Goal: Task Accomplishment & Management: Manage account settings

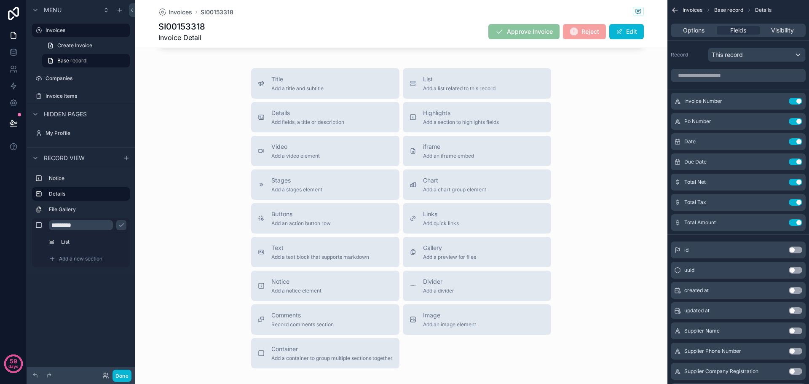
scroll to position [506, 0]
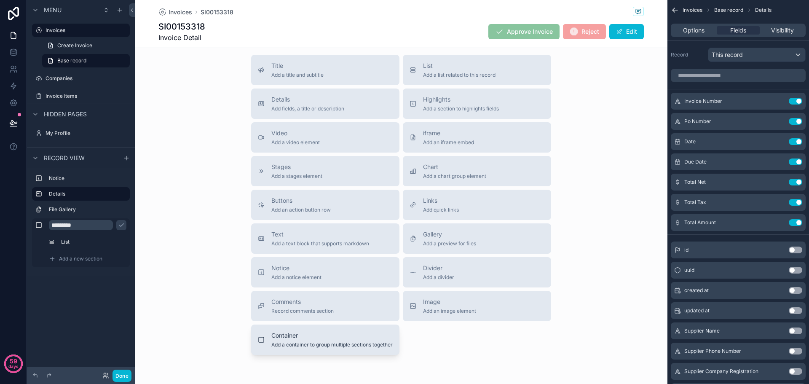
click at [266, 340] on div "Container Add a container to group multiple sections together" at bounding box center [325, 339] width 135 height 17
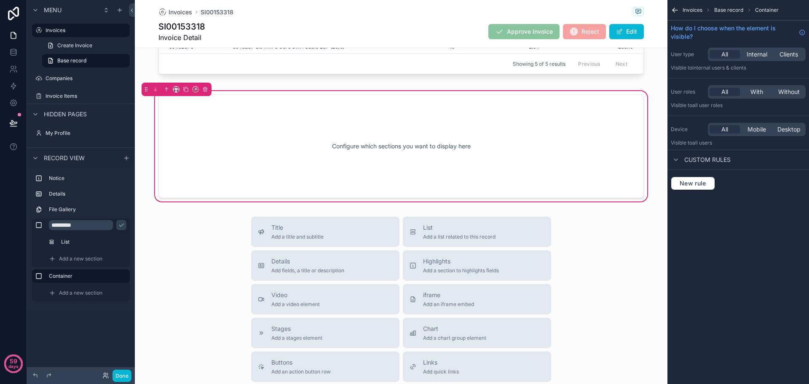
scroll to position [425, 0]
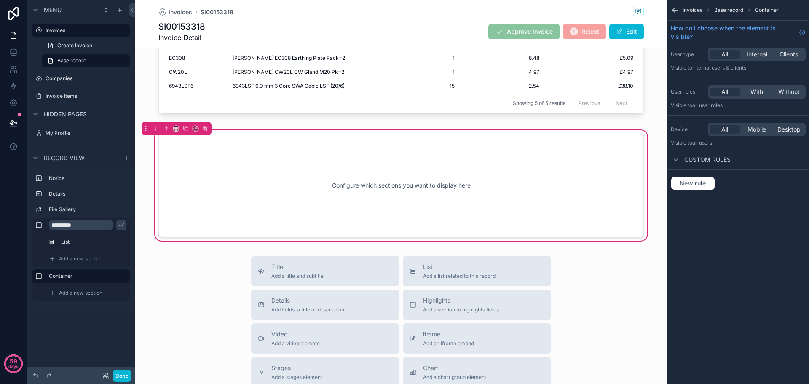
click at [238, 167] on div "Configure which sections you want to display here" at bounding box center [401, 186] width 458 height 76
click at [56, 289] on div "Add a new section" at bounding box center [87, 292] width 83 height 13
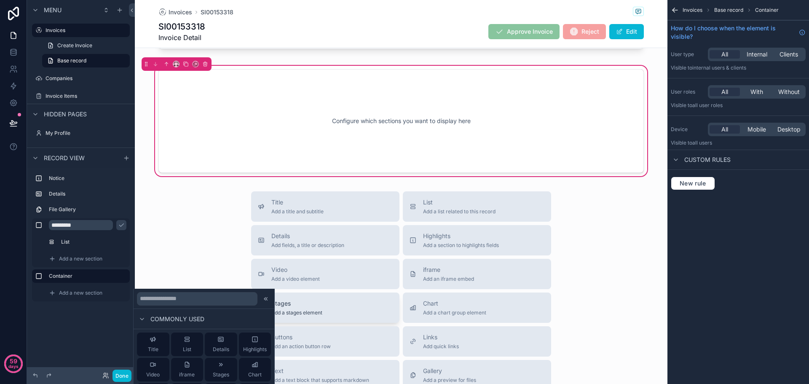
scroll to position [510, 0]
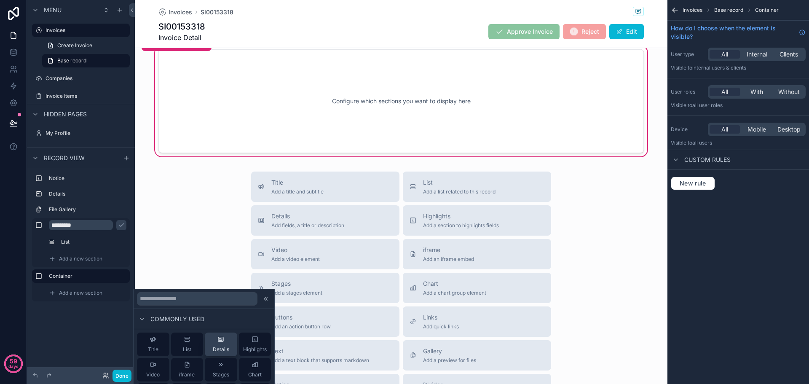
click at [213, 336] on div "Details" at bounding box center [221, 344] width 16 height 17
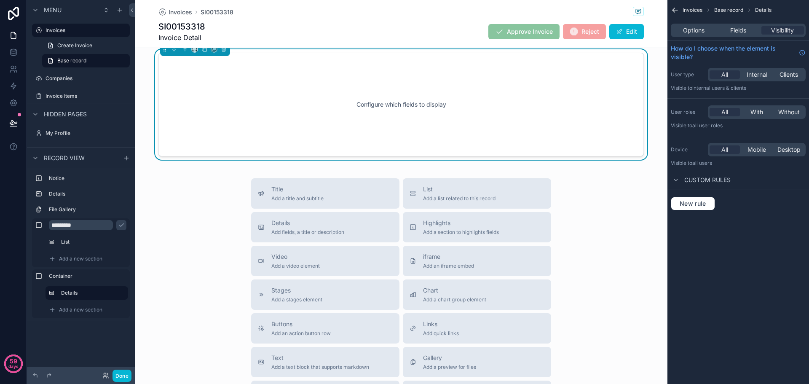
scroll to position [429, 0]
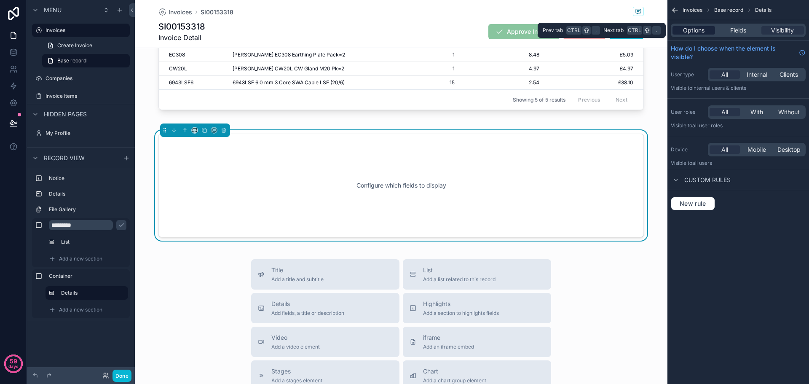
click at [697, 34] on span "Options" at bounding box center [694, 30] width 22 height 8
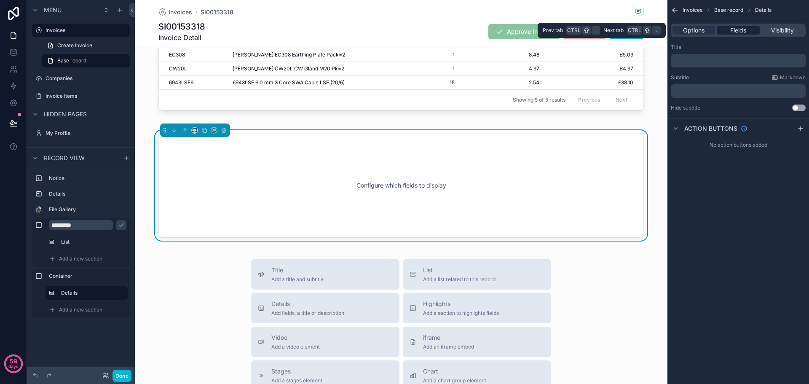
click at [737, 28] on span "Fields" at bounding box center [739, 30] width 16 height 8
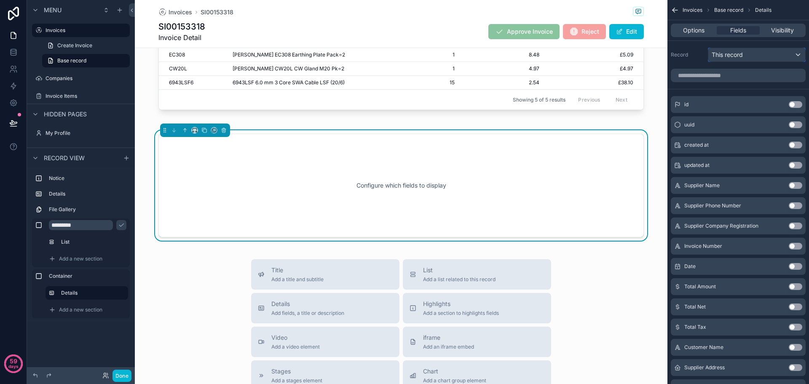
click at [727, 56] on span "This record" at bounding box center [727, 55] width 31 height 8
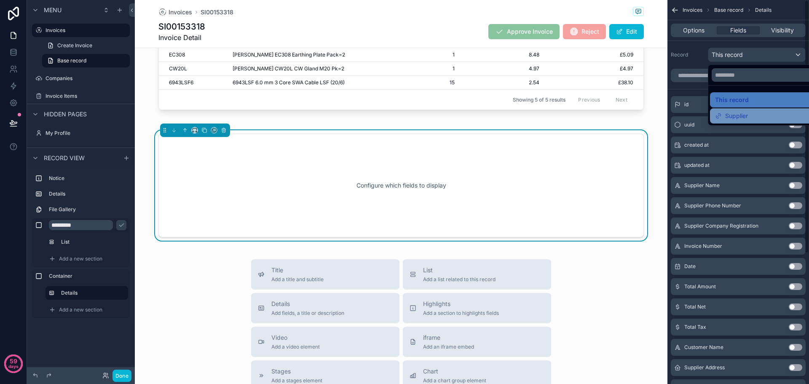
click at [728, 118] on span "Supplier" at bounding box center [737, 116] width 23 height 10
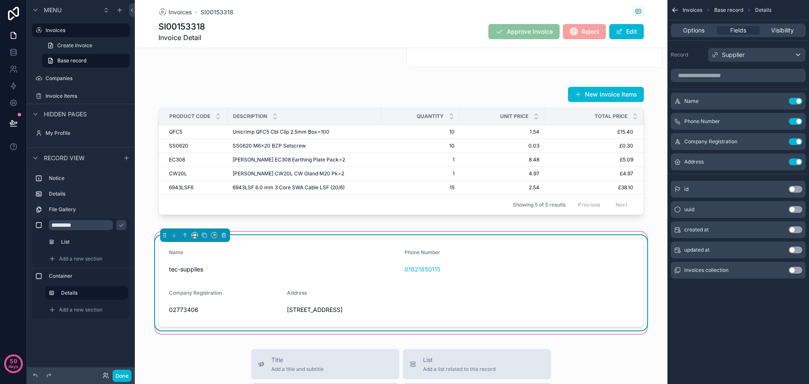
scroll to position [302, 0]
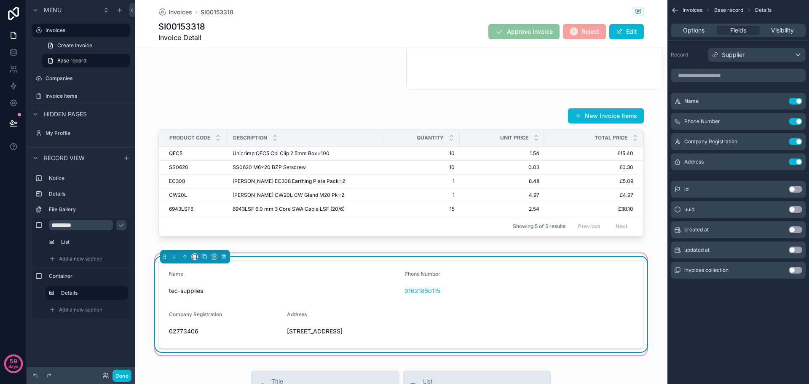
click at [191, 260] on button "scrollable content" at bounding box center [194, 256] width 7 height 7
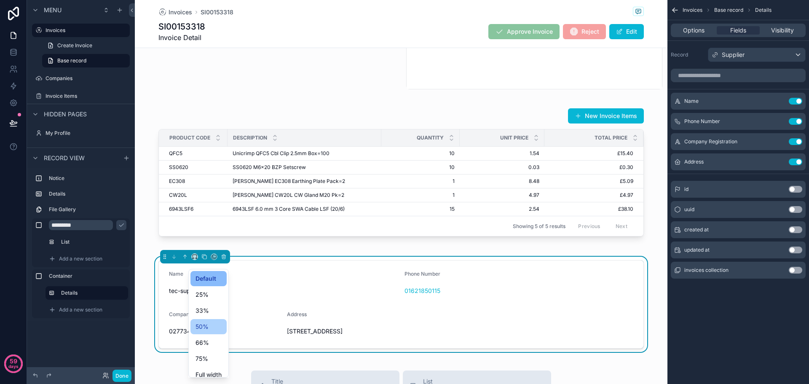
click at [201, 328] on span "50%" at bounding box center [202, 327] width 13 height 10
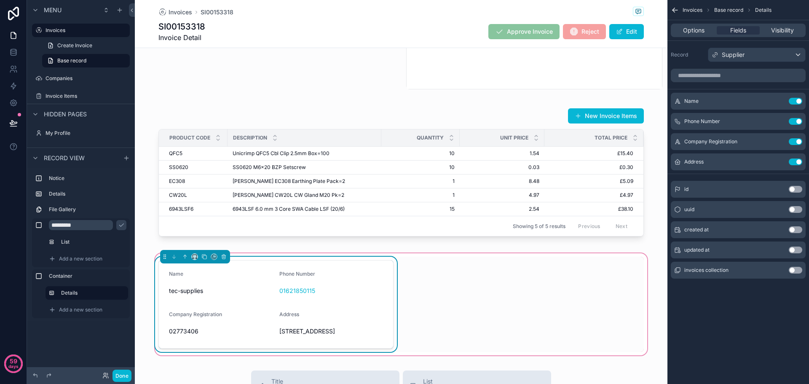
click at [475, 272] on div "Name tec-supplies Phone Number 01621850115 Company Registration 02773406 Addres…" at bounding box center [401, 304] width 496 height 95
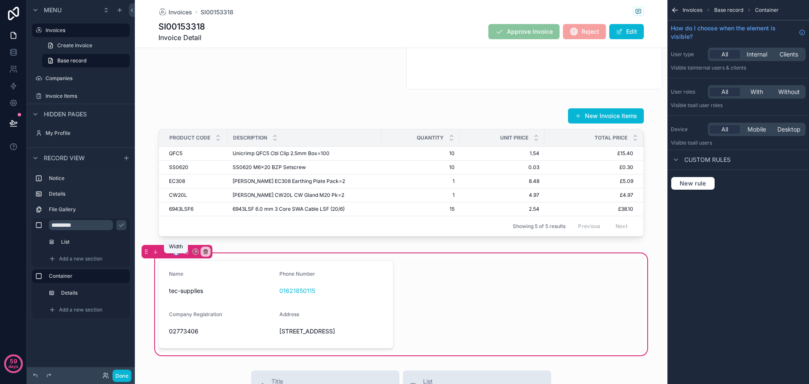
click at [175, 254] on icon "scrollable content" at bounding box center [174, 254] width 1 height 2
click at [186, 320] on span "50%" at bounding box center [186, 322] width 13 height 10
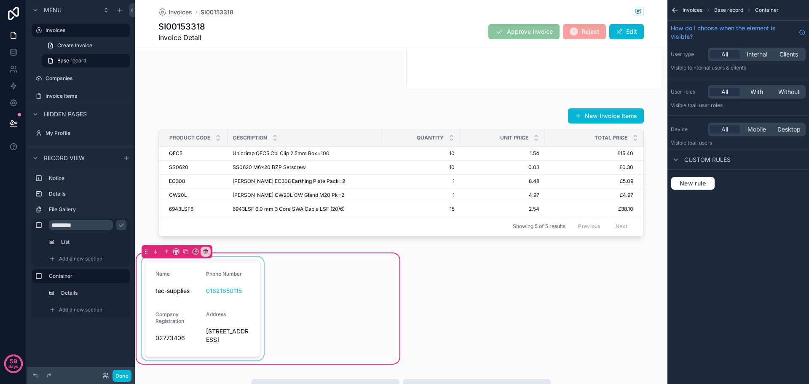
click at [221, 296] on div "scrollable content" at bounding box center [203, 309] width 126 height 104
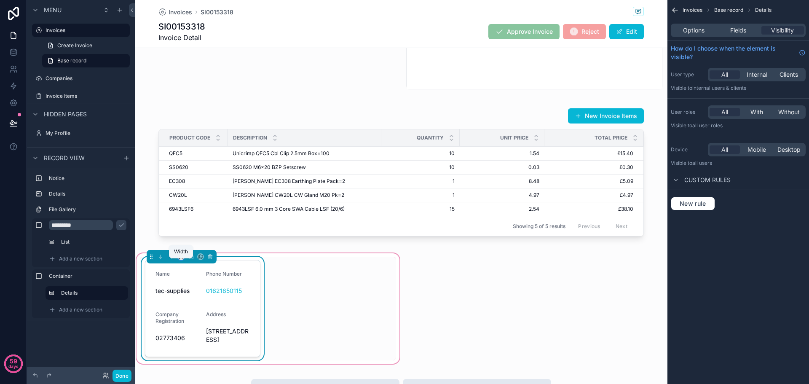
click at [180, 259] on icon "scrollable content" at bounding box center [179, 259] width 1 height 2
click at [195, 281] on span "Default" at bounding box center [195, 279] width 20 height 10
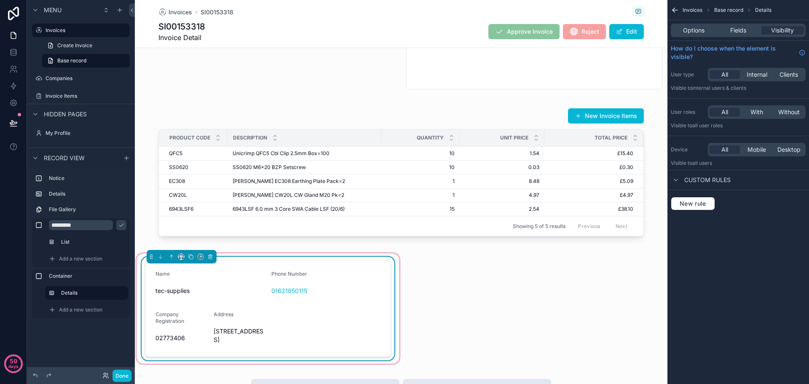
click at [393, 276] on div "Name tec-supplies Phone Number 01621850115 Company Registration 02773406 Addres…" at bounding box center [268, 309] width 256 height 104
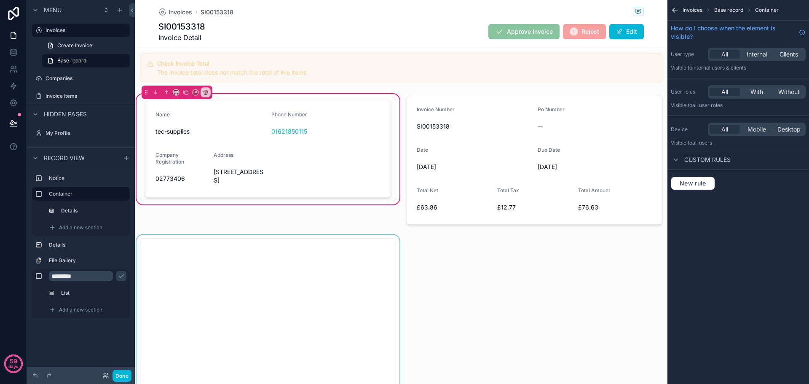
scroll to position [7, 0]
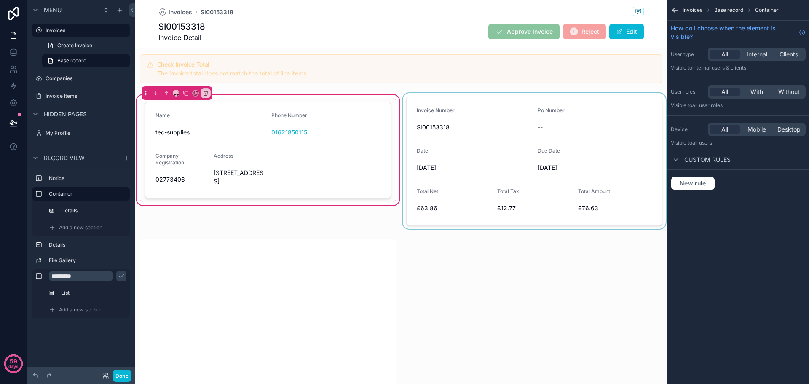
click at [408, 101] on div "scrollable content" at bounding box center [534, 161] width 266 height 136
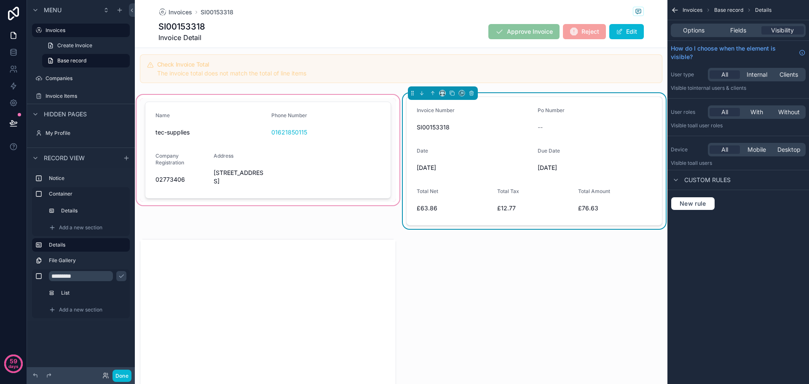
click at [333, 117] on div "scrollable content" at bounding box center [268, 161] width 266 height 136
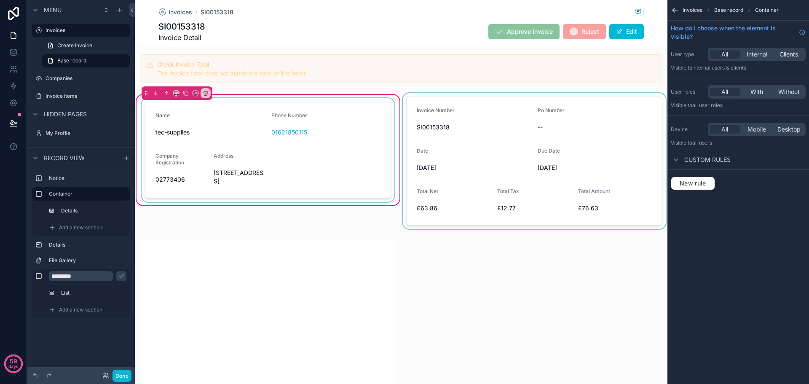
click at [366, 202] on div "scrollable content" at bounding box center [268, 150] width 256 height 104
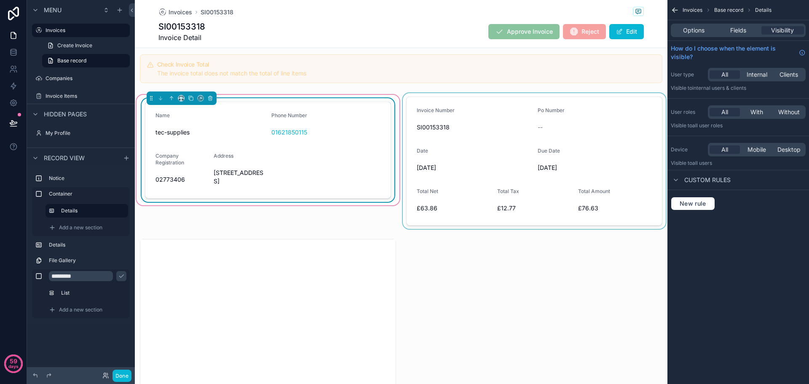
click at [380, 229] on div "Name tec-supplies Phone Number 01621850115 Company Registration 02773406 Addres…" at bounding box center [268, 161] width 266 height 136
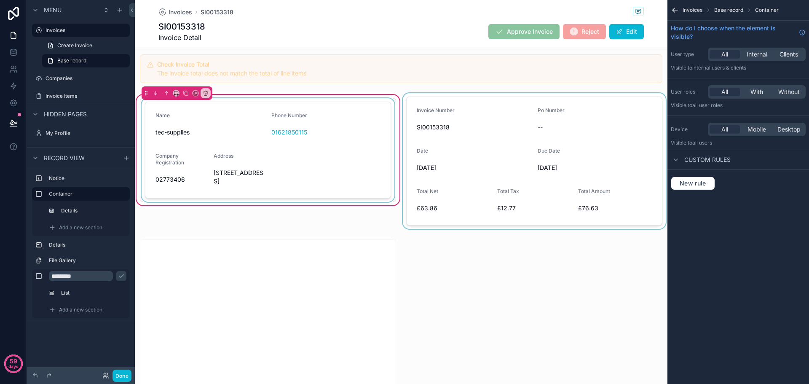
click at [450, 121] on div "scrollable content" at bounding box center [534, 161] width 266 height 136
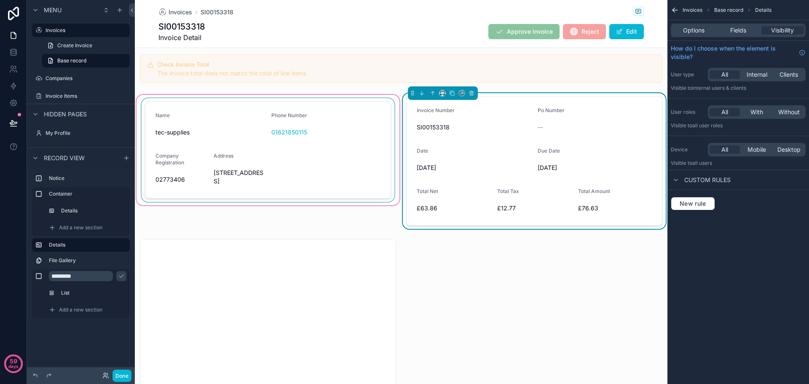
click at [222, 160] on div "scrollable content" at bounding box center [268, 161] width 266 height 136
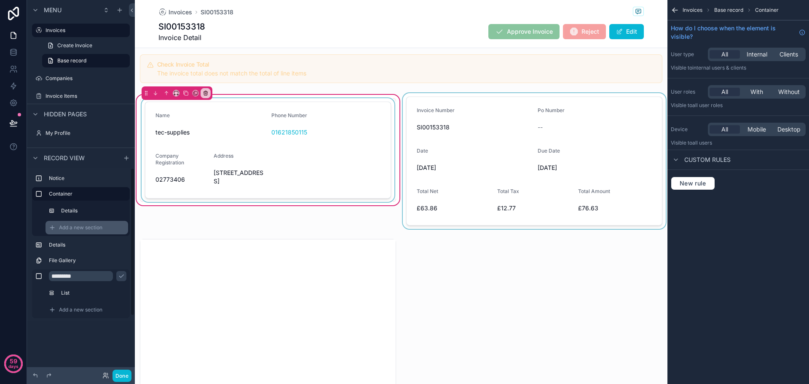
click at [87, 227] on span "Add a new section" at bounding box center [80, 227] width 43 height 7
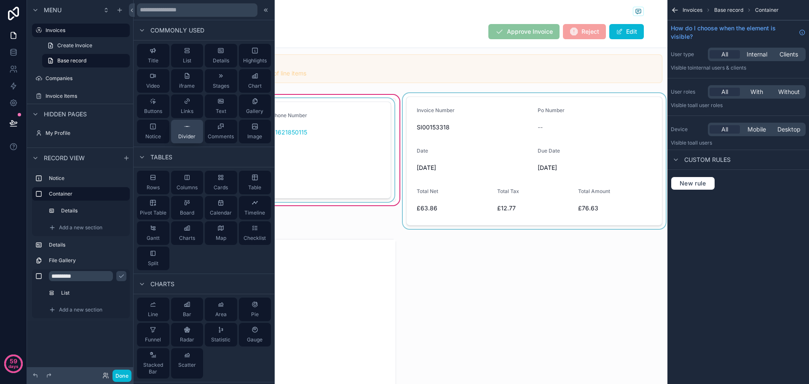
click at [183, 134] on span "Divider" at bounding box center [186, 136] width 17 height 7
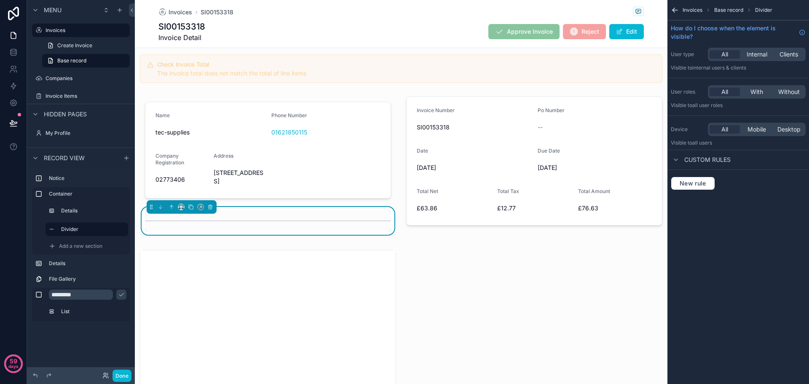
scroll to position [62, 0]
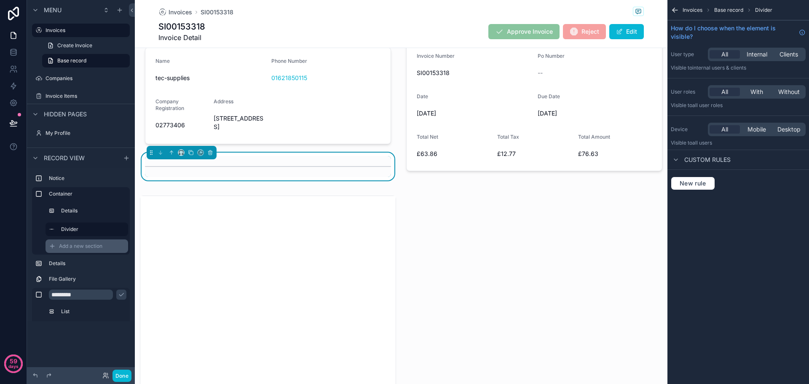
click at [69, 247] on span "Add a new section" at bounding box center [80, 246] width 43 height 7
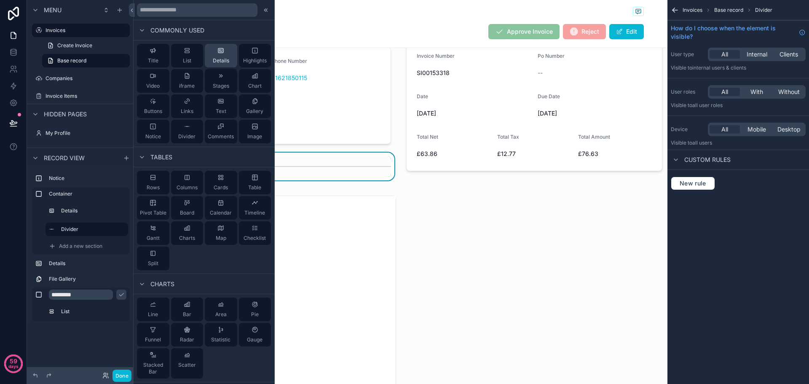
click at [223, 65] on button "Details" at bounding box center [221, 56] width 32 height 24
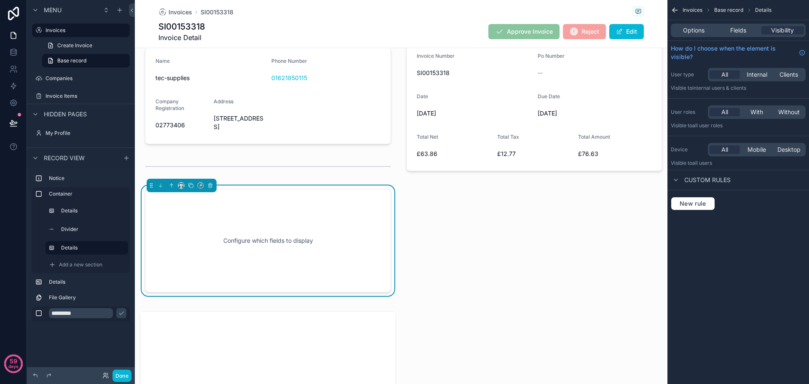
scroll to position [136, 0]
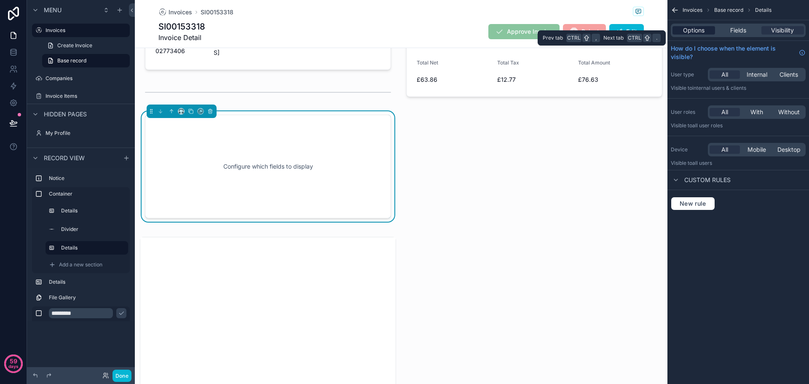
click at [706, 31] on div "Options" at bounding box center [694, 30] width 43 height 8
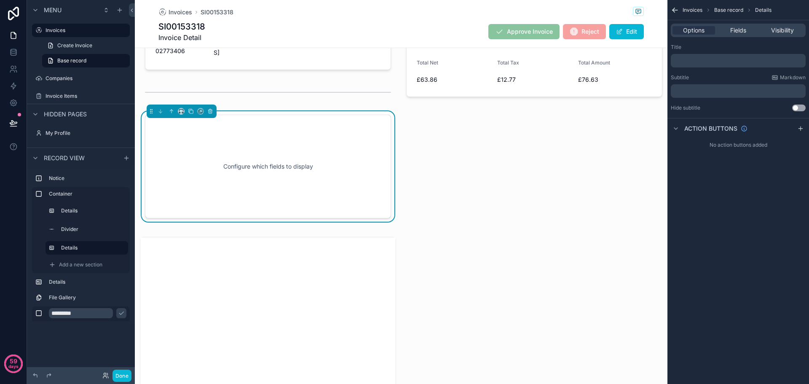
click at [737, 26] on div "Options Fields Visibility" at bounding box center [738, 30] width 135 height 13
click at [737, 28] on span "Fields" at bounding box center [739, 30] width 16 height 8
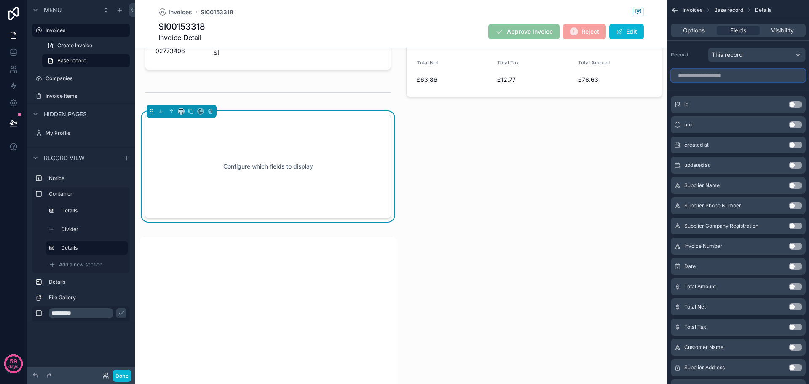
click at [737, 78] on input "scrollable content" at bounding box center [738, 75] width 135 height 13
click at [751, 47] on div "Record This record" at bounding box center [739, 52] width 142 height 25
click at [752, 56] on div "This record" at bounding box center [757, 54] width 97 height 13
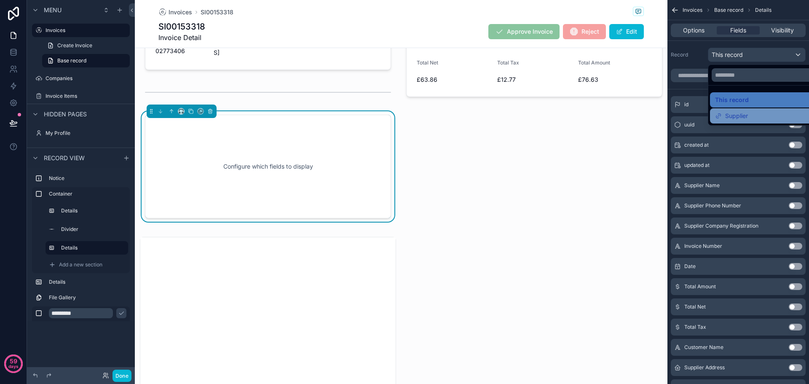
click at [742, 113] on span "Supplier" at bounding box center [737, 116] width 23 height 10
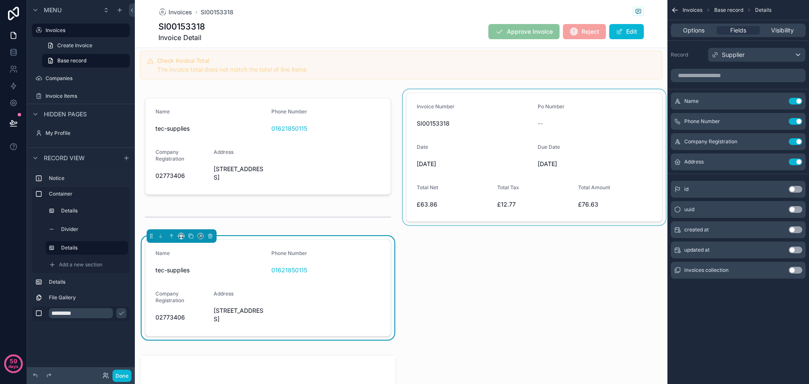
scroll to position [9, 0]
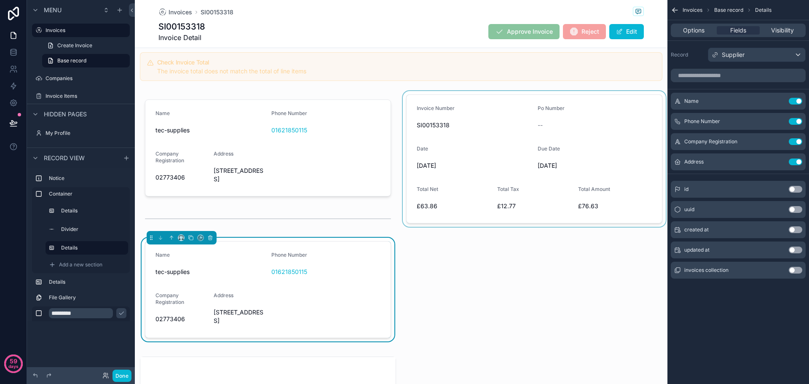
click at [444, 115] on div "scrollable content" at bounding box center [534, 218] width 266 height 255
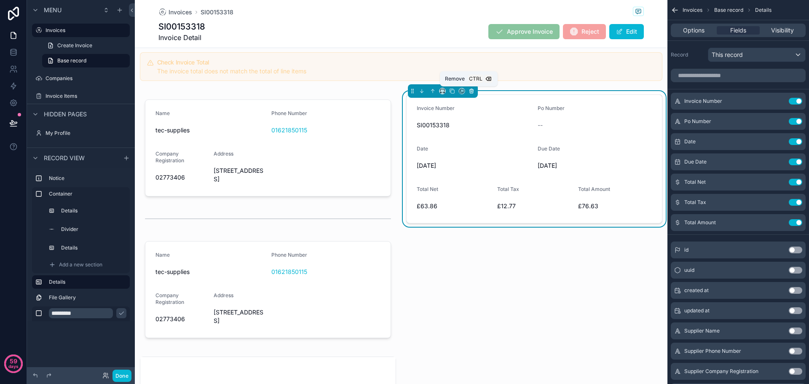
click at [470, 93] on icon "scrollable content" at bounding box center [471, 91] width 3 height 3
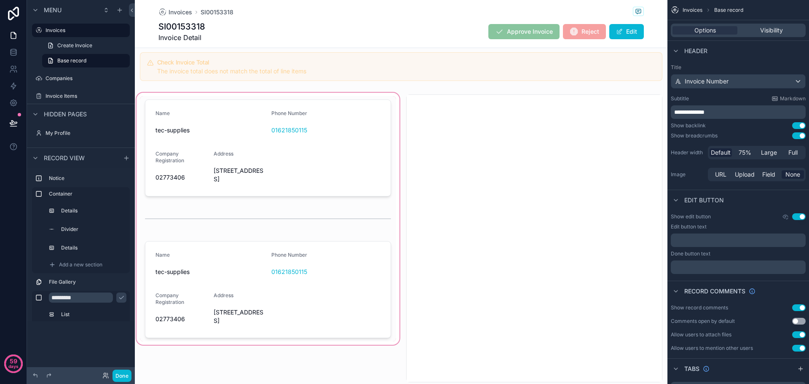
click at [215, 274] on div "scrollable content" at bounding box center [268, 238] width 266 height 295
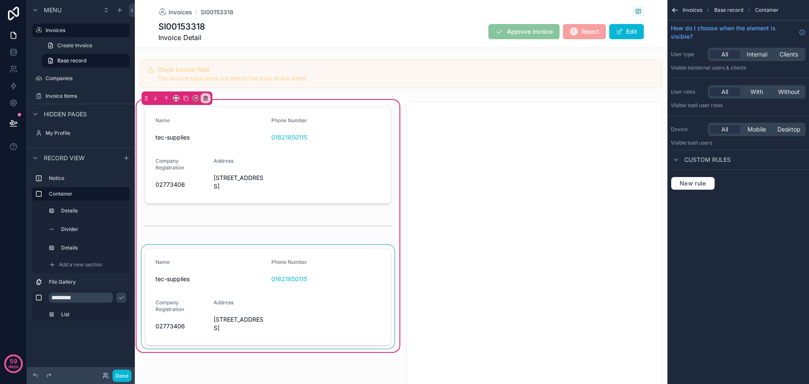
scroll to position [0, 0]
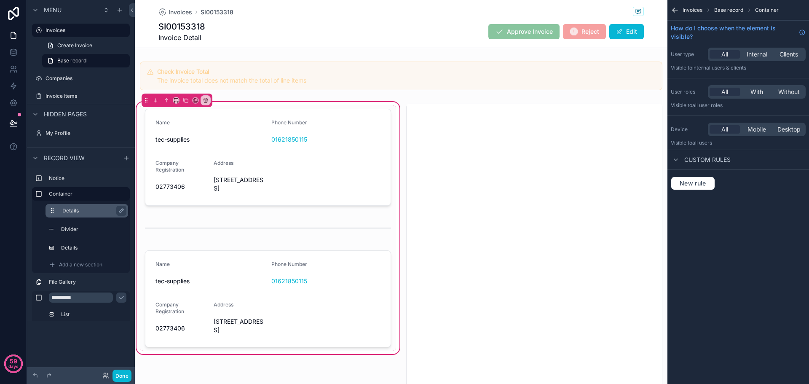
click at [105, 209] on label "Details" at bounding box center [91, 210] width 59 height 7
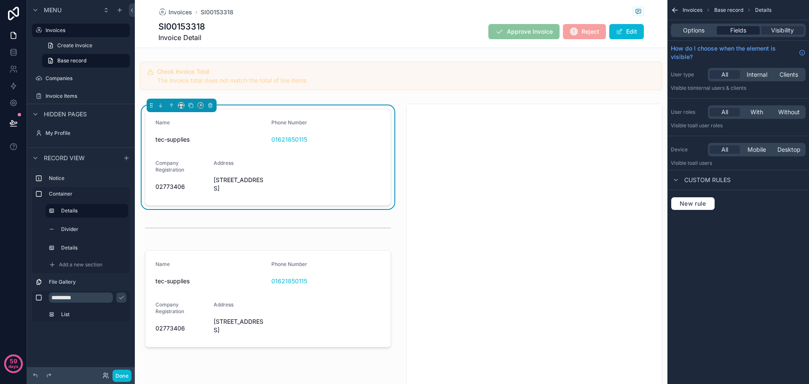
click at [743, 26] on span "Fields" at bounding box center [739, 30] width 16 height 8
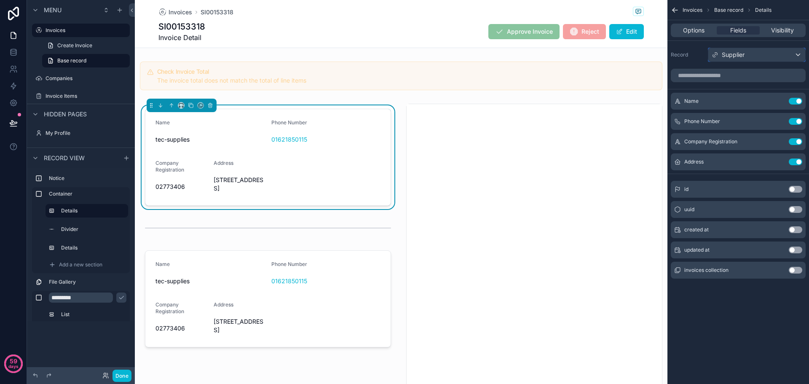
click at [742, 53] on span "Supplier" at bounding box center [733, 55] width 23 height 8
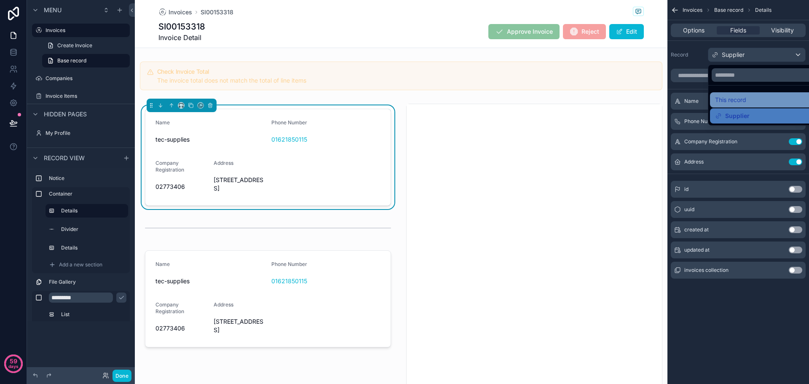
click at [734, 95] on span "This record" at bounding box center [730, 100] width 31 height 10
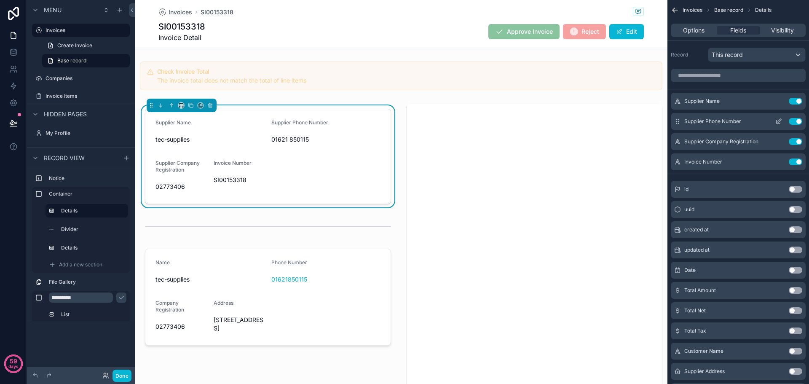
click at [798, 124] on button "Use setting" at bounding box center [795, 121] width 13 height 7
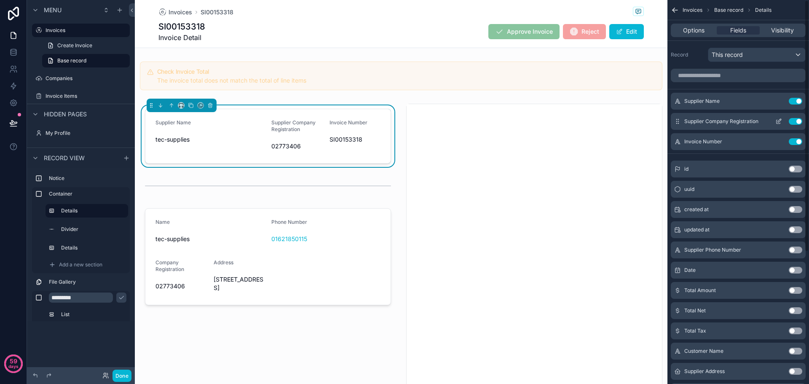
click at [795, 124] on button "Use setting" at bounding box center [795, 121] width 13 height 7
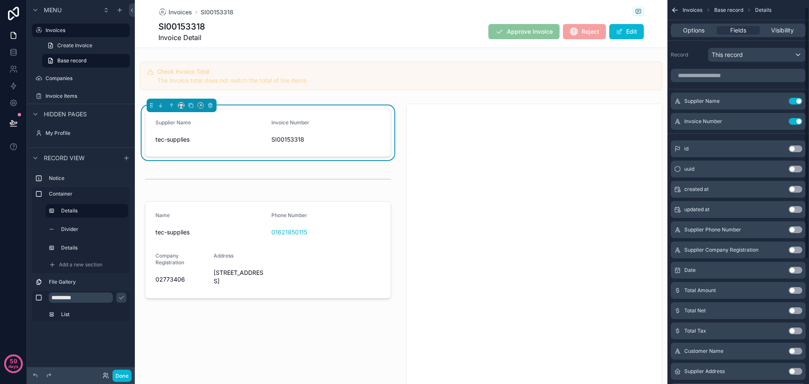
scroll to position [42, 0]
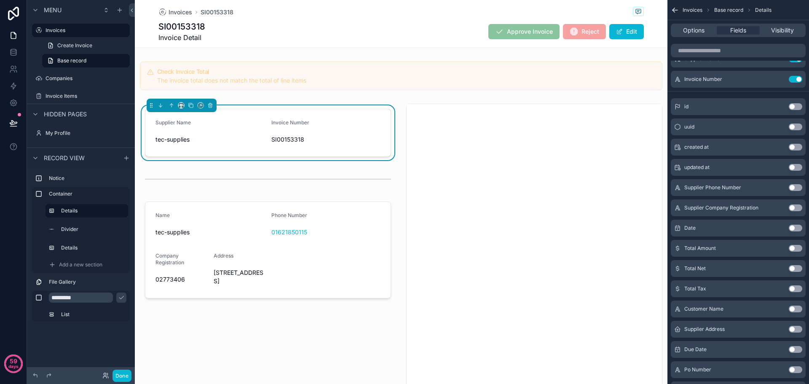
click at [794, 229] on button "Use setting" at bounding box center [795, 228] width 13 height 7
drag, startPoint x: 793, startPoint y: 249, endPoint x: 793, endPoint y: 254, distance: 5.1
click at [793, 249] on button "Use setting" at bounding box center [795, 248] width 13 height 7
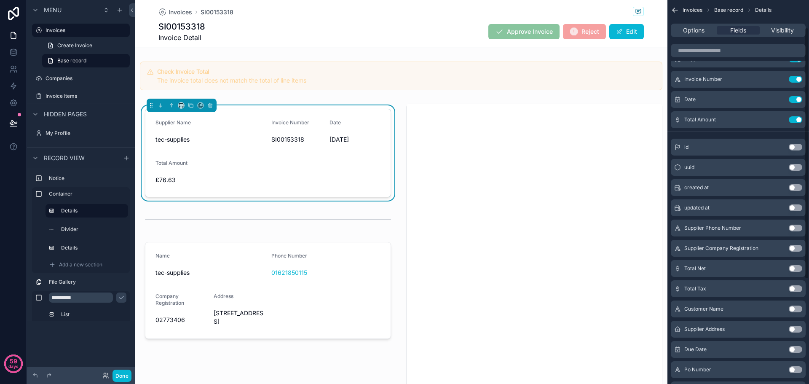
click at [793, 269] on button "Use setting" at bounding box center [795, 268] width 13 height 7
click at [796, 285] on button "Use setting" at bounding box center [795, 288] width 13 height 7
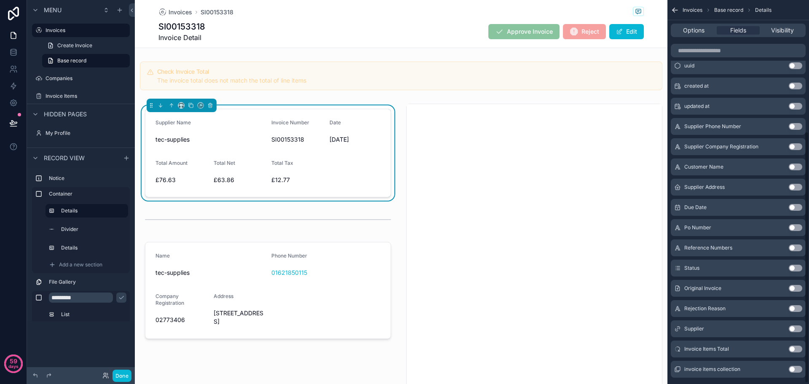
scroll to position [202, 0]
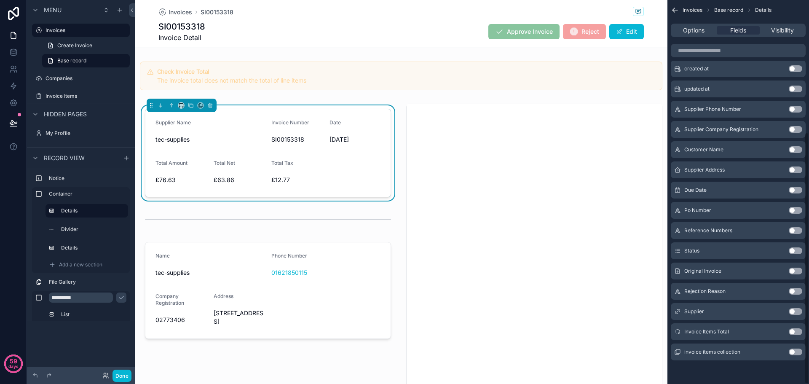
click at [799, 191] on button "Use setting" at bounding box center [795, 190] width 13 height 7
click at [793, 212] on button "Use setting" at bounding box center [795, 210] width 13 height 7
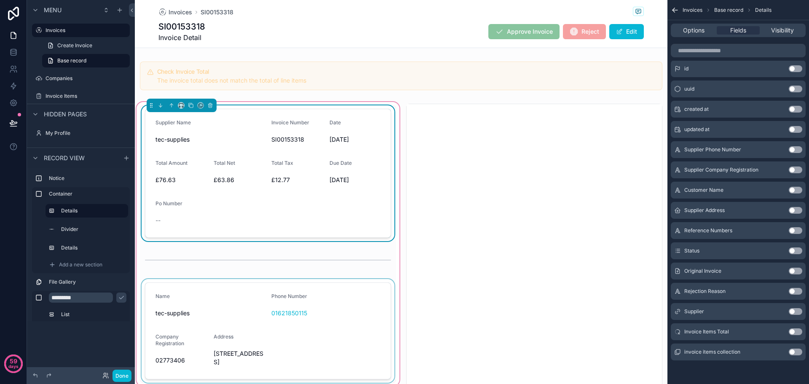
click at [229, 293] on div "scrollable content" at bounding box center [268, 331] width 256 height 104
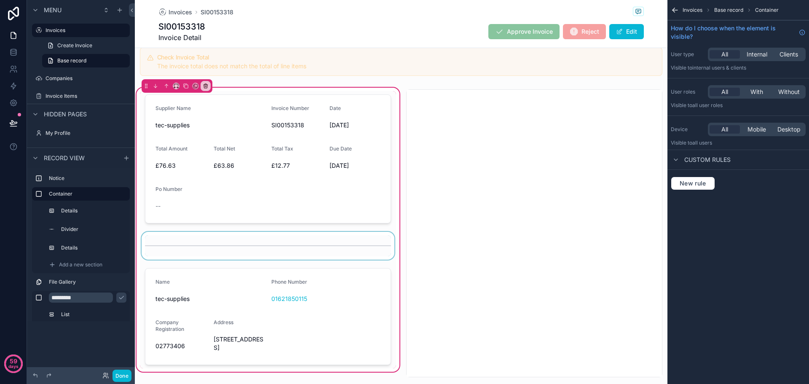
scroll to position [0, 0]
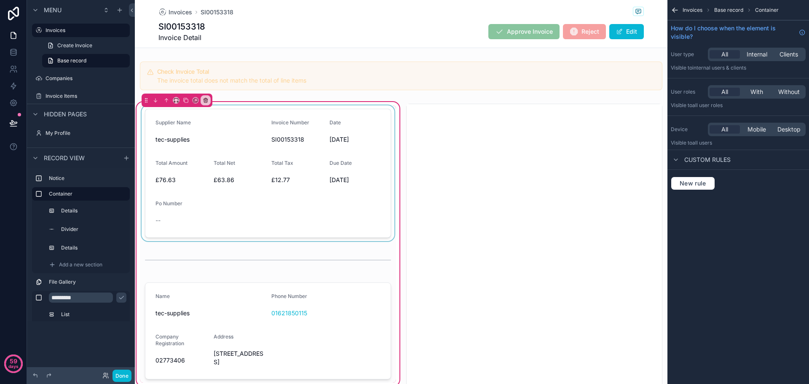
click at [248, 224] on div "scrollable content" at bounding box center [268, 173] width 256 height 136
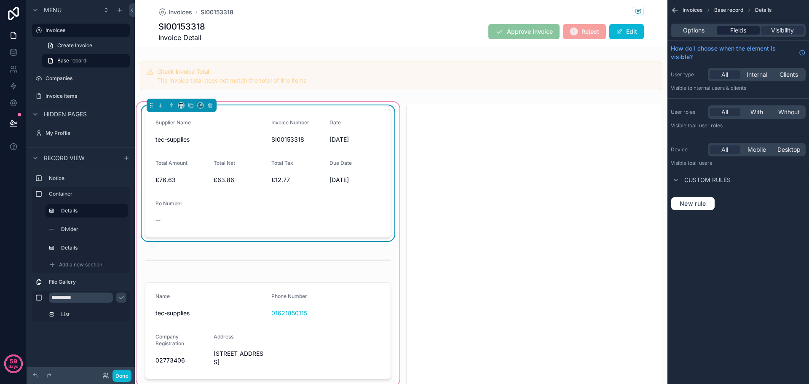
click at [747, 32] on span "Fields" at bounding box center [739, 30] width 16 height 8
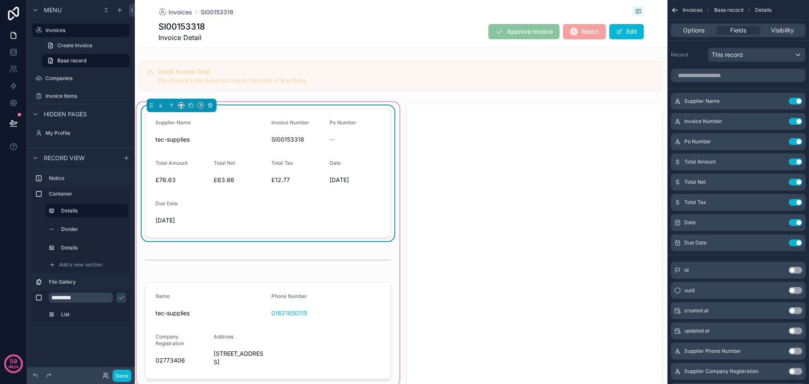
click at [196, 124] on div "Supplier Name" at bounding box center [210, 124] width 109 height 10
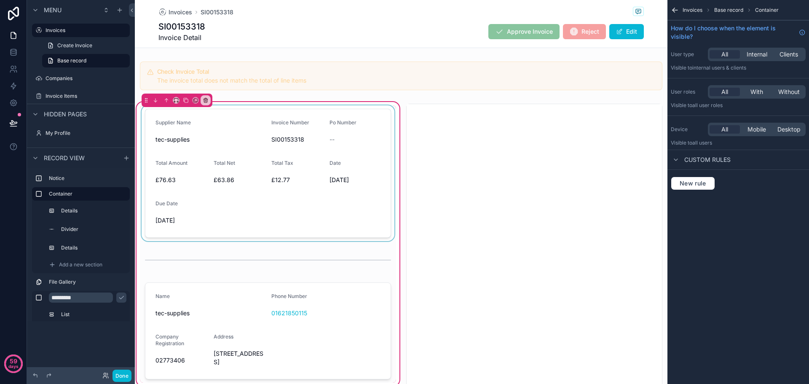
click at [181, 123] on div "scrollable content" at bounding box center [268, 173] width 256 height 136
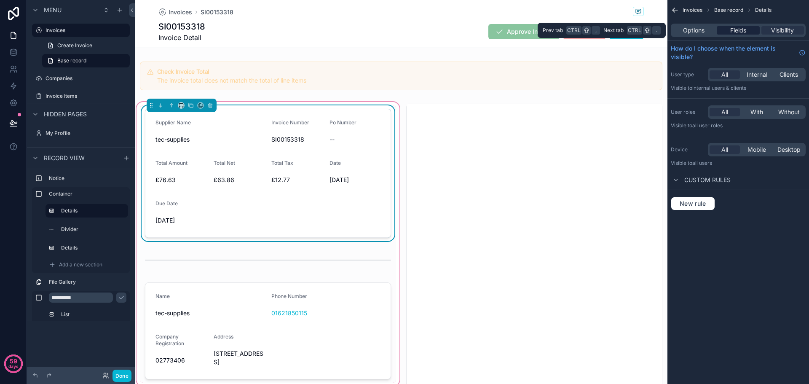
click at [750, 30] on div "Fields" at bounding box center [738, 30] width 43 height 8
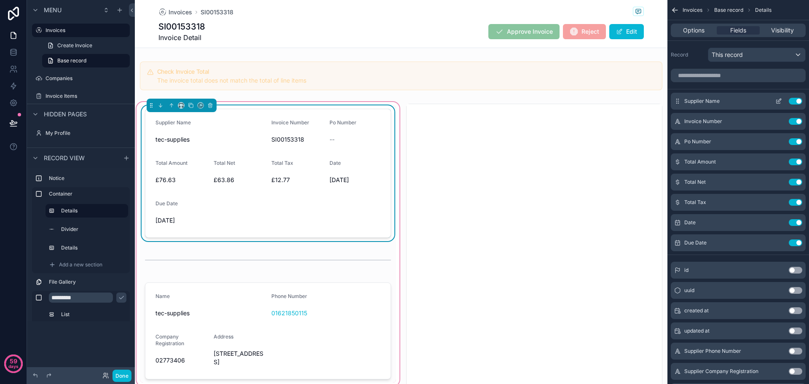
click at [776, 99] on icon "scrollable content" at bounding box center [779, 101] width 7 height 7
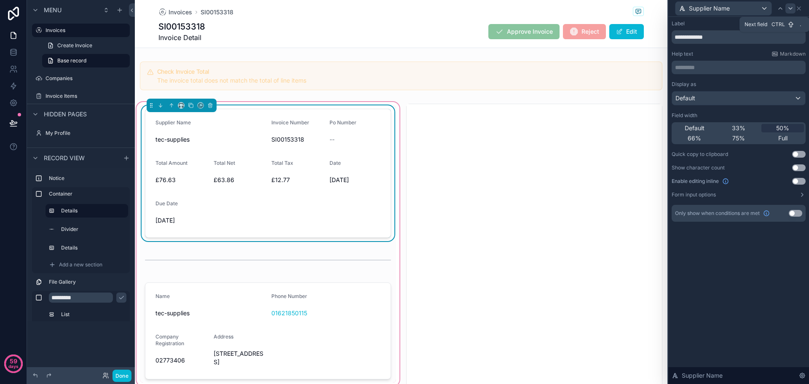
click at [789, 10] on icon at bounding box center [791, 8] width 7 height 7
click at [790, 8] on icon at bounding box center [791, 8] width 7 height 7
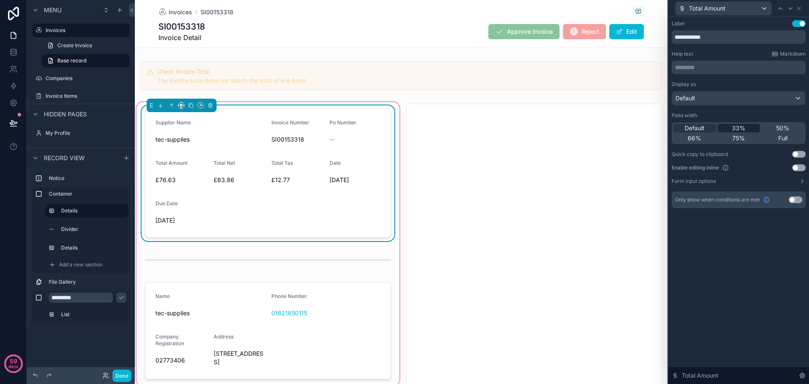
click at [736, 129] on span "33%" at bounding box center [738, 128] width 13 height 8
click at [791, 7] on icon at bounding box center [791, 8] width 7 height 7
click at [736, 128] on span "33%" at bounding box center [738, 128] width 13 height 8
click at [791, 11] on icon at bounding box center [791, 8] width 7 height 7
click at [742, 127] on span "33%" at bounding box center [738, 128] width 13 height 8
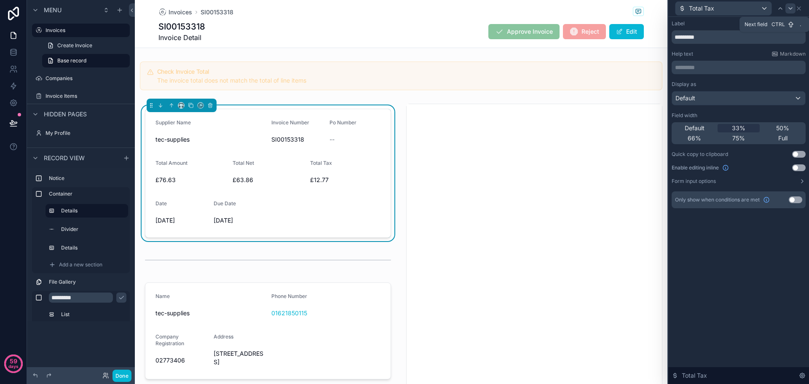
click at [787, 7] on div at bounding box center [791, 8] width 10 height 10
click at [739, 129] on span "33%" at bounding box center [738, 128] width 13 height 8
click at [790, 7] on icon at bounding box center [791, 8] width 7 height 7
click at [745, 129] on span "33%" at bounding box center [738, 128] width 13 height 8
click at [781, 8] on icon at bounding box center [780, 9] width 3 height 2
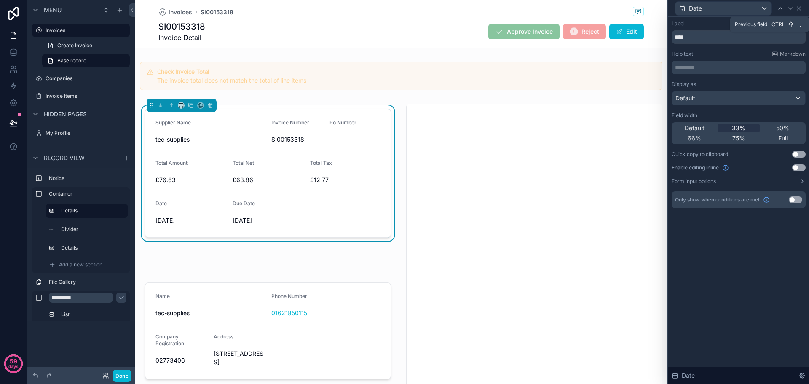
click at [781, 8] on icon at bounding box center [780, 9] width 3 height 2
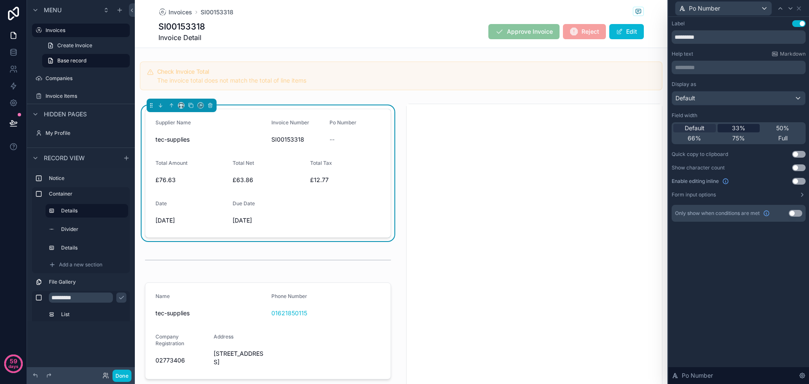
click at [736, 125] on span "33%" at bounding box center [738, 128] width 13 height 8
click at [778, 8] on icon at bounding box center [780, 8] width 7 height 7
click at [741, 128] on span "33%" at bounding box center [738, 128] width 13 height 8
click at [777, 10] on div at bounding box center [781, 8] width 10 height 10
click at [741, 125] on span "33%" at bounding box center [738, 128] width 13 height 8
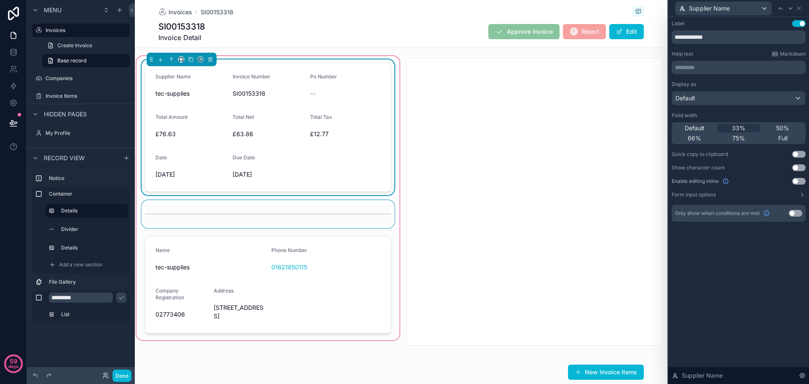
scroll to position [84, 0]
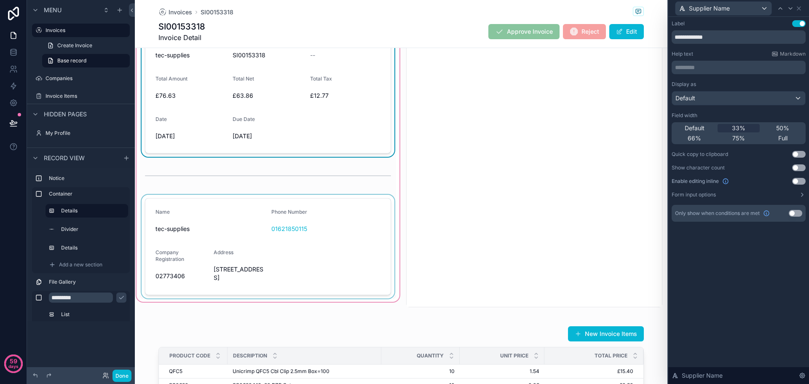
click at [342, 204] on div "scrollable content" at bounding box center [268, 247] width 256 height 104
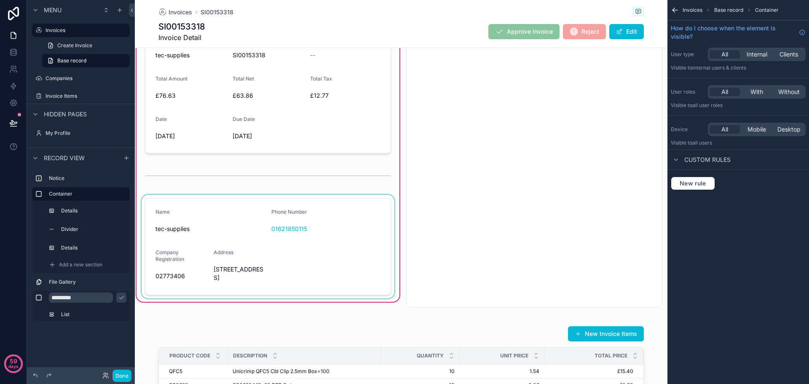
click at [269, 214] on div "scrollable content" at bounding box center [268, 247] width 256 height 104
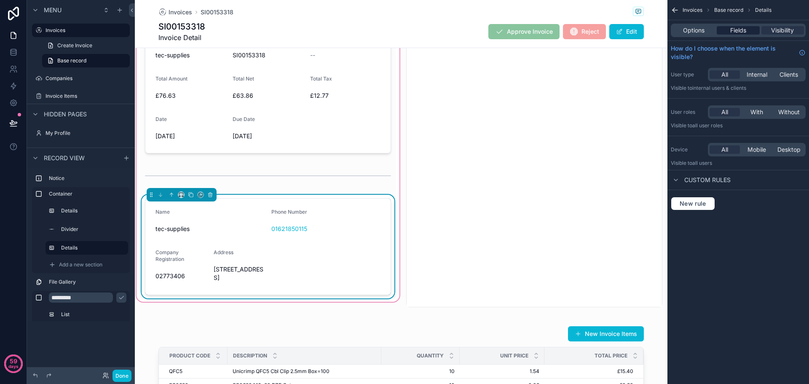
click at [731, 31] on span "Fields" at bounding box center [739, 30] width 16 height 8
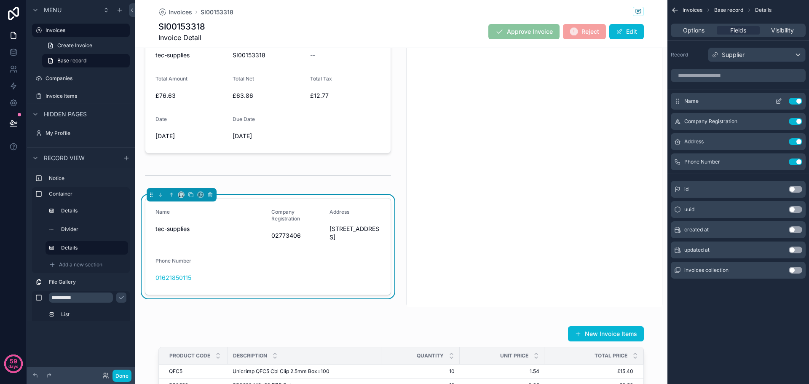
click at [782, 102] on icon "scrollable content" at bounding box center [779, 101] width 7 height 7
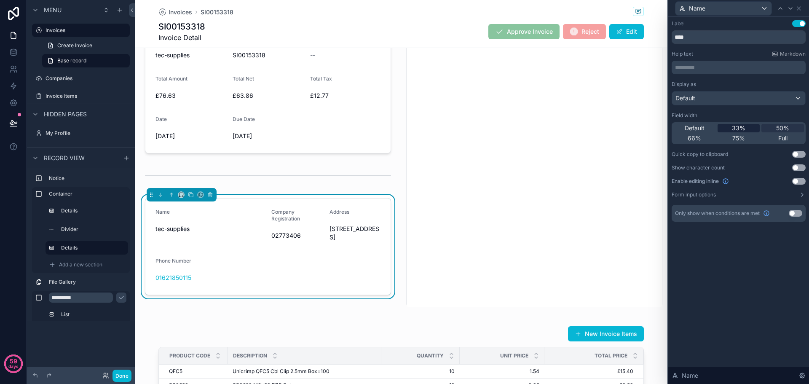
click at [737, 129] on span "33%" at bounding box center [738, 128] width 13 height 8
click at [777, 127] on span "50%" at bounding box center [783, 128] width 13 height 8
click at [792, 8] on icon at bounding box center [791, 8] width 7 height 7
click at [777, 127] on span "50%" at bounding box center [783, 128] width 13 height 8
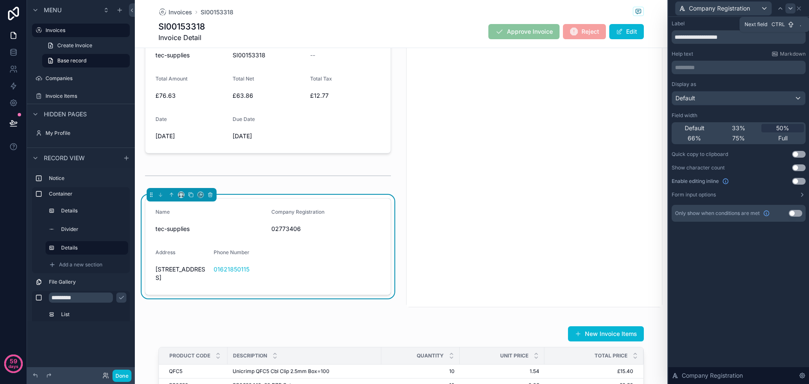
click at [786, 8] on div at bounding box center [791, 8] width 10 height 10
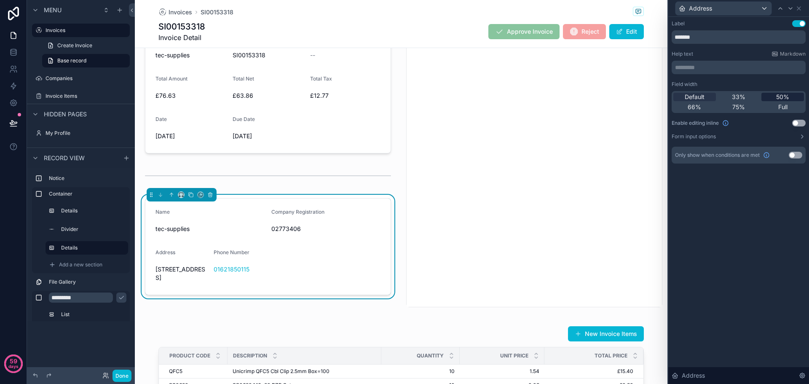
click at [780, 94] on span "50%" at bounding box center [783, 97] width 13 height 8
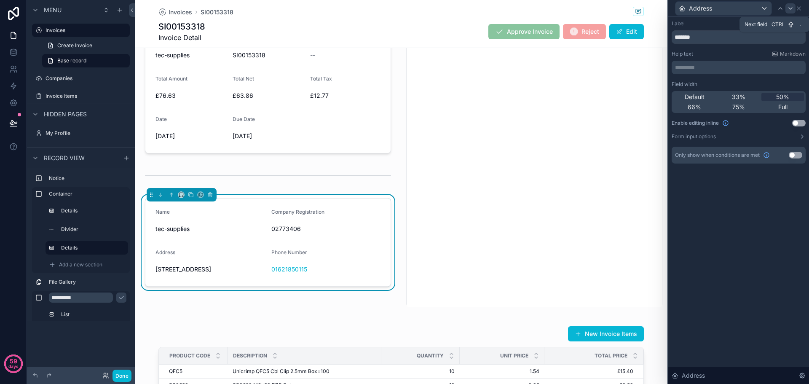
click at [789, 8] on icon at bounding box center [791, 8] width 7 height 7
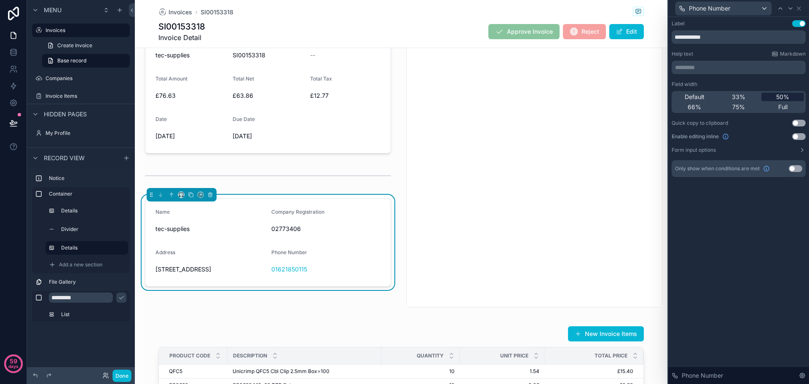
click at [781, 99] on span "50%" at bounding box center [783, 97] width 13 height 8
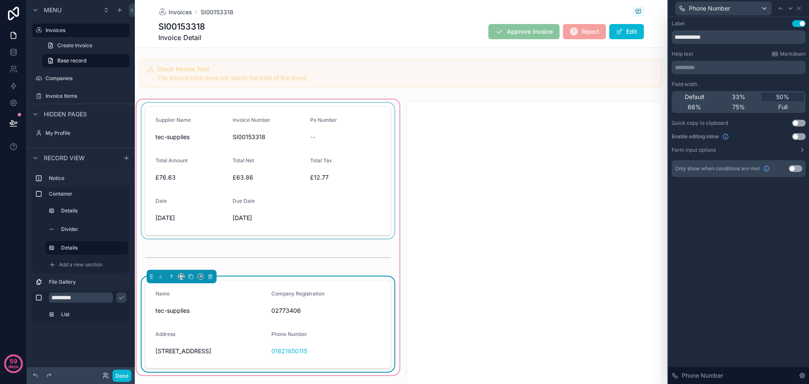
scroll to position [0, 0]
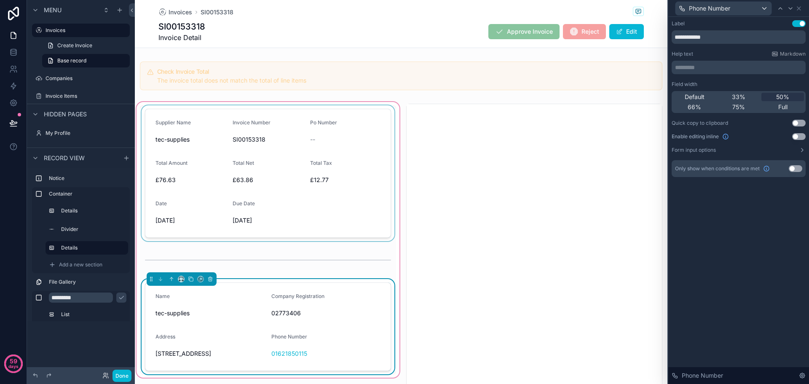
click at [338, 217] on div "scrollable content" at bounding box center [268, 173] width 256 height 136
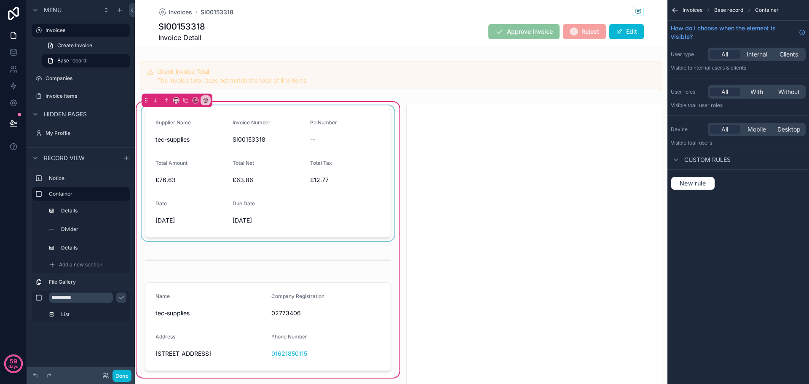
click at [188, 120] on div "scrollable content" at bounding box center [268, 173] width 256 height 136
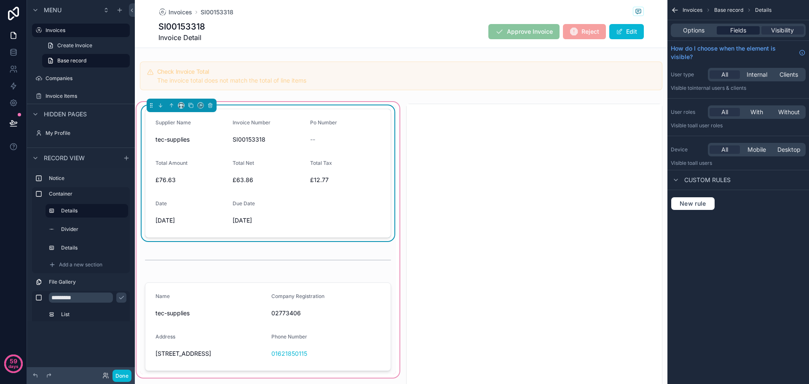
click at [740, 28] on span "Fields" at bounding box center [739, 30] width 16 height 8
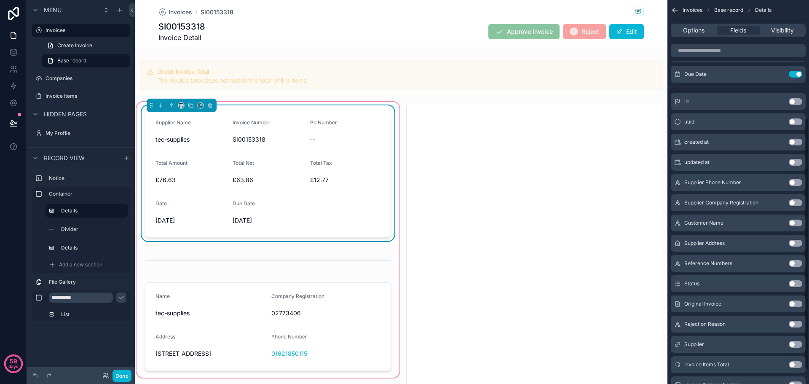
scroll to position [202, 0]
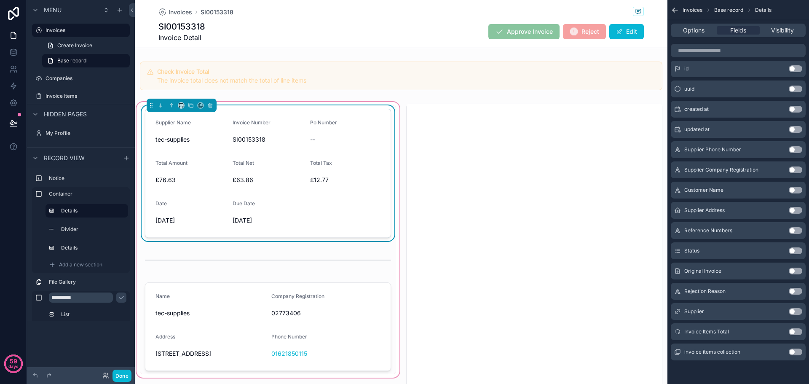
click at [795, 311] on button "Use setting" at bounding box center [795, 311] width 13 height 7
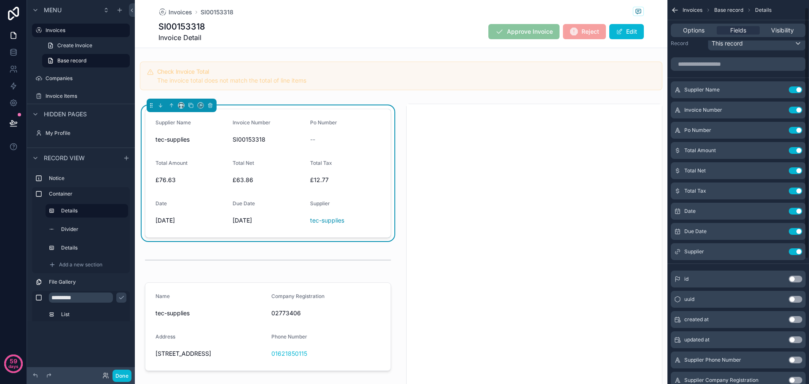
scroll to position [0, 0]
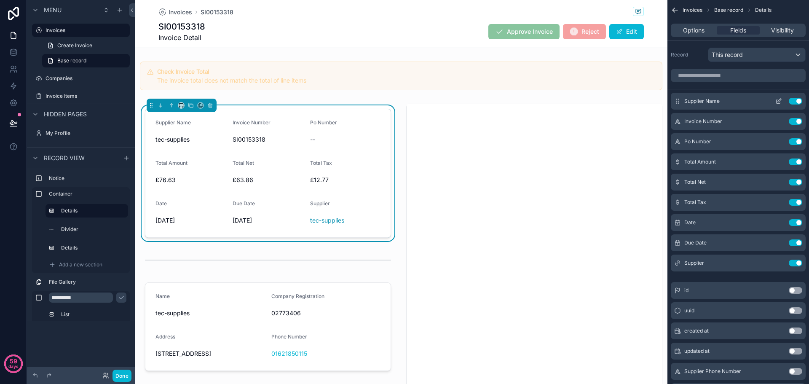
click at [795, 101] on button "Use setting" at bounding box center [795, 101] width 13 height 7
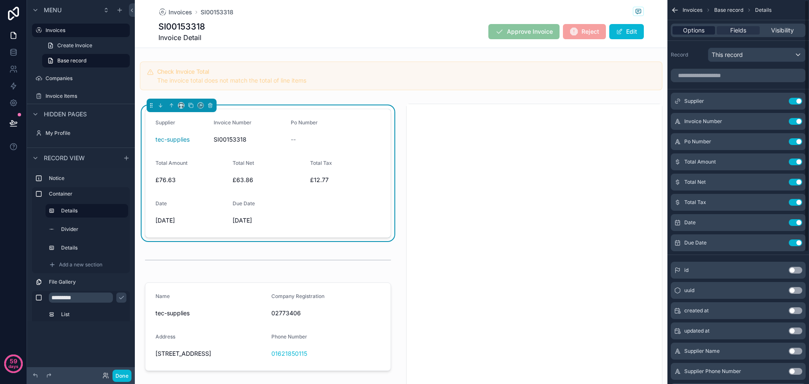
click at [688, 30] on span "Options" at bounding box center [694, 30] width 22 height 8
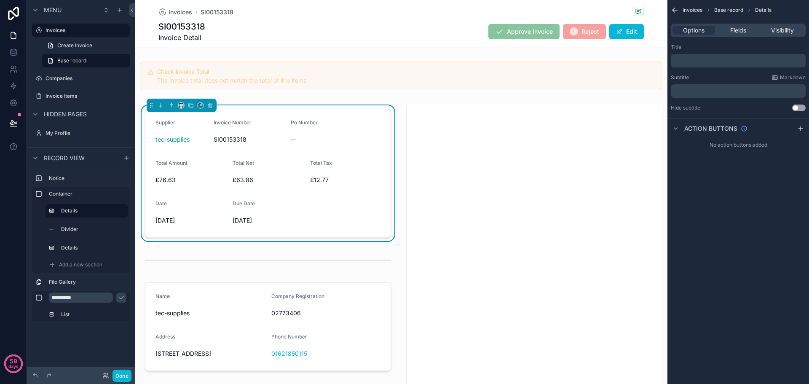
click at [702, 63] on p "﻿" at bounding box center [740, 60] width 130 height 7
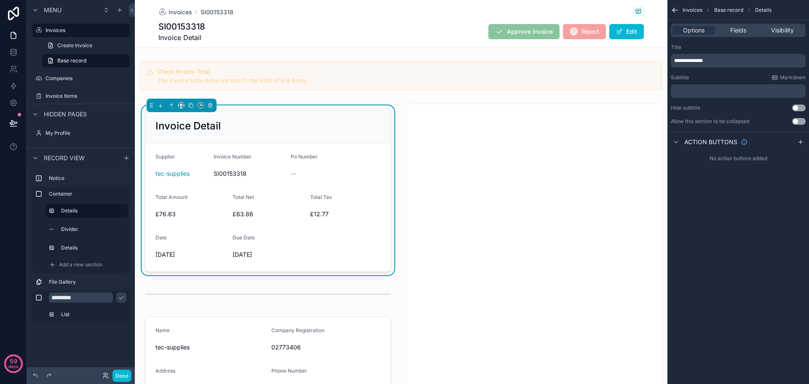
click at [741, 253] on div "**********" at bounding box center [739, 192] width 142 height 384
click at [244, 321] on div "scrollable content" at bounding box center [268, 360] width 256 height 95
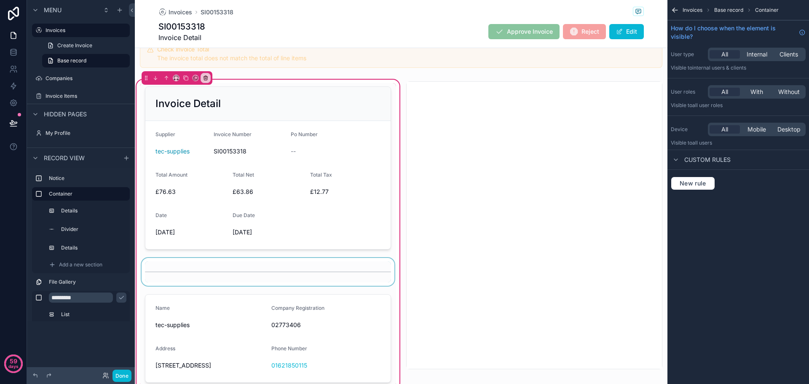
scroll to position [42, 0]
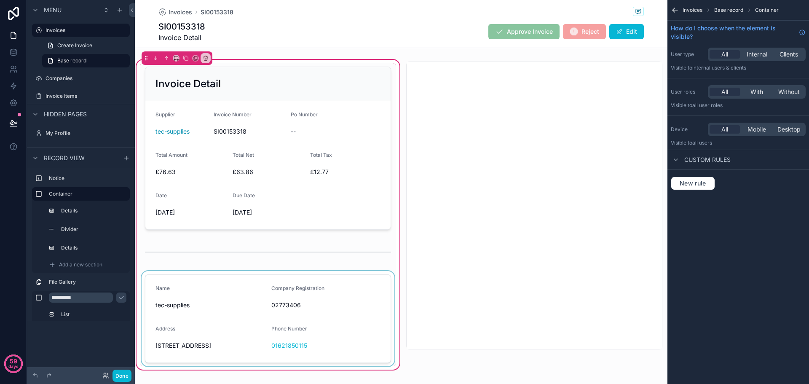
click at [190, 280] on div "scrollable content" at bounding box center [268, 318] width 256 height 95
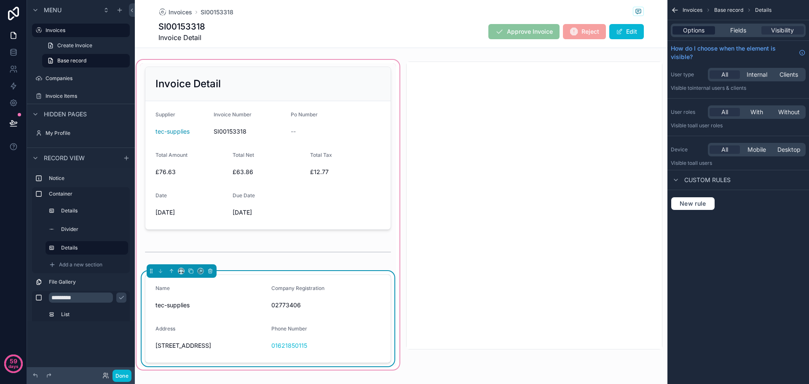
click at [699, 33] on span "Options" at bounding box center [694, 30] width 22 height 8
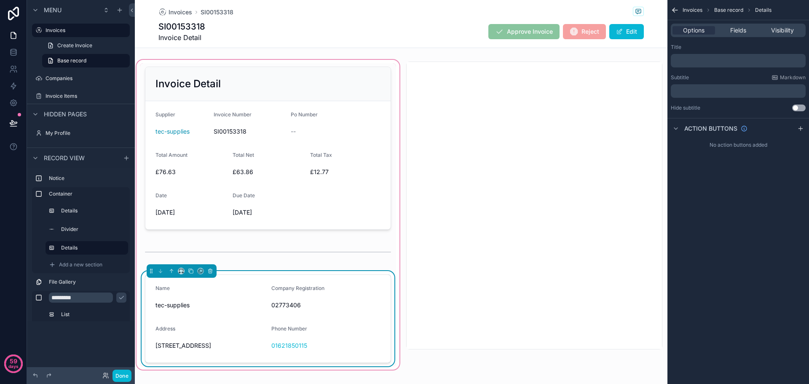
click at [701, 59] on p "﻿" at bounding box center [740, 60] width 130 height 7
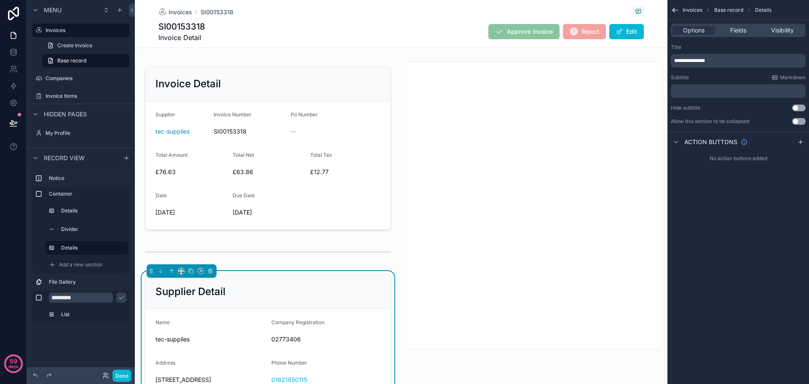
click at [725, 268] on div "**********" at bounding box center [739, 192] width 142 height 384
click at [732, 55] on div "**********" at bounding box center [738, 60] width 135 height 13
click at [732, 62] on p "**********" at bounding box center [740, 60] width 130 height 7
click at [234, 85] on div "scrollable content" at bounding box center [268, 148] width 256 height 170
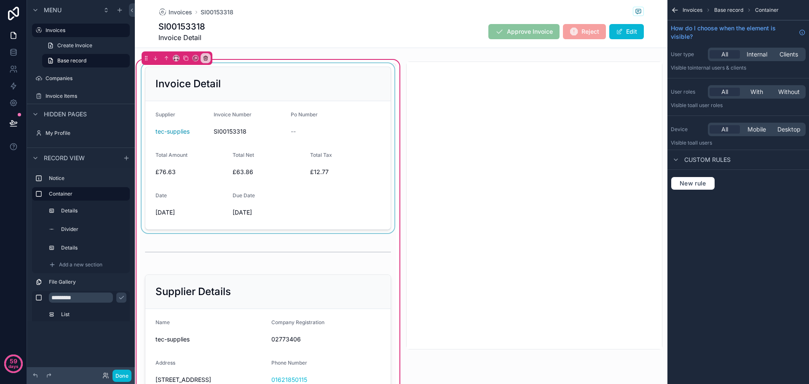
click at [222, 88] on div "scrollable content" at bounding box center [268, 148] width 256 height 170
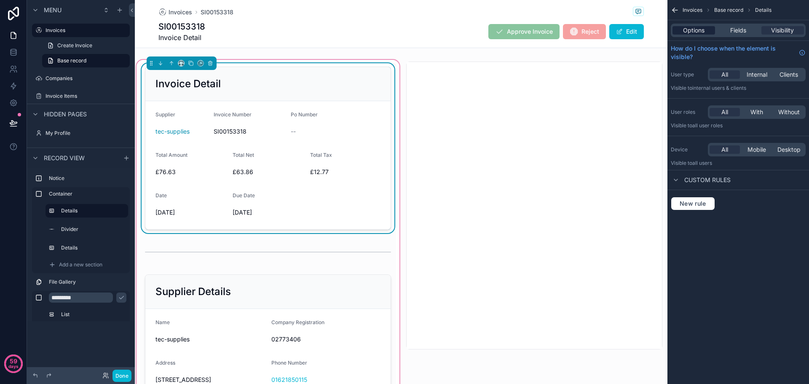
click at [705, 30] on span "Options" at bounding box center [694, 30] width 22 height 8
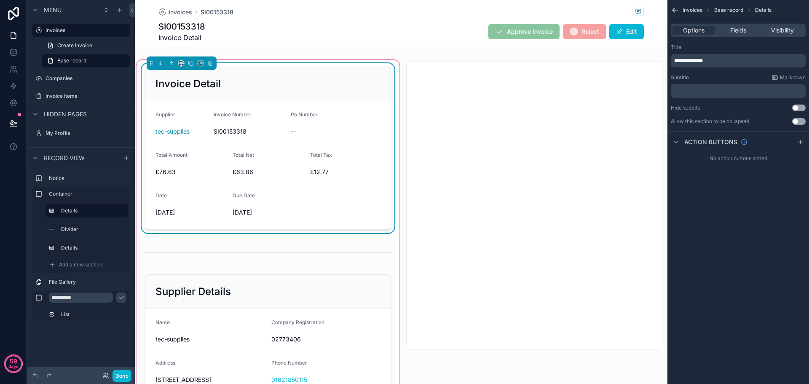
click at [718, 62] on p "**********" at bounding box center [740, 60] width 130 height 7
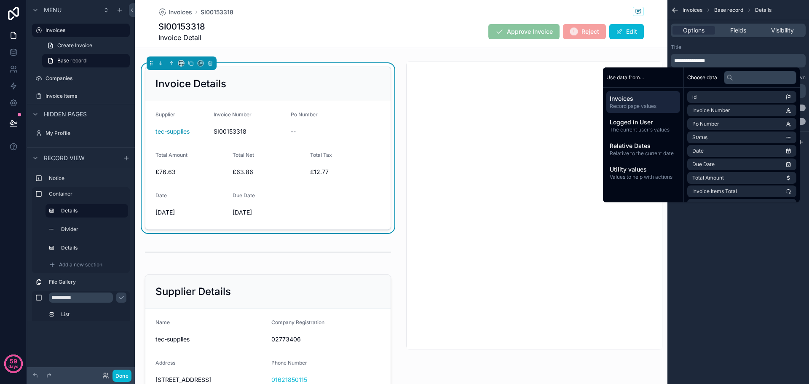
click at [765, 247] on div "**********" at bounding box center [739, 192] width 142 height 384
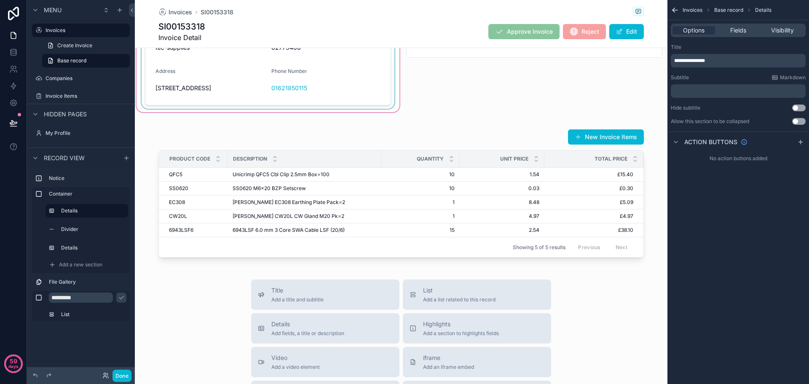
scroll to position [337, 0]
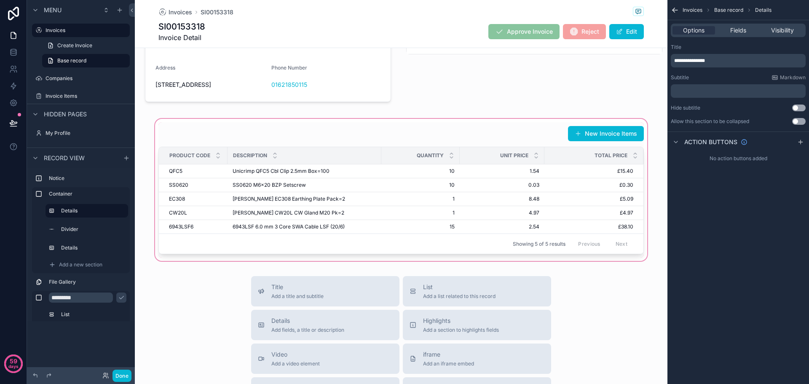
click at [335, 177] on div "scrollable content" at bounding box center [401, 189] width 533 height 145
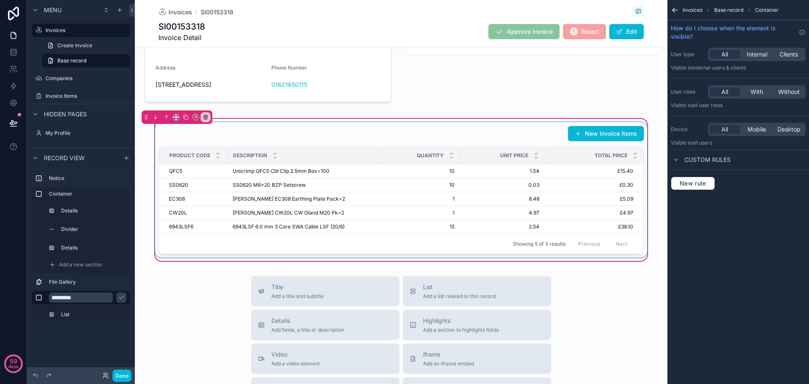
click at [343, 180] on div "scrollable content" at bounding box center [401, 189] width 496 height 135
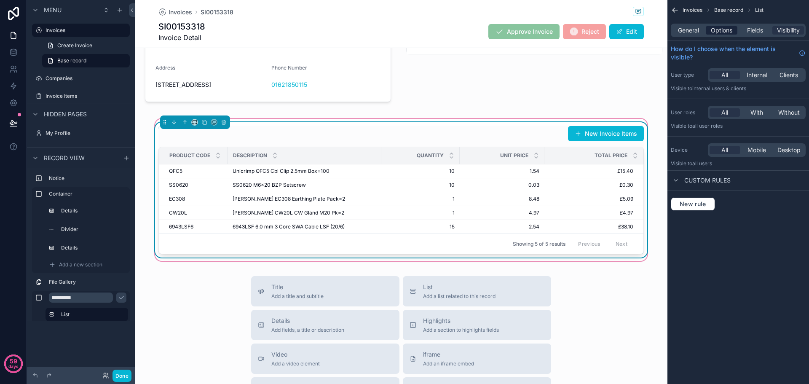
click at [723, 29] on span "Options" at bounding box center [722, 30] width 22 height 8
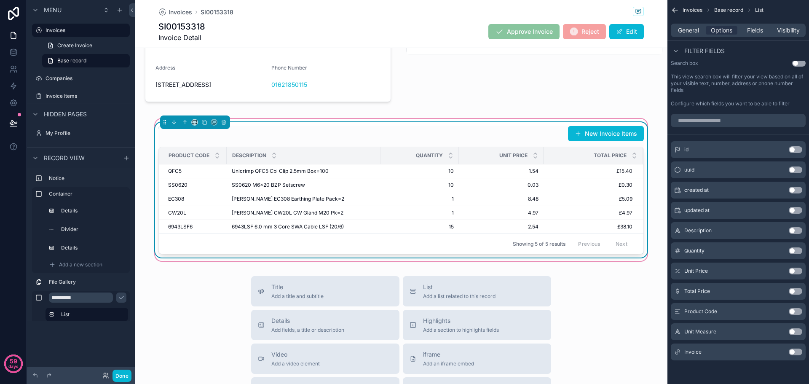
scroll to position [0, 0]
click at [351, 178] on td "Unicrimp QFC5 Cbl Clip 2.5mm Box=100 Unicrimp QFC5 Cbl Clip 2.5mm Box=100" at bounding box center [305, 171] width 154 height 14
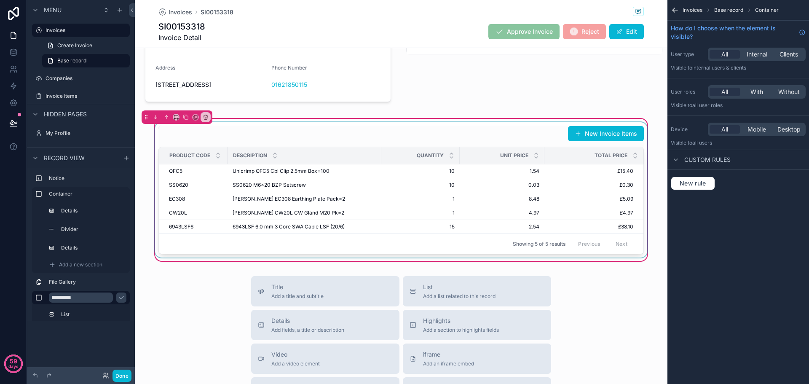
click at [342, 182] on div "scrollable content" at bounding box center [401, 189] width 496 height 135
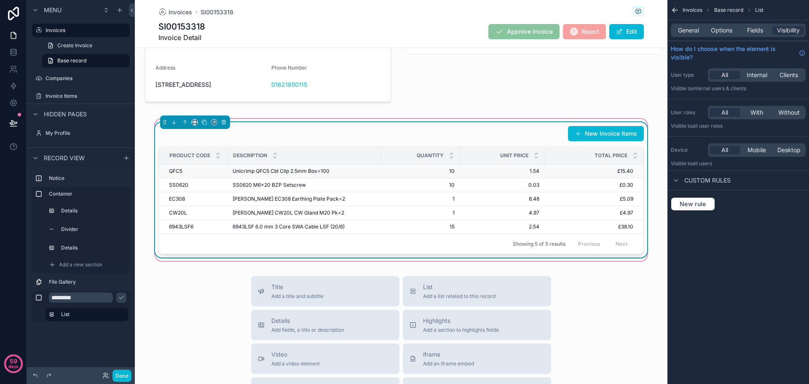
click at [342, 175] on div "Unicrimp QFC5 Cbl Clip 2.5mm Box=100 Unicrimp QFC5 Cbl Clip 2.5mm Box=100" at bounding box center [305, 171] width 144 height 7
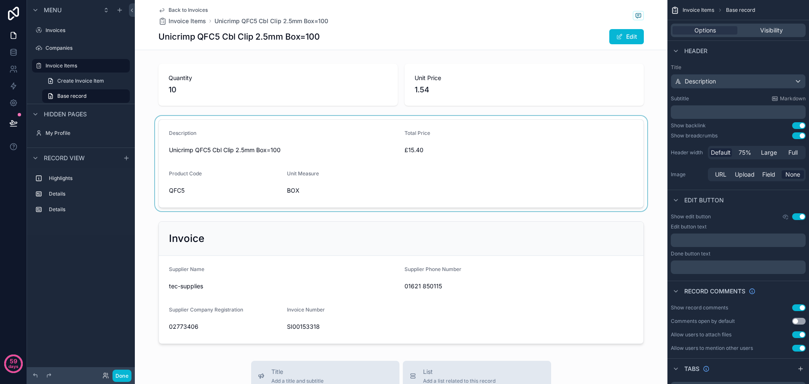
click at [352, 131] on div "scrollable content" at bounding box center [401, 163] width 533 height 95
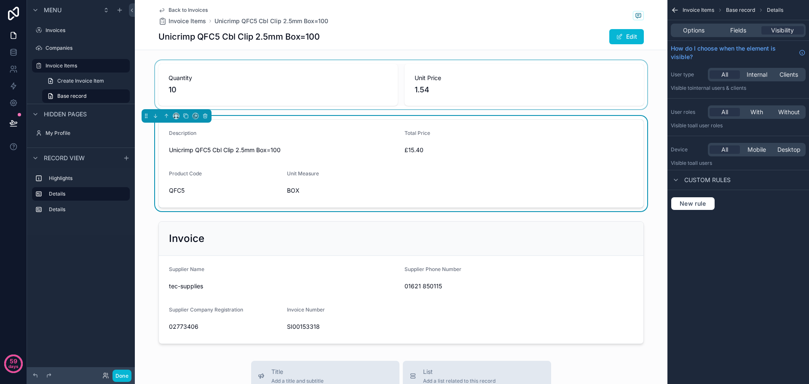
click at [338, 90] on div "scrollable content" at bounding box center [401, 84] width 533 height 49
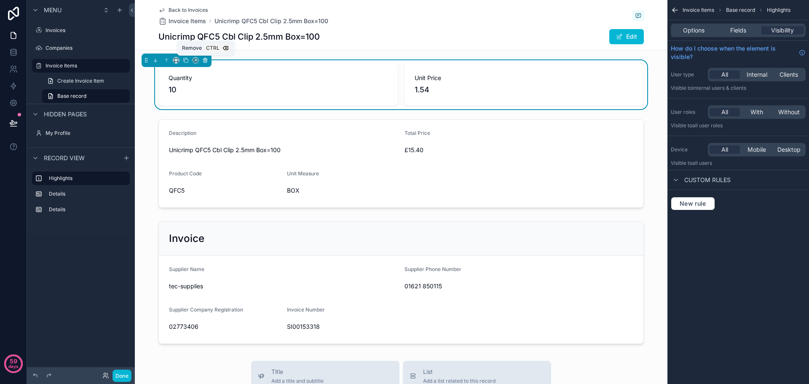
click at [204, 60] on icon "scrollable content" at bounding box center [205, 60] width 3 height 3
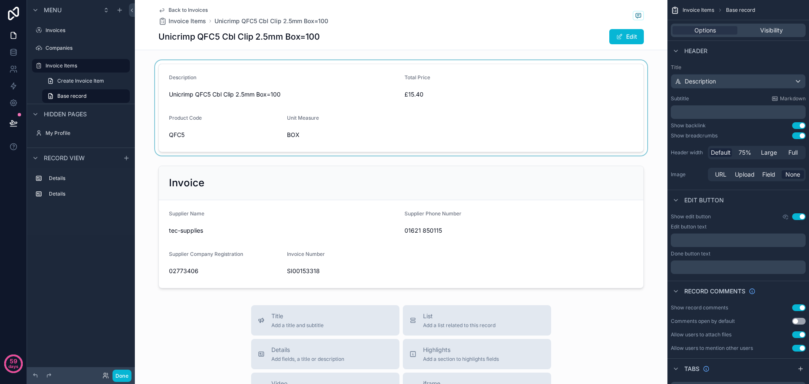
click at [312, 72] on div "scrollable content" at bounding box center [401, 107] width 533 height 95
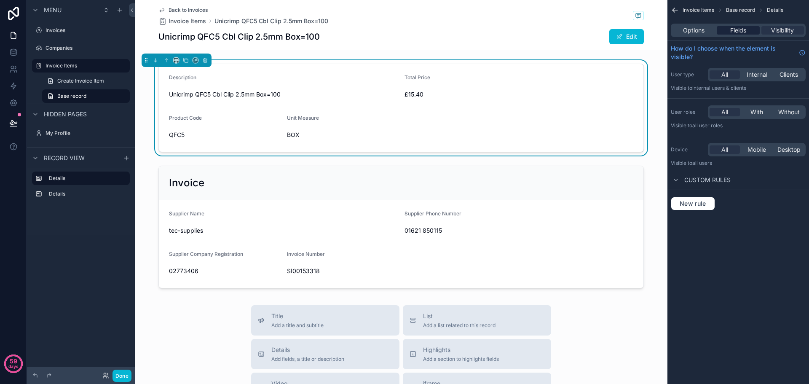
click at [731, 33] on span "Fields" at bounding box center [739, 30] width 16 height 8
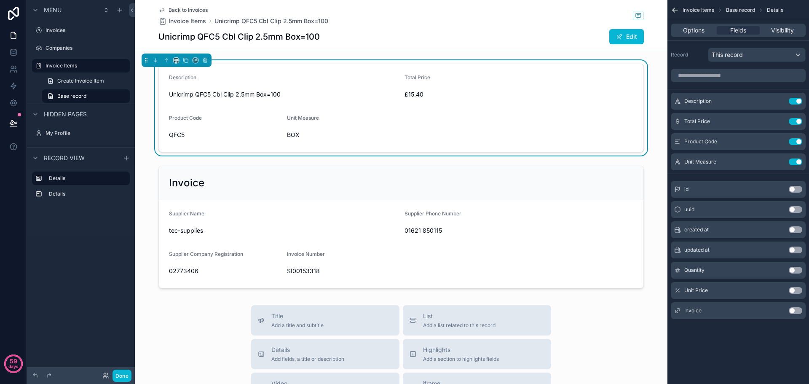
click at [796, 272] on button "Use setting" at bounding box center [795, 270] width 13 height 7
click at [798, 291] on button "Use setting" at bounding box center [795, 290] width 13 height 7
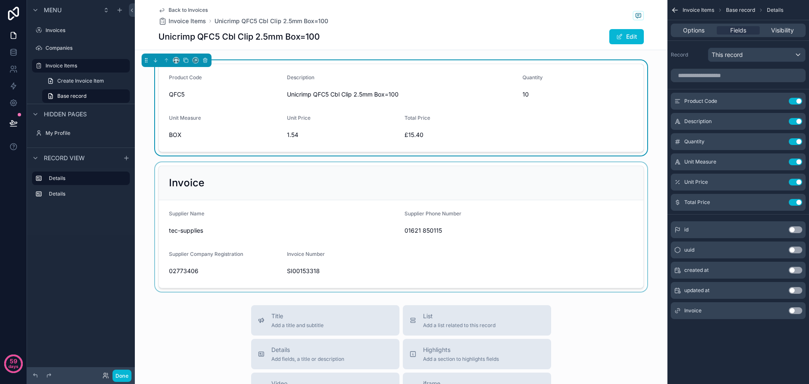
click at [351, 169] on div "scrollable content" at bounding box center [401, 226] width 533 height 129
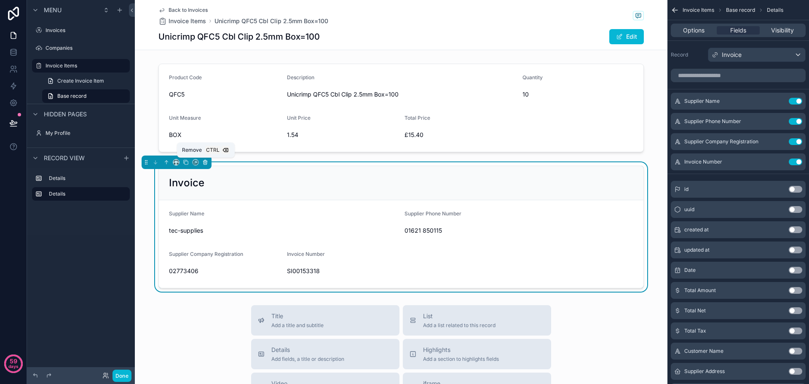
click at [208, 164] on icon "scrollable content" at bounding box center [205, 162] width 6 height 6
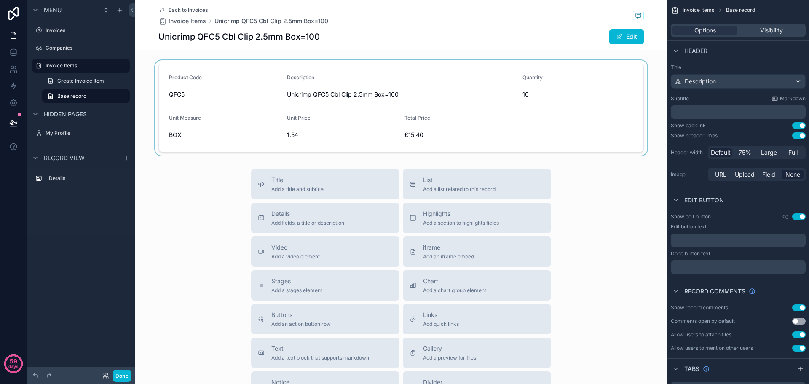
click at [381, 64] on div "scrollable content" at bounding box center [401, 107] width 533 height 95
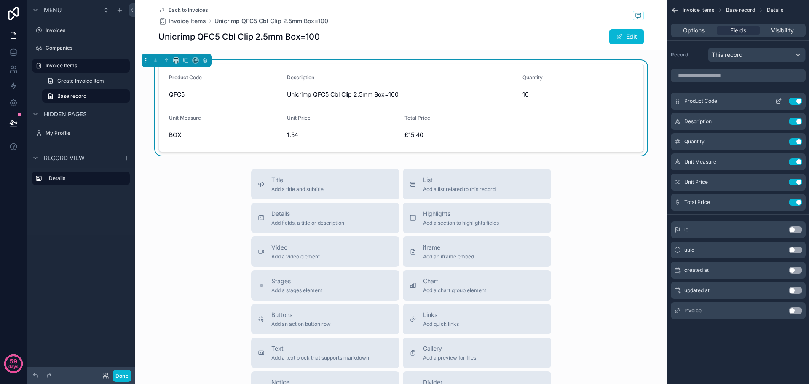
click at [779, 102] on icon "scrollable content" at bounding box center [779, 100] width 3 height 3
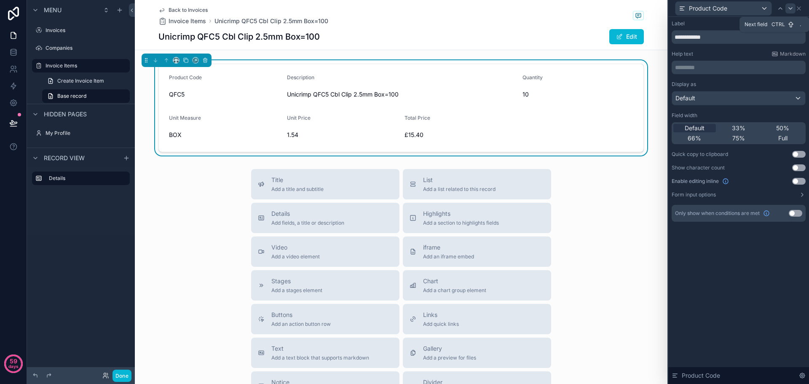
click at [790, 9] on icon at bounding box center [791, 8] width 7 height 7
click at [743, 136] on span "75%" at bounding box center [739, 138] width 13 height 8
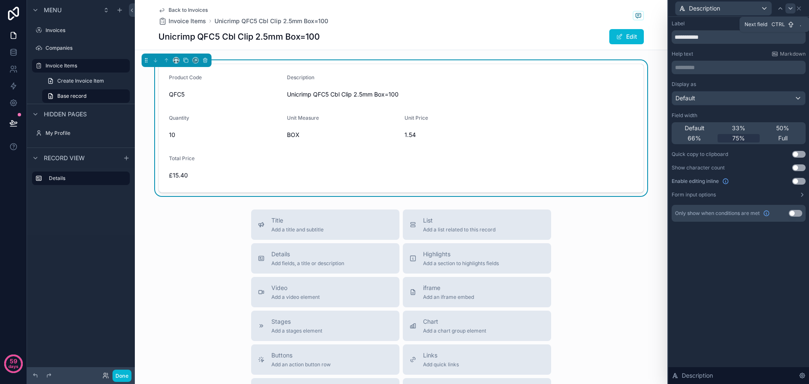
click at [789, 7] on icon at bounding box center [791, 8] width 7 height 7
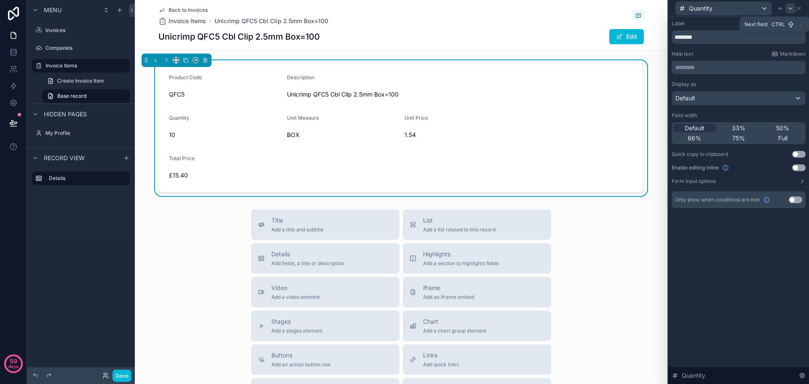
click at [789, 8] on icon at bounding box center [791, 8] width 7 height 7
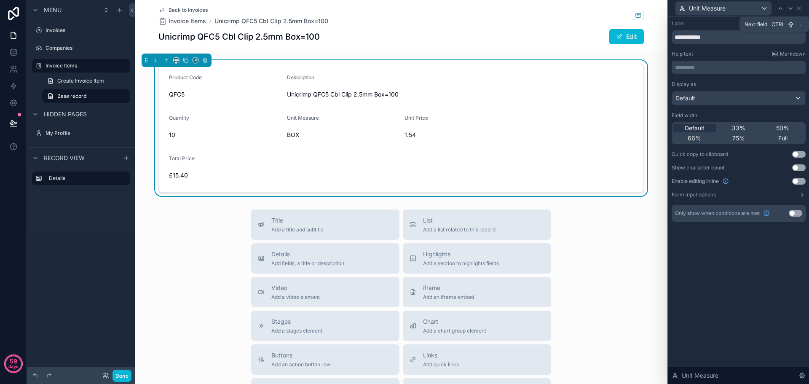
click at [789, 8] on icon at bounding box center [791, 8] width 7 height 7
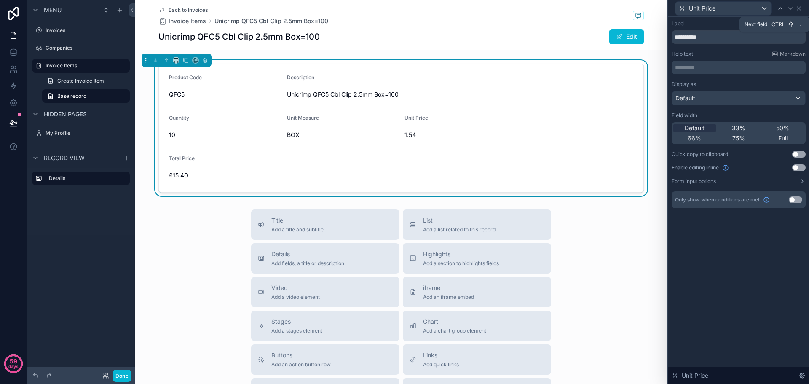
click at [789, 8] on icon at bounding box center [791, 8] width 7 height 7
click at [697, 129] on span "Default" at bounding box center [695, 128] width 20 height 8
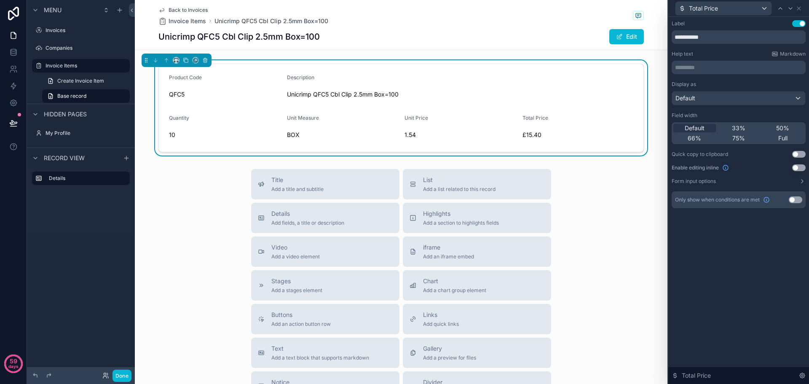
click at [797, 167] on button "Use setting" at bounding box center [799, 167] width 13 height 7
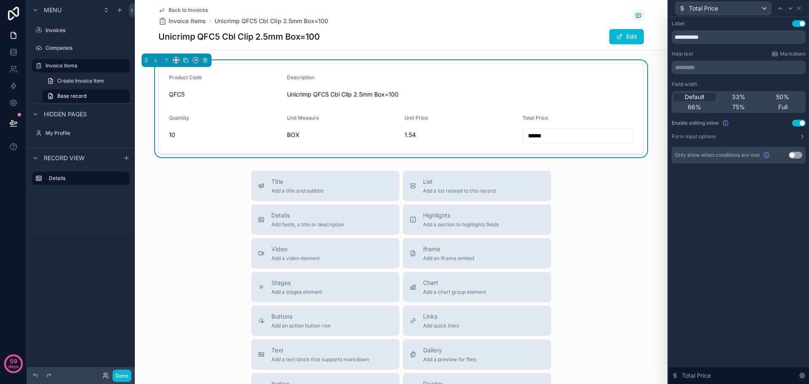
click at [475, 137] on span "1.54" at bounding box center [460, 135] width 111 height 8
click at [778, 8] on icon at bounding box center [780, 8] width 7 height 7
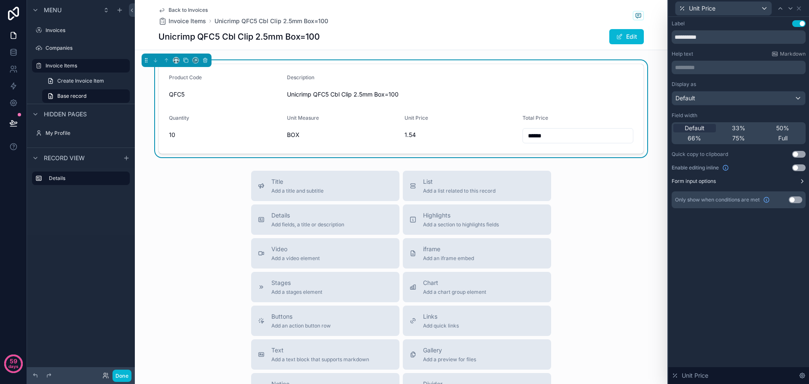
click at [799, 182] on button "Form input options" at bounding box center [739, 181] width 134 height 7
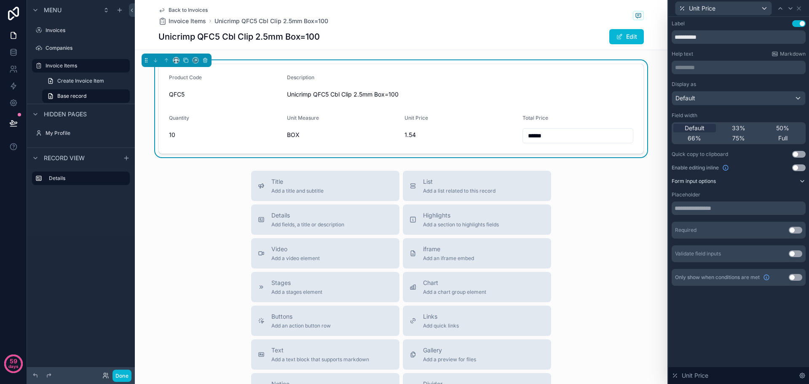
click at [799, 182] on button "Form input options" at bounding box center [739, 181] width 134 height 7
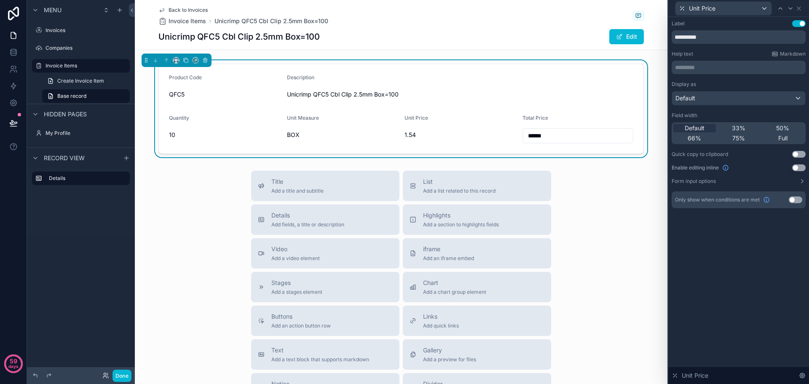
click at [799, 167] on button "Use setting" at bounding box center [799, 167] width 13 height 7
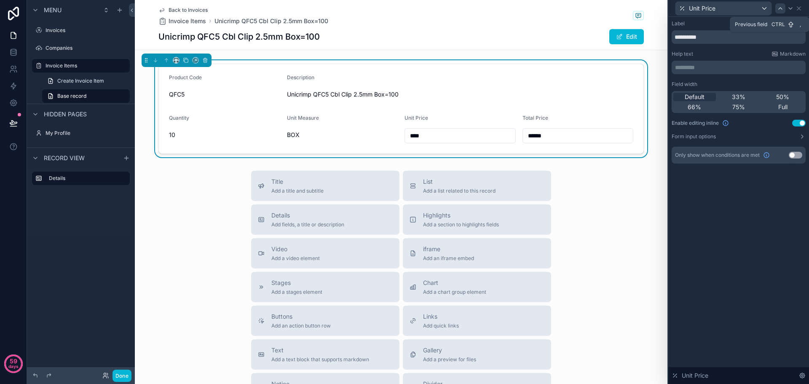
click at [784, 10] on icon at bounding box center [780, 8] width 7 height 7
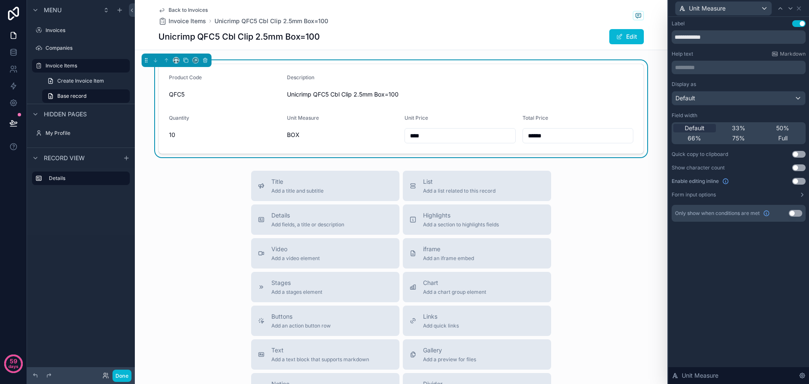
click at [797, 182] on button "Use setting" at bounding box center [799, 181] width 13 height 7
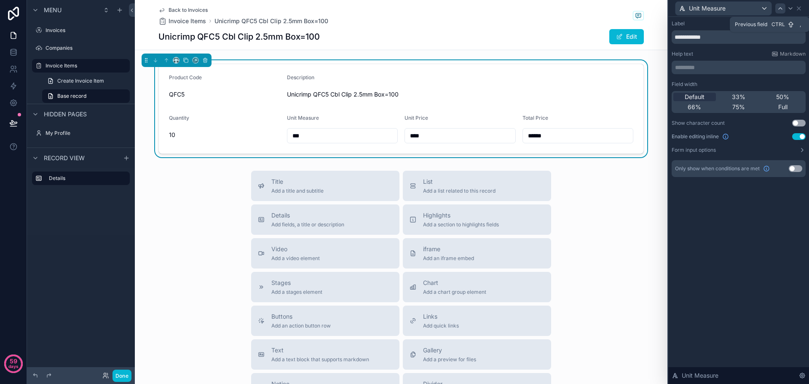
click at [779, 9] on icon at bounding box center [780, 8] width 7 height 7
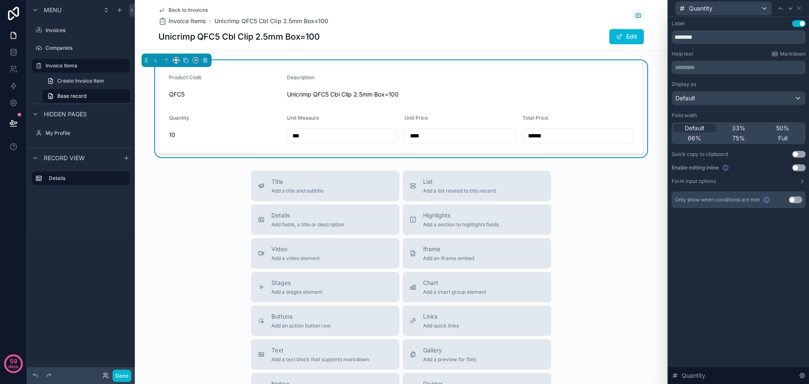
click at [798, 167] on button "Use setting" at bounding box center [799, 167] width 13 height 7
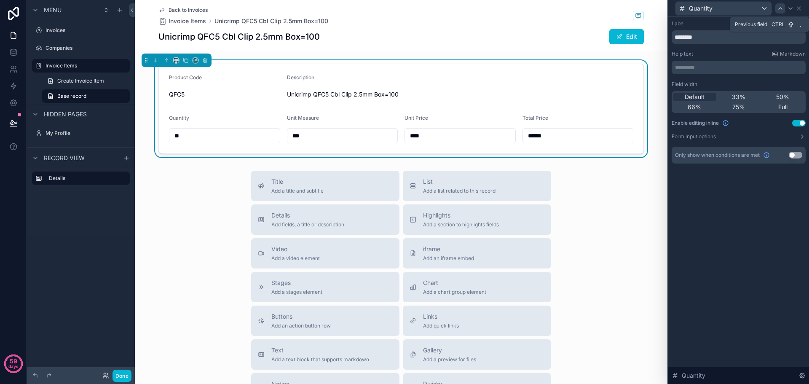
click at [780, 7] on icon at bounding box center [780, 8] width 7 height 7
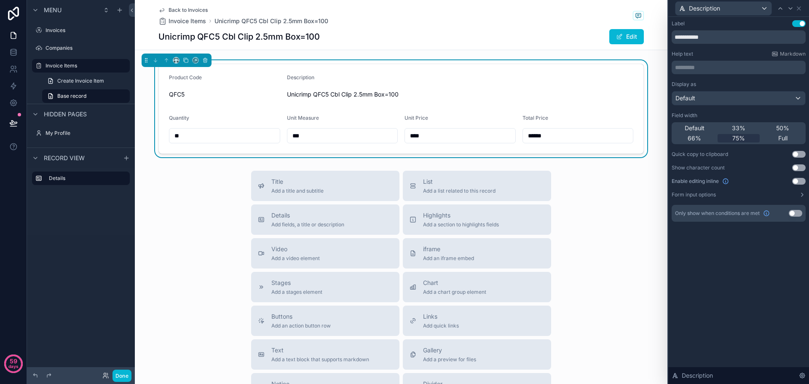
click at [799, 180] on button "Use setting" at bounding box center [799, 181] width 13 height 7
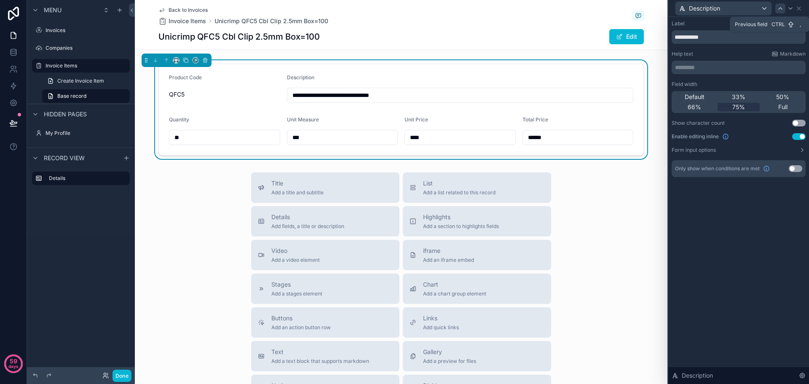
click at [780, 6] on icon at bounding box center [780, 8] width 7 height 7
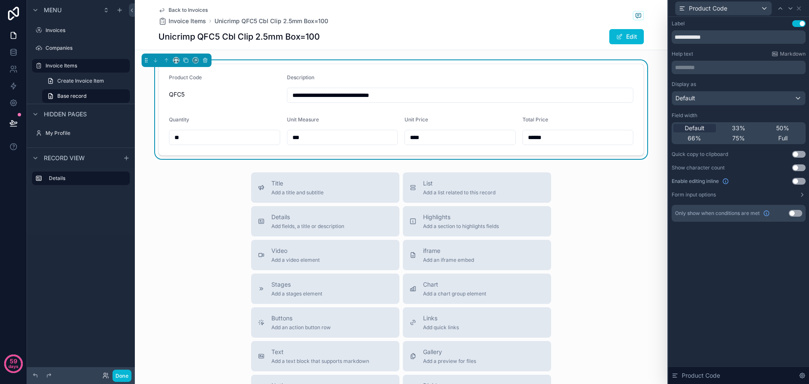
click at [799, 181] on button "Use setting" at bounding box center [799, 181] width 13 height 7
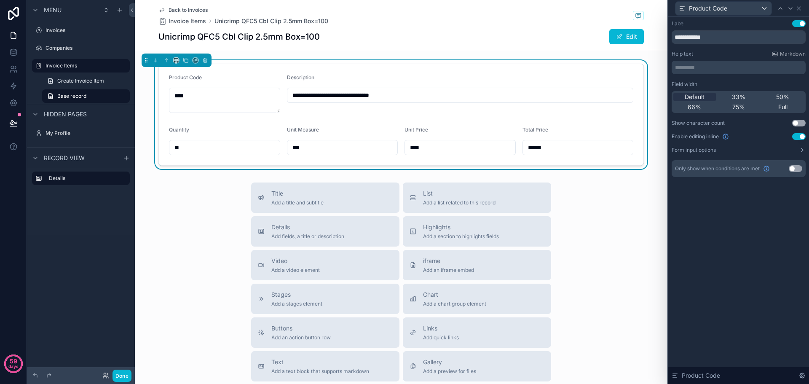
click at [769, 214] on div "**********" at bounding box center [739, 200] width 141 height 367
click at [185, 10] on span "Back to Invoices" at bounding box center [188, 10] width 39 height 7
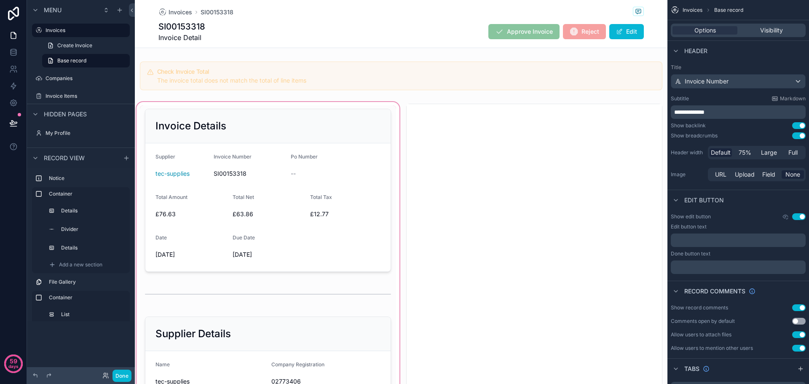
click at [283, 168] on div "scrollable content" at bounding box center [268, 273] width 266 height 347
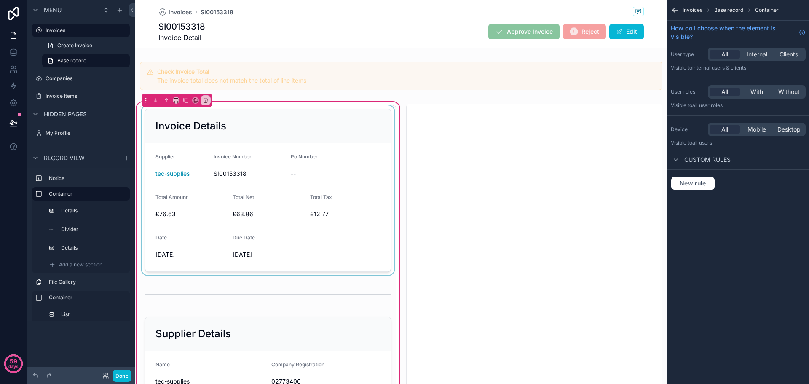
click at [230, 161] on div "scrollable content" at bounding box center [268, 190] width 256 height 170
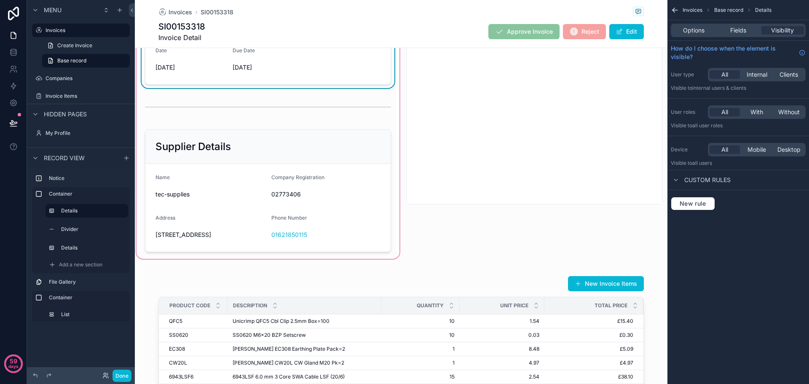
scroll to position [211, 0]
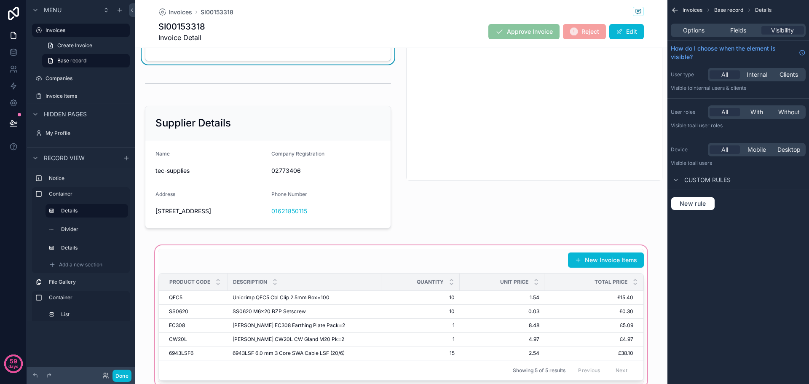
click at [205, 304] on div "scrollable content" at bounding box center [401, 316] width 533 height 145
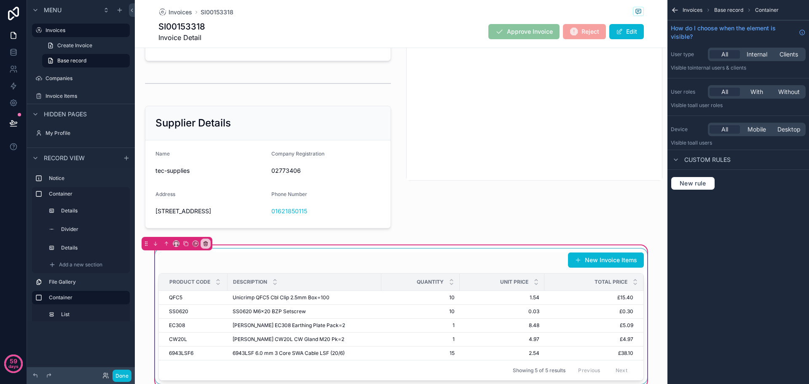
click at [205, 310] on div "scrollable content" at bounding box center [401, 316] width 496 height 135
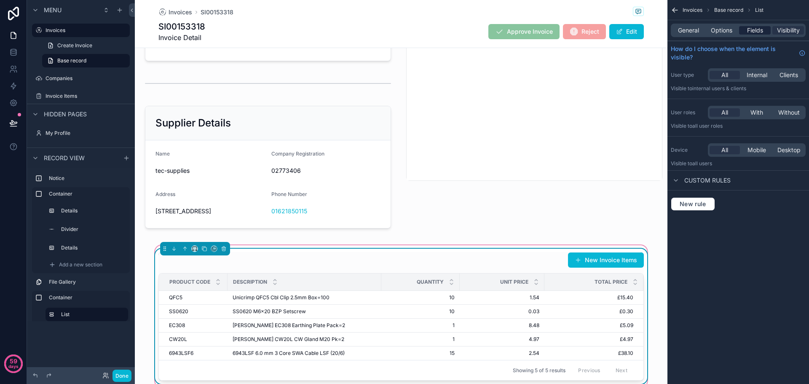
click at [753, 27] on span "Fields" at bounding box center [755, 30] width 16 height 8
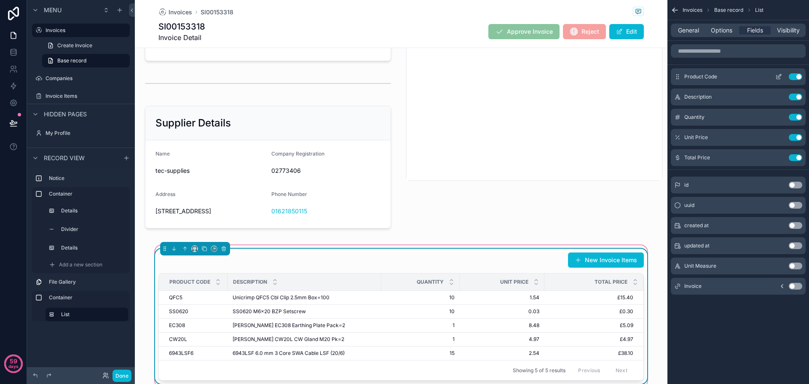
click at [775, 75] on button "scrollable content" at bounding box center [778, 76] width 13 height 7
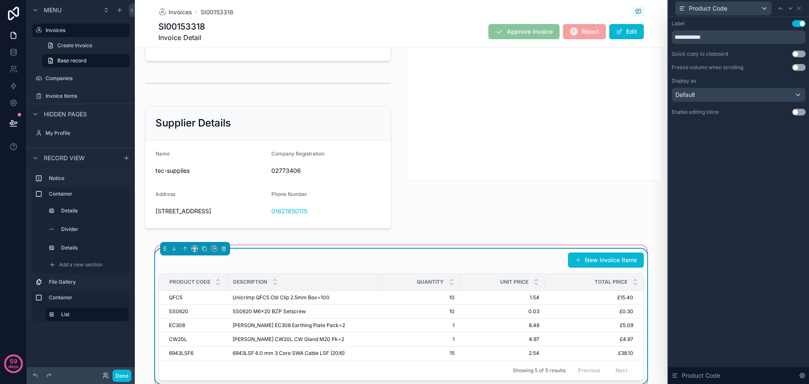
click at [803, 112] on button "Use setting" at bounding box center [799, 112] width 13 height 7
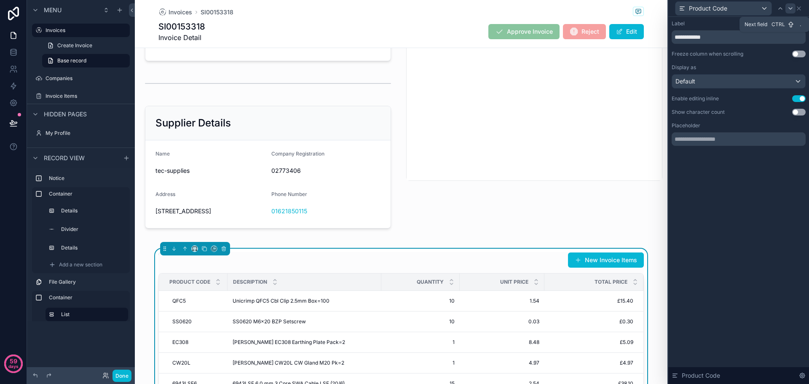
click at [790, 8] on icon at bounding box center [790, 9] width 3 height 2
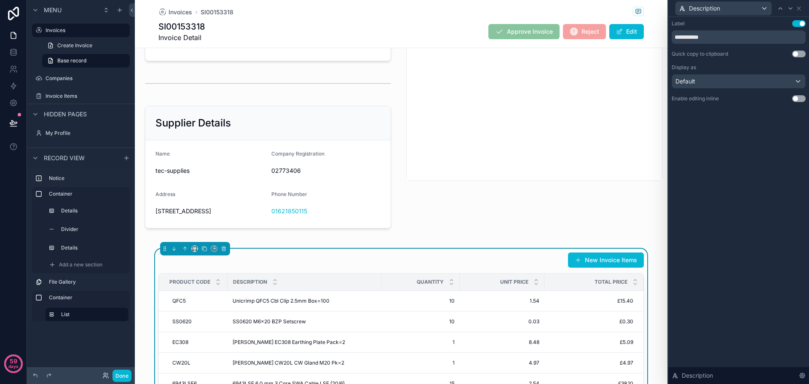
click at [799, 101] on button "Use setting" at bounding box center [799, 98] width 13 height 7
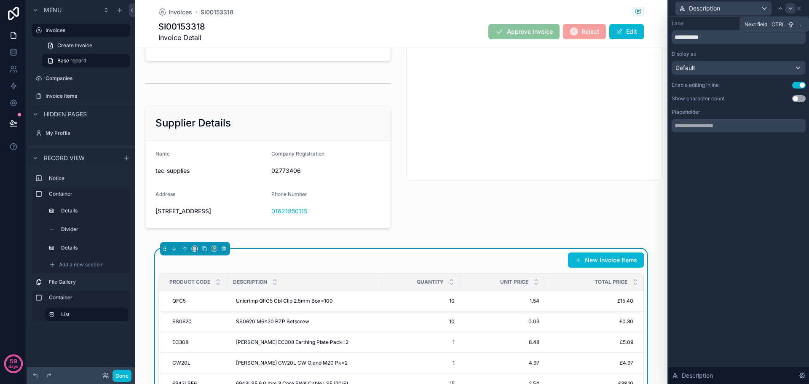
click at [790, 8] on icon at bounding box center [790, 9] width 3 height 2
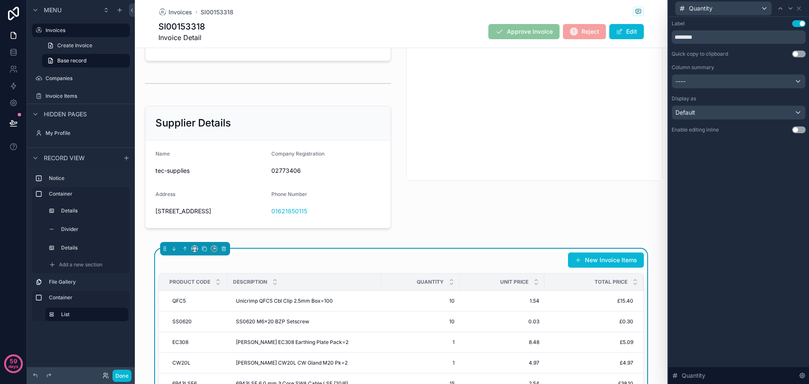
click at [796, 129] on button "Use setting" at bounding box center [799, 129] width 13 height 7
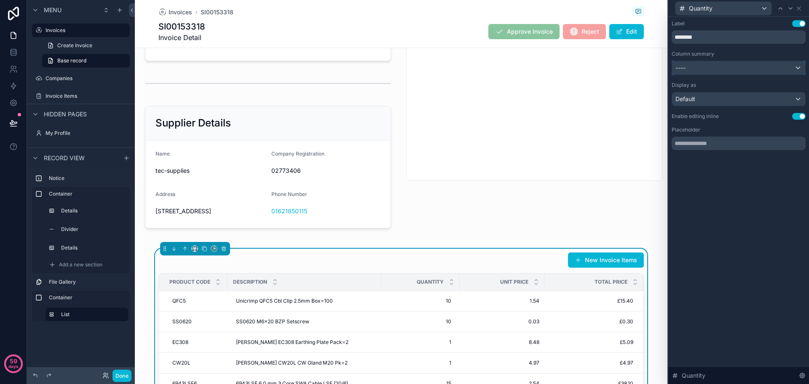
click at [741, 67] on div "----" at bounding box center [738, 67] width 133 height 13
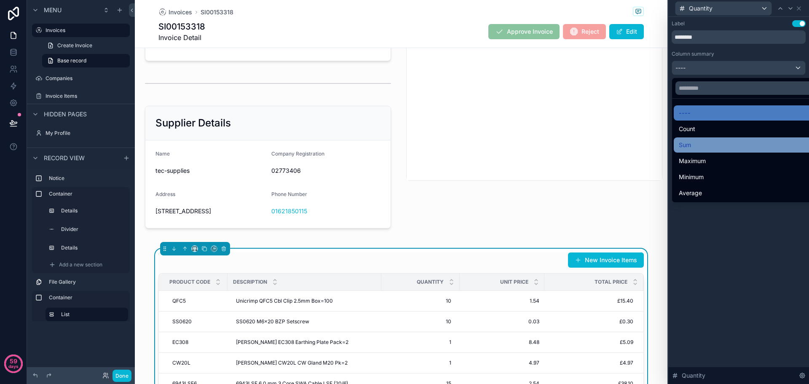
click at [713, 143] on div "Sum" at bounding box center [748, 145] width 139 height 10
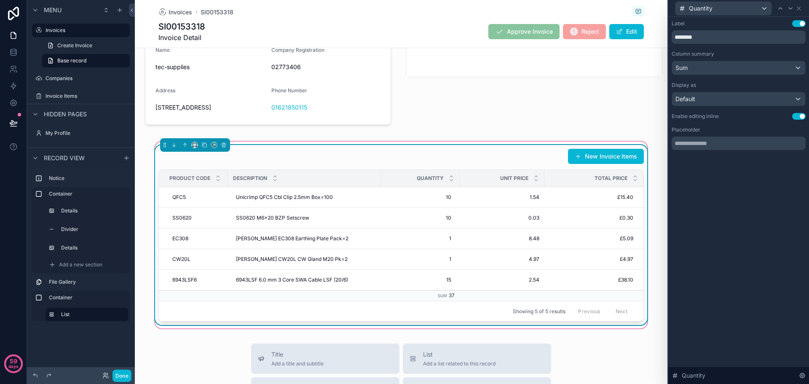
scroll to position [295, 0]
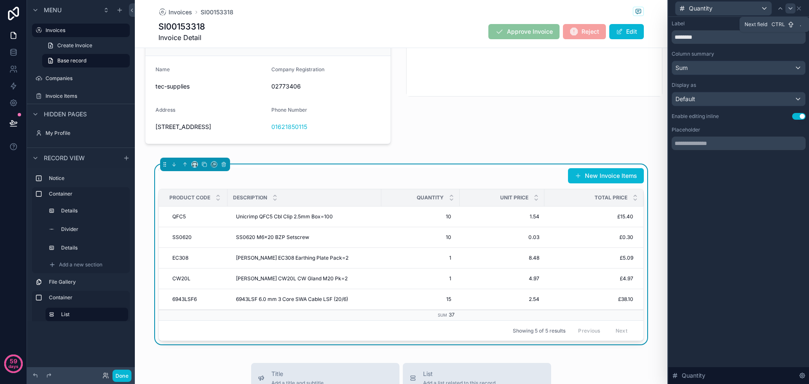
click at [788, 8] on icon at bounding box center [791, 8] width 7 height 7
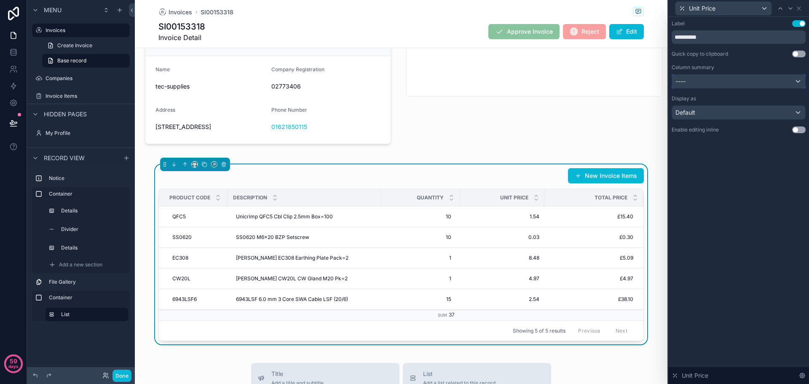
click at [776, 81] on div "----" at bounding box center [738, 81] width 133 height 13
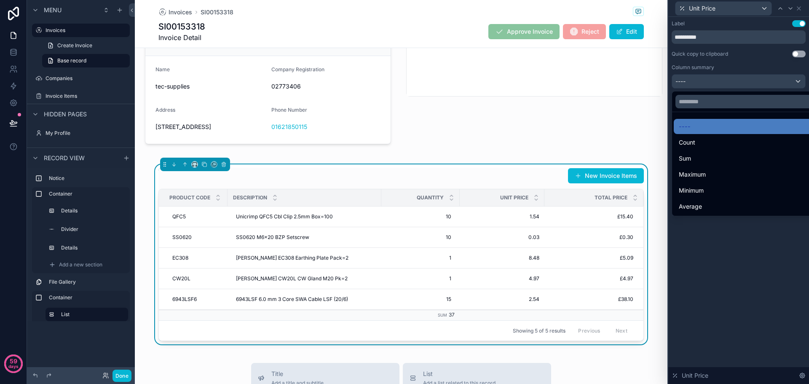
click at [754, 236] on div at bounding box center [739, 192] width 141 height 384
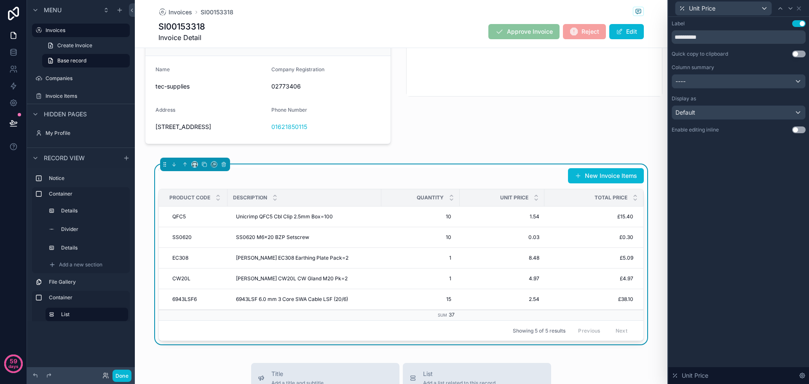
click at [799, 128] on button "Use setting" at bounding box center [799, 129] width 13 height 7
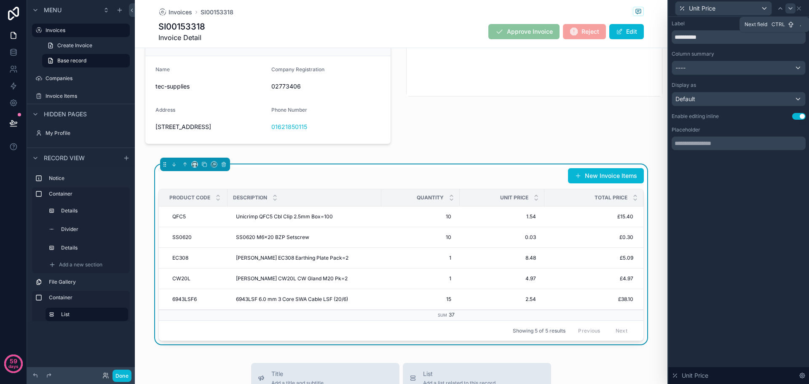
click at [791, 9] on icon at bounding box center [791, 8] width 7 height 7
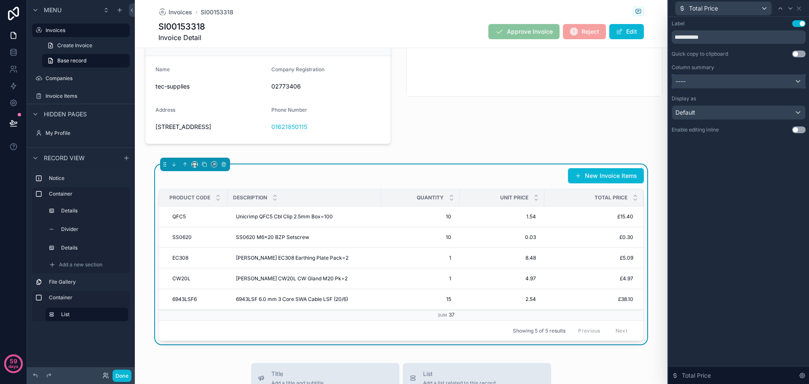
click at [754, 82] on div "----" at bounding box center [738, 81] width 133 height 13
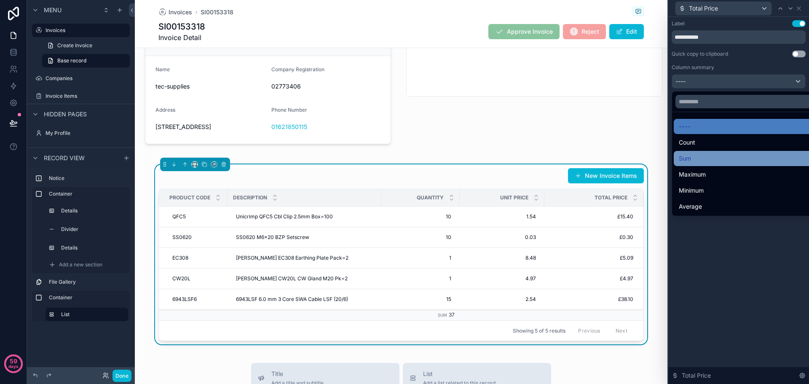
click at [723, 161] on div "Sum" at bounding box center [748, 158] width 139 height 10
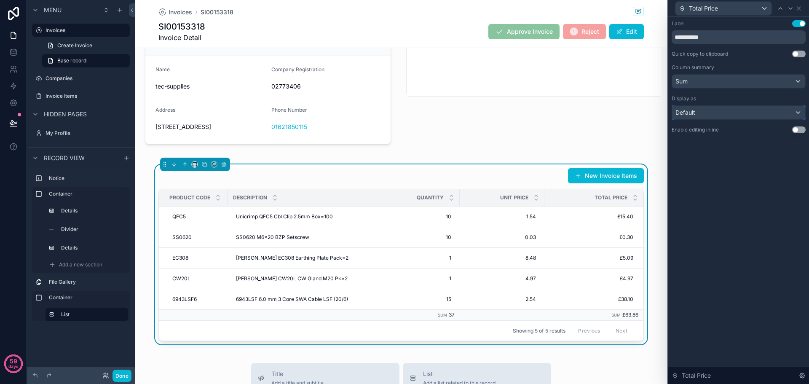
click at [748, 108] on div "Default" at bounding box center [738, 112] width 133 height 13
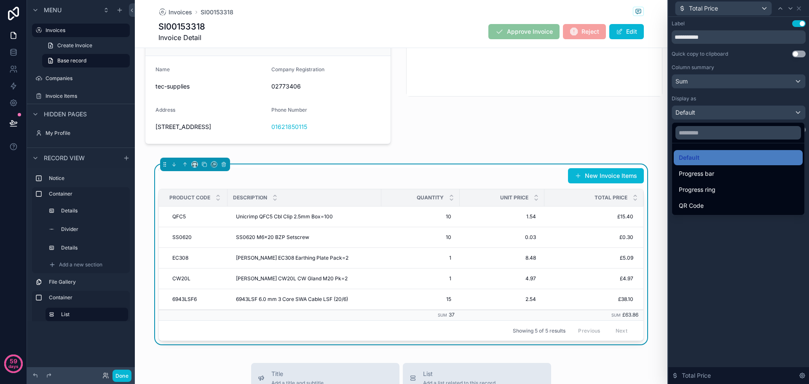
click at [762, 254] on div at bounding box center [739, 192] width 141 height 384
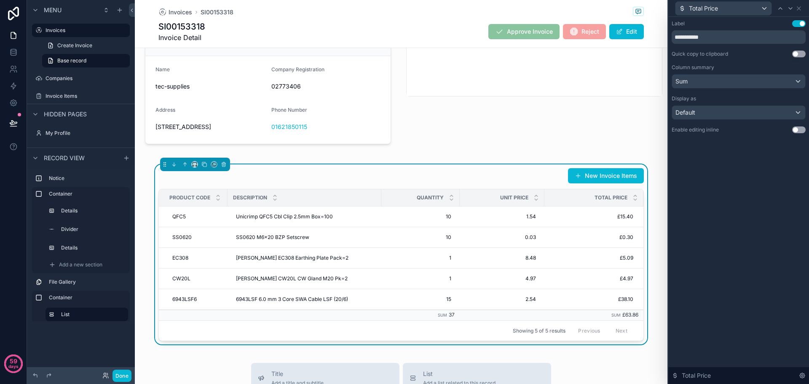
click at [801, 132] on button "Use setting" at bounding box center [799, 129] width 13 height 7
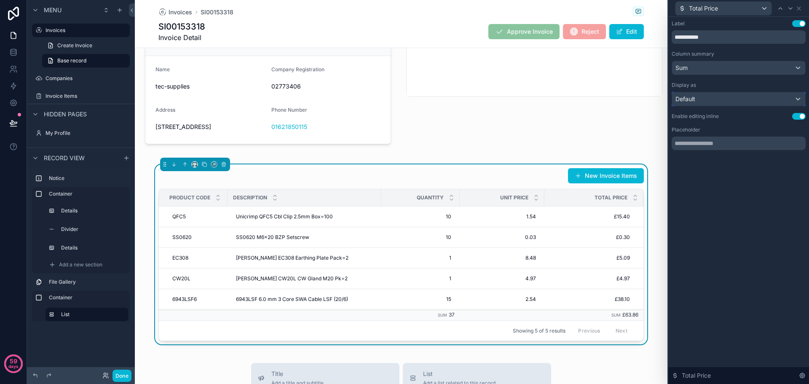
click at [747, 102] on div "Default" at bounding box center [738, 98] width 133 height 13
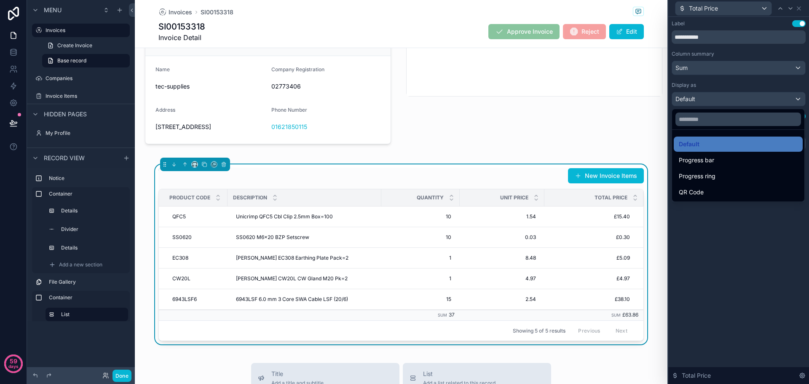
click at [750, 246] on div at bounding box center [739, 192] width 141 height 384
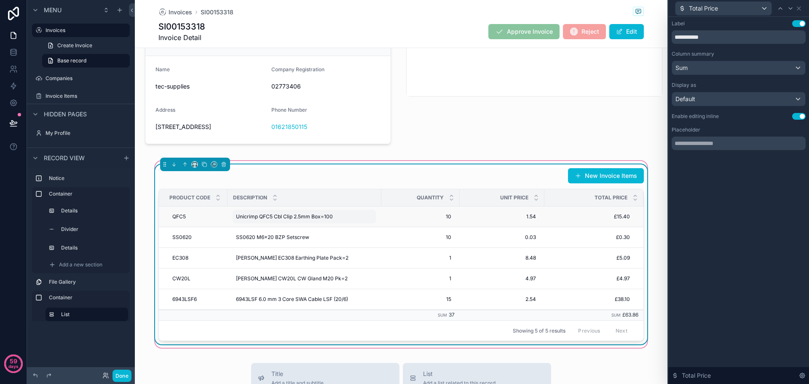
click at [315, 220] on div "Unicrimp QFC5 Cbl Clip 2.5mm Box=100 Unicrimp QFC5 Cbl Clip 2.5mm Box=100" at bounding box center [305, 216] width 144 height 13
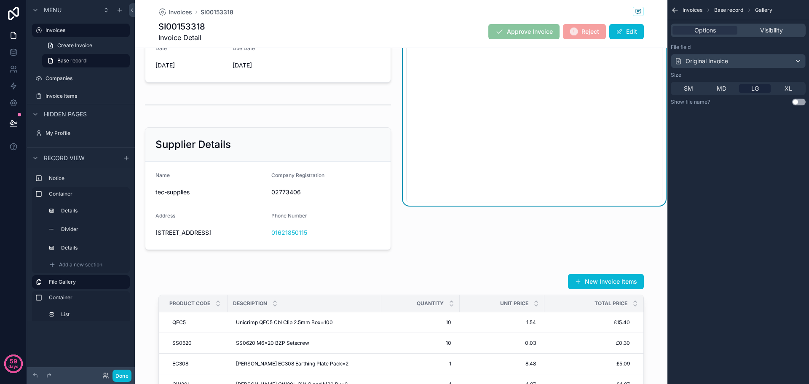
scroll to position [169, 0]
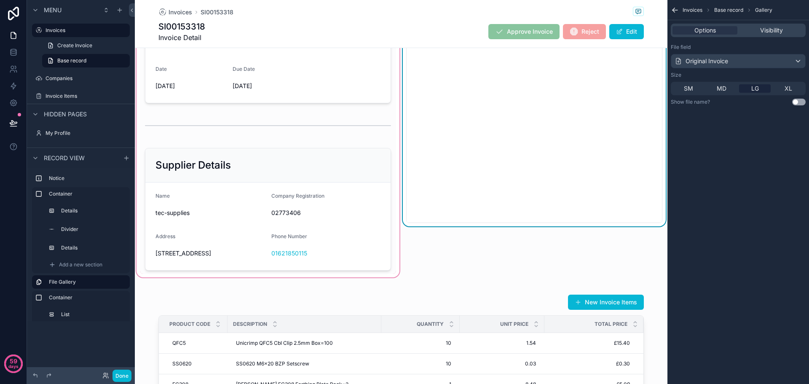
click at [320, 231] on div "scrollable content" at bounding box center [268, 105] width 266 height 347
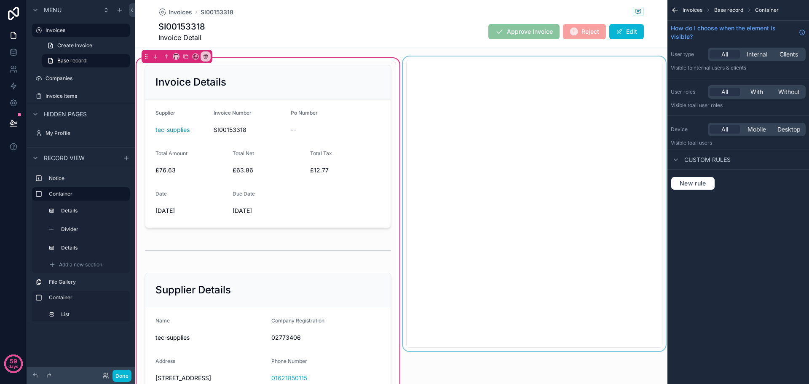
scroll to position [42, 0]
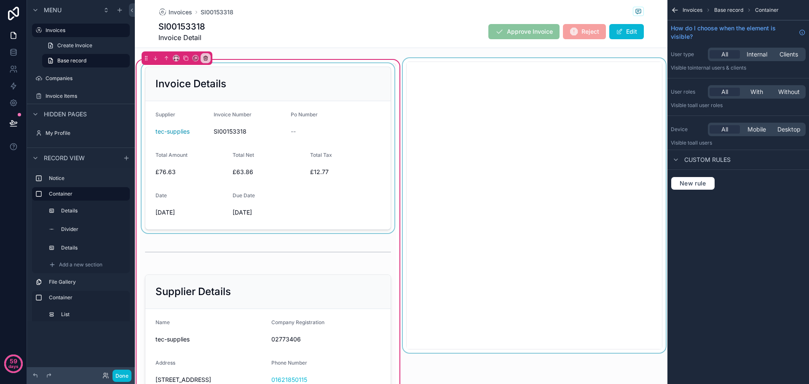
click at [321, 118] on div "scrollable content" at bounding box center [268, 148] width 256 height 170
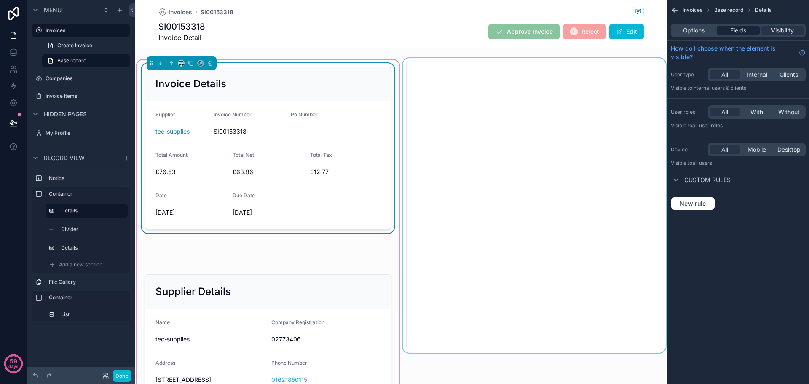
click at [737, 31] on span "Fields" at bounding box center [739, 30] width 16 height 8
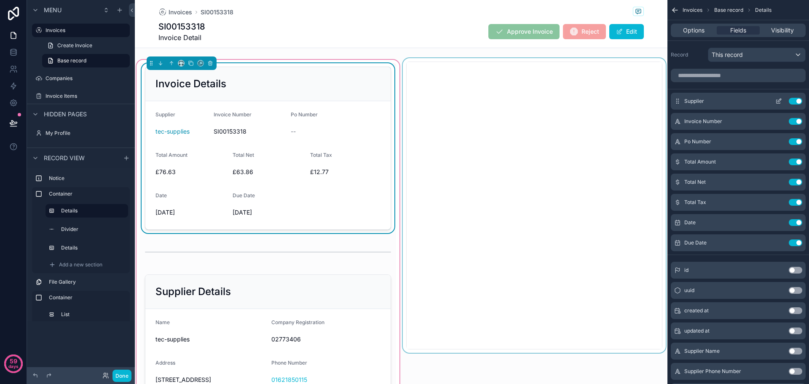
click at [779, 102] on icon "scrollable content" at bounding box center [779, 101] width 7 height 7
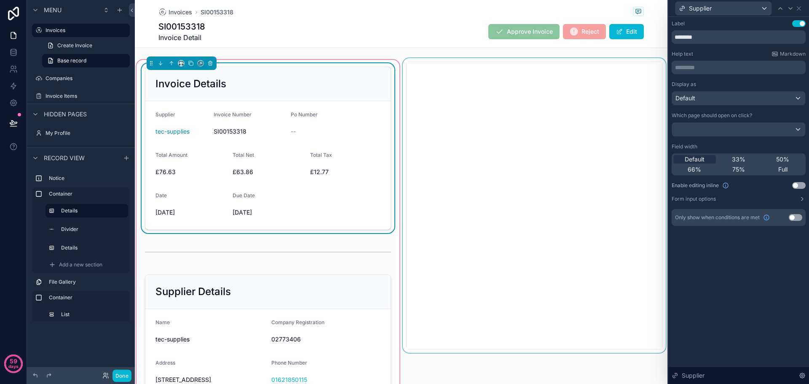
click at [802, 187] on button "Use setting" at bounding box center [799, 185] width 13 height 7
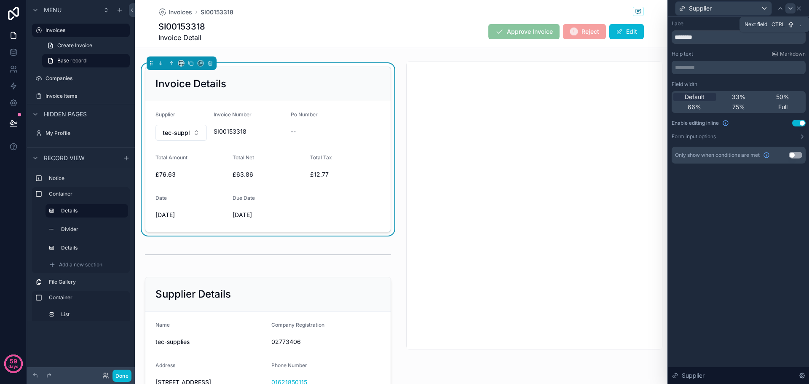
click at [790, 8] on icon at bounding box center [790, 9] width 3 height 2
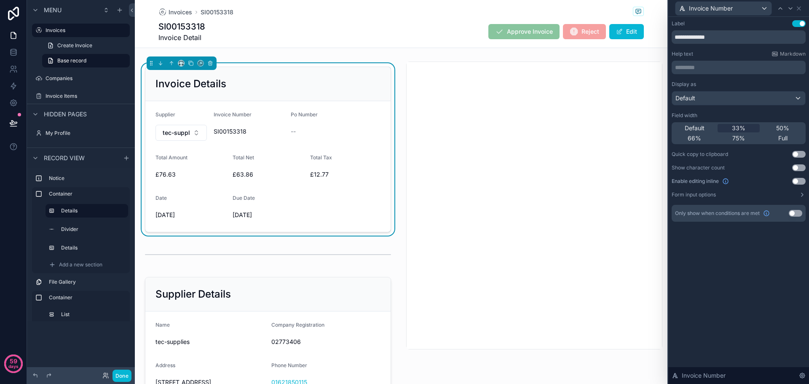
click at [797, 178] on button "Use setting" at bounding box center [799, 181] width 13 height 7
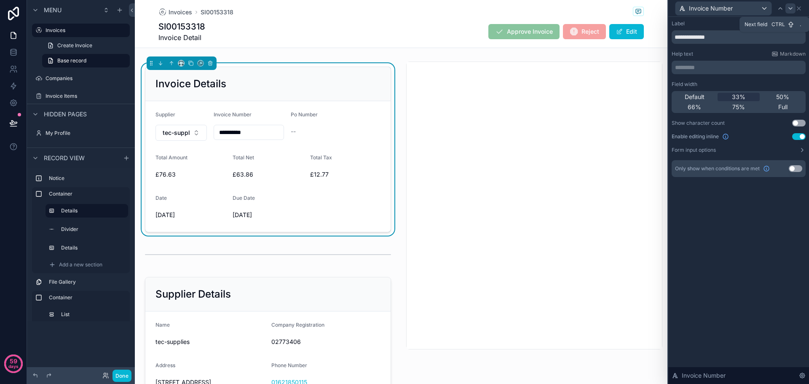
click at [790, 9] on icon at bounding box center [791, 8] width 7 height 7
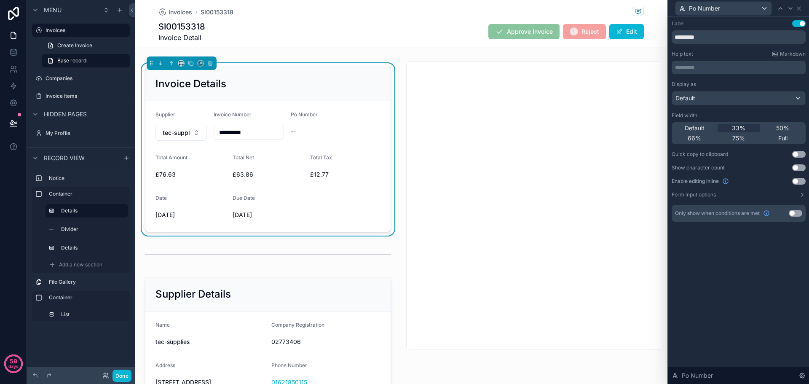
click at [803, 180] on button "Use setting" at bounding box center [799, 181] width 13 height 7
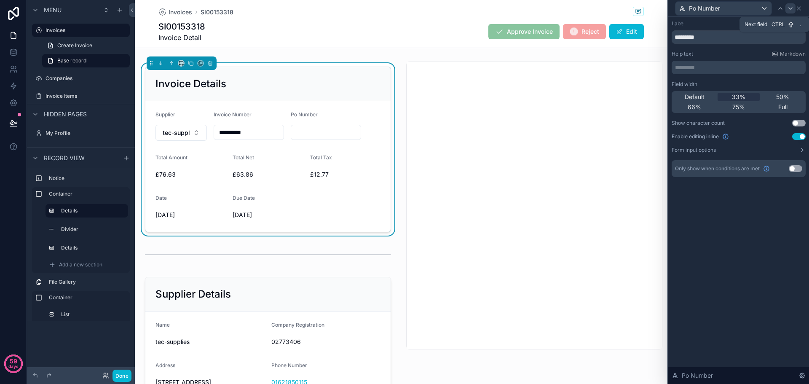
click at [789, 11] on icon at bounding box center [791, 8] width 7 height 7
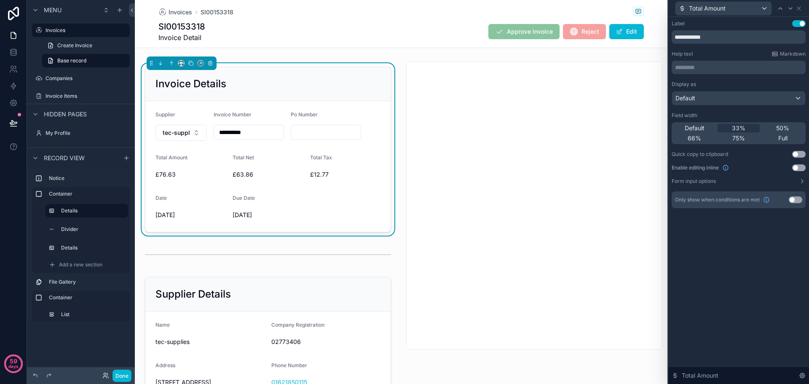
click at [801, 168] on button "Use setting" at bounding box center [799, 167] width 13 height 7
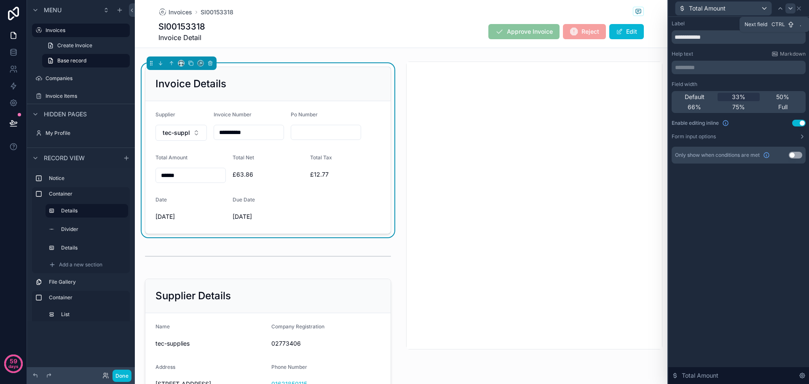
click at [790, 8] on icon at bounding box center [791, 8] width 7 height 7
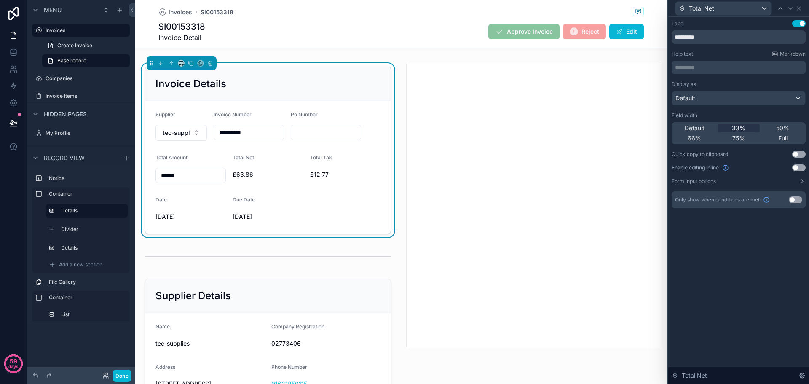
click at [802, 170] on button "Use setting" at bounding box center [799, 167] width 13 height 7
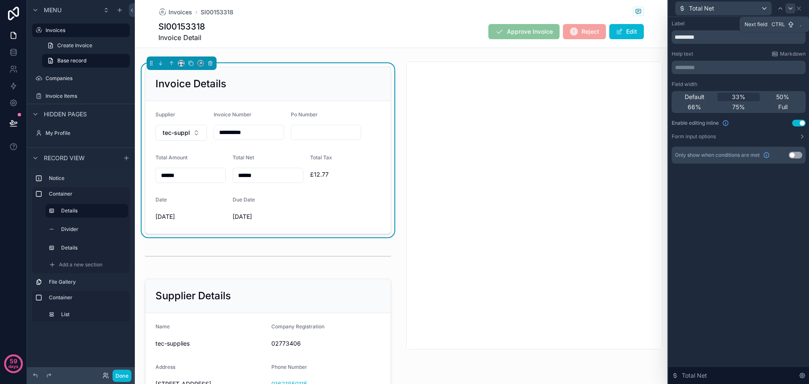
click at [788, 9] on icon at bounding box center [791, 8] width 7 height 7
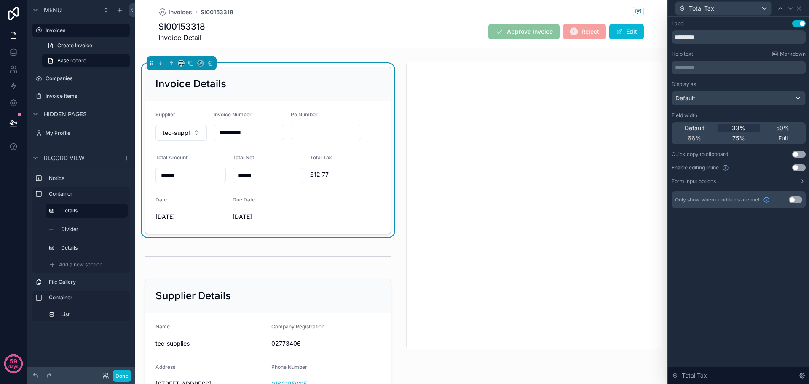
click at [800, 168] on button "Use setting" at bounding box center [799, 167] width 13 height 7
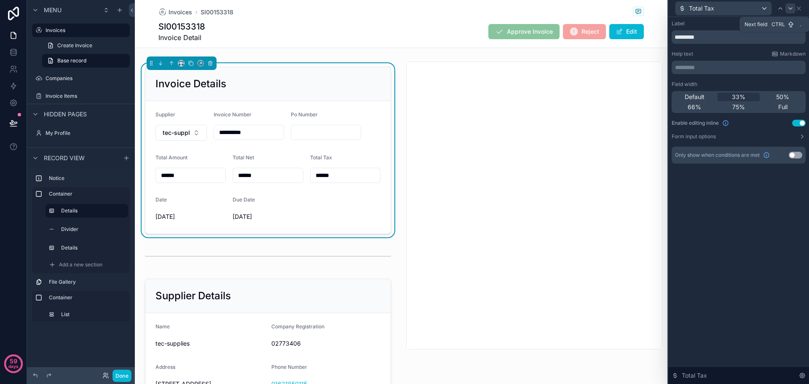
click at [789, 9] on icon at bounding box center [791, 8] width 7 height 7
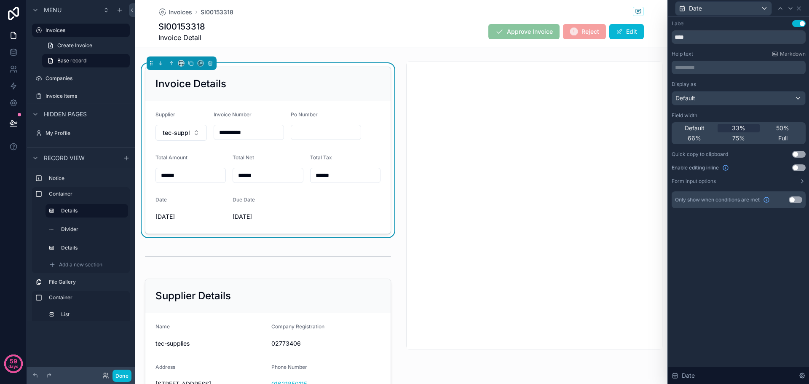
click at [803, 167] on button "Use setting" at bounding box center [799, 167] width 13 height 7
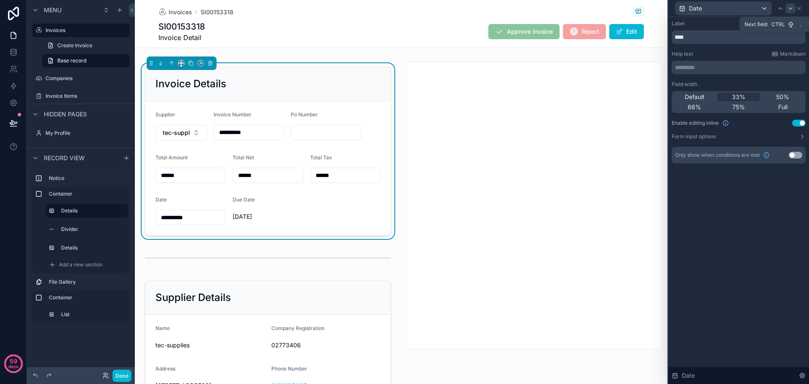
click at [792, 6] on icon at bounding box center [791, 8] width 7 height 7
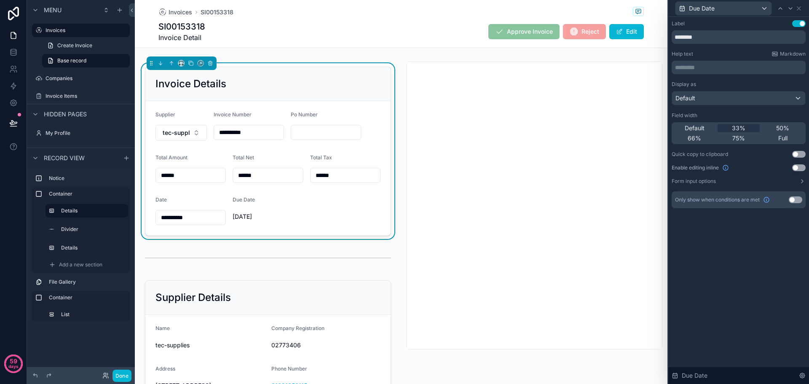
click at [801, 168] on button "Use setting" at bounding box center [799, 167] width 13 height 7
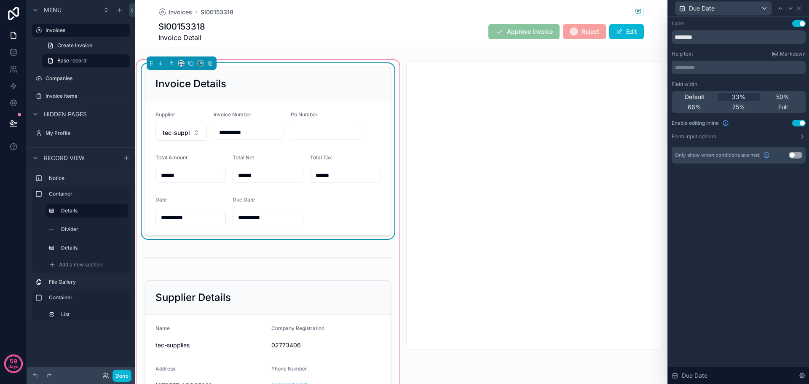
click at [185, 115] on div "Supplier" at bounding box center [181, 116] width 51 height 10
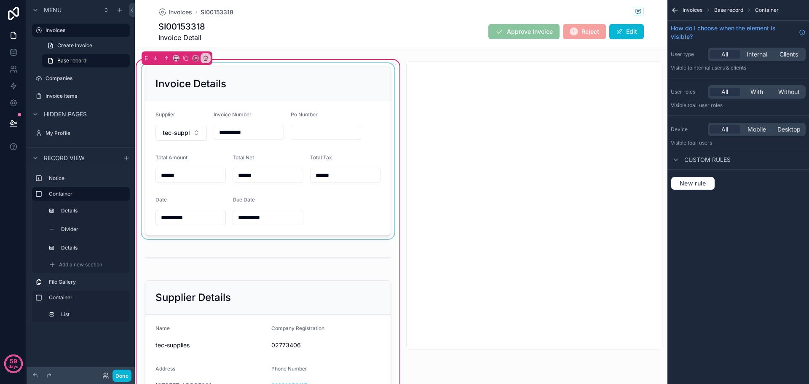
click at [260, 108] on div "scrollable content" at bounding box center [268, 151] width 256 height 176
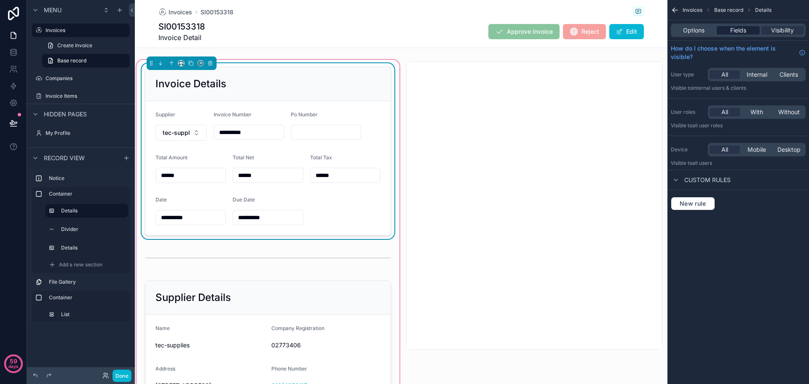
click at [742, 33] on span "Fields" at bounding box center [739, 30] width 16 height 8
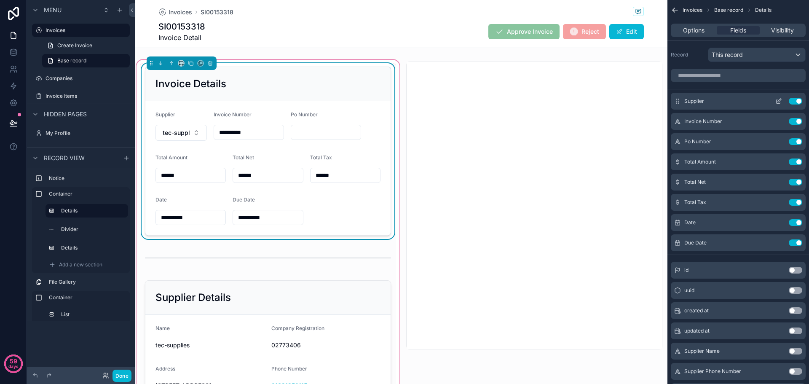
click at [776, 99] on icon "scrollable content" at bounding box center [779, 101] width 7 height 7
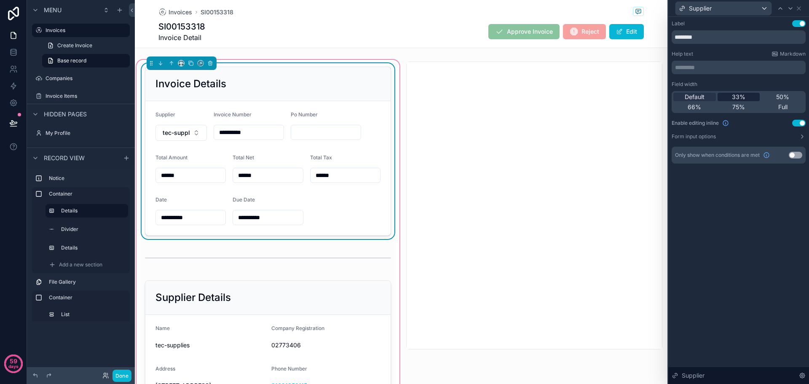
click at [739, 93] on span "33%" at bounding box center [738, 97] width 13 height 8
click at [795, 229] on div "Label Use setting ******** Help text Markdown ********* ﻿ Field width Default 3…" at bounding box center [739, 200] width 141 height 367
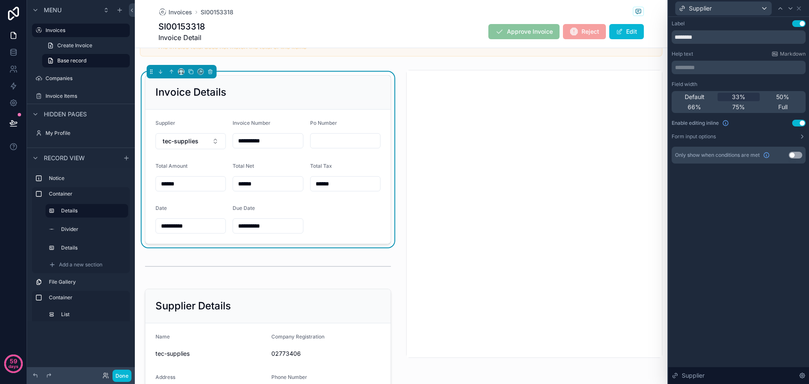
scroll to position [0, 0]
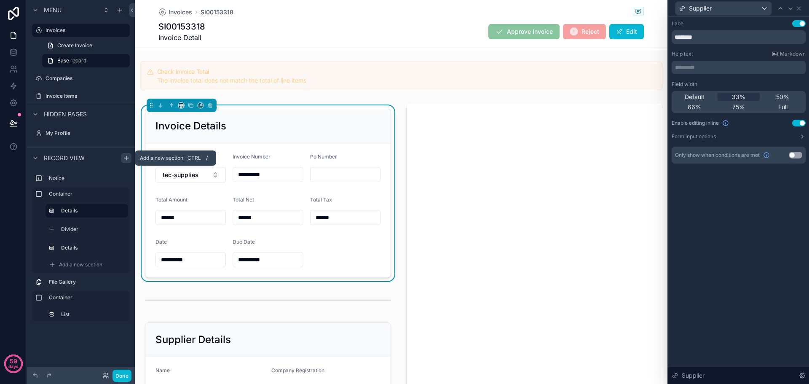
click at [126, 157] on icon "scrollable content" at bounding box center [126, 158] width 0 height 4
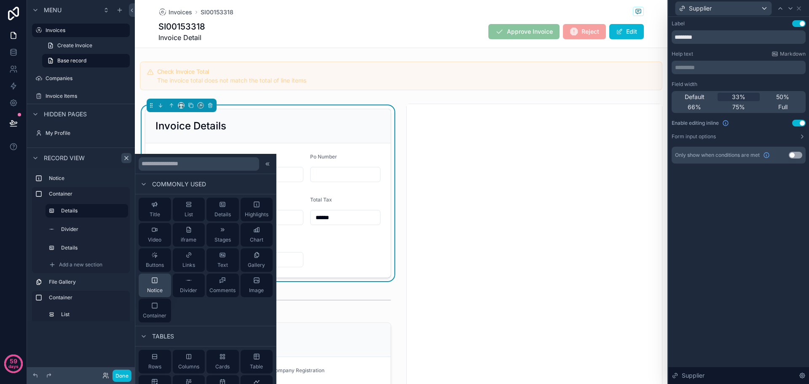
click at [145, 283] on button "Notice" at bounding box center [155, 286] width 32 height 24
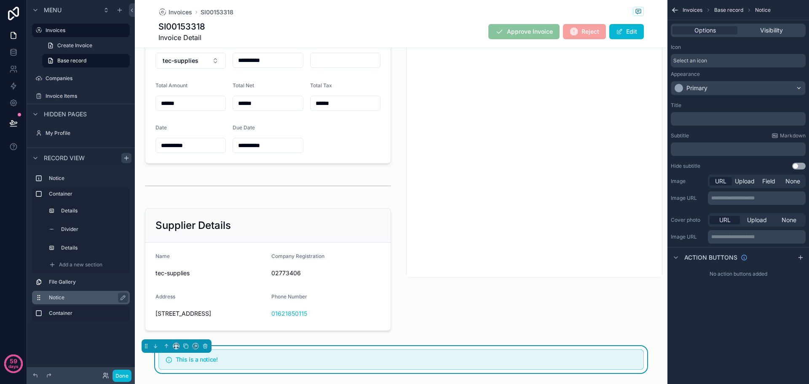
click at [38, 299] on icon "scrollable content" at bounding box center [38, 297] width 7 height 7
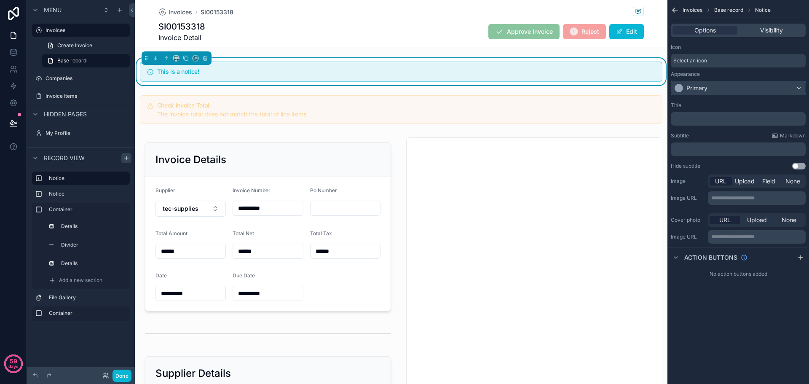
click at [710, 87] on div "Primary" at bounding box center [739, 87] width 134 height 13
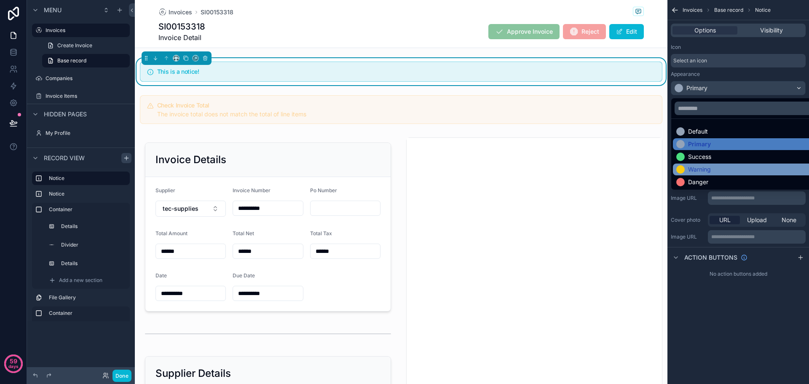
click at [702, 170] on div "Warning" at bounding box center [699, 169] width 23 height 8
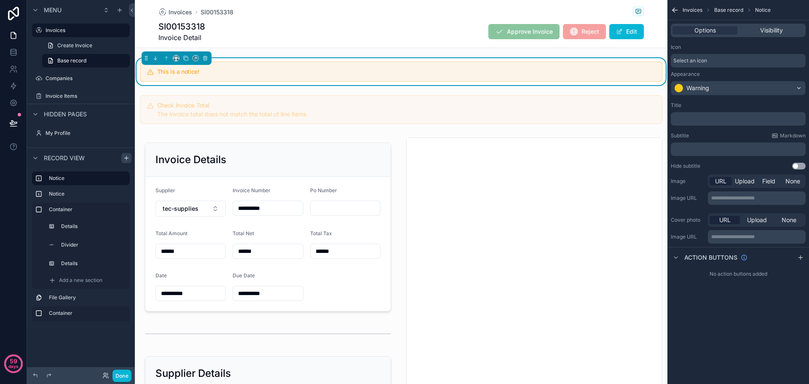
click at [699, 150] on p "﻿" at bounding box center [740, 149] width 130 height 7
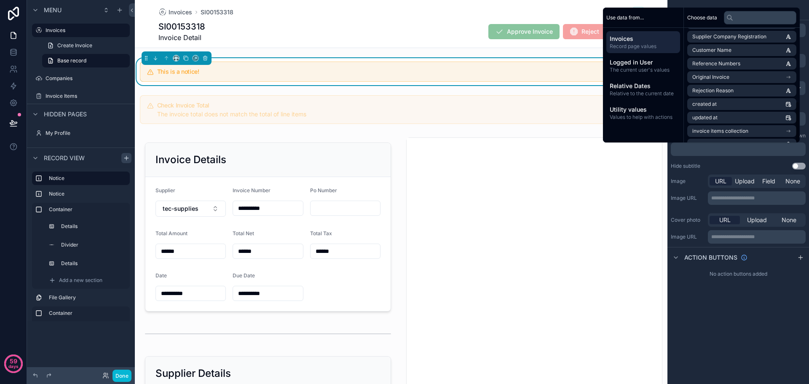
scroll to position [201, 0]
click at [735, 77] on li "Rejection Reason" at bounding box center [742, 79] width 109 height 12
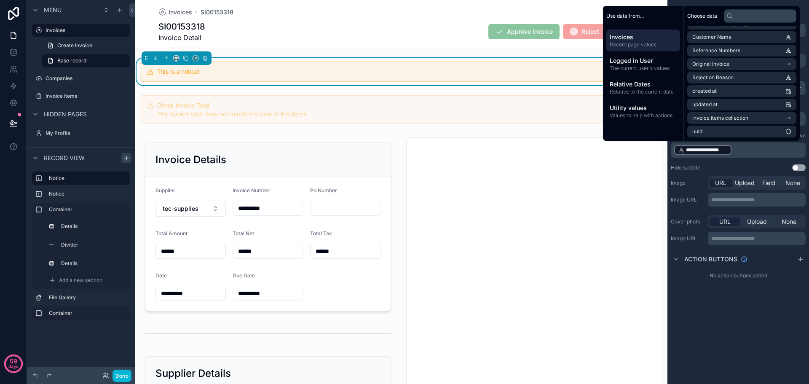
click at [726, 313] on div "**********" at bounding box center [739, 192] width 142 height 384
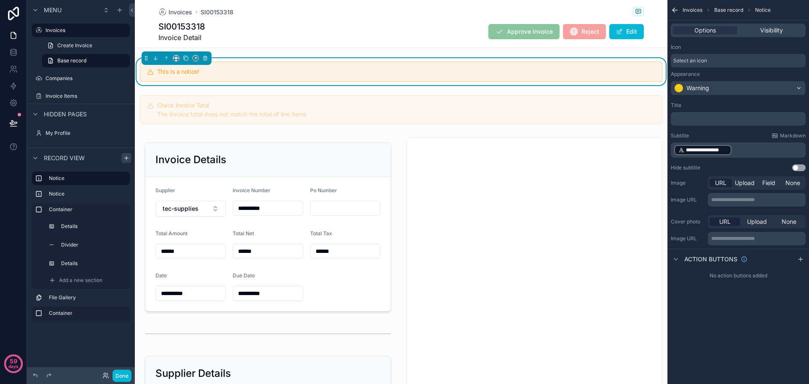
click at [698, 115] on div "﻿" at bounding box center [738, 118] width 135 height 13
click at [698, 118] on p "﻿" at bounding box center [740, 119] width 130 height 7
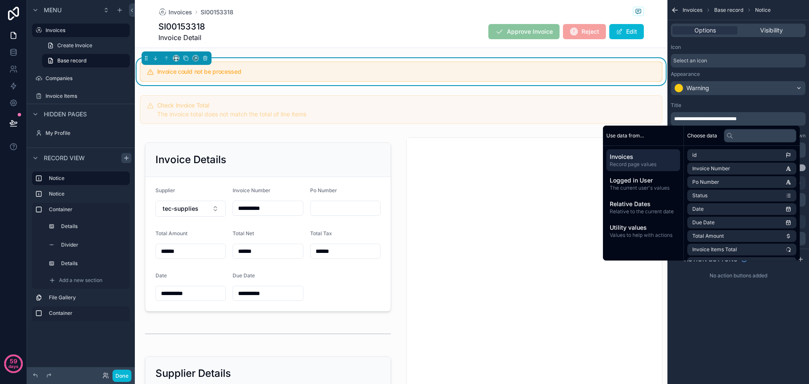
click at [696, 118] on span "**********" at bounding box center [706, 118] width 62 height 5
click at [737, 329] on div "**********" at bounding box center [739, 192] width 142 height 384
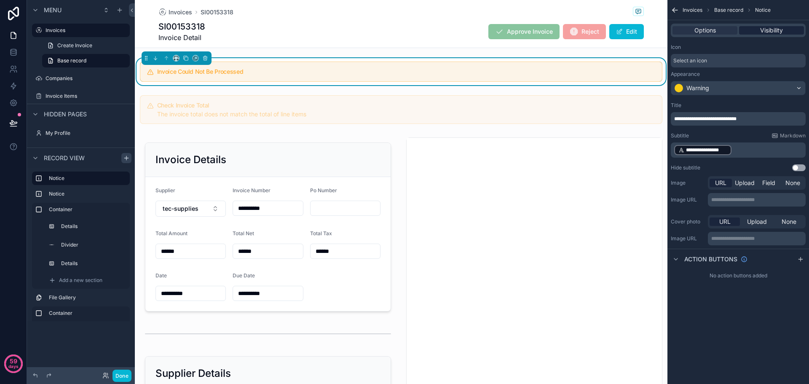
click at [771, 32] on span "Visibility" at bounding box center [772, 30] width 23 height 8
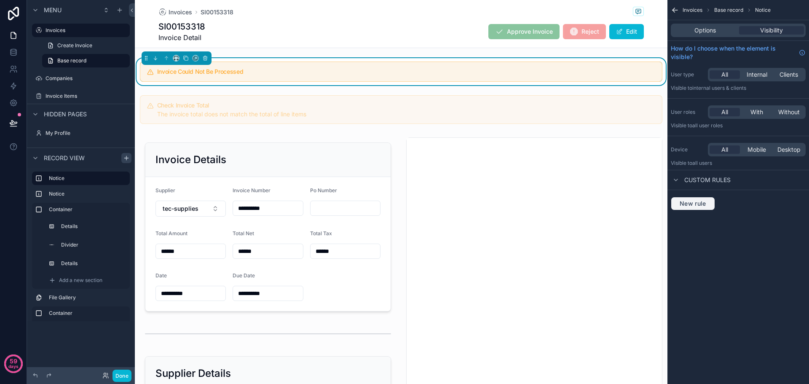
click at [697, 200] on span "New rule" at bounding box center [693, 204] width 33 height 8
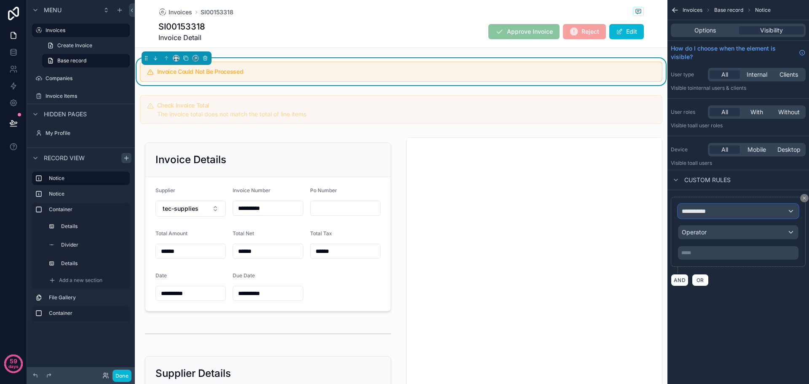
click at [706, 212] on span "**********" at bounding box center [697, 211] width 31 height 8
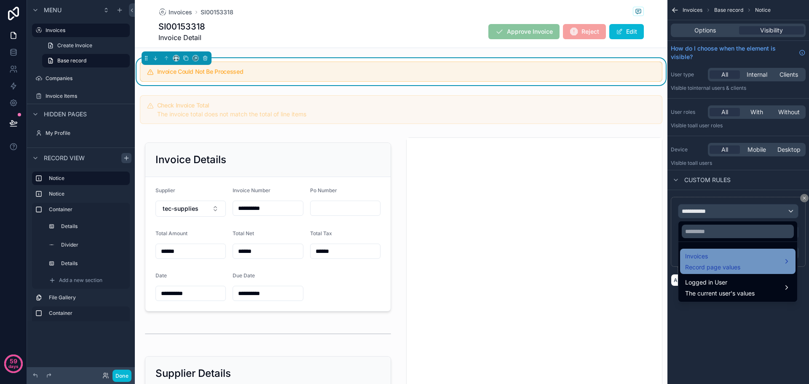
click at [725, 262] on div "Invoices Record page values" at bounding box center [713, 261] width 55 height 20
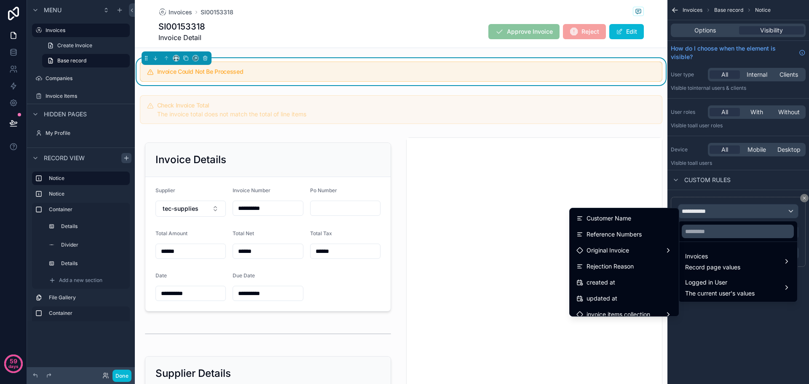
scroll to position [263, 0]
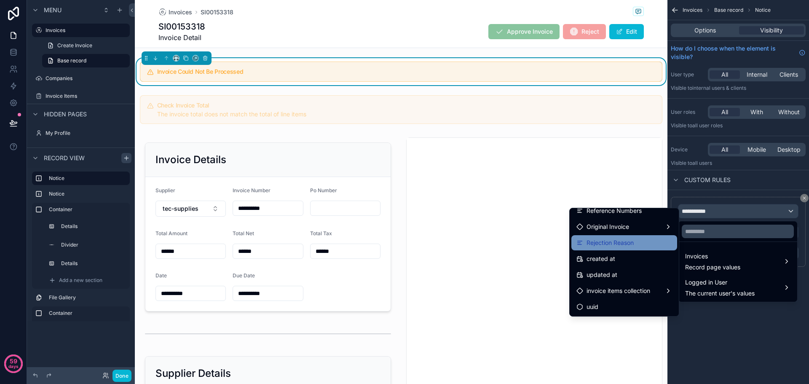
click at [621, 247] on span "Rejection Reason" at bounding box center [610, 243] width 47 height 10
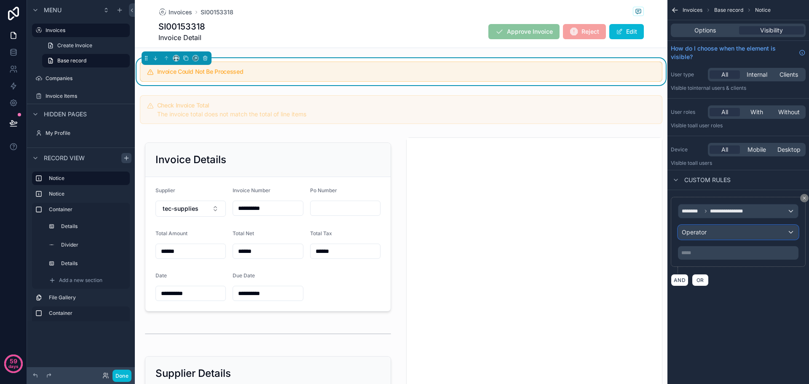
click at [728, 237] on div "Operator" at bounding box center [739, 232] width 120 height 13
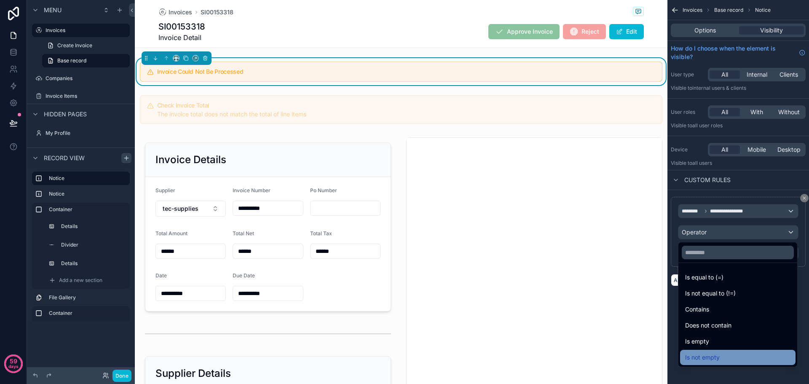
click at [739, 355] on div "Is not empty" at bounding box center [738, 357] width 105 height 10
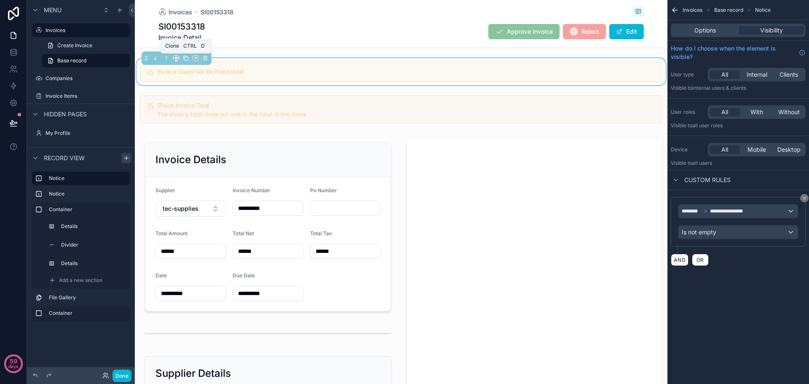
click at [184, 59] on icon "scrollable content" at bounding box center [186, 58] width 6 height 6
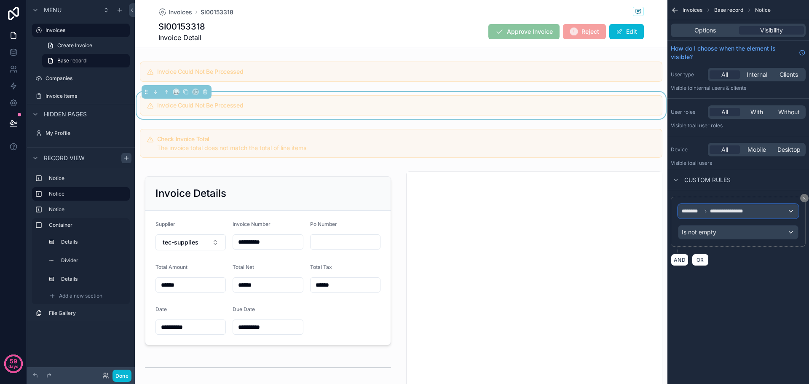
click at [730, 211] on span "**********" at bounding box center [730, 211] width 41 height 7
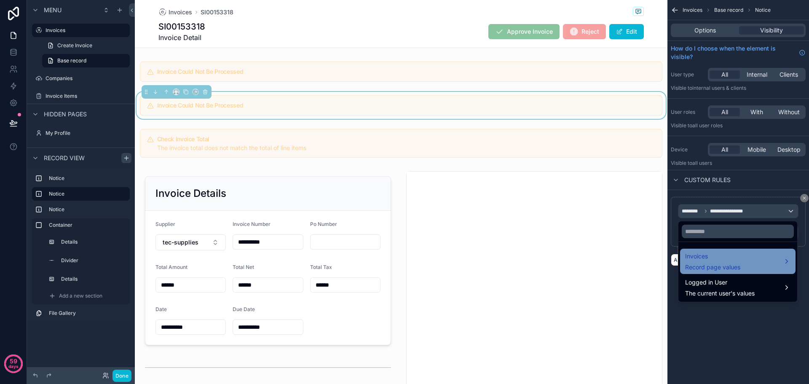
click at [737, 271] on span "Record page values" at bounding box center [713, 267] width 55 height 8
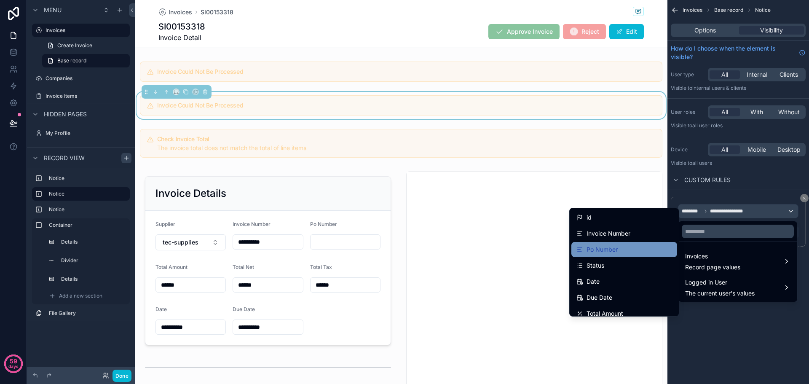
click at [613, 253] on div "Po Number" at bounding box center [625, 250] width 96 height 10
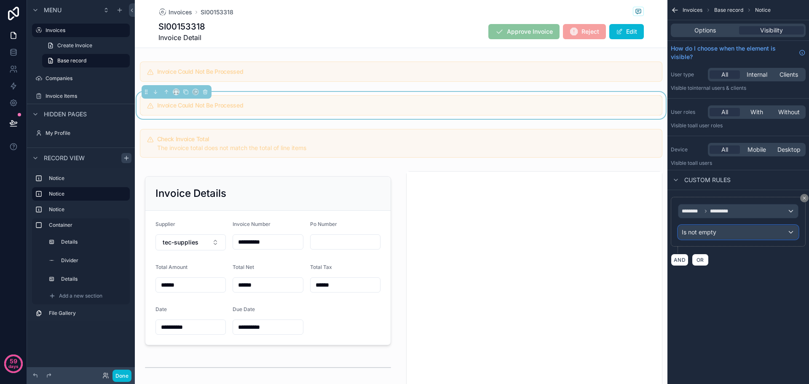
click at [734, 231] on div "Is not empty" at bounding box center [739, 232] width 120 height 13
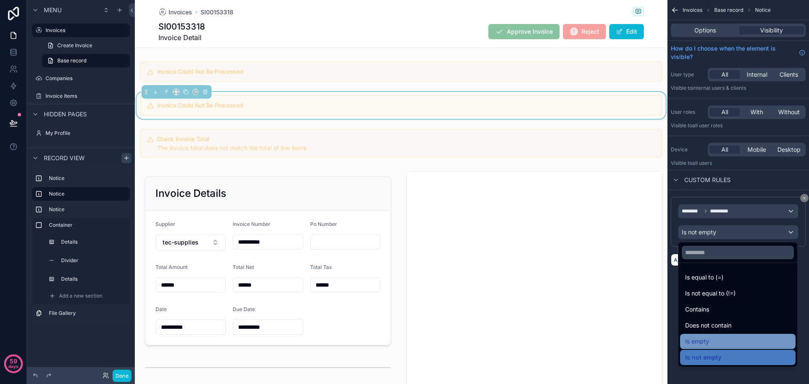
click at [724, 342] on div "Is empty" at bounding box center [738, 341] width 105 height 10
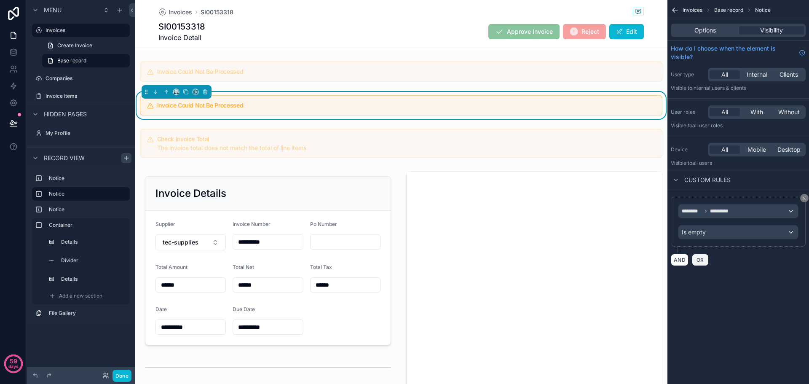
click at [704, 262] on span "OR" at bounding box center [700, 260] width 11 height 6
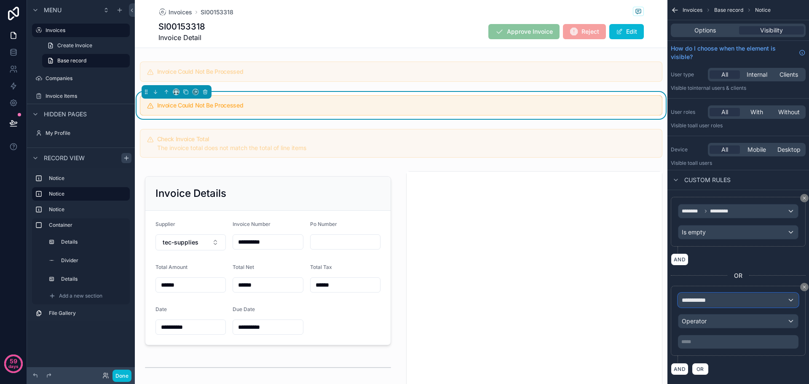
click at [717, 301] on div "**********" at bounding box center [739, 299] width 120 height 13
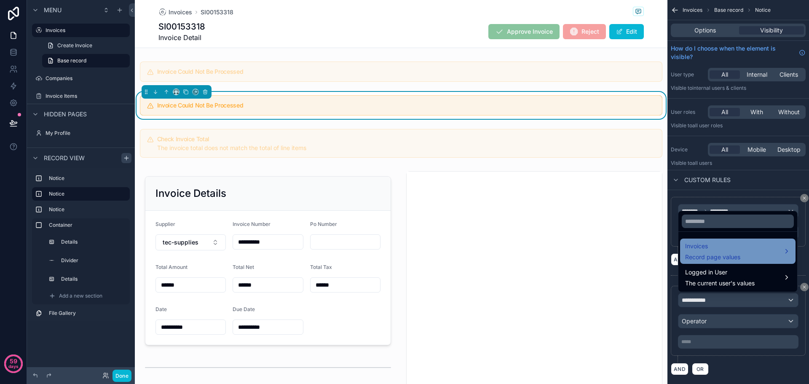
click at [713, 251] on span "Invoices" at bounding box center [713, 246] width 55 height 10
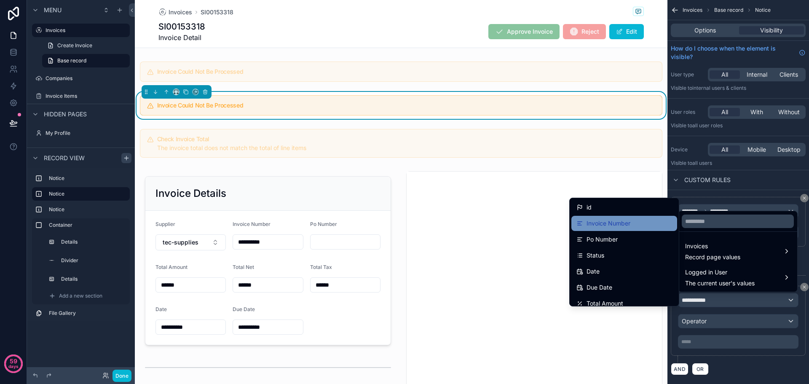
click at [638, 224] on div "Invoice Number" at bounding box center [625, 223] width 96 height 10
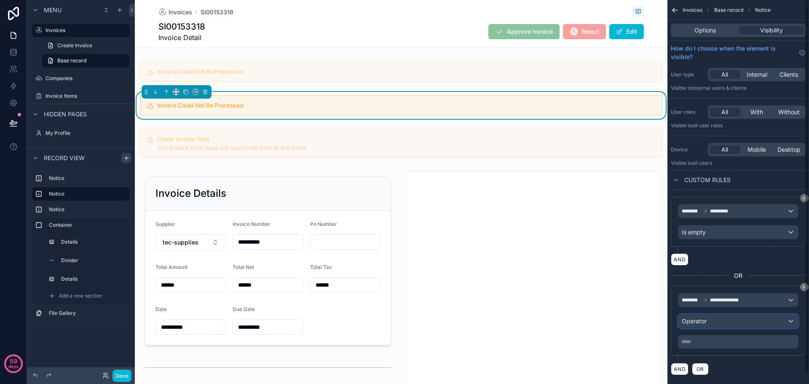
click at [718, 321] on div "Operator" at bounding box center [739, 321] width 120 height 13
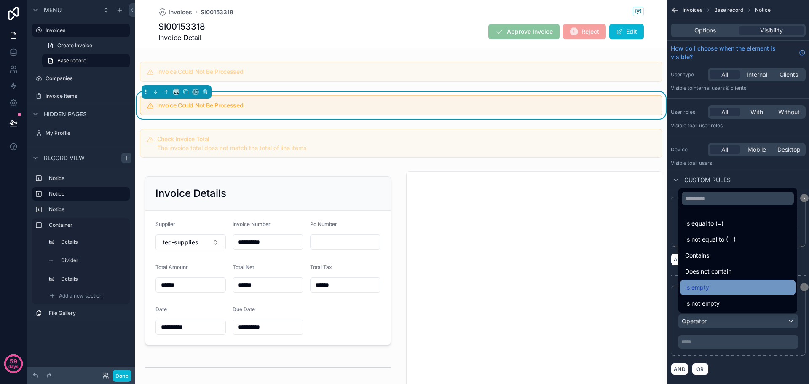
click at [718, 290] on div "Is empty" at bounding box center [738, 287] width 105 height 10
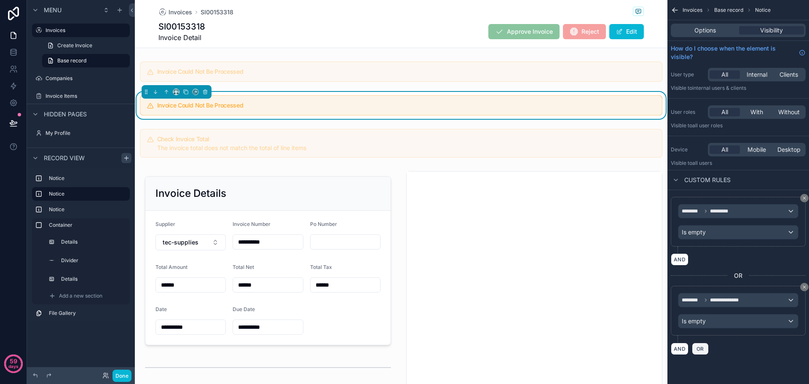
click at [703, 345] on button "OR" at bounding box center [700, 349] width 17 height 12
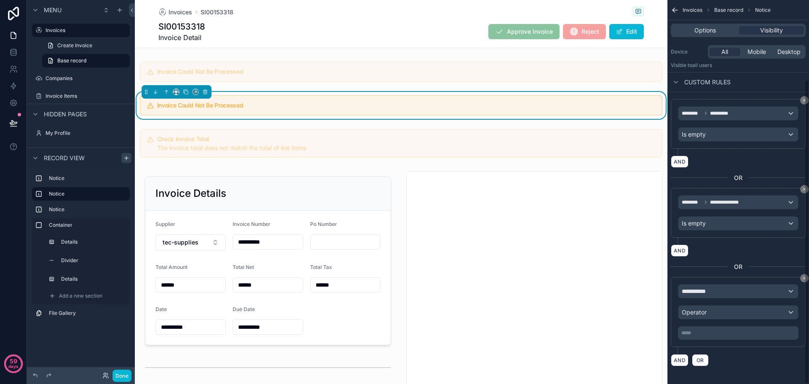
scroll to position [100, 0]
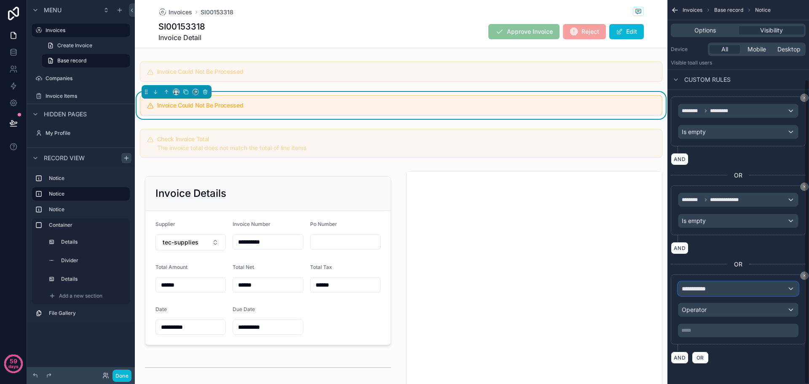
click at [720, 293] on div "**********" at bounding box center [739, 288] width 120 height 13
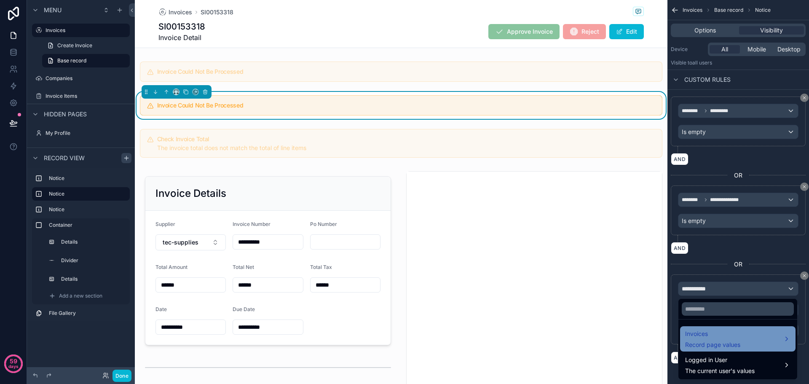
click at [721, 332] on span "Invoices" at bounding box center [713, 334] width 55 height 10
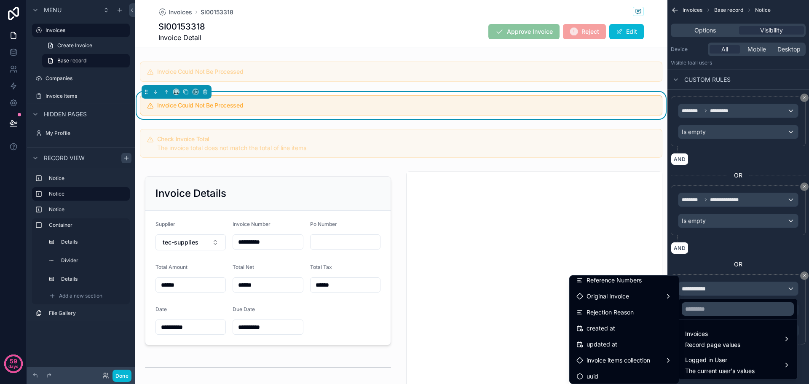
scroll to position [263, 0]
click at [630, 356] on span "invoice items collection" at bounding box center [619, 358] width 64 height 10
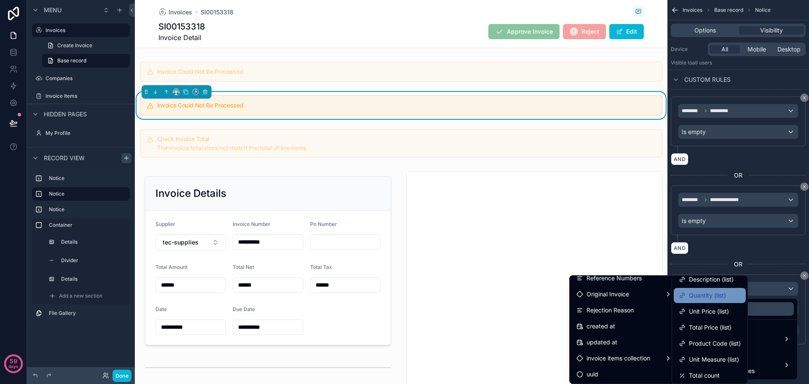
scroll to position [71, 0]
click at [716, 372] on span "Total count" at bounding box center [704, 374] width 31 height 10
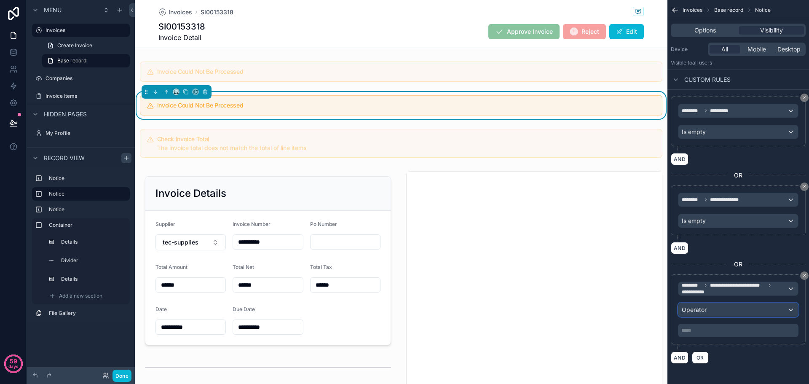
click at [734, 312] on div "Operator" at bounding box center [739, 309] width 120 height 13
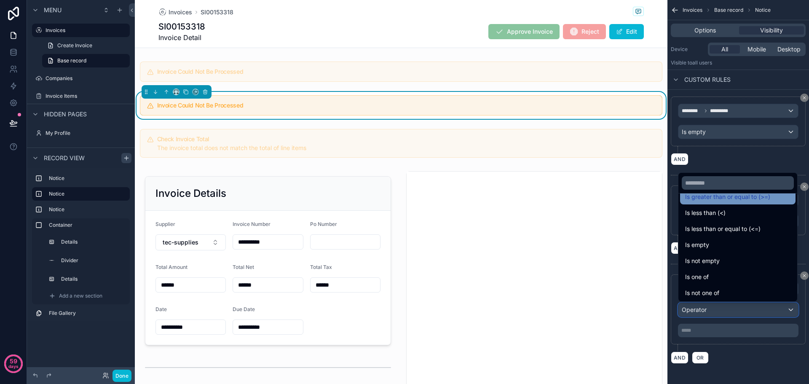
scroll to position [60, 0]
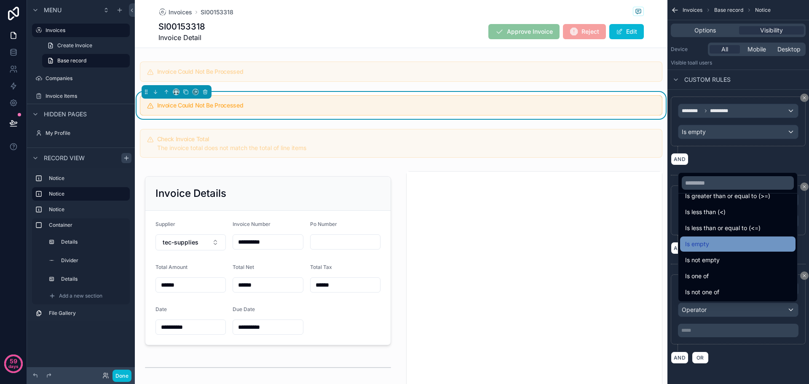
click at [717, 243] on div "Is empty" at bounding box center [738, 244] width 105 height 10
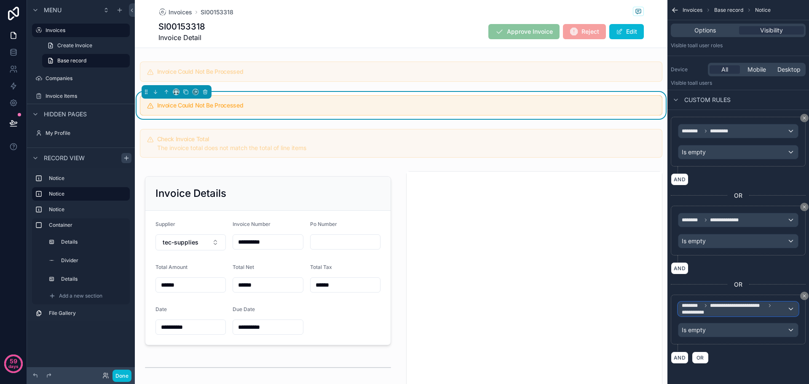
click at [740, 305] on span "**********" at bounding box center [738, 305] width 56 height 7
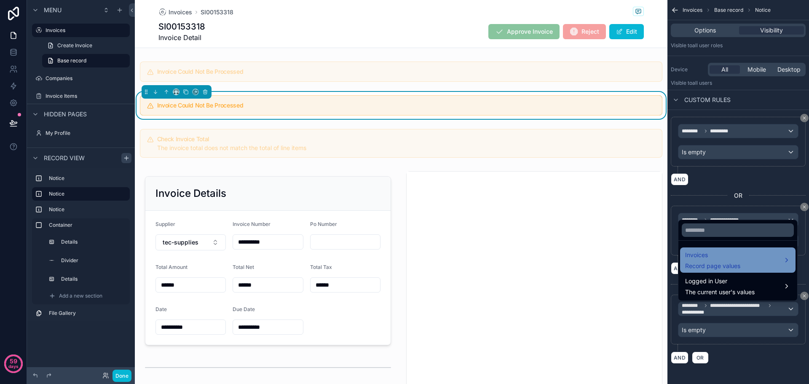
click at [734, 261] on div "Invoices Record page values" at bounding box center [713, 260] width 55 height 20
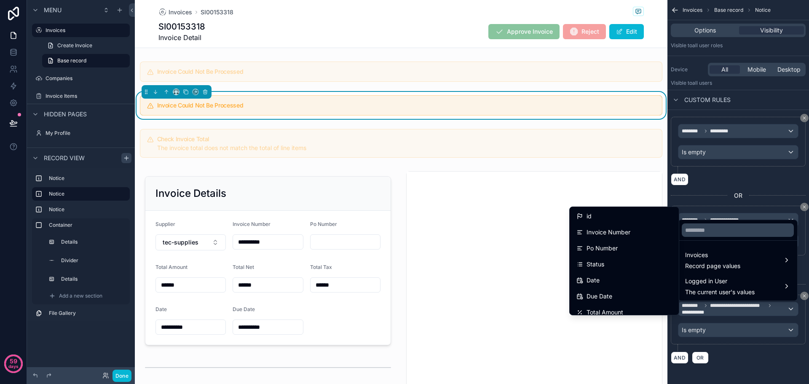
scroll to position [263, 0]
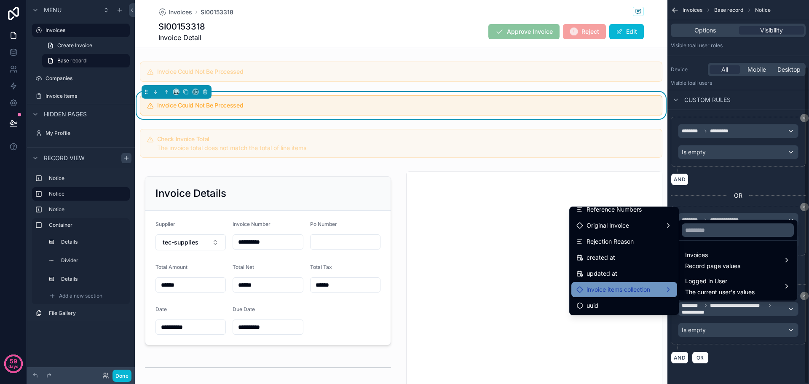
click at [626, 293] on span "invoice items collection" at bounding box center [619, 290] width 64 height 10
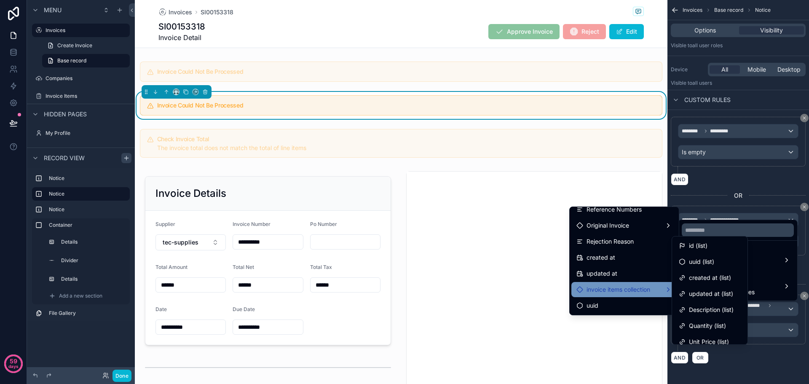
click at [634, 293] on span "invoice items collection" at bounding box center [619, 290] width 64 height 10
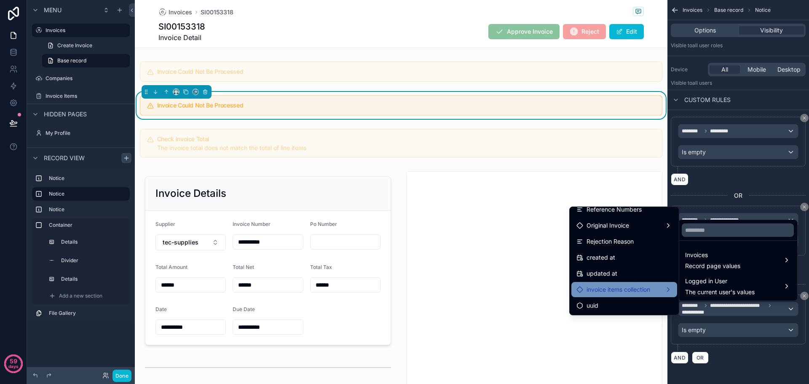
click at [634, 293] on span "invoice items collection" at bounding box center [619, 290] width 64 height 10
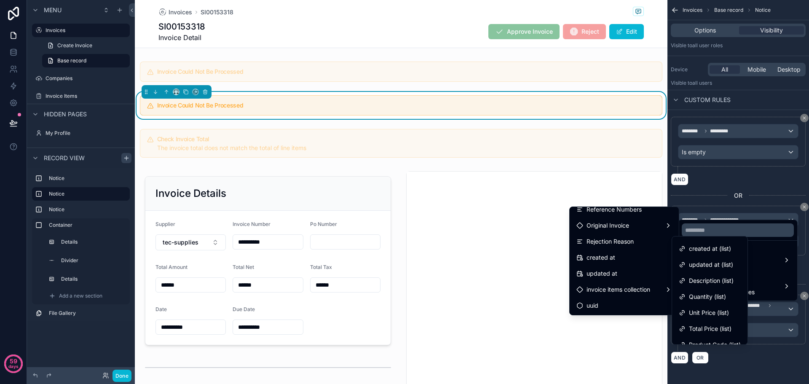
scroll to position [71, 0]
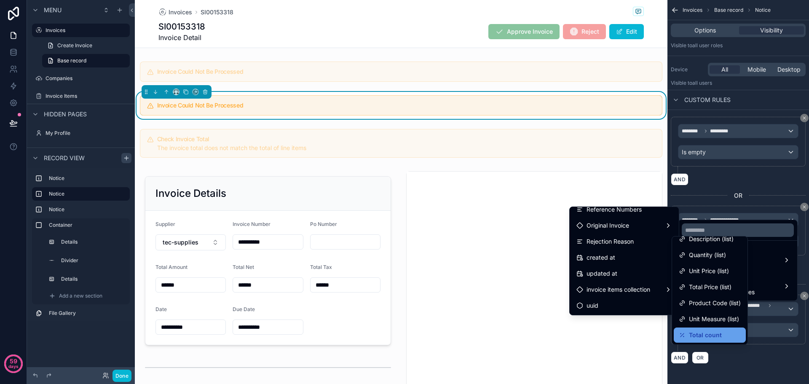
click at [707, 339] on span "Total count" at bounding box center [705, 335] width 33 height 10
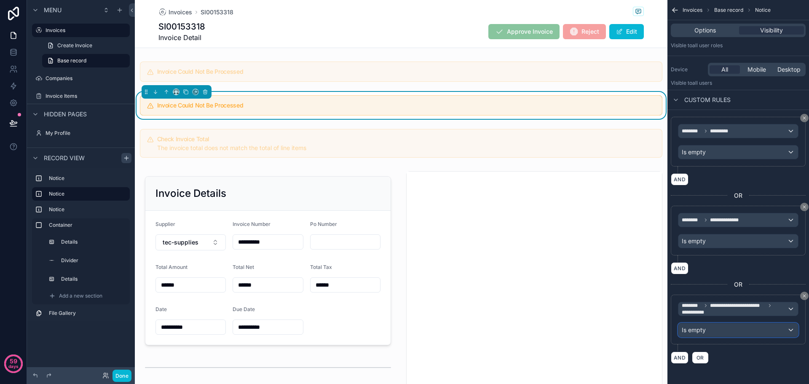
click at [731, 330] on div "Is empty" at bounding box center [739, 329] width 120 height 13
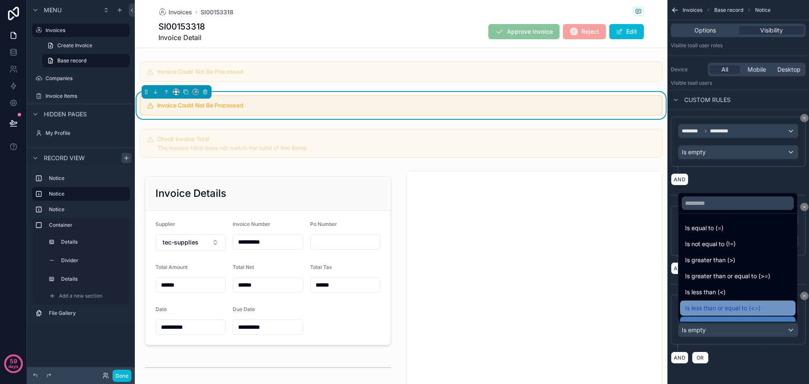
click at [731, 309] on span "Is less than or equal to (<=)" at bounding box center [723, 308] width 75 height 10
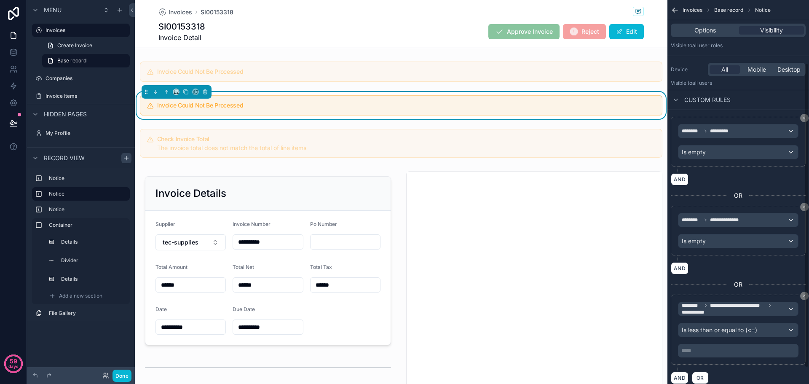
click at [718, 350] on p "***** ﻿" at bounding box center [740, 350] width 116 height 7
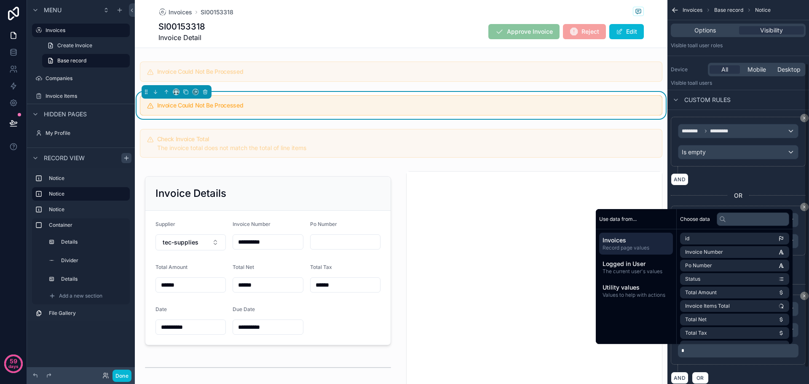
click at [736, 371] on div "**********" at bounding box center [738, 333] width 135 height 77
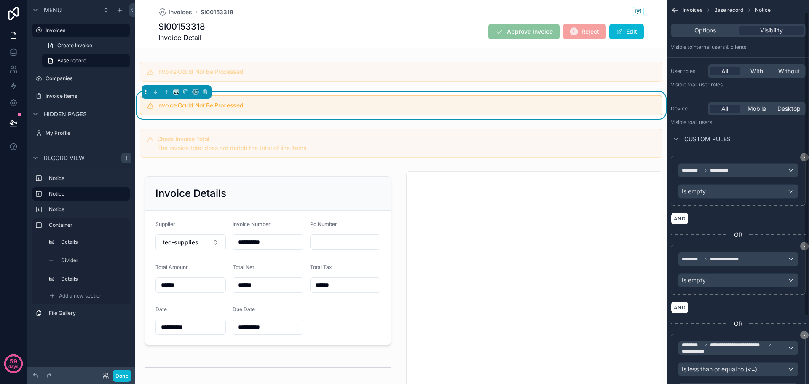
scroll to position [0, 0]
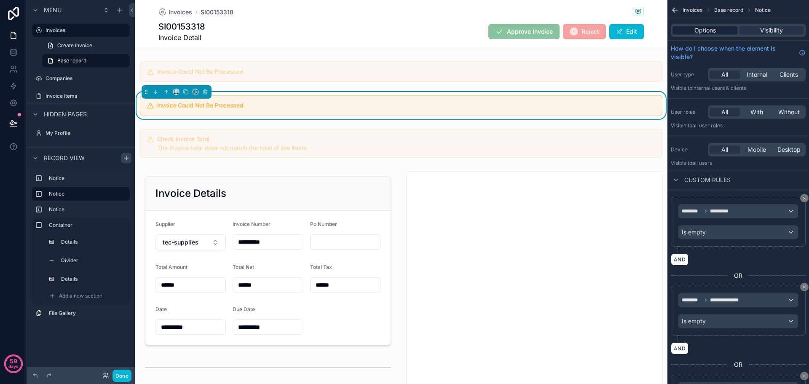
click at [706, 34] on span "Options" at bounding box center [706, 30] width 22 height 8
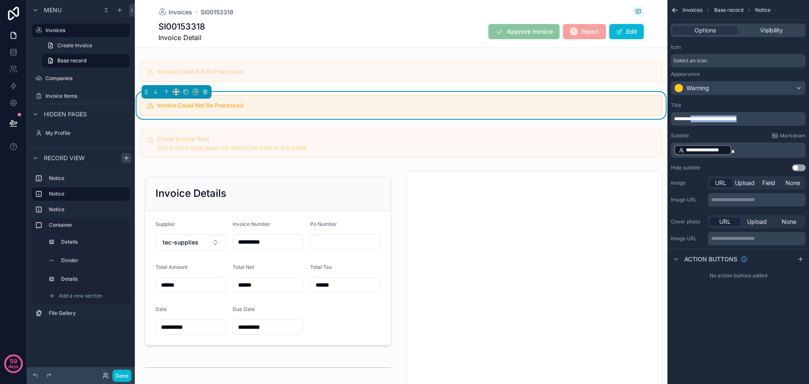
drag, startPoint x: 693, startPoint y: 118, endPoint x: 759, endPoint y: 116, distance: 66.2
click at [759, 116] on p "**********" at bounding box center [740, 119] width 130 height 7
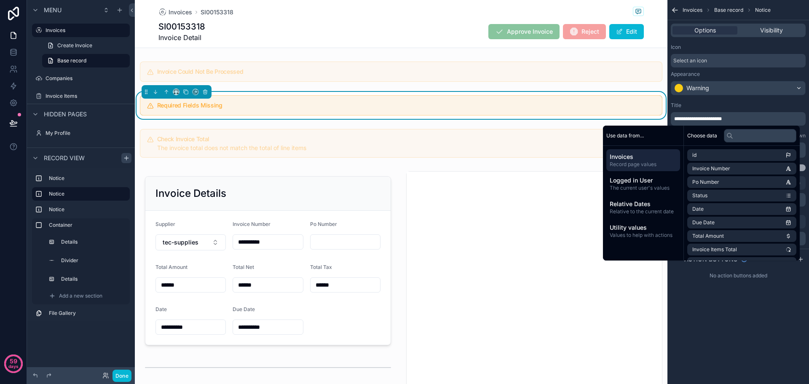
click at [761, 102] on div "**********" at bounding box center [739, 137] width 142 height 76
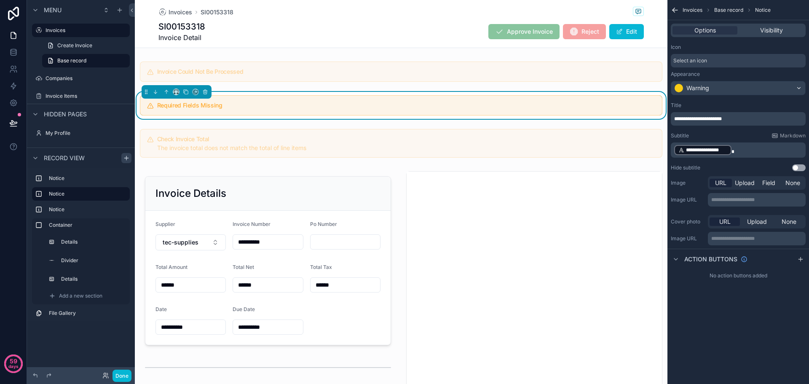
click at [742, 151] on p "**********" at bounding box center [740, 150] width 130 height 12
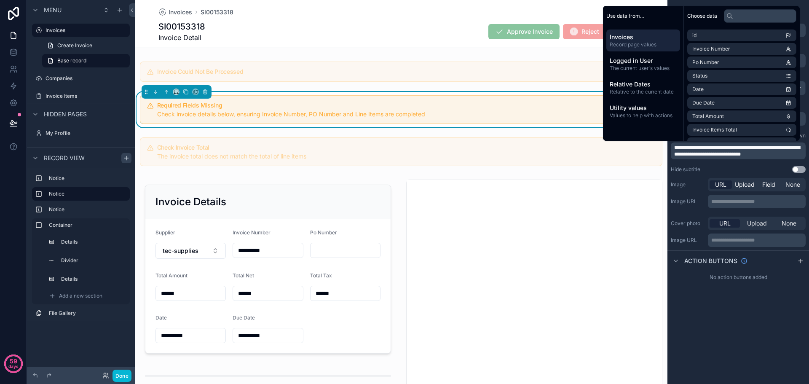
click at [746, 325] on div "**********" at bounding box center [739, 192] width 142 height 384
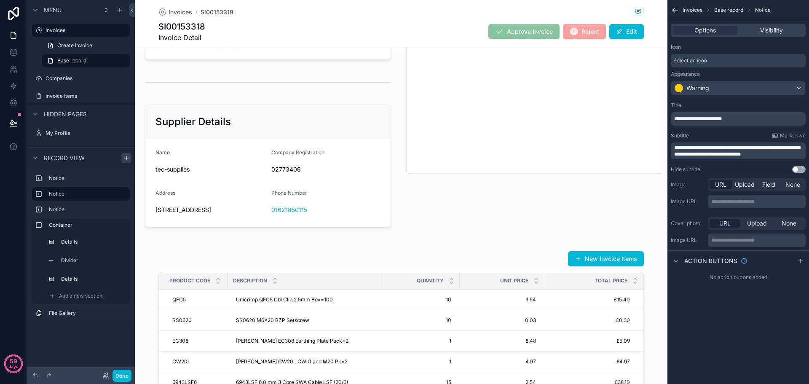
scroll to position [295, 0]
click at [360, 261] on div "scrollable content" at bounding box center [401, 336] width 533 height 190
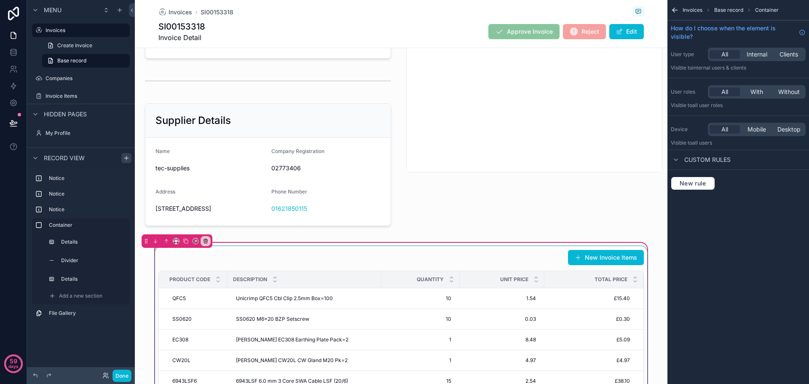
click at [395, 266] on div "scrollable content" at bounding box center [401, 336] width 496 height 180
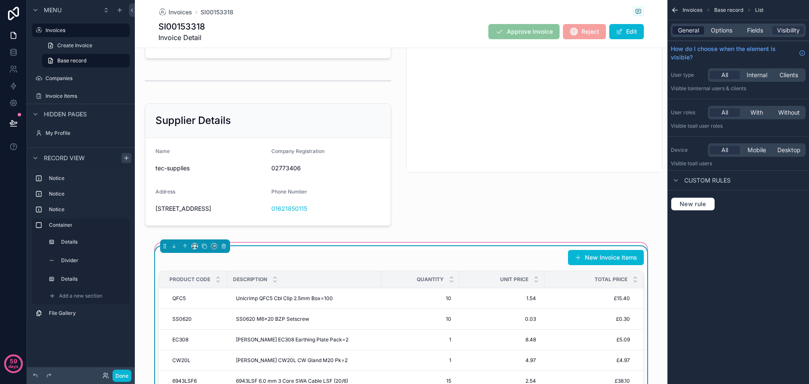
click at [694, 33] on span "General" at bounding box center [688, 30] width 21 height 8
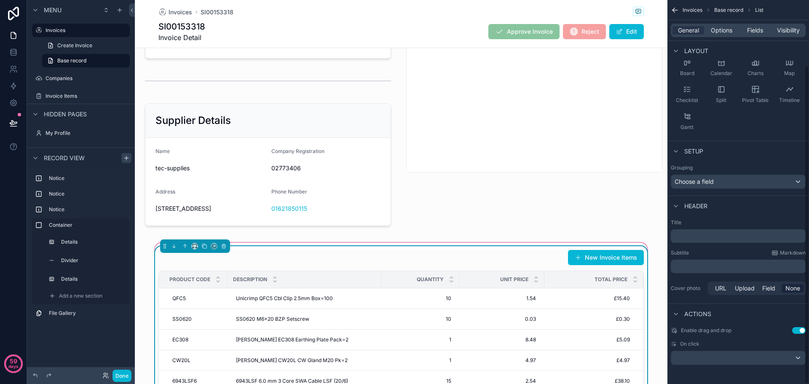
scroll to position [79, 0]
click at [691, 234] on p "﻿" at bounding box center [740, 235] width 130 height 8
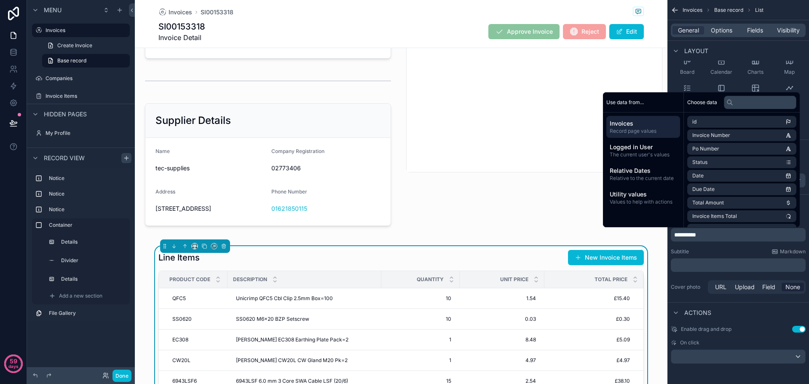
click at [470, 247] on div "**********" at bounding box center [401, 97] width 533 height 668
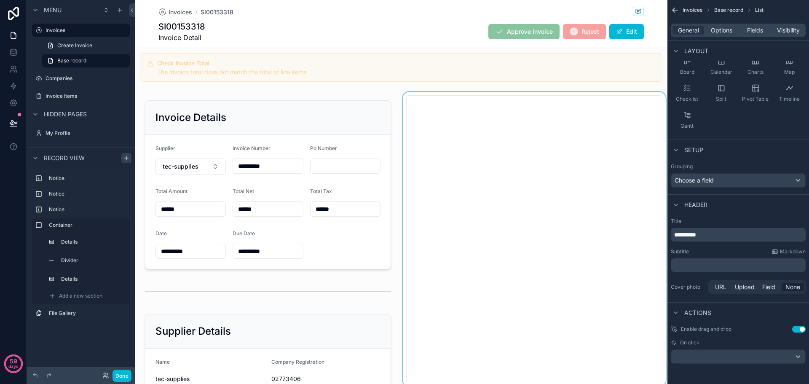
scroll to position [42, 0]
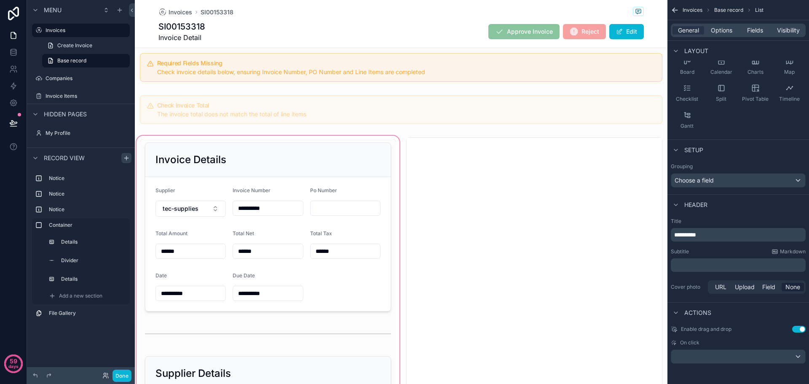
click at [327, 212] on div "scrollable content" at bounding box center [268, 310] width 266 height 353
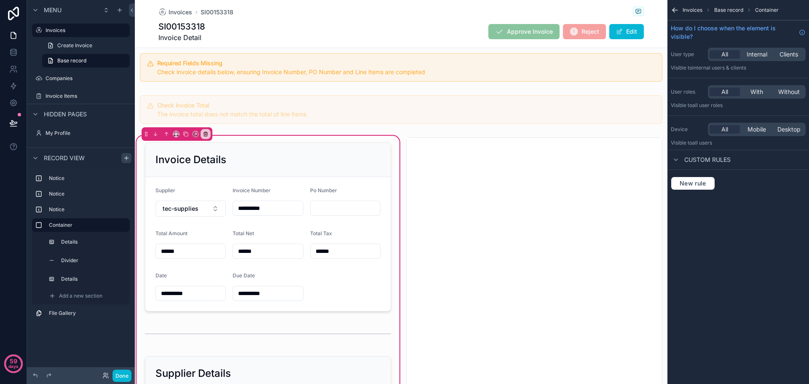
scroll to position [0, 0]
click at [328, 204] on div "scrollable content" at bounding box center [268, 227] width 256 height 176
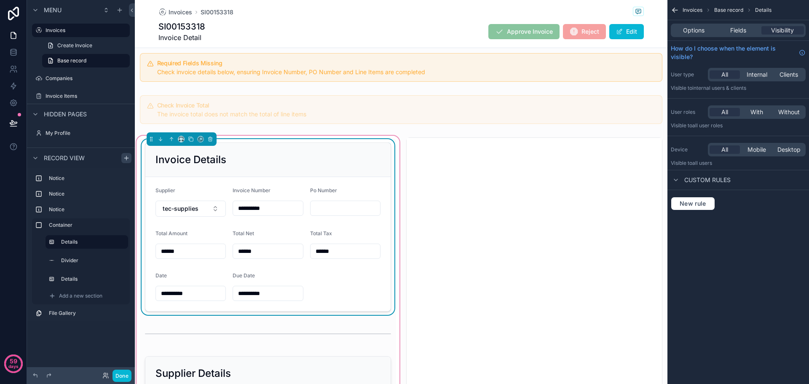
click at [324, 207] on input "scrollable content" at bounding box center [346, 208] width 70 height 12
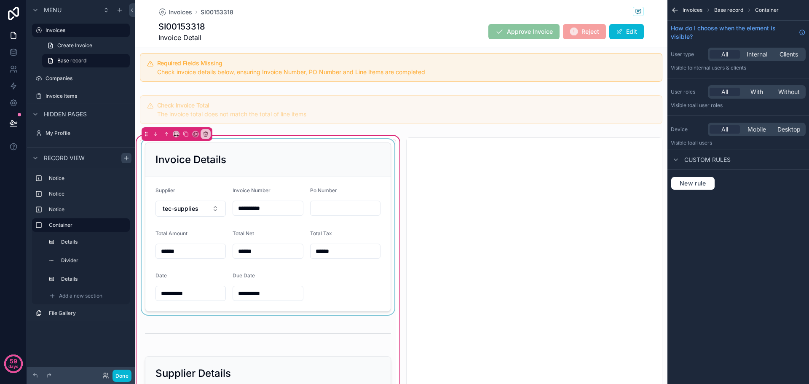
click at [333, 213] on div "scrollable content" at bounding box center [268, 227] width 256 height 176
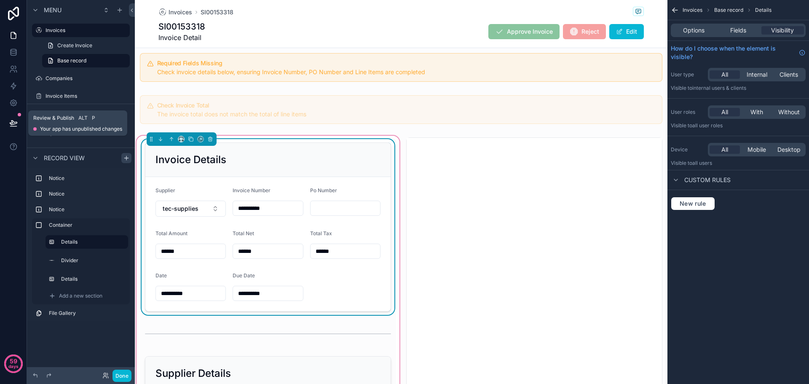
click at [49, 123] on div "Review & Publish Alt P Your app has unpublished changes" at bounding box center [77, 123] width 89 height 19
click at [21, 118] on button at bounding box center [13, 123] width 19 height 24
click at [469, 89] on div "**********" at bounding box center [401, 350] width 533 height 668
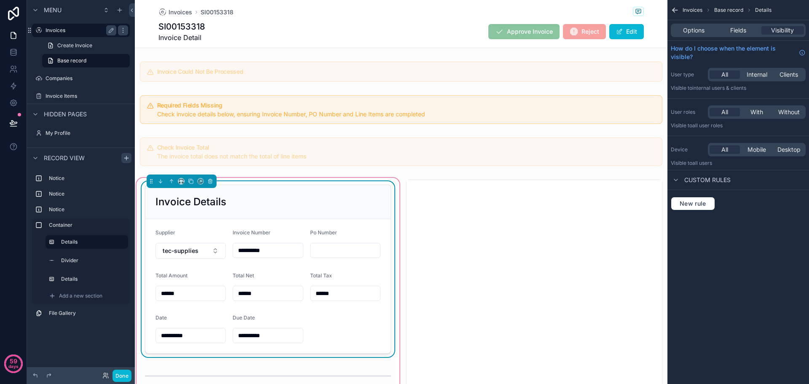
click at [55, 27] on label "Invoices" at bounding box center [79, 30] width 67 height 7
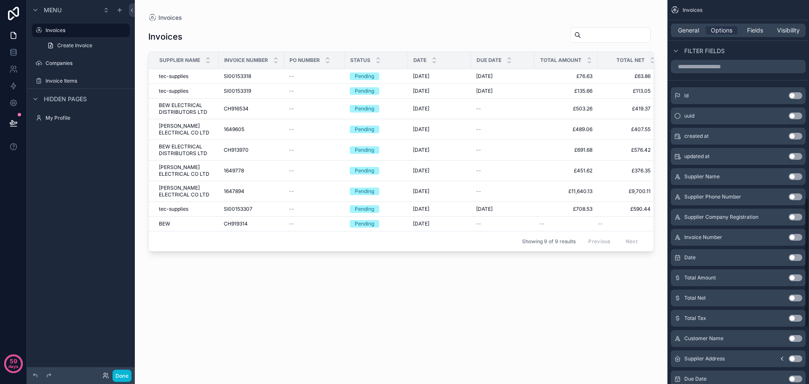
scroll to position [502, 0]
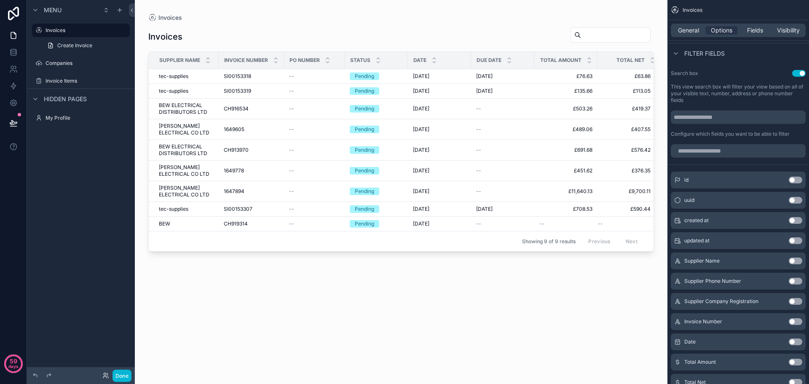
click at [548, 304] on div "Invoices Supplier Name Invoice Number Po Number Status Date Due Date Total Amou…" at bounding box center [401, 198] width 506 height 352
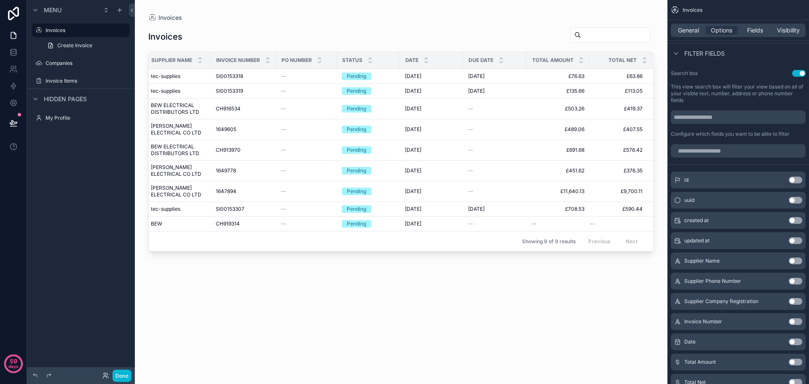
scroll to position [0, 0]
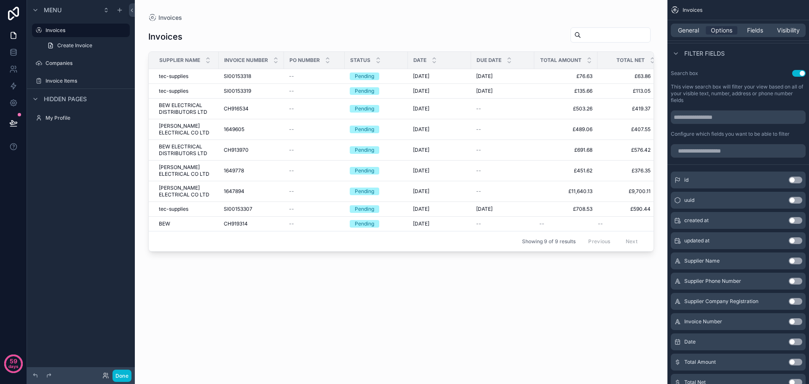
click at [202, 46] on div "Invoices" at bounding box center [401, 36] width 506 height 19
click at [682, 27] on span "General" at bounding box center [688, 30] width 21 height 8
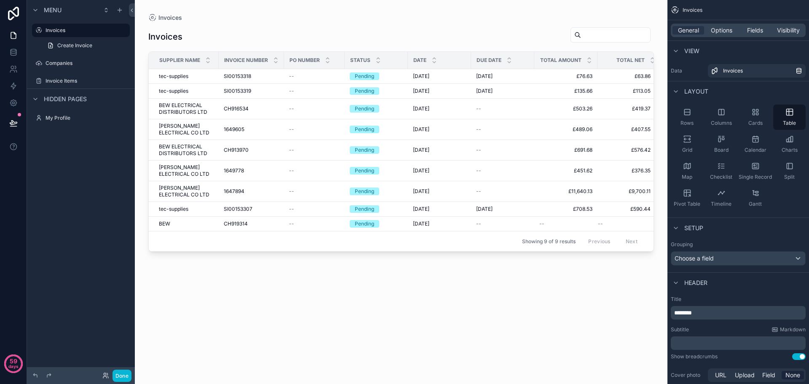
click at [487, 15] on div "Invoices" at bounding box center [401, 17] width 506 height 8
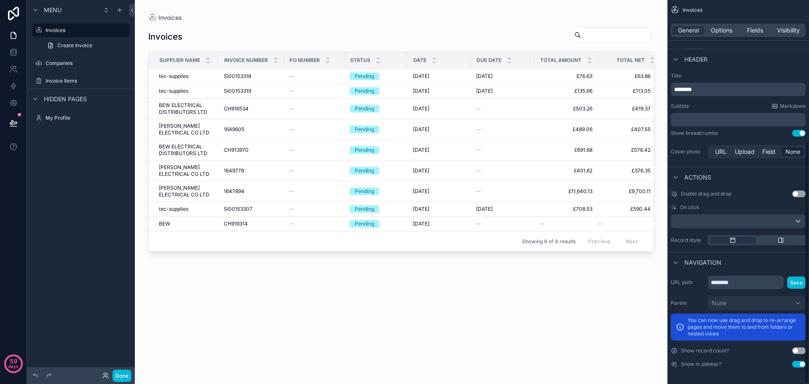
scroll to position [224, 0]
click at [243, 330] on div "Invoices Supplier Name Invoice Number Po Number Status Date Due Date Total Amou…" at bounding box center [401, 198] width 506 height 352
click at [65, 78] on label "Invoice Items" at bounding box center [79, 81] width 67 height 7
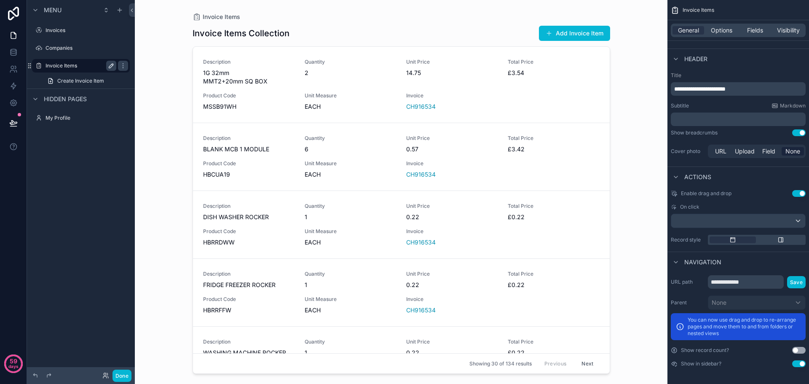
click at [112, 66] on icon "scrollable content" at bounding box center [111, 66] width 4 height 4
click at [107, 67] on button "scrollable content" at bounding box center [111, 66] width 10 height 10
click at [123, 67] on icon "scrollable content" at bounding box center [123, 65] width 7 height 7
click at [106, 164] on div "Menu Invoices Companies Invoice Items Create Invoice Item Hidden pages My Profi…" at bounding box center [81, 187] width 108 height 374
click at [124, 66] on icon "scrollable content" at bounding box center [123, 65] width 7 height 7
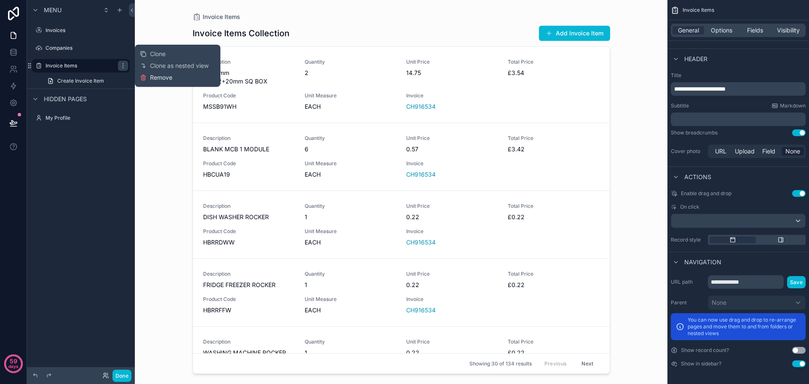
click at [152, 81] on span "Remove" at bounding box center [161, 77] width 22 height 8
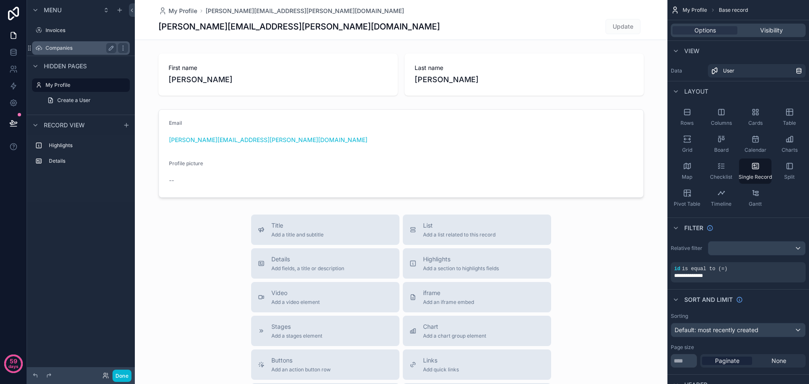
click at [81, 51] on label "Companies" at bounding box center [79, 48] width 67 height 7
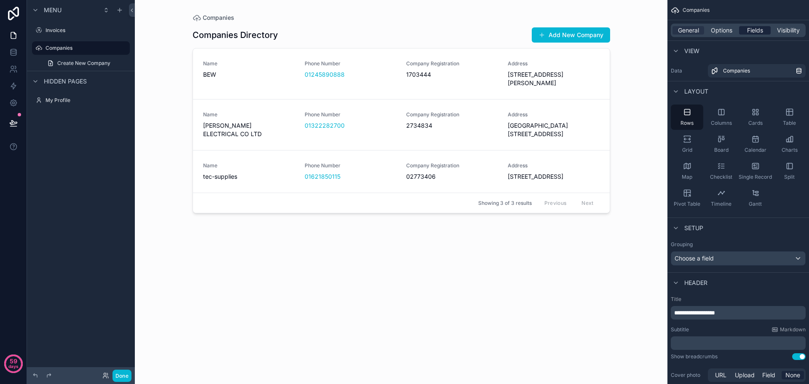
click at [751, 30] on span "Fields" at bounding box center [755, 30] width 16 height 8
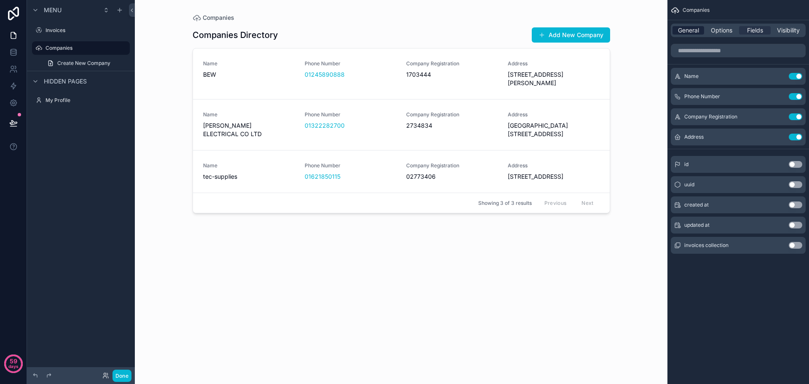
click at [674, 32] on div "General" at bounding box center [689, 30] width 32 height 8
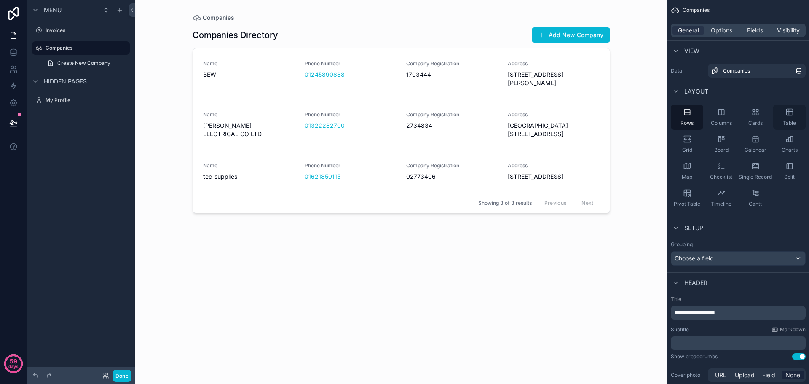
click at [791, 112] on icon "scrollable content" at bounding box center [790, 112] width 8 height 8
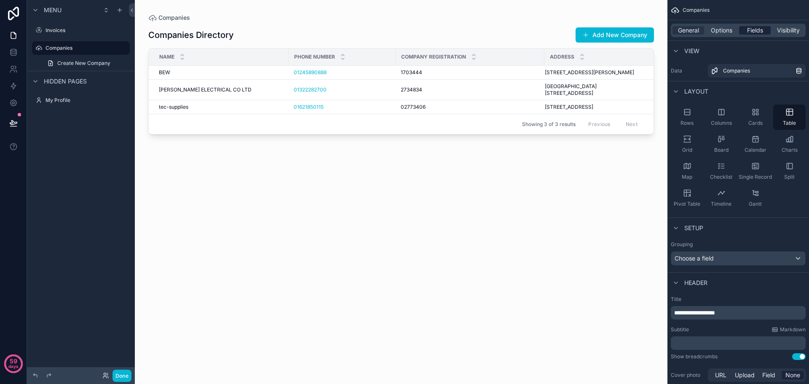
click at [751, 27] on span "Fields" at bounding box center [755, 30] width 16 height 8
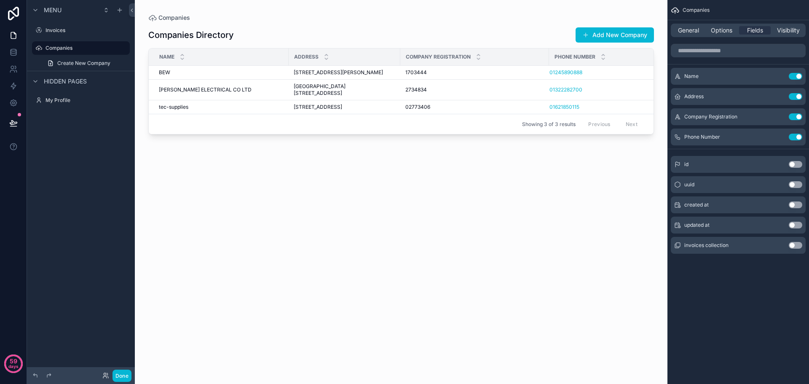
click at [460, 84] on div "scrollable content" at bounding box center [401, 187] width 533 height 374
click at [482, 80] on td "1703444 1703444" at bounding box center [475, 73] width 149 height 14
click at [248, 76] on div "BEW BEW" at bounding box center [221, 72] width 125 height 7
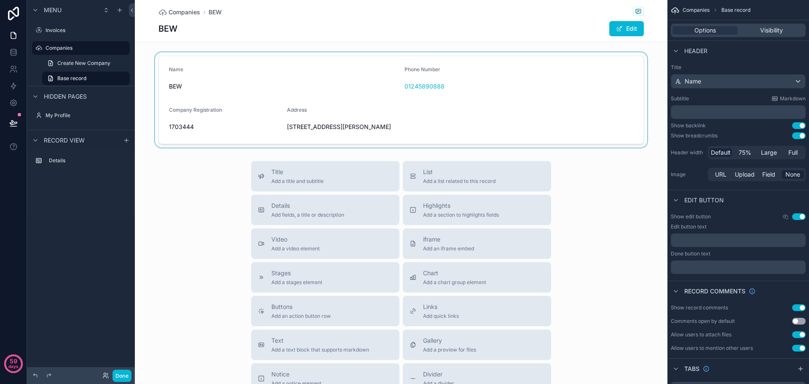
click at [274, 71] on div "scrollable content" at bounding box center [401, 99] width 533 height 95
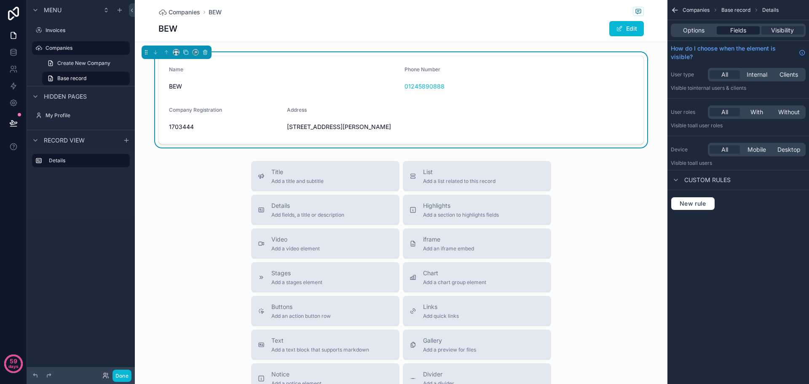
click at [742, 30] on span "Fields" at bounding box center [739, 30] width 16 height 8
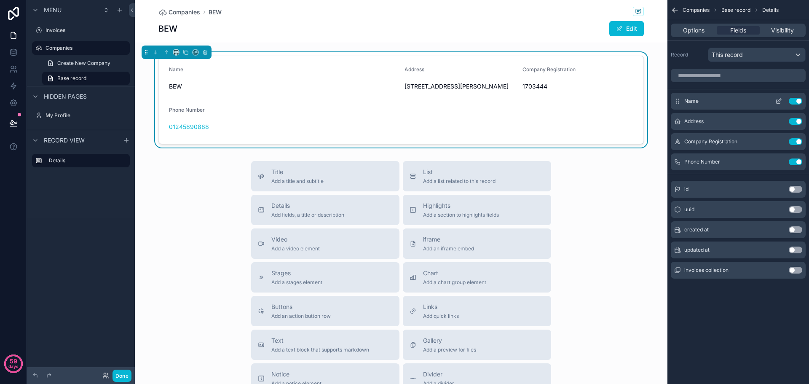
click at [715, 94] on div "Name Use setting" at bounding box center [738, 101] width 135 height 17
click at [780, 101] on icon "scrollable content" at bounding box center [779, 101] width 7 height 7
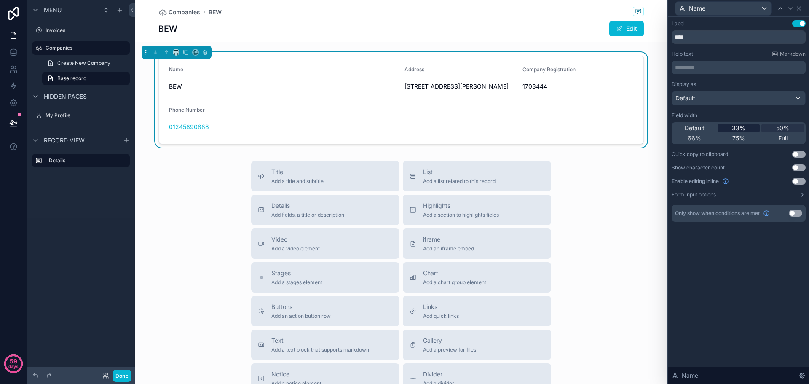
click at [734, 128] on span "33%" at bounding box center [738, 128] width 13 height 8
click at [779, 128] on span "50%" at bounding box center [783, 128] width 13 height 8
click at [798, 182] on button "Use setting" at bounding box center [799, 181] width 13 height 7
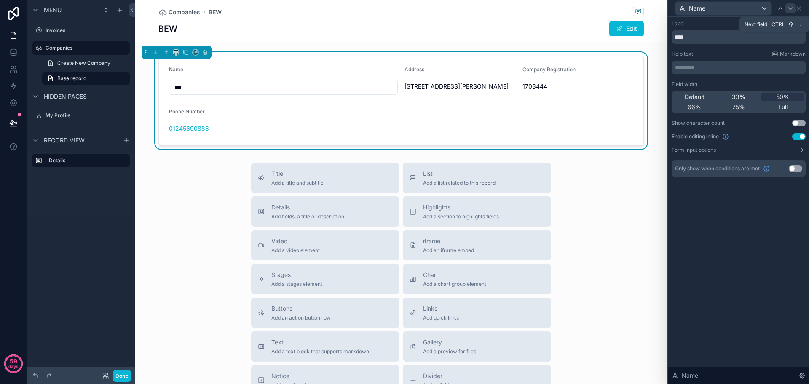
click at [791, 8] on icon at bounding box center [791, 8] width 7 height 7
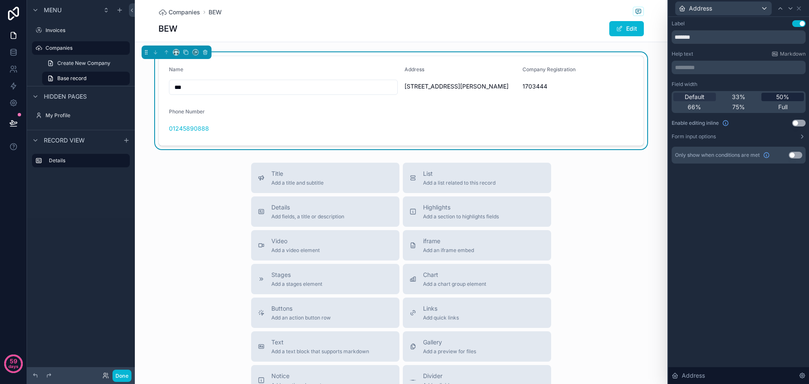
click at [777, 98] on span "50%" at bounding box center [783, 97] width 13 height 8
click at [800, 124] on button "Use setting" at bounding box center [799, 123] width 13 height 7
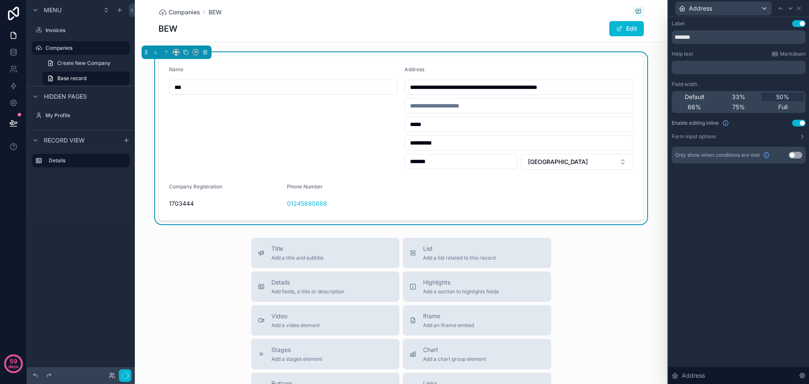
type input "**********"
click at [792, 6] on icon at bounding box center [791, 8] width 7 height 7
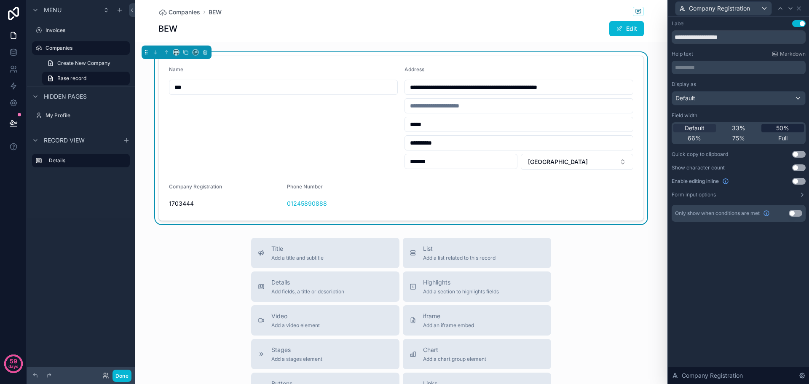
click at [774, 126] on div "50%" at bounding box center [783, 128] width 43 height 8
click at [797, 181] on button "Use setting" at bounding box center [799, 181] width 13 height 7
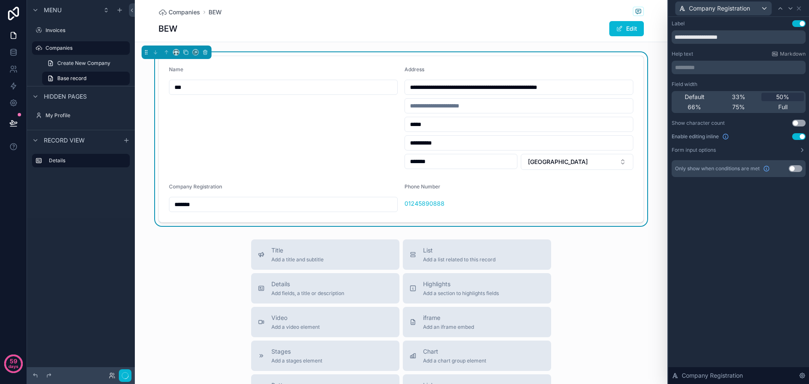
type input "**********"
click at [789, 8] on icon at bounding box center [791, 8] width 7 height 7
click at [799, 135] on button "Use setting" at bounding box center [799, 136] width 13 height 7
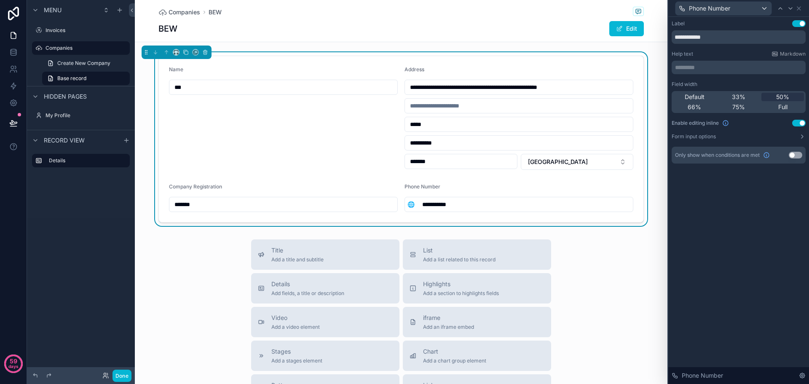
click at [748, 190] on div "**********" at bounding box center [739, 200] width 141 height 367
click at [189, 12] on span "Companies" at bounding box center [185, 12] width 32 height 8
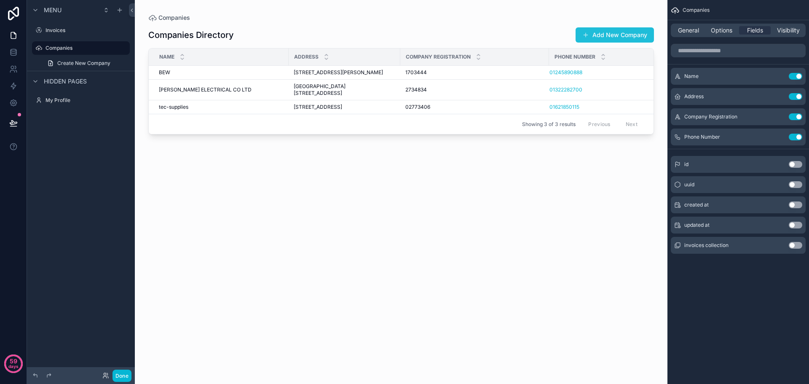
click at [611, 35] on button "Add New Company" at bounding box center [615, 34] width 78 height 15
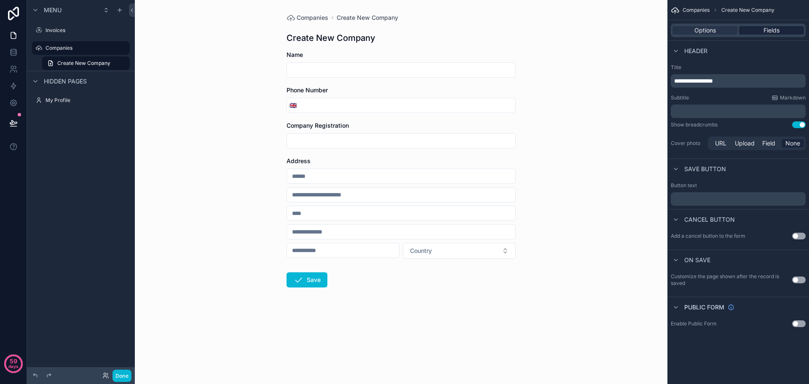
click at [762, 28] on div "Fields" at bounding box center [771, 30] width 65 height 8
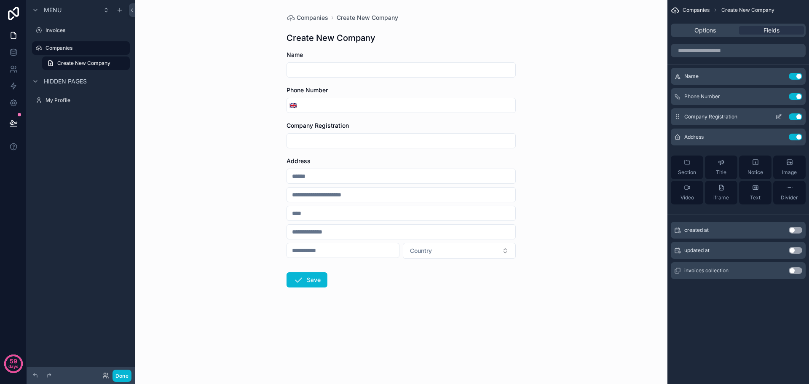
click at [677, 117] on icon "scrollable content" at bounding box center [677, 116] width 0 height 0
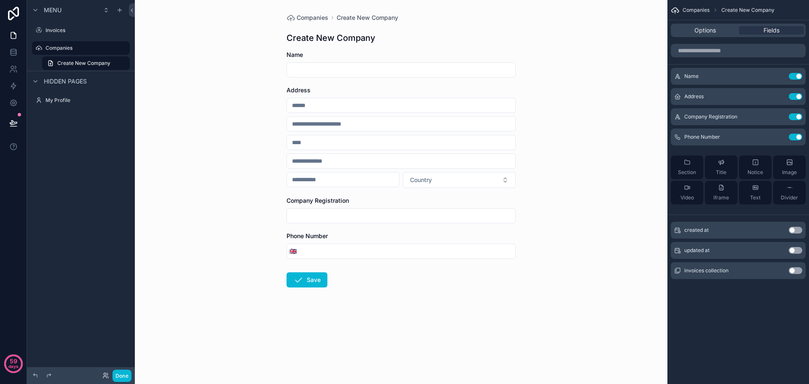
click at [608, 109] on div "Companies Create New Company Create New Company Name Address Country Company Re…" at bounding box center [401, 192] width 533 height 384
click at [73, 46] on label "Companies" at bounding box center [79, 48] width 67 height 7
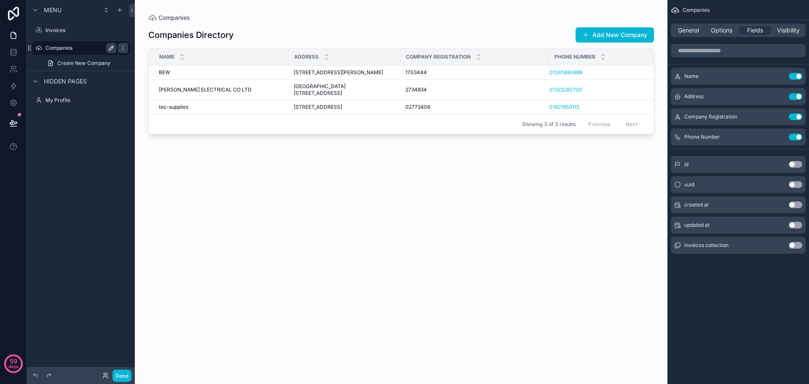
click at [109, 48] on icon "scrollable content" at bounding box center [111, 48] width 7 height 7
click at [38, 48] on icon "scrollable content" at bounding box center [38, 48] width 7 height 7
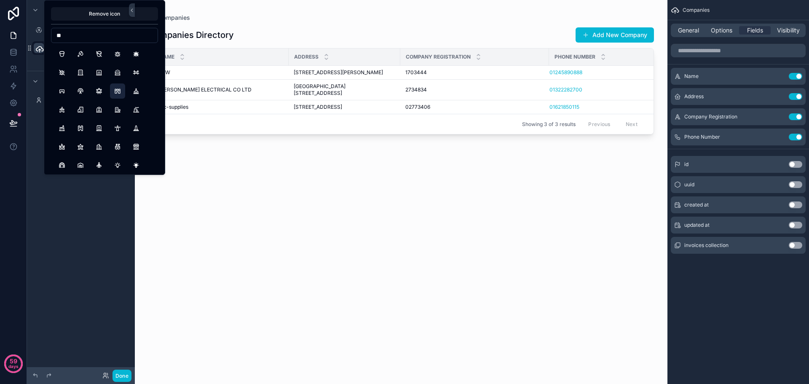
type input "*"
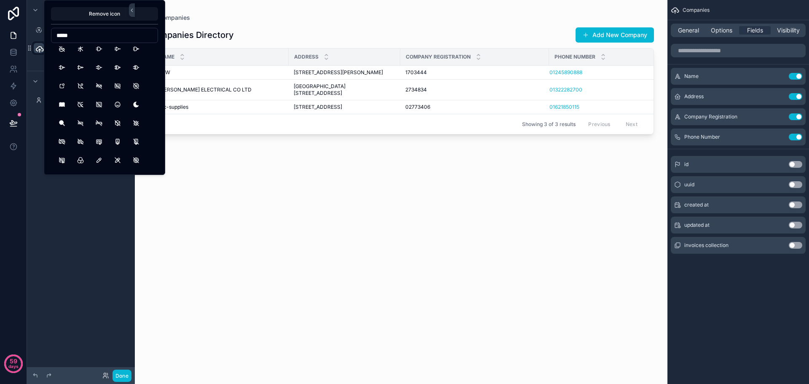
drag, startPoint x: 82, startPoint y: 36, endPoint x: 26, endPoint y: 32, distance: 55.8
click at [28, 32] on div "Remove icon ***** 59 days Menu Invoices ********* Create New Company Hidden pag…" at bounding box center [404, 192] width 809 height 384
type input "*"
type input "*****"
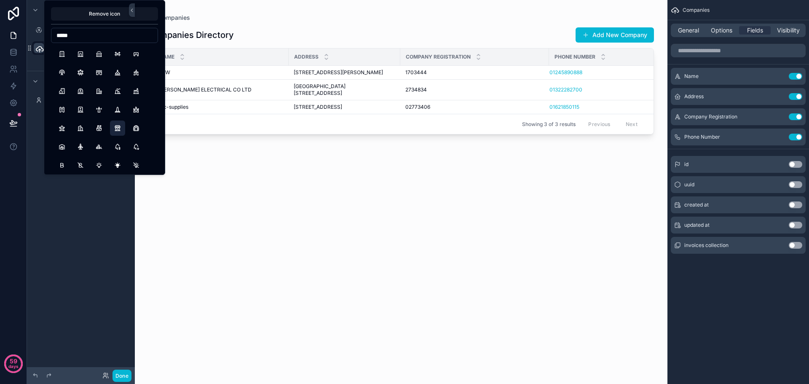
click at [115, 129] on button "BuildingStore" at bounding box center [117, 128] width 15 height 15
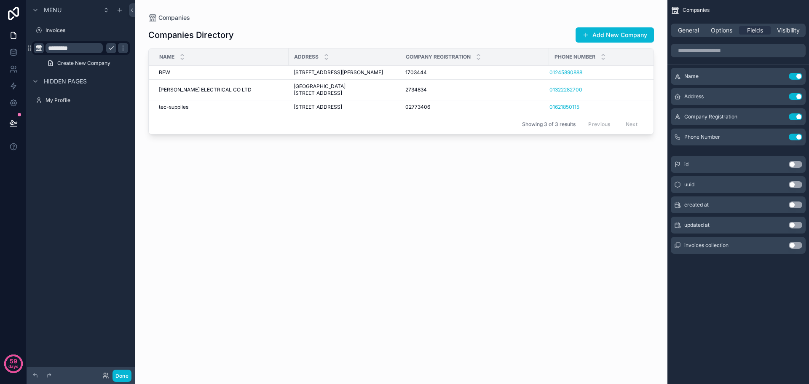
click at [51, 207] on div "Menu Invoices ********* Create New Company Hidden pages My Profile" at bounding box center [81, 187] width 108 height 374
click at [38, 45] on icon "scrollable content" at bounding box center [38, 48] width 7 height 7
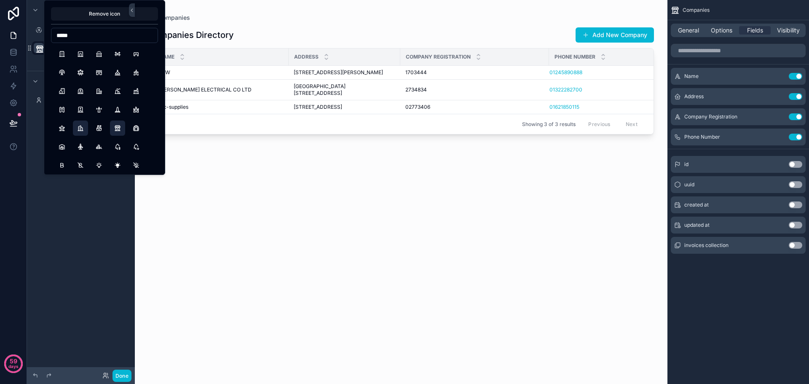
type input "*****"
click at [80, 128] on button "BuildingSkyscraper" at bounding box center [80, 128] width 15 height 15
click at [71, 205] on div "Menu Invoices ********* Create New Company Hidden pages My Profile" at bounding box center [81, 187] width 108 height 374
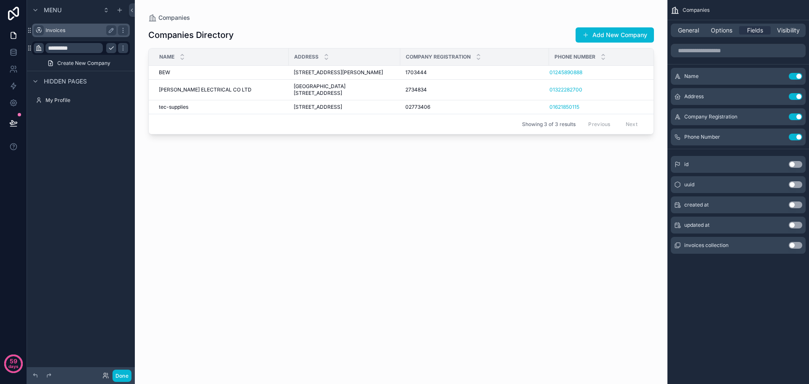
click at [38, 29] on icon "scrollable content" at bounding box center [38, 30] width 7 height 7
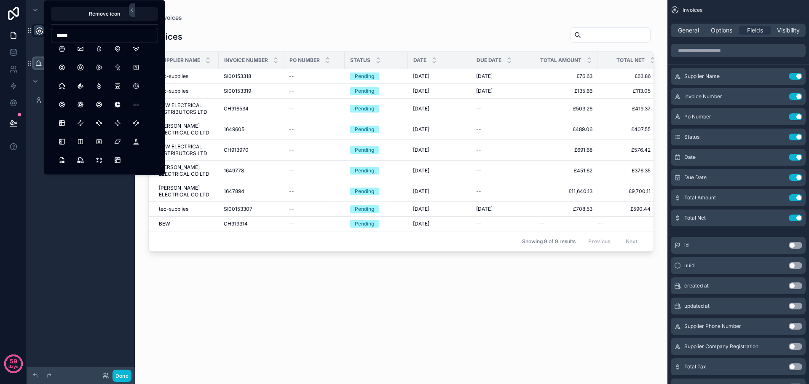
scroll to position [98, 0]
type input "*"
type input "****"
click at [63, 127] on button "FileDollar" at bounding box center [61, 128] width 15 height 15
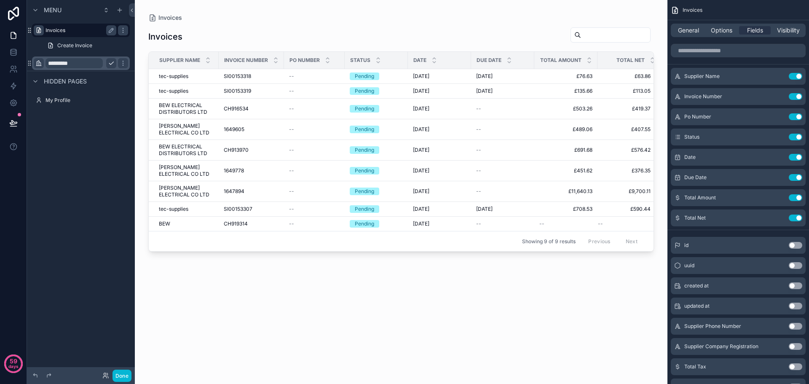
click at [59, 206] on div "Menu Invoices Create Invoice ********* Hidden pages My Profile" at bounding box center [81, 187] width 108 height 374
click at [61, 129] on div "Menu Invoices Create Invoice ********* Hidden pages My Profile" at bounding box center [81, 187] width 108 height 374
click at [125, 28] on icon "scrollable content" at bounding box center [123, 30] width 7 height 7
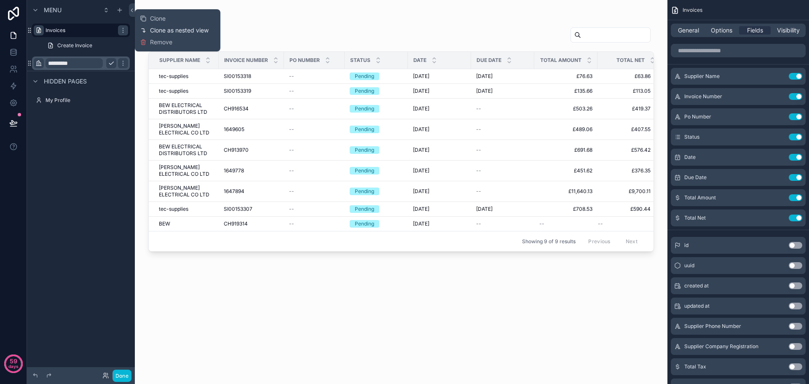
click at [161, 27] on span "Clone as nested view" at bounding box center [179, 30] width 59 height 8
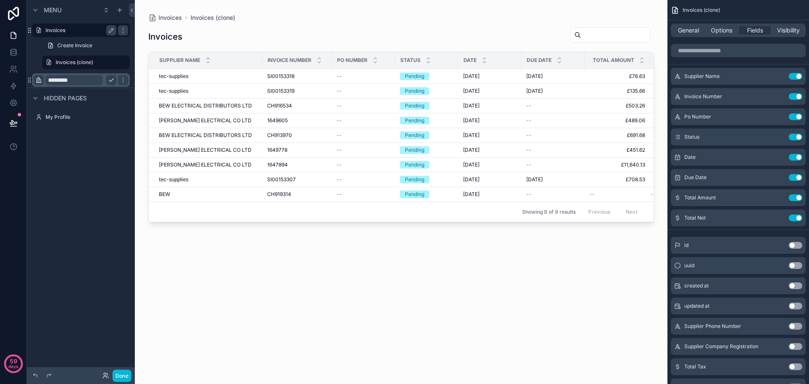
click at [61, 31] on label "Invoices" at bounding box center [79, 30] width 67 height 7
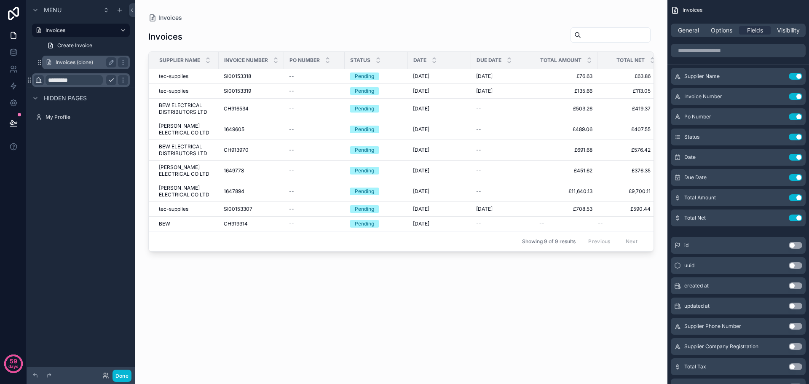
click at [78, 62] on label "Invoices (clone)" at bounding box center [84, 62] width 57 height 7
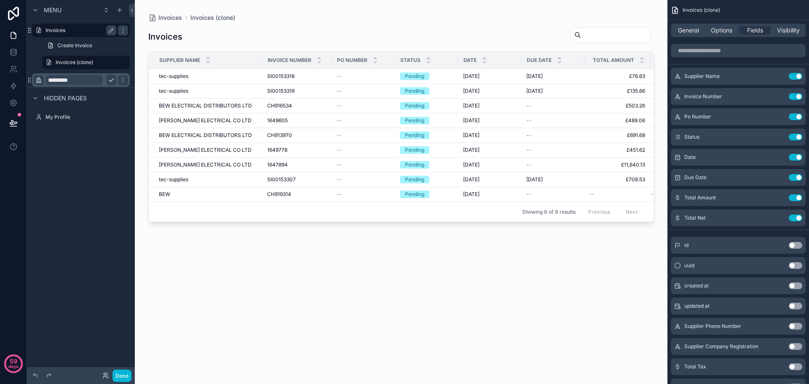
click at [57, 26] on div "Invoices" at bounding box center [81, 30] width 71 height 10
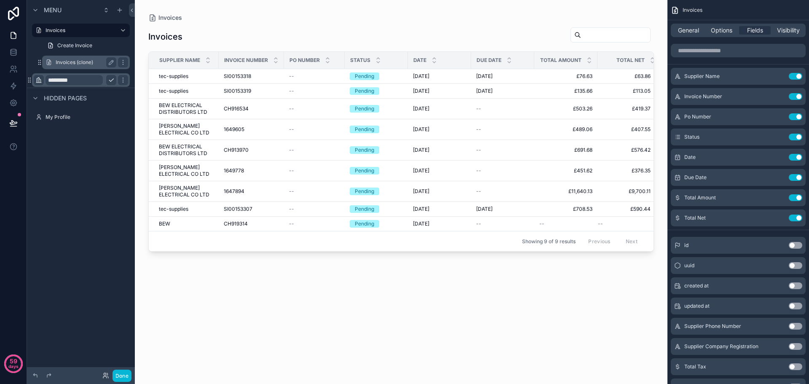
click at [63, 63] on label "Invoices (clone)" at bounding box center [84, 62] width 57 height 7
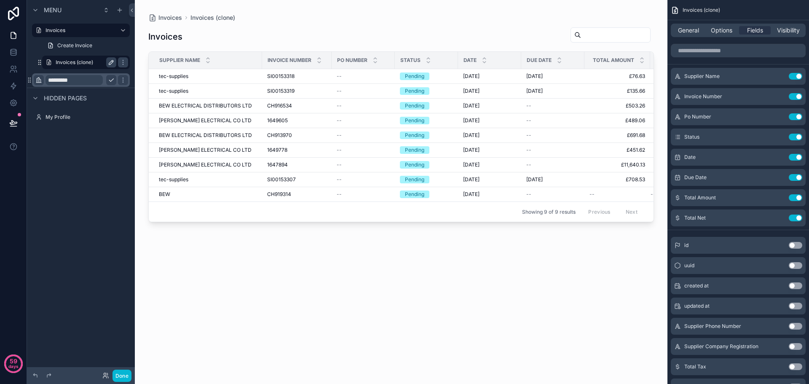
click at [111, 62] on icon "scrollable content" at bounding box center [111, 62] width 7 height 7
click at [81, 63] on input "**********" at bounding box center [79, 62] width 47 height 10
type input "**********"
click at [94, 159] on div "**********" at bounding box center [81, 187] width 108 height 374
click at [120, 80] on icon "scrollable content" at bounding box center [123, 80] width 7 height 7
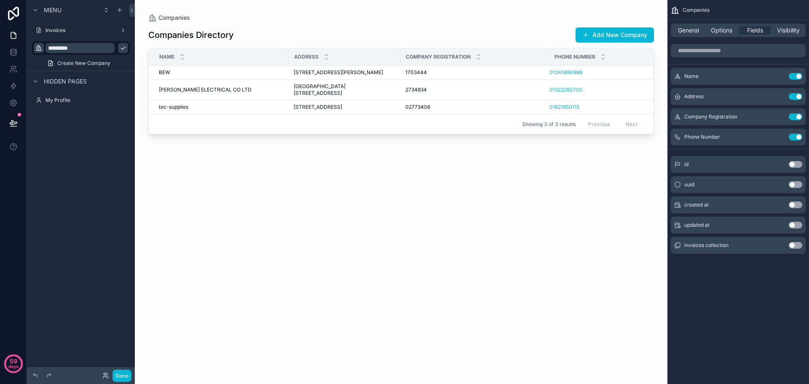
click at [96, 120] on div "Menu Invoices ********* Create New Company Hidden pages My Profile" at bounding box center [81, 60] width 108 height 121
click at [124, 48] on icon "scrollable content" at bounding box center [123, 48] width 7 height 7
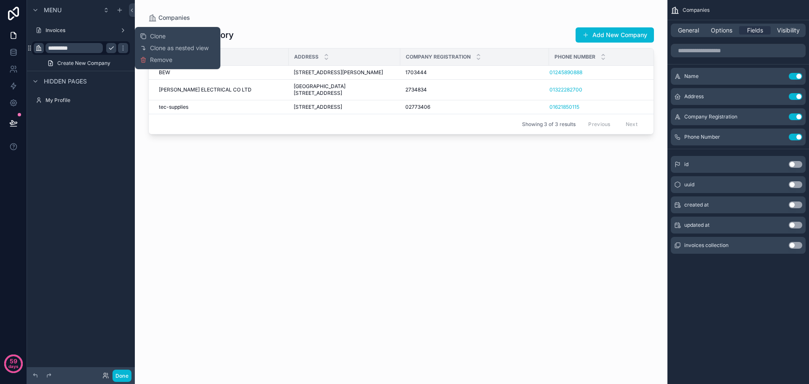
click at [107, 48] on button "scrollable content" at bounding box center [111, 48] width 10 height 10
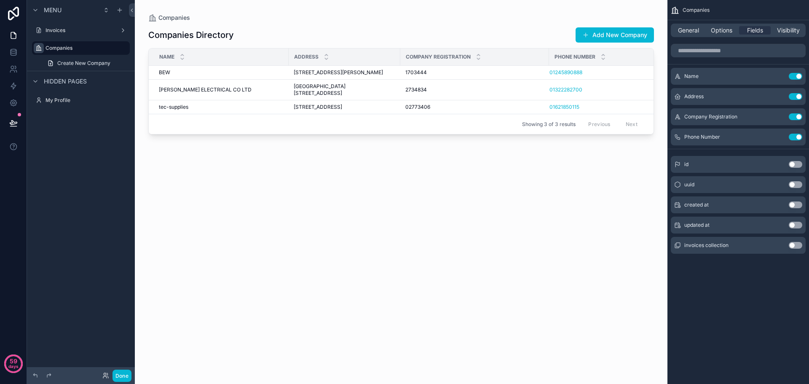
click at [101, 159] on div "Menu Invoices Companies Create New Company Hidden pages My Profile" at bounding box center [81, 187] width 108 height 374
click at [78, 30] on label "Invoices" at bounding box center [79, 30] width 67 height 7
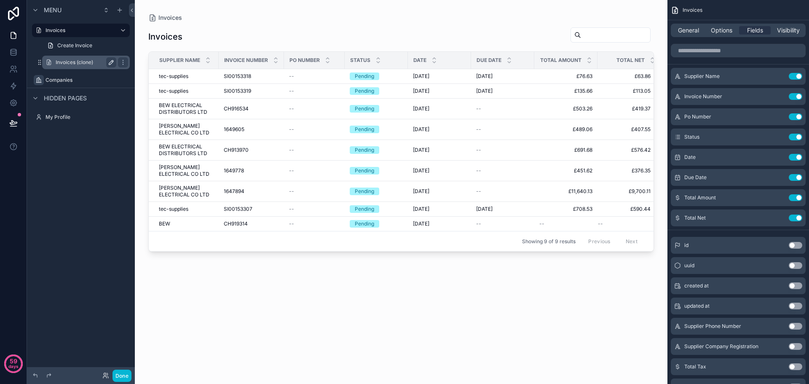
click at [108, 62] on icon "scrollable content" at bounding box center [111, 62] width 7 height 7
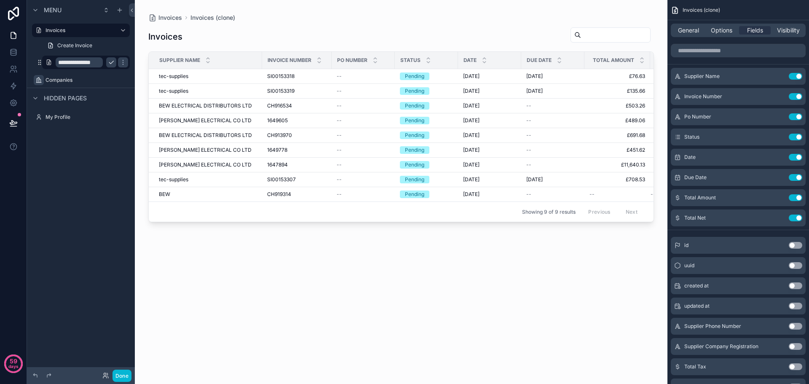
scroll to position [0, 0]
type input "**********"
click at [120, 61] on icon "scrollable content" at bounding box center [123, 62] width 7 height 7
click at [103, 44] on link "Create Invoice" at bounding box center [86, 45] width 88 height 13
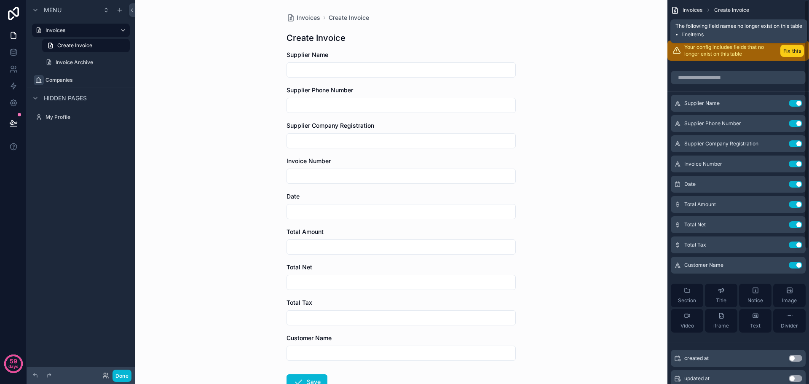
click at [785, 50] on button "Fix this" at bounding box center [793, 51] width 24 height 12
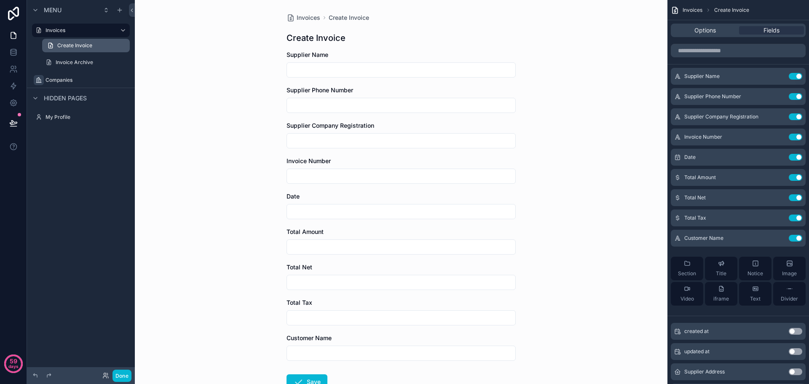
click at [116, 46] on link "Create Invoice" at bounding box center [86, 45] width 88 height 13
click at [113, 46] on link "Create Invoice" at bounding box center [86, 45] width 88 height 13
click at [80, 156] on div "Menu Invoices Create Invoice Invoice Archive Companies Hidden pages My Profile" at bounding box center [81, 187] width 108 height 374
click at [97, 62] on label "Invoice Archive" at bounding box center [84, 62] width 57 height 7
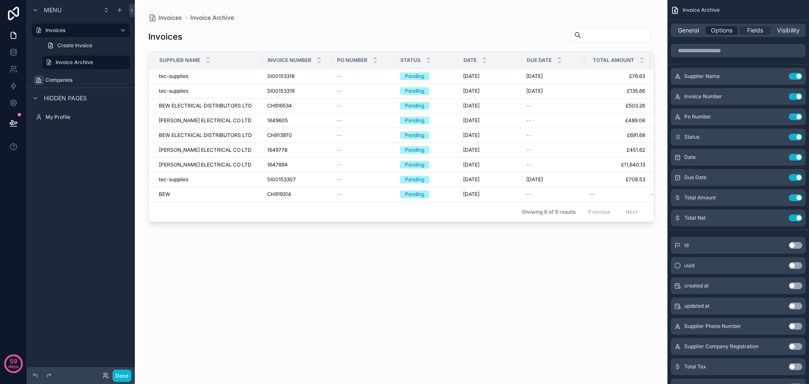
click at [719, 30] on span "Options" at bounding box center [722, 30] width 22 height 8
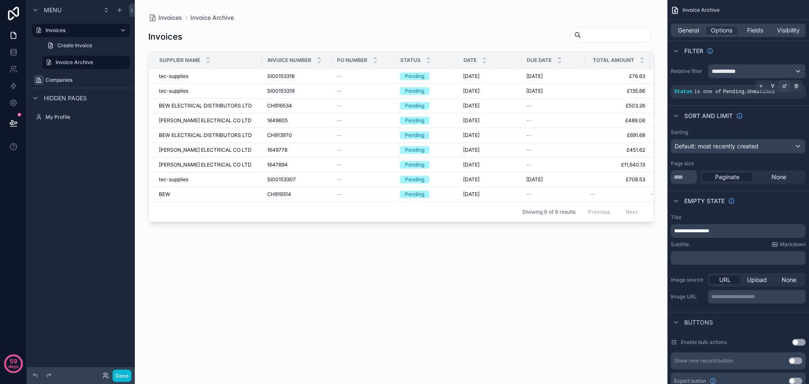
click at [786, 86] on icon "scrollable content" at bounding box center [784, 85] width 5 height 5
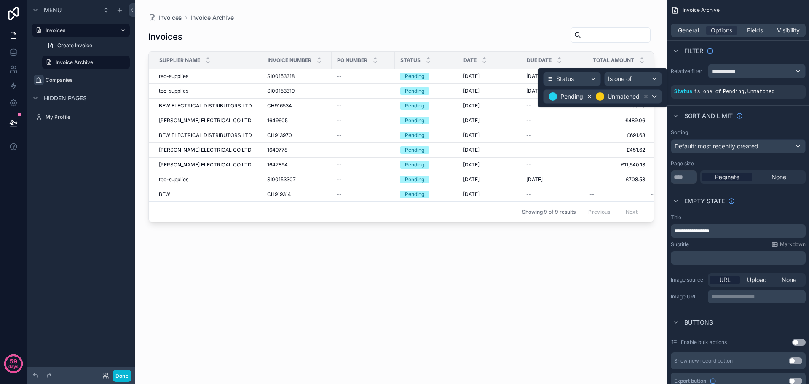
click at [592, 96] on icon at bounding box center [590, 97] width 6 height 6
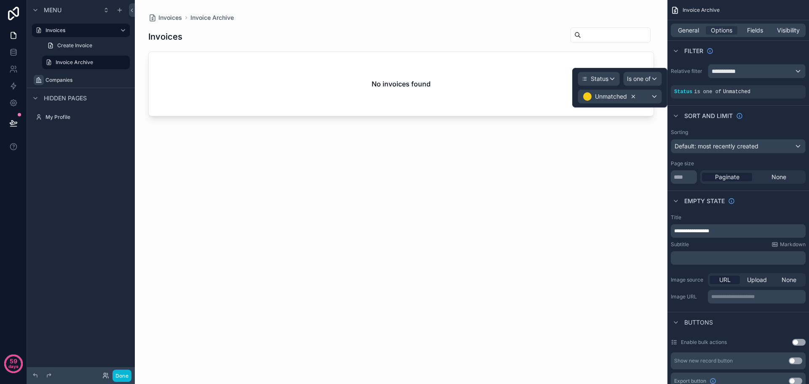
click at [631, 98] on icon at bounding box center [634, 97] width 6 height 6
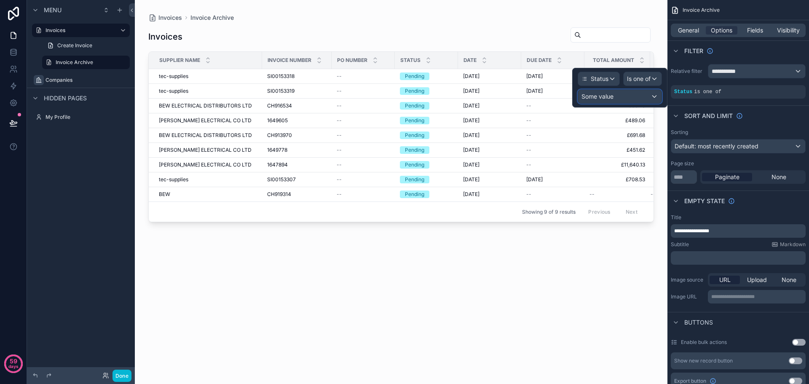
click at [626, 98] on div "Some value" at bounding box center [619, 96] width 83 height 13
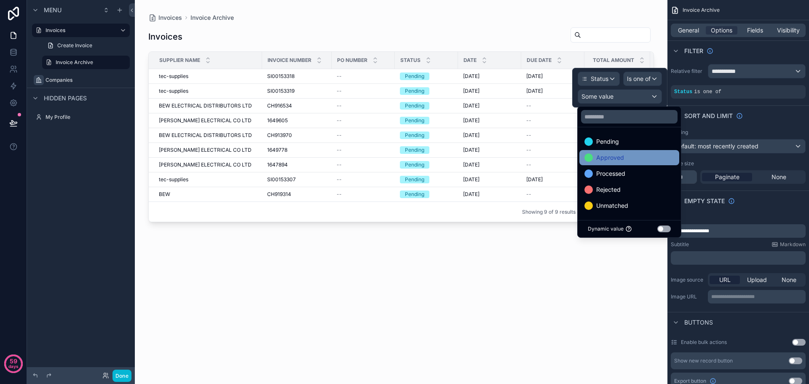
click at [616, 156] on span "Approved" at bounding box center [611, 158] width 28 height 10
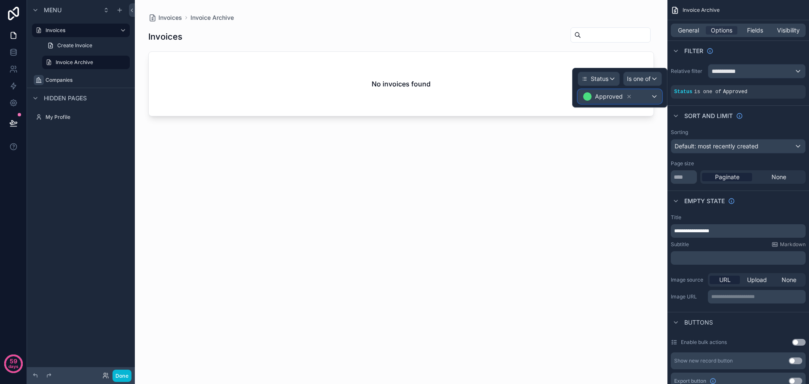
click at [656, 96] on div "Approved" at bounding box center [619, 96] width 83 height 13
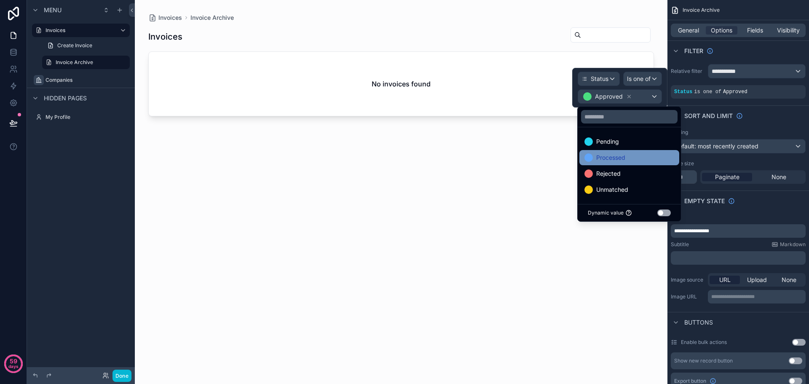
click at [631, 153] on div "Processed" at bounding box center [630, 158] width 90 height 10
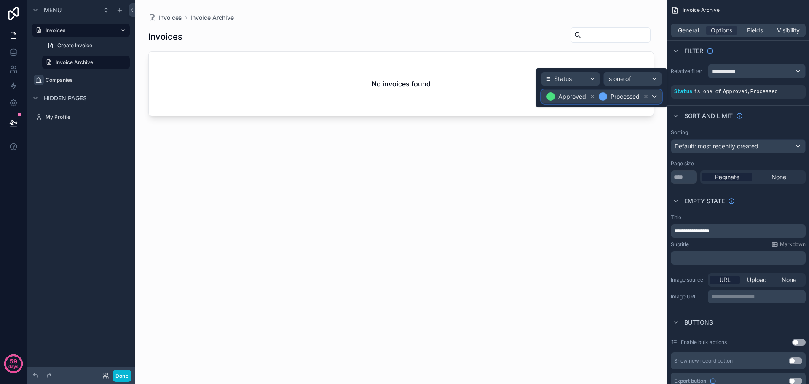
click at [654, 97] on div "Approved Processed" at bounding box center [602, 96] width 120 height 13
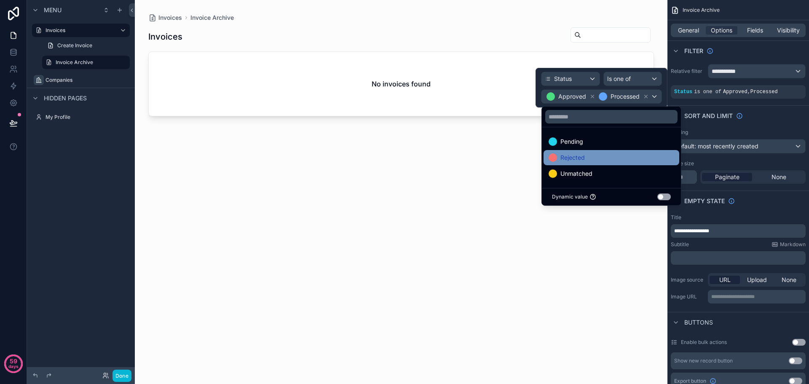
click at [607, 161] on div "Rejected" at bounding box center [612, 158] width 126 height 10
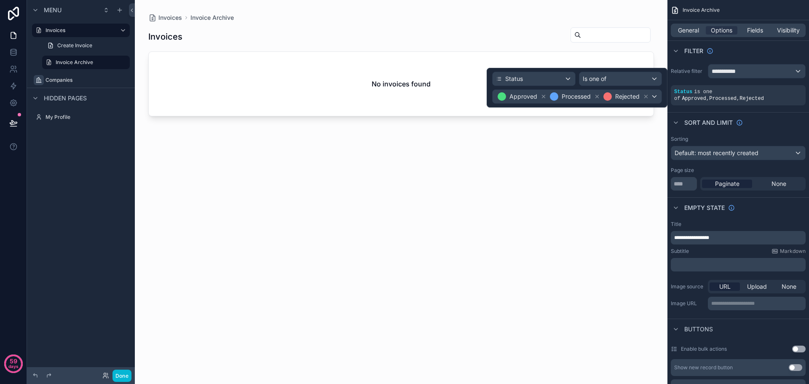
click at [607, 161] on div "Invoices No invoices found" at bounding box center [401, 198] width 506 height 352
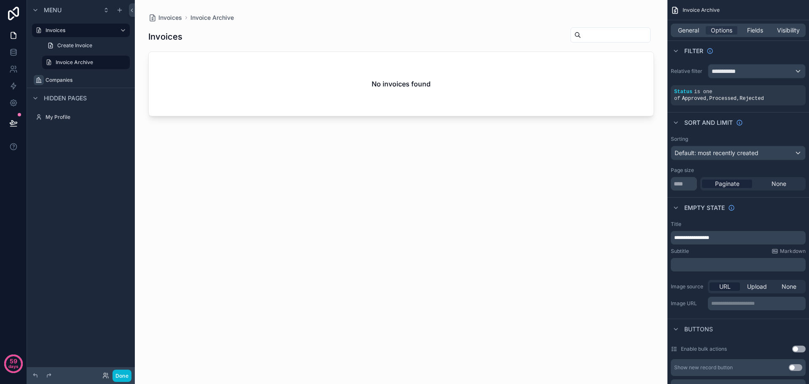
click at [544, 197] on div "Invoices No invoices found" at bounding box center [401, 198] width 506 height 352
click at [692, 29] on span "General" at bounding box center [688, 30] width 21 height 8
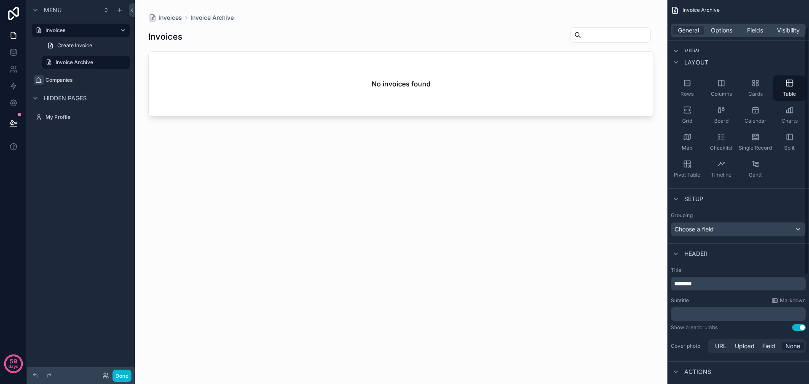
scroll to position [42, 0]
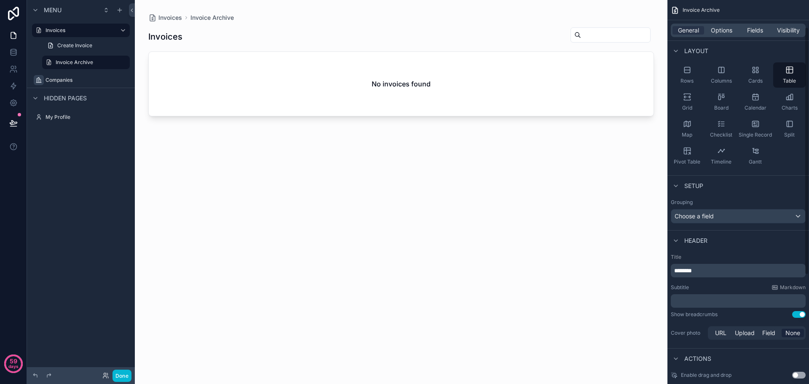
click at [709, 271] on p "********" at bounding box center [740, 270] width 130 height 8
click at [705, 301] on p "﻿" at bounding box center [740, 301] width 130 height 8
click at [466, 225] on div "Invoice Archive All processed invoices No invoices found" at bounding box center [401, 198] width 506 height 352
click at [303, 62] on div "No invoices found" at bounding box center [401, 86] width 505 height 64
click at [749, 30] on span "Fields" at bounding box center [755, 30] width 16 height 8
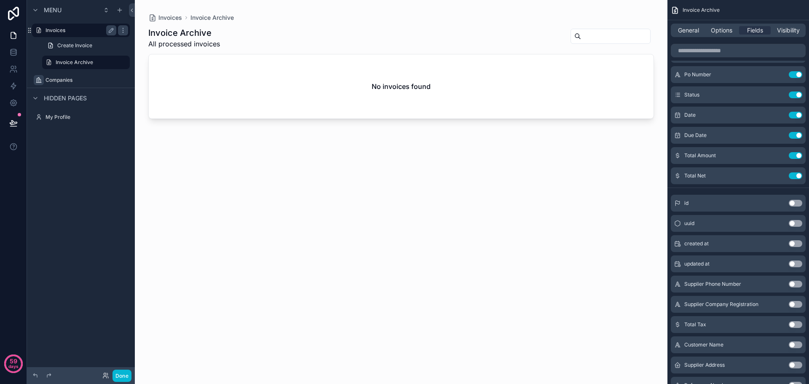
click at [67, 32] on label "Invoices" at bounding box center [79, 30] width 67 height 7
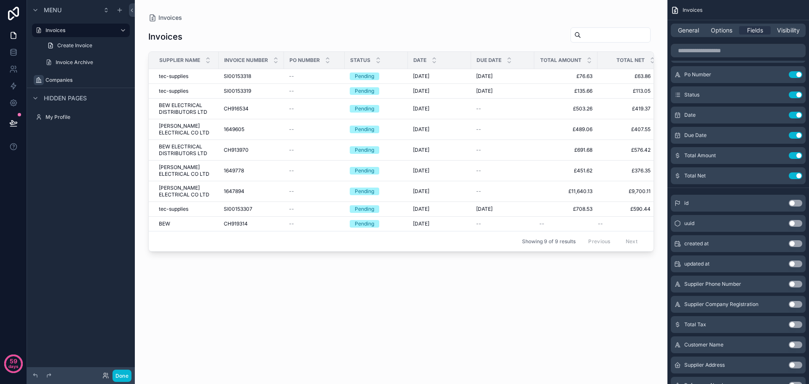
click at [373, 78] on div "scrollable content" at bounding box center [401, 187] width 533 height 374
click at [357, 226] on div "Pending" at bounding box center [364, 224] width 19 height 8
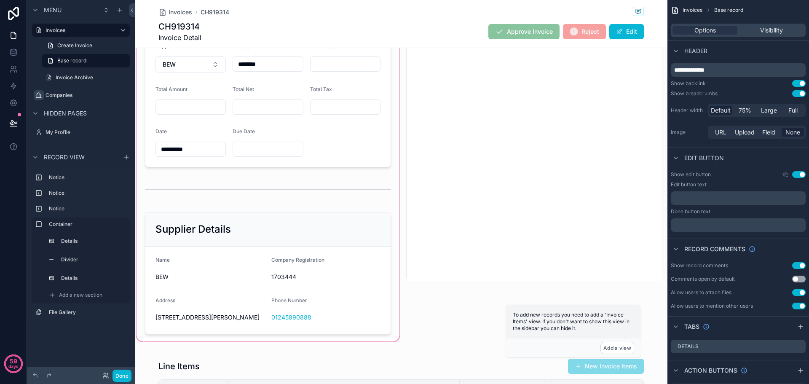
scroll to position [211, 0]
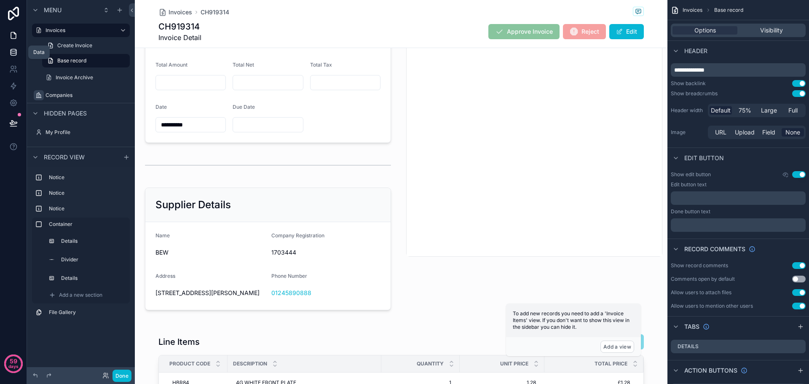
click at [11, 53] on icon at bounding box center [13, 53] width 5 height 3
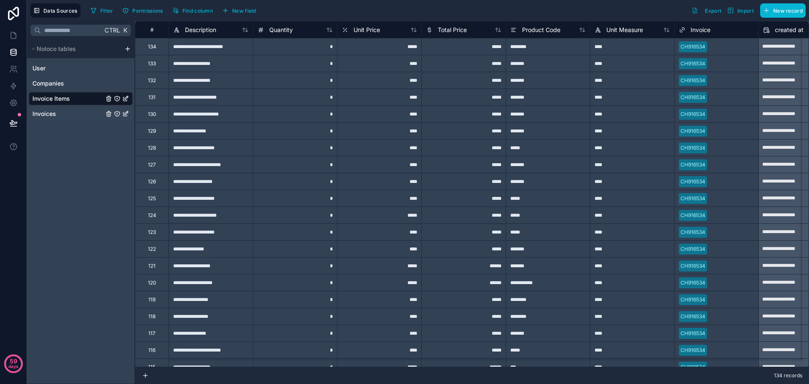
click at [63, 114] on link "Invoices" at bounding box center [67, 114] width 71 height 8
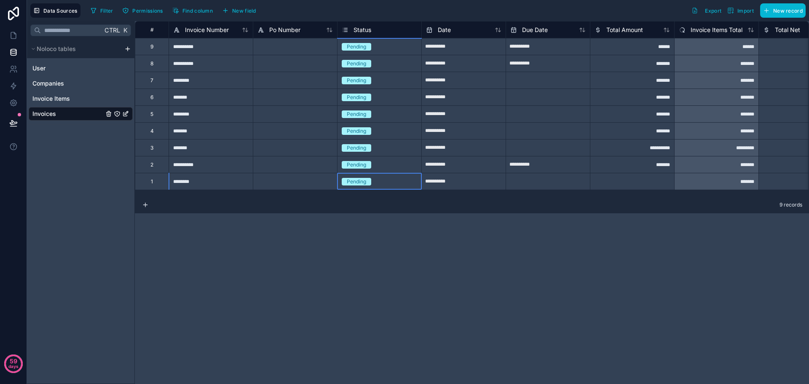
click at [354, 182] on div "Pending" at bounding box center [356, 182] width 19 height 8
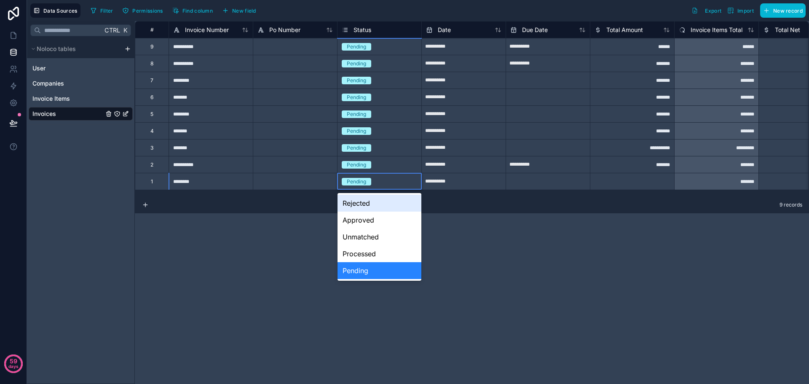
click at [364, 182] on div "Pending" at bounding box center [356, 182] width 19 height 8
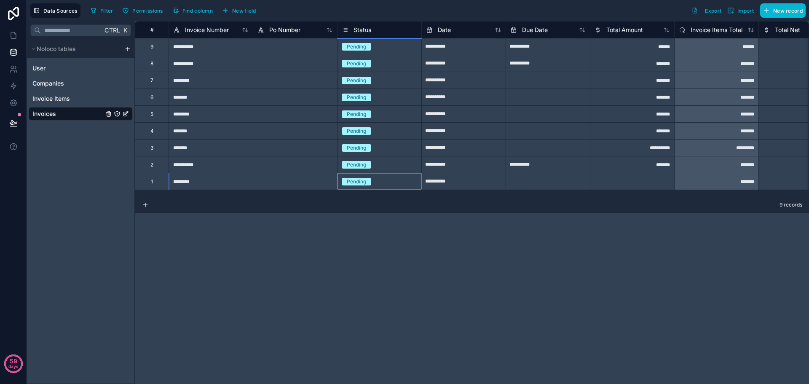
click at [364, 182] on div "Pending" at bounding box center [356, 182] width 19 height 8
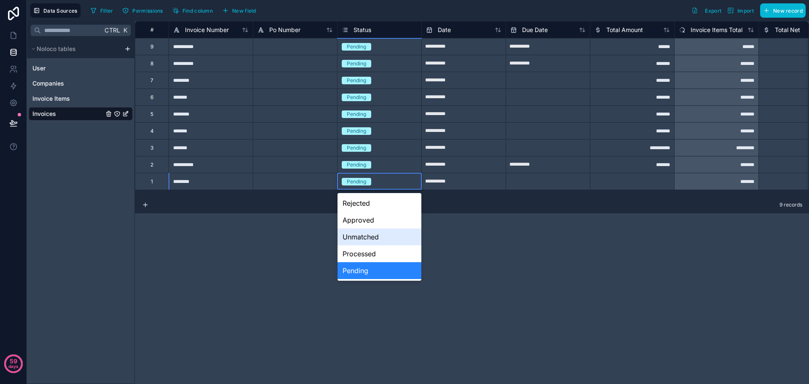
click at [361, 240] on div "Unmatched" at bounding box center [380, 237] width 84 height 17
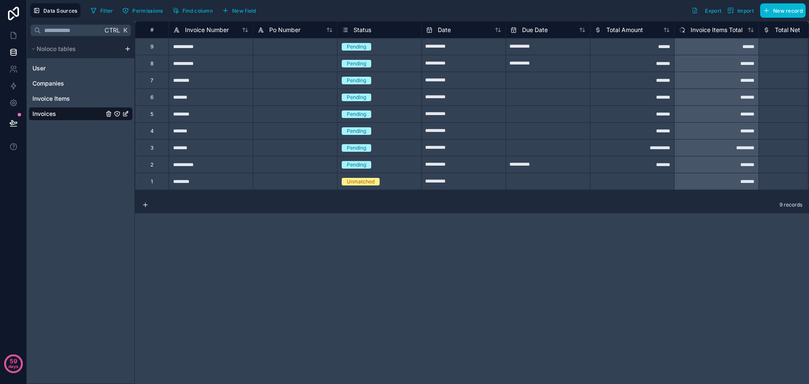
click at [361, 240] on div "**********" at bounding box center [472, 202] width 675 height 363
click at [13, 36] on icon at bounding box center [13, 35] width 8 height 8
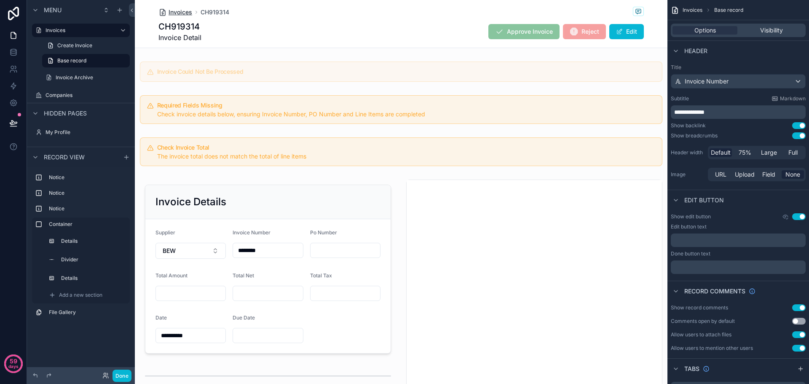
click at [183, 11] on span "Invoices" at bounding box center [181, 12] width 24 height 8
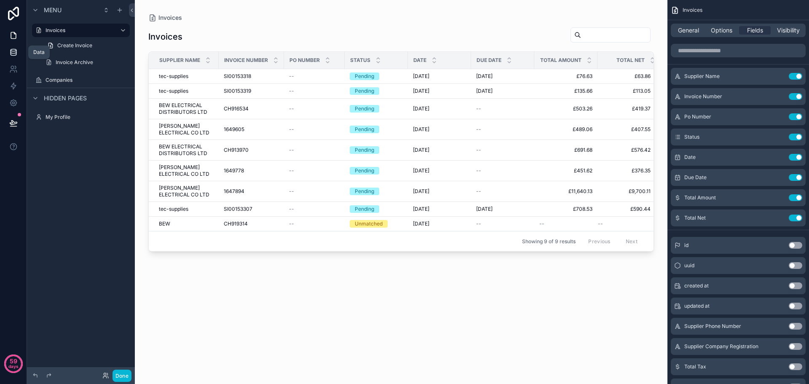
click at [15, 53] on icon at bounding box center [13, 51] width 5 height 3
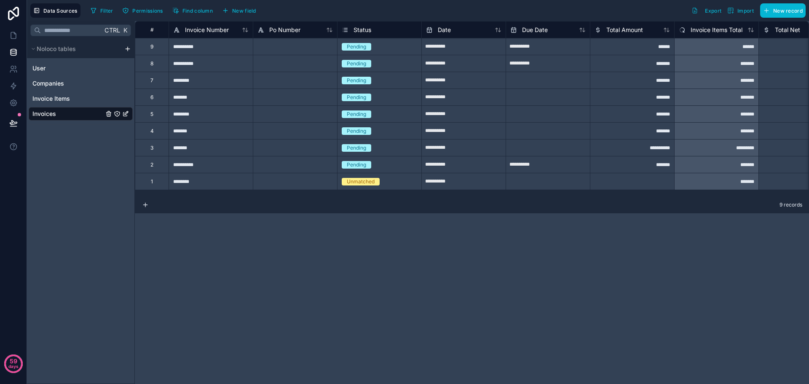
click at [366, 183] on div "Unmatched" at bounding box center [361, 182] width 28 height 8
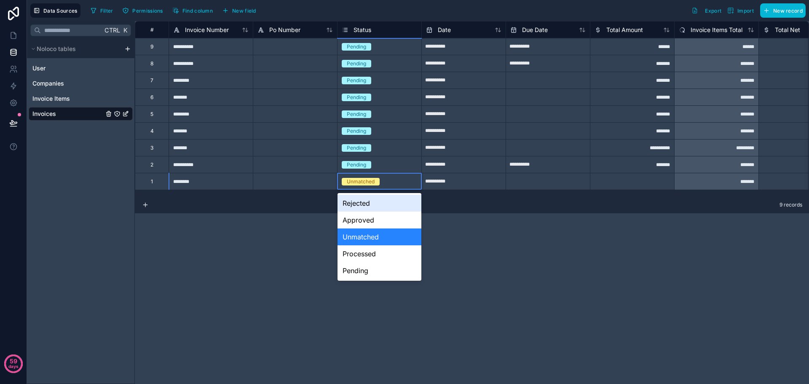
click at [366, 183] on div "Unmatched" at bounding box center [361, 182] width 28 height 8
click at [359, 207] on div "Rejected" at bounding box center [380, 203] width 84 height 17
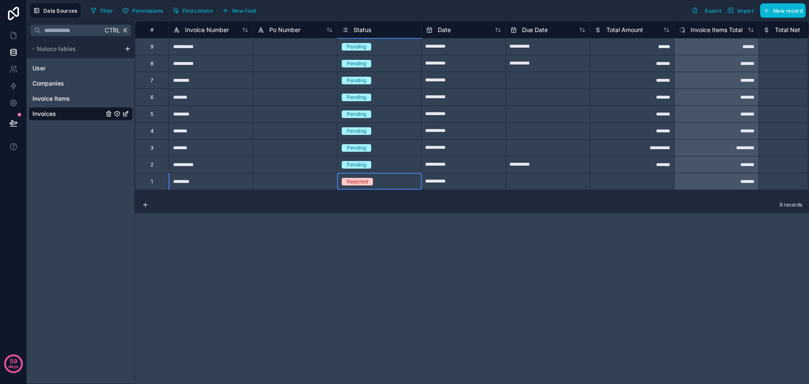
click at [356, 230] on div "**********" at bounding box center [472, 202] width 675 height 363
click at [11, 54] on icon at bounding box center [13, 53] width 5 height 3
click at [10, 41] on link at bounding box center [13, 35] width 27 height 17
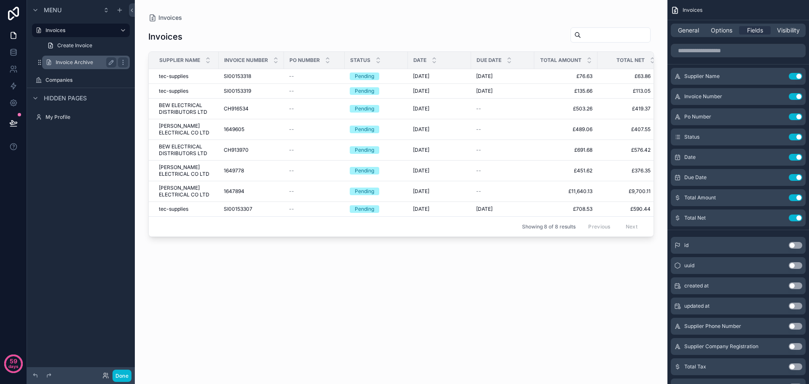
click at [62, 63] on label "Invoice Archive" at bounding box center [84, 62] width 57 height 7
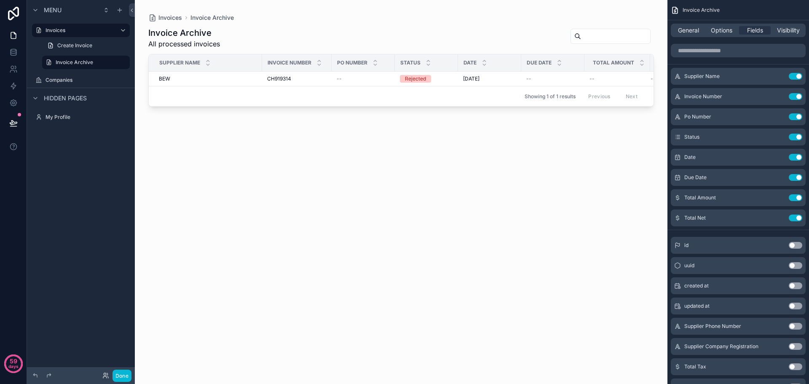
drag, startPoint x: 349, startPoint y: 110, endPoint x: 399, endPoint y: 110, distance: 50.2
click at [399, 110] on div "scrollable content" at bounding box center [401, 187] width 533 height 374
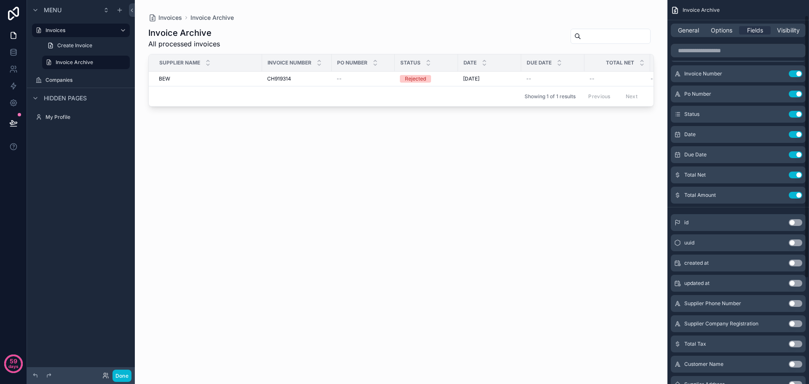
scroll to position [8, 0]
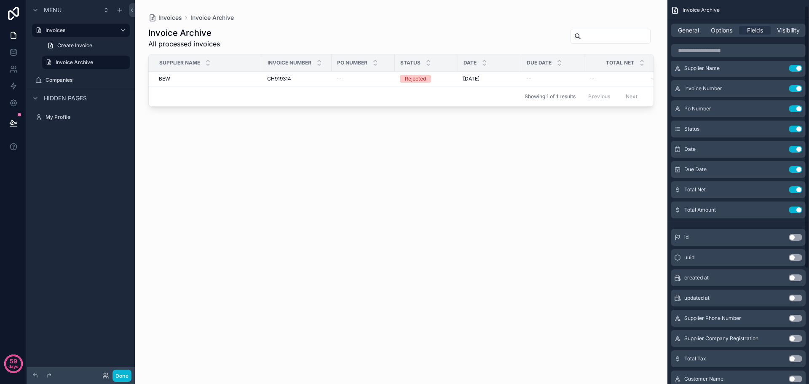
click at [545, 247] on div "Invoice Archive All processed invoices Supplier Name Invoice Number Po Number S…" at bounding box center [401, 198] width 506 height 352
click at [67, 32] on label "Invoices" at bounding box center [79, 30] width 67 height 7
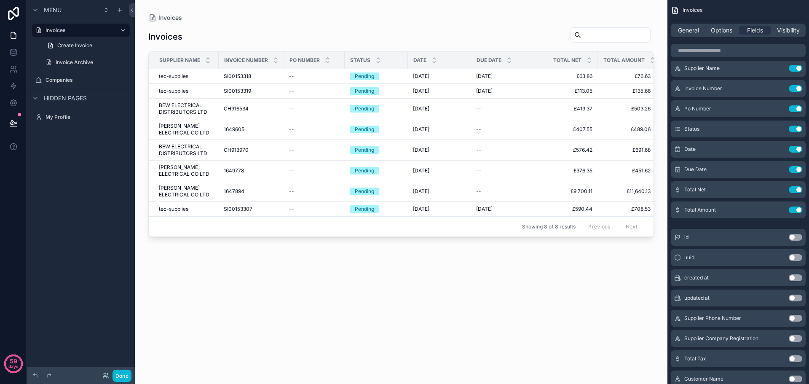
click at [610, 272] on div "scrollable content" at bounding box center [401, 187] width 533 height 374
click at [60, 120] on span "Review & Publish" at bounding box center [53, 118] width 41 height 7
click at [19, 118] on button at bounding box center [13, 123] width 19 height 24
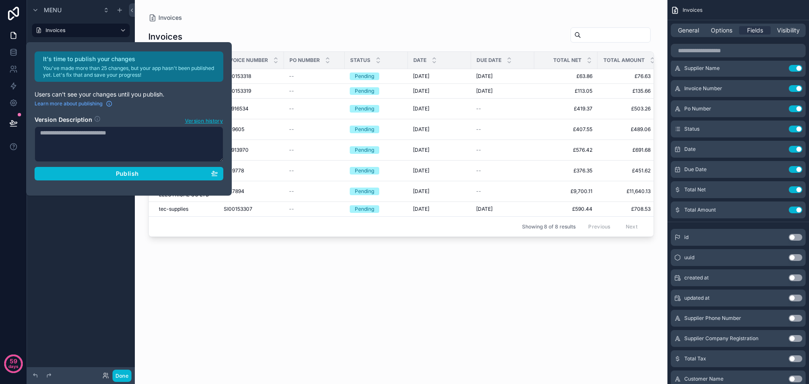
click at [163, 134] on textarea at bounding box center [129, 143] width 189 height 35
type textarea "**********"
click at [132, 175] on span "Publish" at bounding box center [127, 174] width 23 height 8
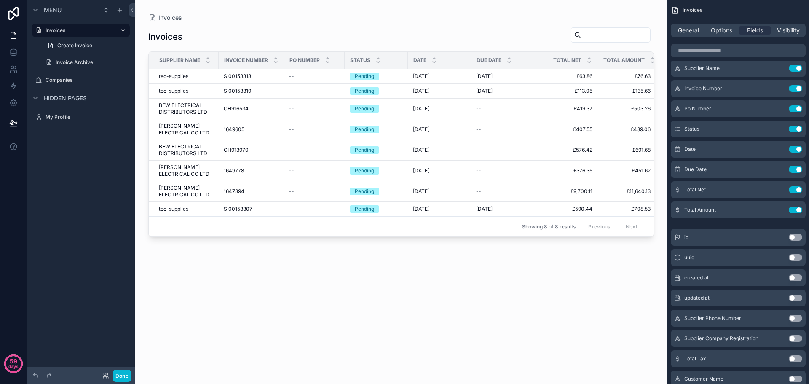
click at [242, 286] on div "Invoices Supplier Name Invoice Number Po Number Status Date Due Date Total Net …" at bounding box center [401, 198] width 506 height 352
click at [129, 376] on button "Done" at bounding box center [122, 376] width 19 height 12
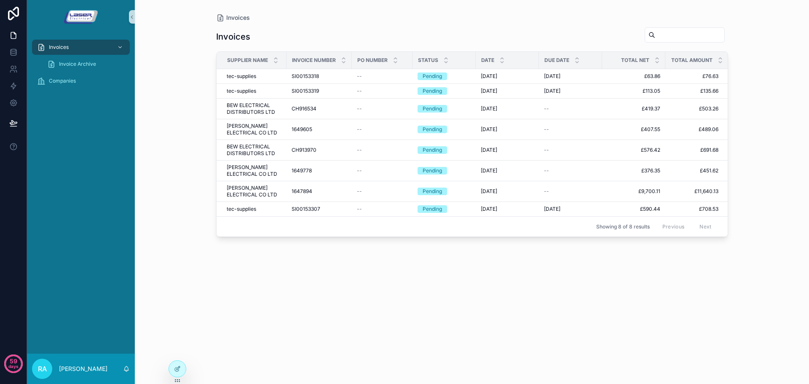
click at [339, 322] on div "Invoices Supplier Name Invoice Number Po Number Status Date Due Date Total Net …" at bounding box center [472, 198] width 512 height 352
click at [90, 65] on span "Invoice Archive" at bounding box center [77, 64] width 37 height 7
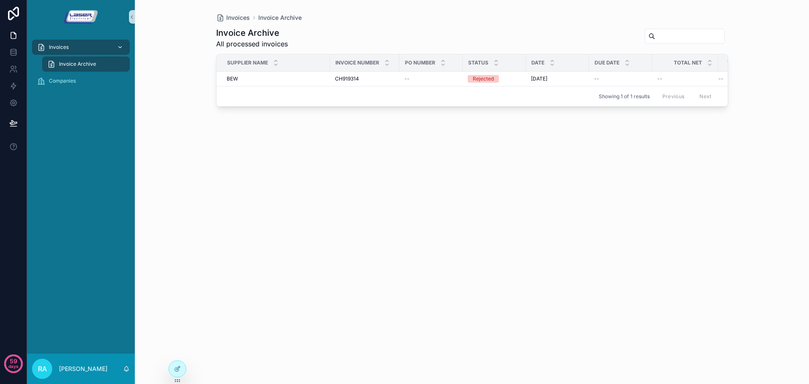
click at [64, 44] on span "Invoices" at bounding box center [59, 47] width 20 height 7
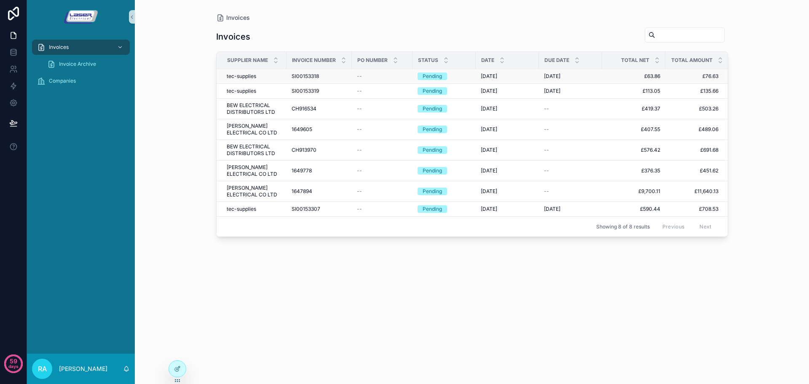
click at [373, 81] on td "--" at bounding box center [382, 76] width 61 height 15
click at [328, 80] on td "SI00153318 SI00153318" at bounding box center [319, 76] width 65 height 15
click at [309, 76] on span "SI00153318" at bounding box center [305, 76] width 27 height 7
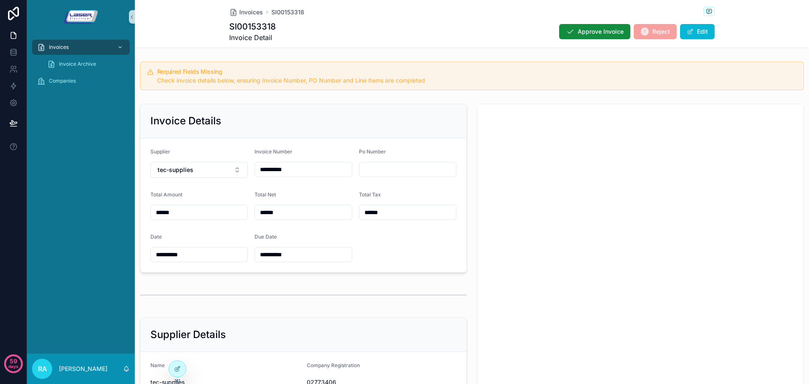
click at [368, 166] on input "scrollable content" at bounding box center [408, 170] width 97 height 12
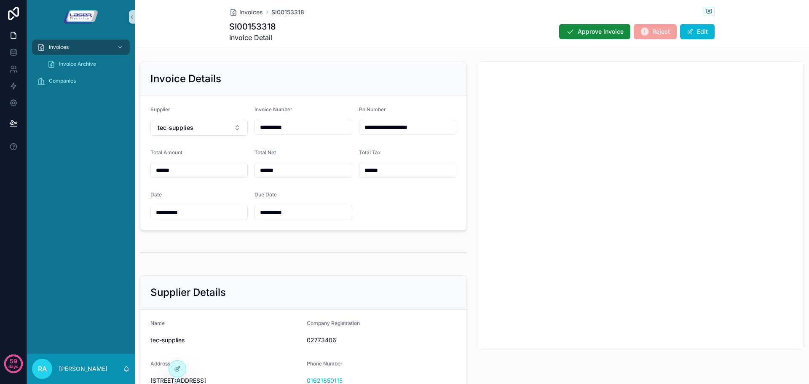
type input "**********"
click at [402, 196] on form "**********" at bounding box center [303, 163] width 326 height 134
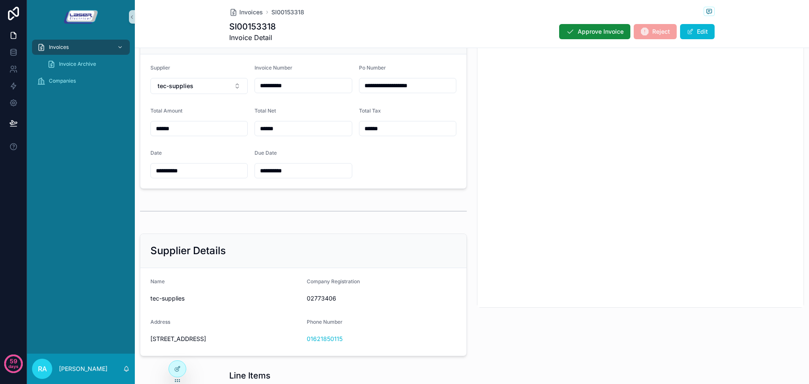
scroll to position [42, 0]
click at [183, 296] on span "tec-supplies" at bounding box center [226, 298] width 150 height 8
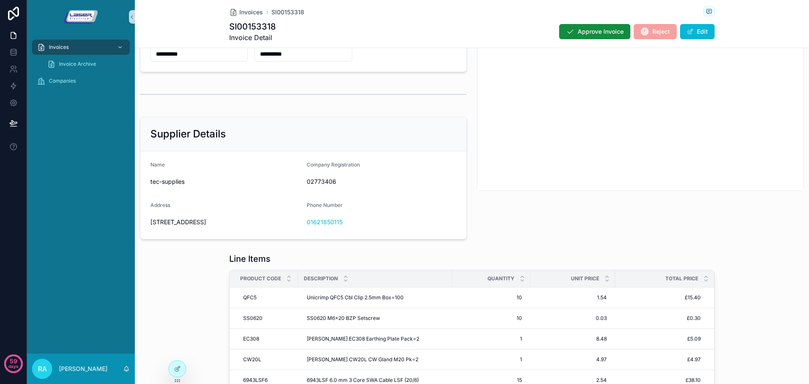
scroll to position [118, 0]
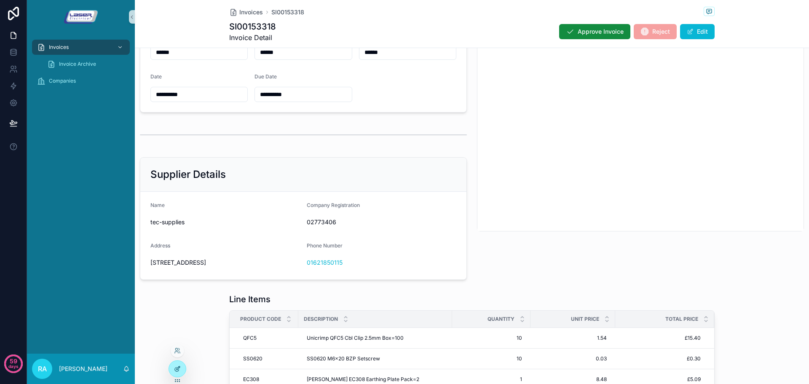
click at [171, 372] on div at bounding box center [177, 369] width 17 height 16
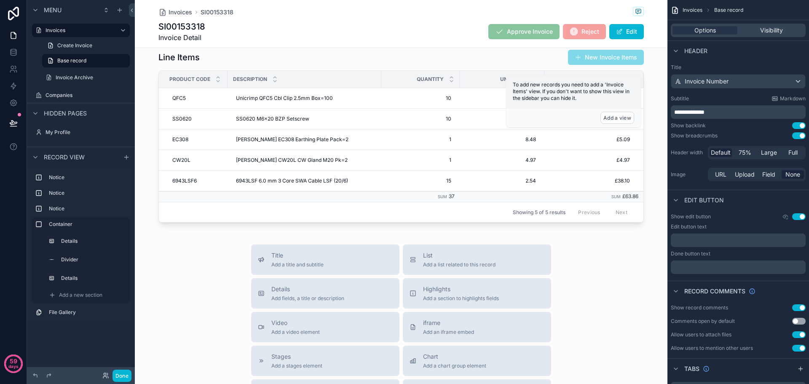
scroll to position [497, 0]
click at [218, 76] on div "scrollable content" at bounding box center [401, 134] width 533 height 190
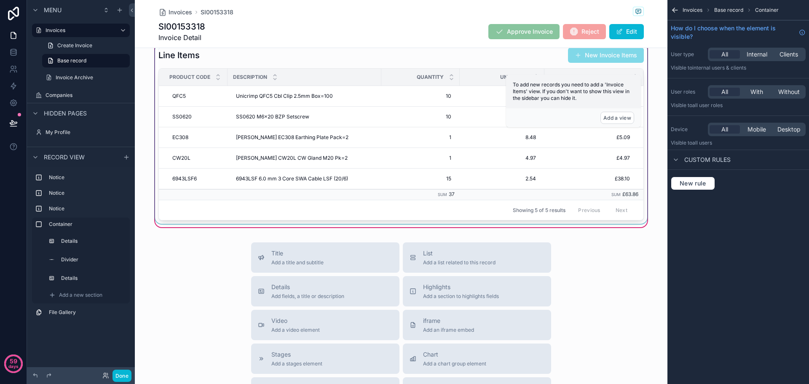
click at [261, 65] on div "scrollable content" at bounding box center [401, 134] width 496 height 180
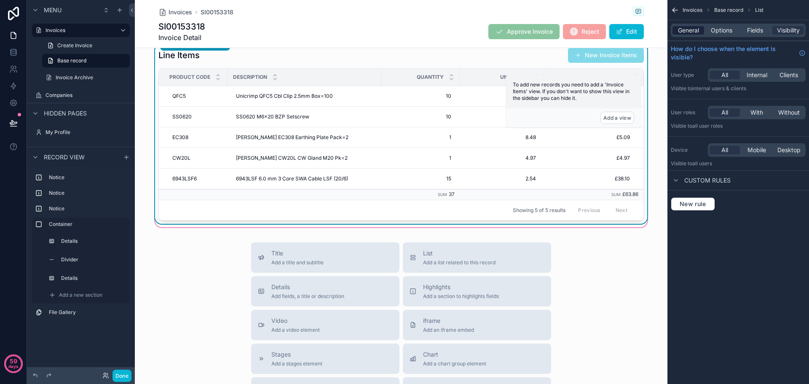
click at [688, 32] on span "General" at bounding box center [688, 30] width 21 height 8
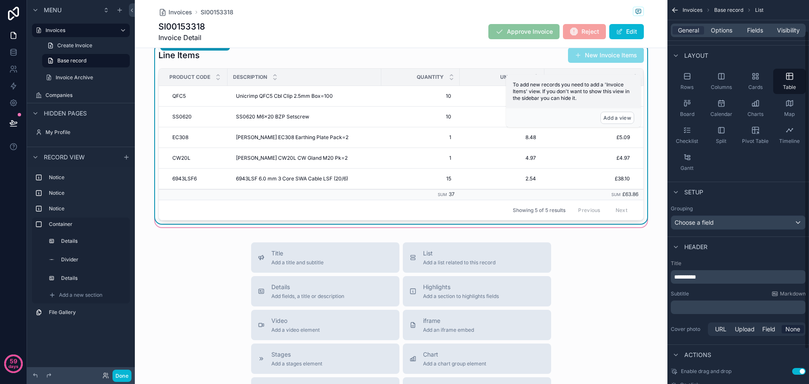
scroll to position [79, 0]
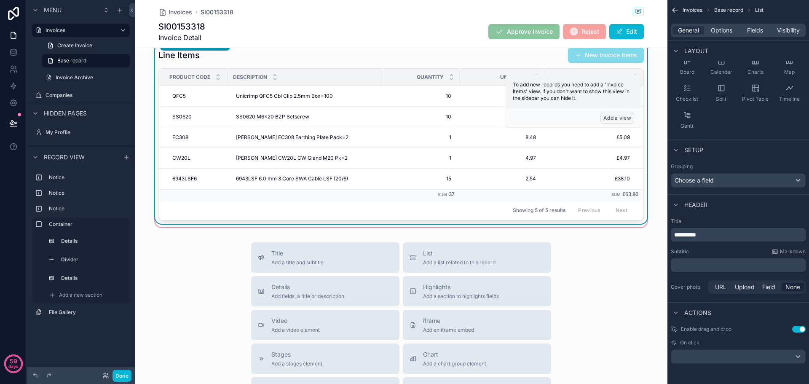
click at [616, 119] on button "Add a view" at bounding box center [618, 118] width 34 height 12
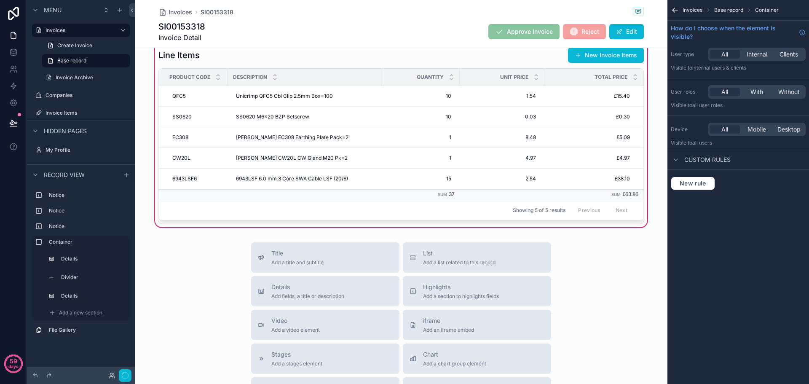
scroll to position [0, 0]
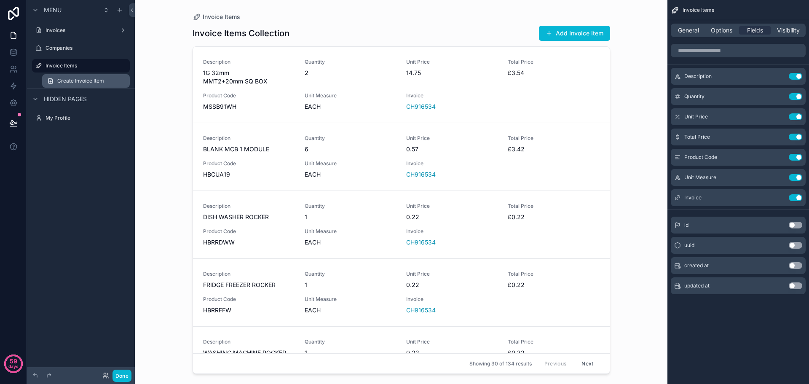
click at [90, 79] on span "Create Invoice Item" at bounding box center [80, 81] width 47 height 7
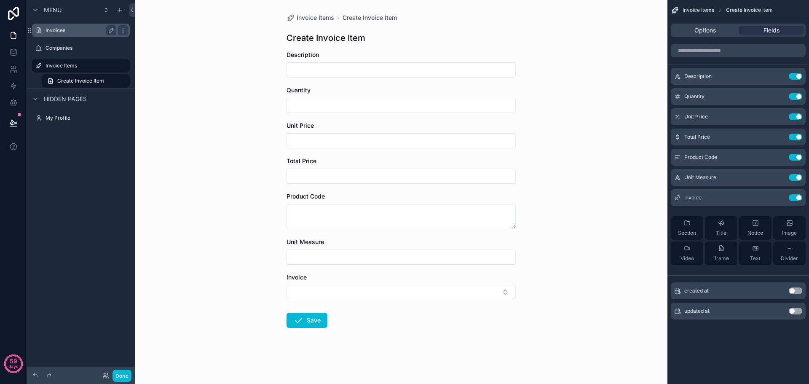
click at [59, 30] on label "Invoices" at bounding box center [79, 30] width 67 height 7
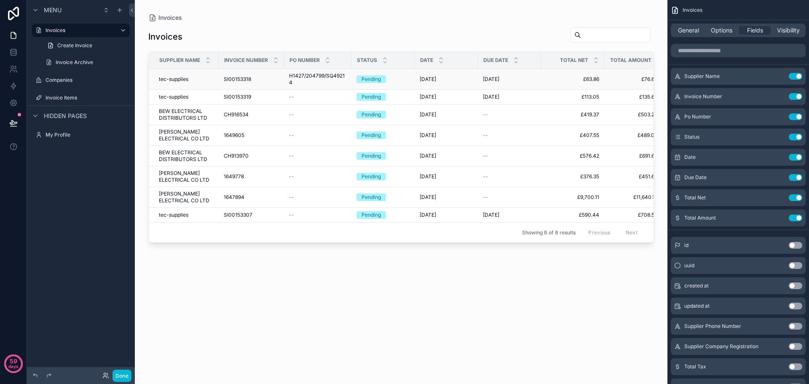
click at [268, 81] on div "SI00153318 SI00153318" at bounding box center [251, 79] width 55 height 7
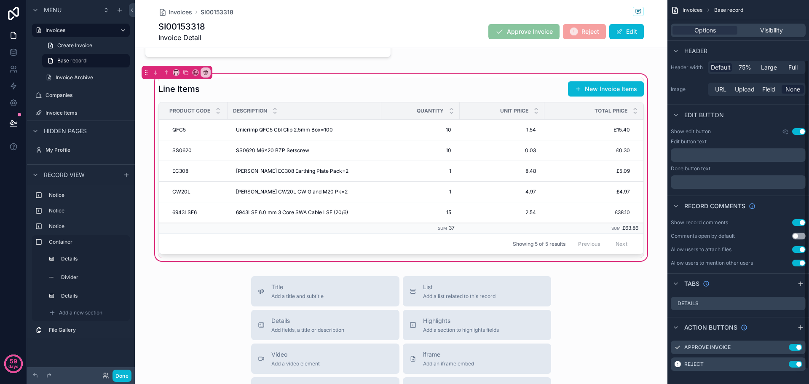
scroll to position [92, 0]
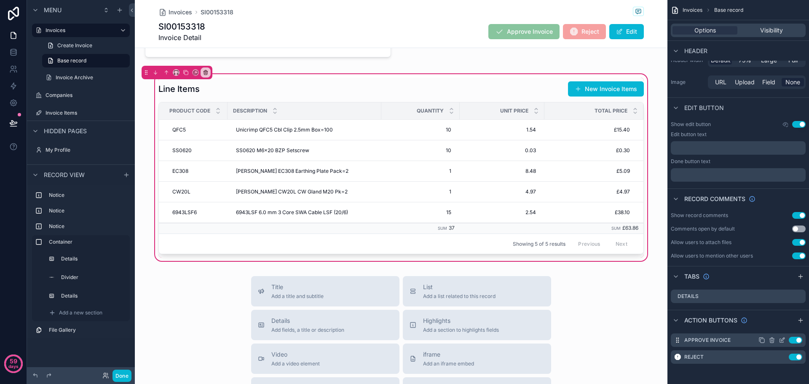
click at [781, 338] on icon "scrollable content" at bounding box center [782, 340] width 7 height 7
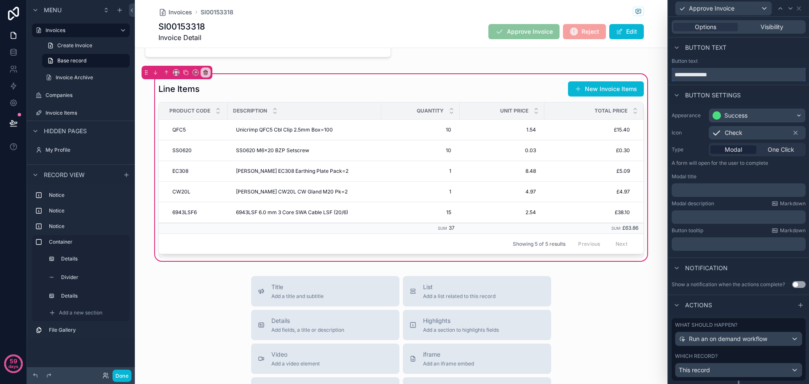
drag, startPoint x: 697, startPoint y: 74, endPoint x: 728, endPoint y: 75, distance: 31.2
click at [728, 75] on input "**********" at bounding box center [739, 74] width 134 height 13
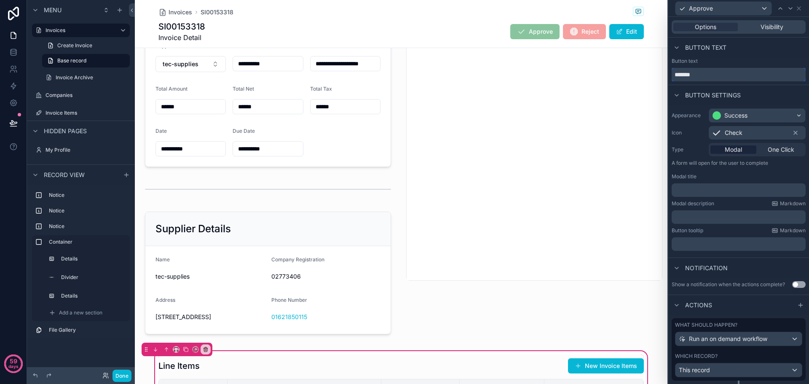
scroll to position [464, 0]
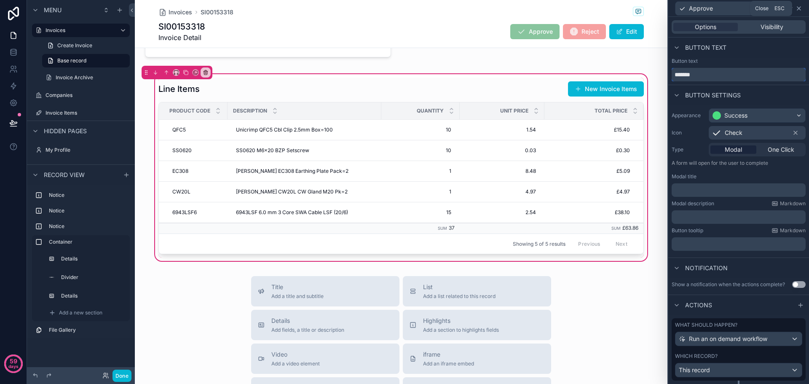
type input "*******"
click at [798, 9] on icon at bounding box center [799, 8] width 7 height 7
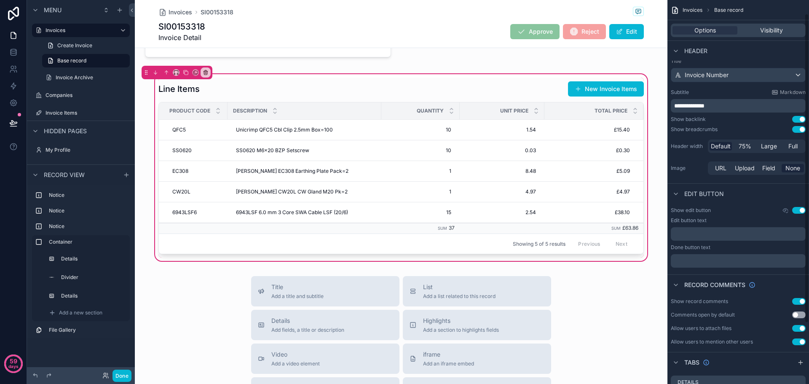
scroll to position [0, 0]
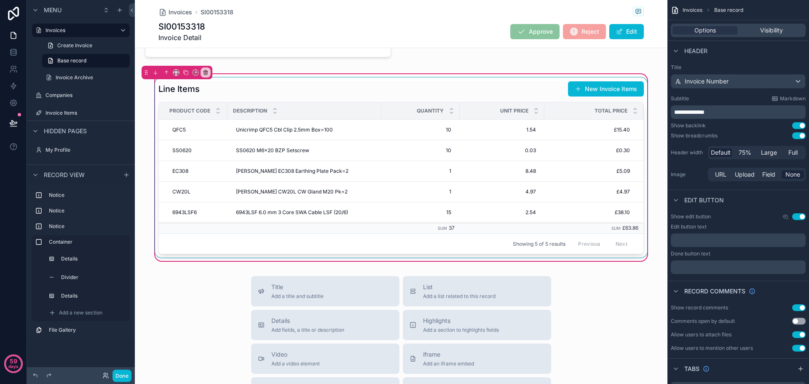
click at [335, 90] on div "scrollable content" at bounding box center [401, 168] width 496 height 180
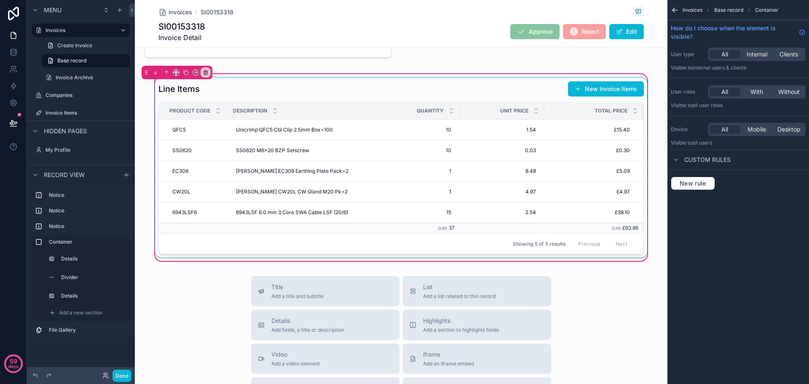
click at [476, 91] on div "scrollable content" at bounding box center [401, 168] width 496 height 180
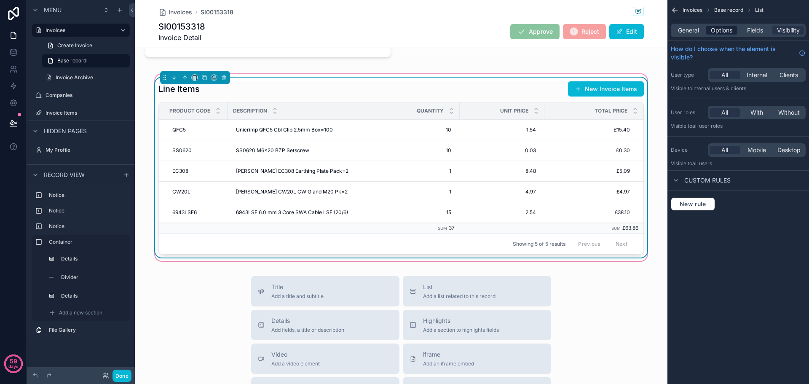
click at [722, 28] on span "Options" at bounding box center [722, 30] width 22 height 8
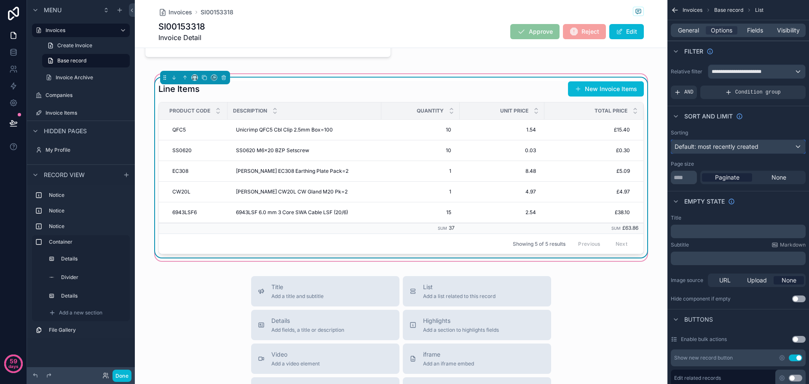
click at [740, 146] on span "Default: most recently created" at bounding box center [717, 146] width 84 height 7
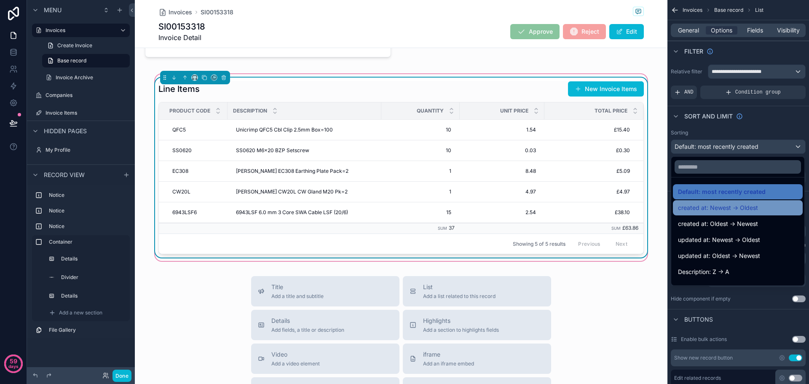
click at [725, 206] on span "created at: Newest -> Oldest" at bounding box center [718, 208] width 80 height 10
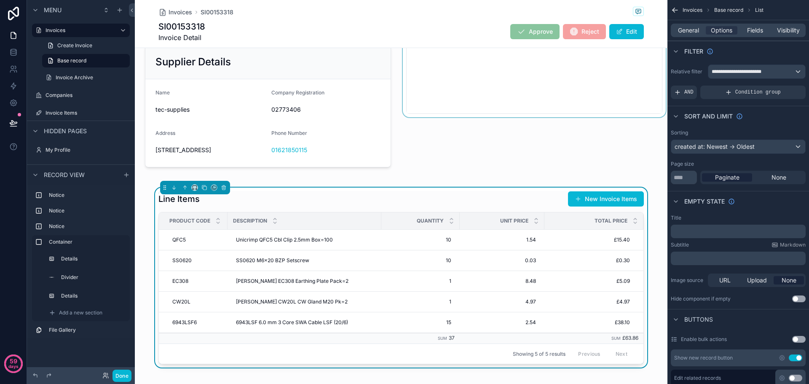
scroll to position [422, 0]
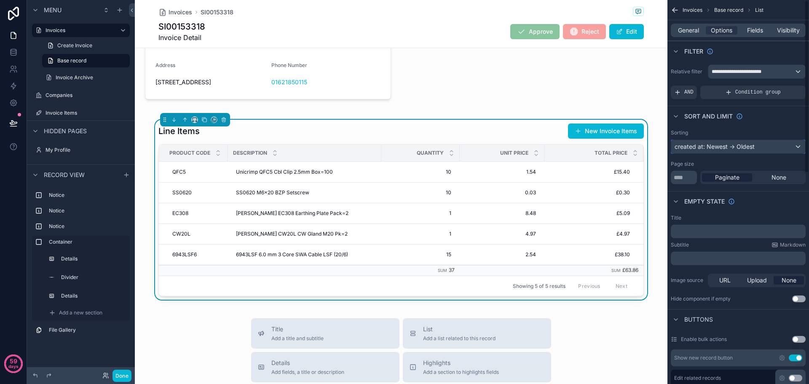
click at [716, 143] on div "created at: Newest -> Oldest" at bounding box center [739, 146] width 134 height 13
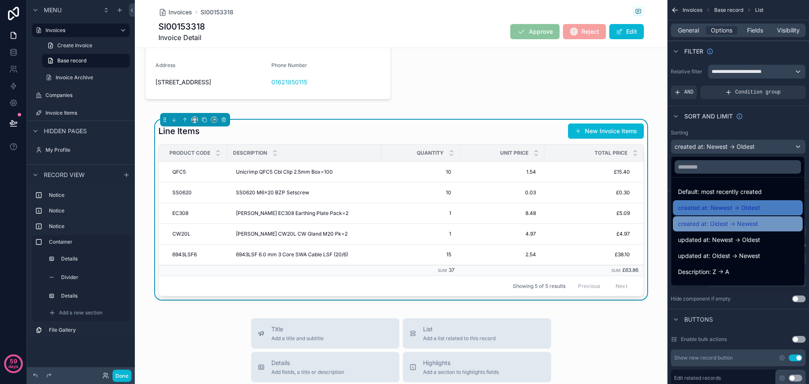
click at [717, 221] on span "created at: Oldest -> Newest" at bounding box center [718, 224] width 80 height 10
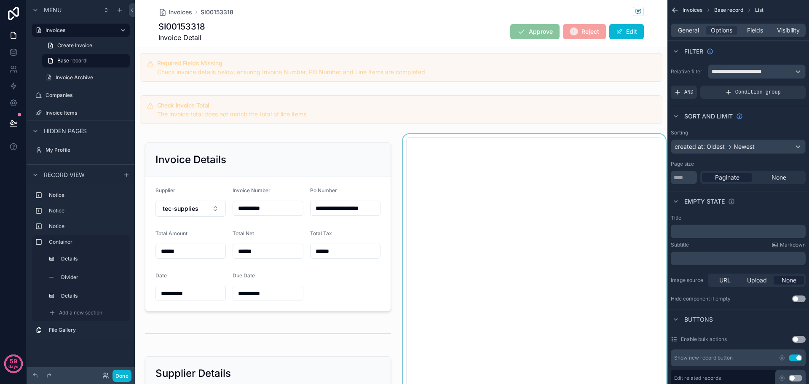
scroll to position [0, 0]
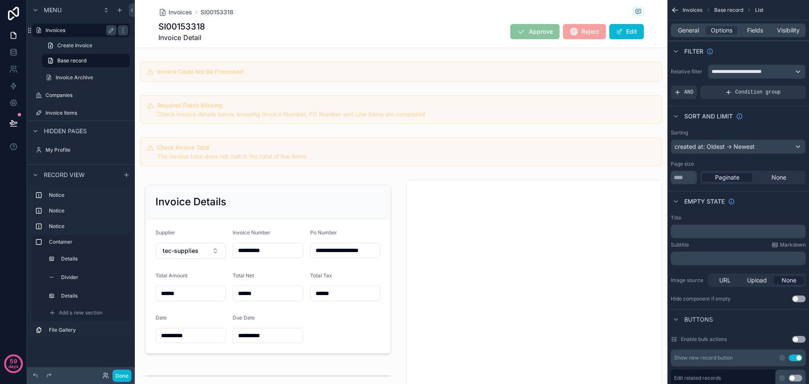
click at [52, 28] on label "Invoices" at bounding box center [79, 30] width 67 height 7
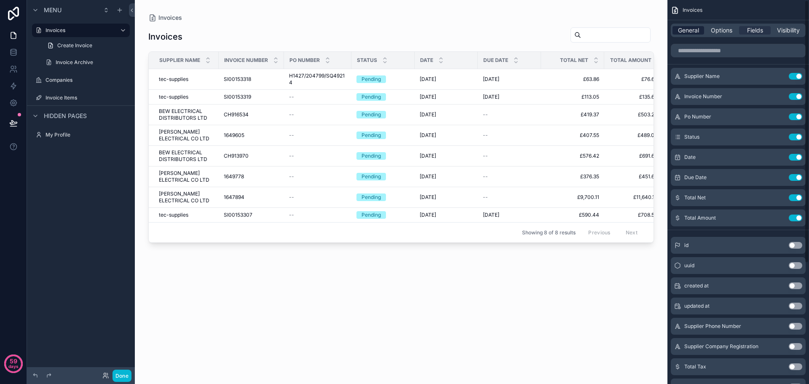
click at [688, 27] on span "General" at bounding box center [688, 30] width 21 height 8
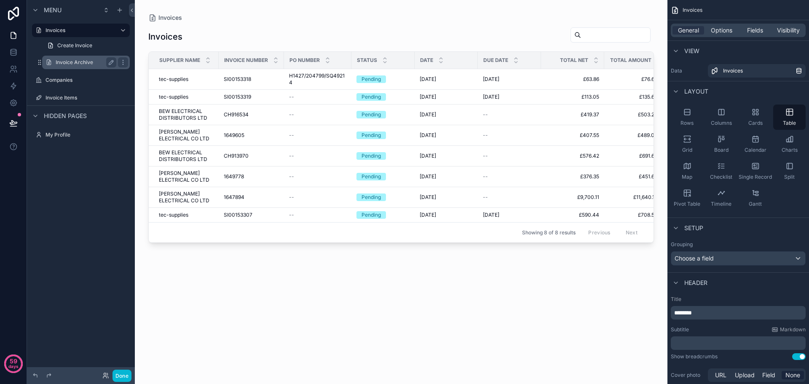
click at [86, 61] on label "Invoice Archive" at bounding box center [84, 62] width 57 height 7
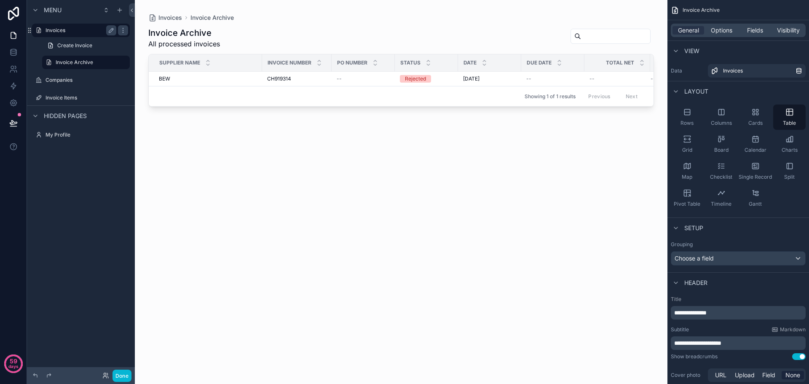
click at [65, 30] on label "Invoices" at bounding box center [79, 30] width 67 height 7
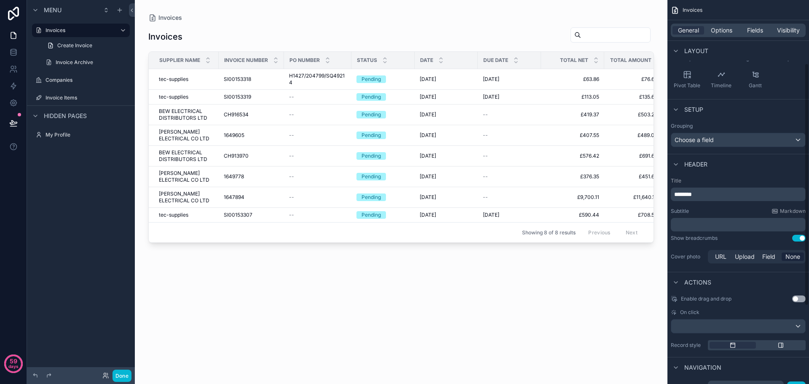
scroll to position [126, 0]
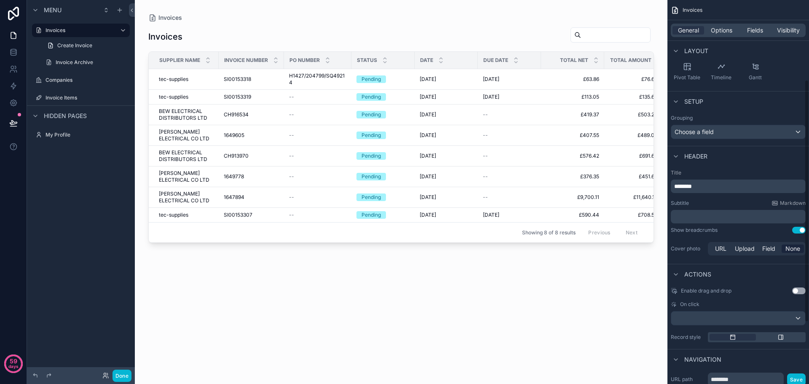
click at [699, 216] on p "﻿" at bounding box center [740, 216] width 130 height 8
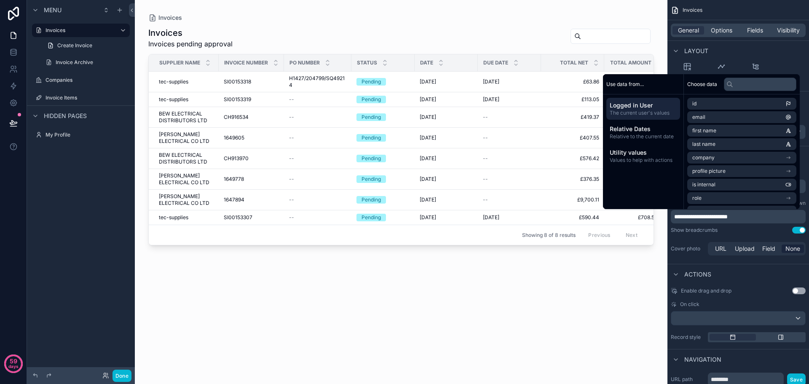
click at [412, 326] on div "Invoices Invoices pending approval Supplier Name Invoice Number Po Number Statu…" at bounding box center [401, 198] width 506 height 352
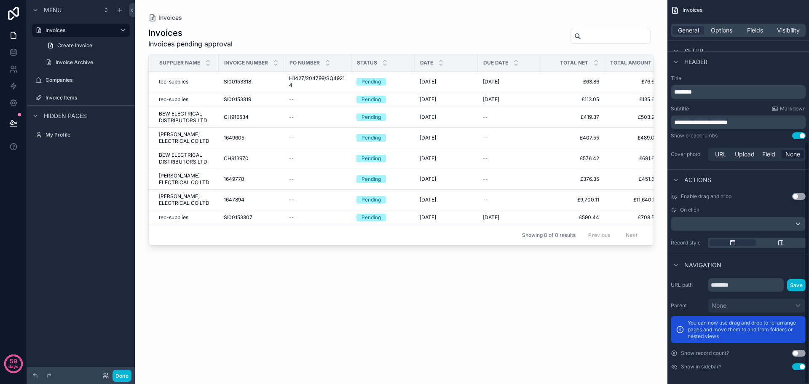
scroll to position [224, 0]
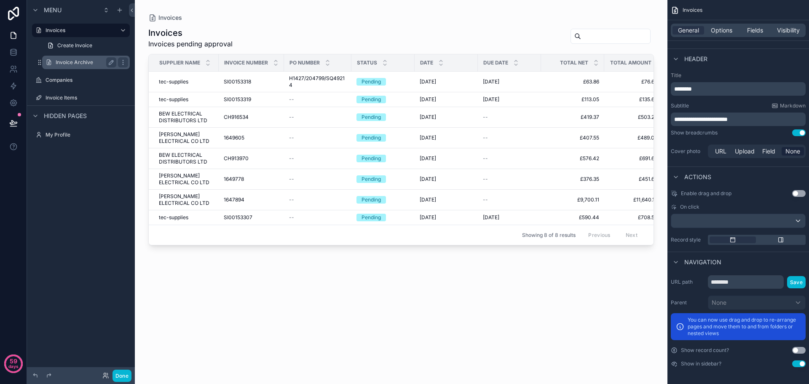
click at [73, 60] on label "Invoice Archive" at bounding box center [84, 62] width 57 height 7
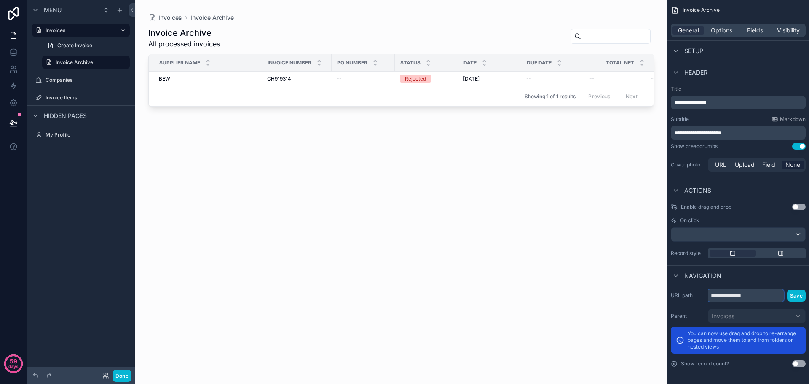
drag, startPoint x: 757, startPoint y: 294, endPoint x: 709, endPoint y: 295, distance: 48.1
click at [709, 295] on input "**********" at bounding box center [746, 295] width 76 height 13
type input "*******"
click at [798, 297] on button "Save" at bounding box center [797, 296] width 19 height 12
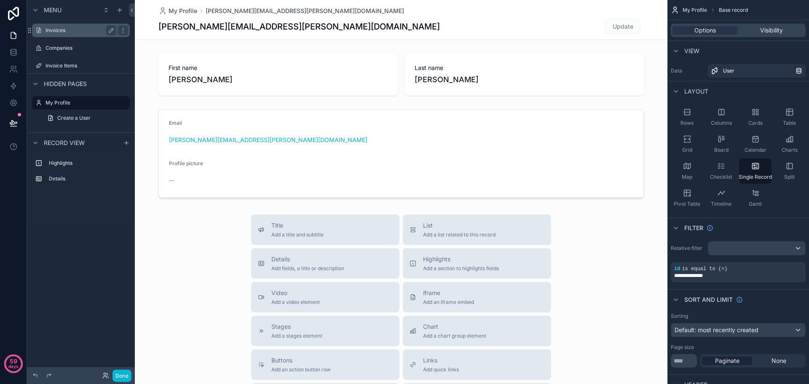
click at [71, 32] on label "Invoices" at bounding box center [79, 30] width 67 height 7
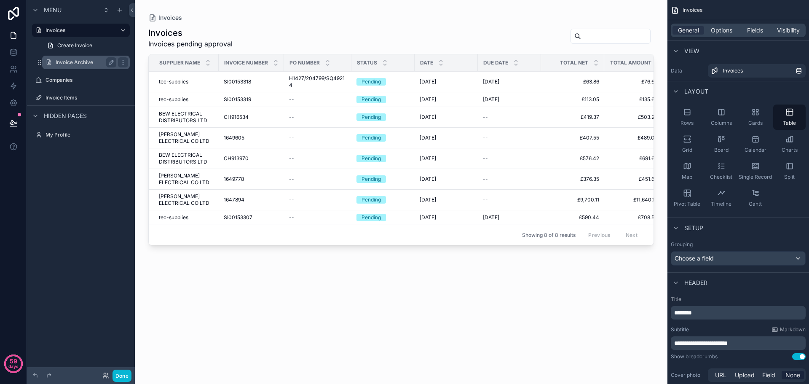
click at [72, 60] on label "Invoice Archive" at bounding box center [84, 62] width 57 height 7
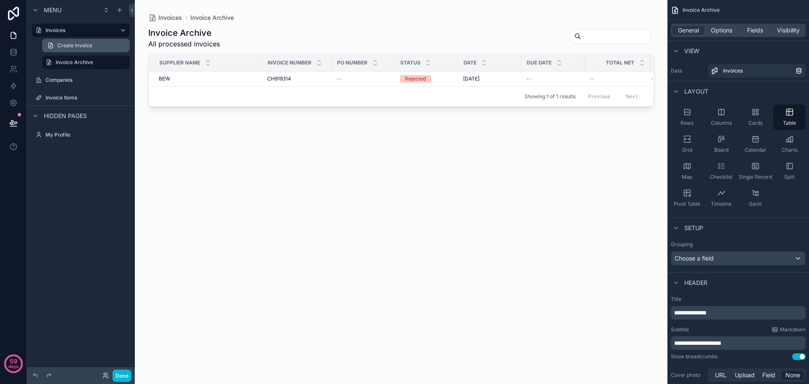
click at [73, 47] on span "Create Invoice" at bounding box center [74, 45] width 35 height 7
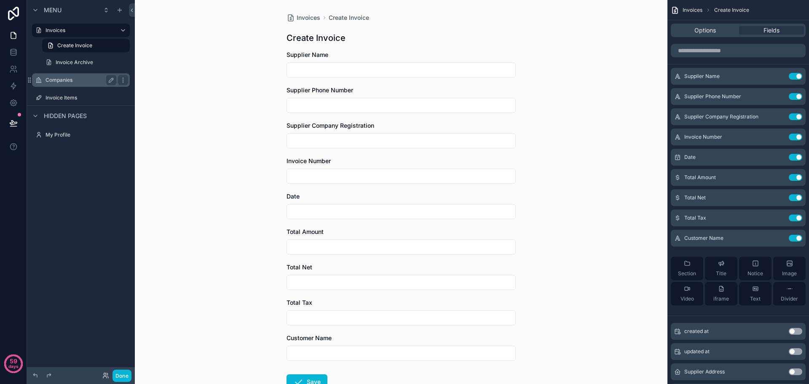
click at [75, 81] on label "Companies" at bounding box center [79, 80] width 67 height 7
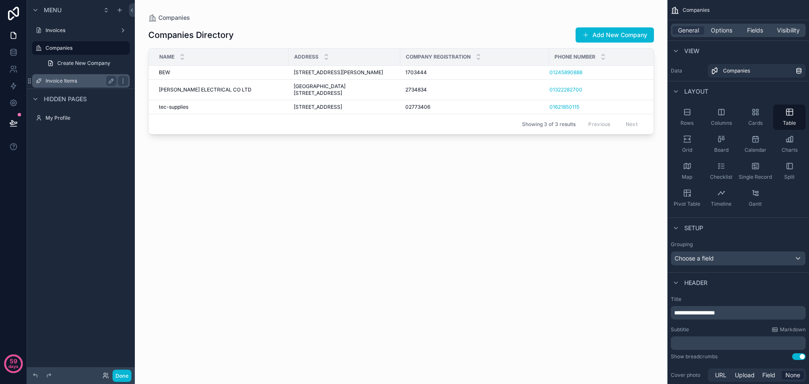
click at [71, 78] on label "Invoice Items" at bounding box center [79, 81] width 67 height 7
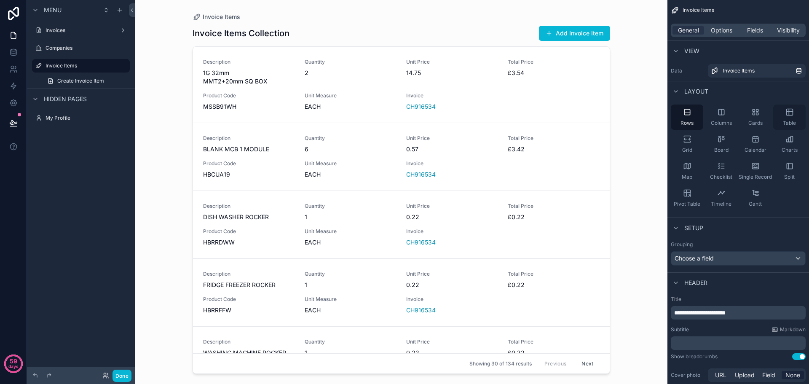
click at [793, 113] on icon "scrollable content" at bounding box center [790, 112] width 8 height 8
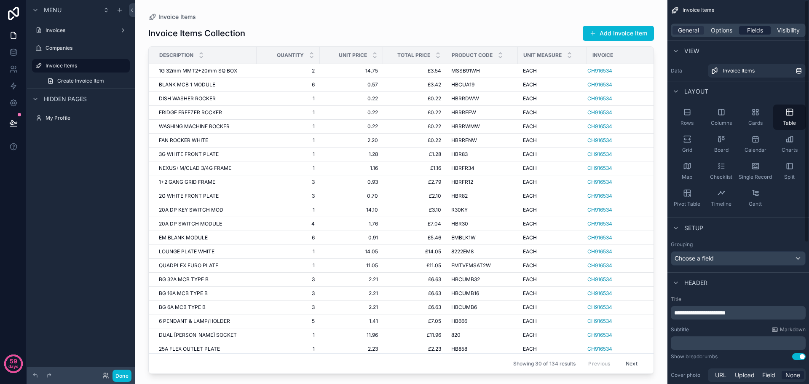
click at [755, 28] on span "Fields" at bounding box center [755, 30] width 16 height 8
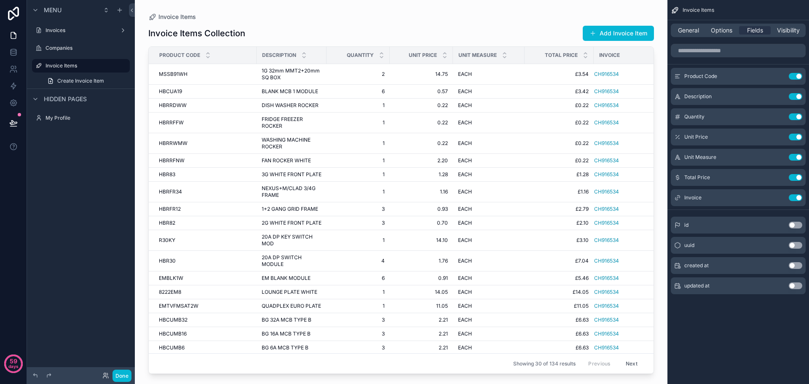
click at [736, 322] on div "Invoice Items General Options Fields Visibility Product Code Use setting Descri…" at bounding box center [739, 192] width 142 height 384
click at [98, 198] on div "Menu Invoices Companies Invoice Items Create Invoice Item Hidden pages My Profi…" at bounding box center [81, 187] width 108 height 374
click at [126, 373] on button "Done" at bounding box center [122, 376] width 19 height 12
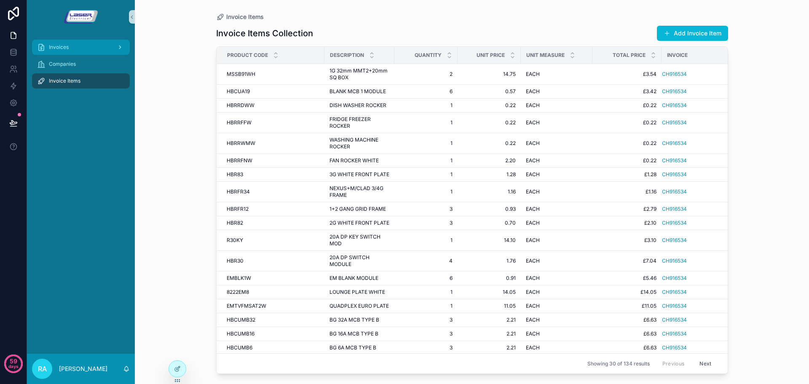
click at [73, 54] on div "Invoices" at bounding box center [81, 46] width 88 height 13
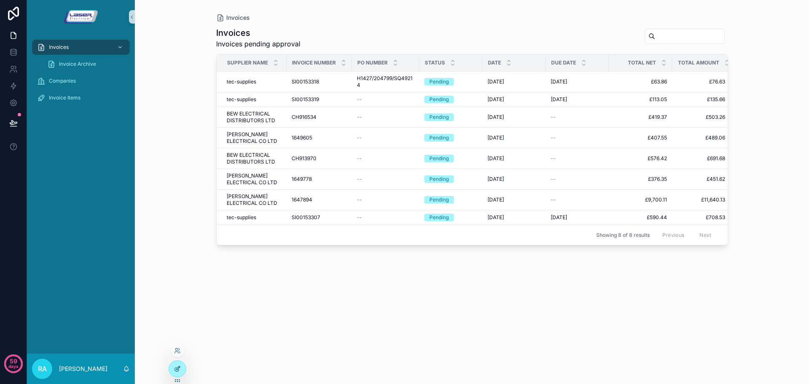
click at [176, 372] on div at bounding box center [177, 369] width 17 height 16
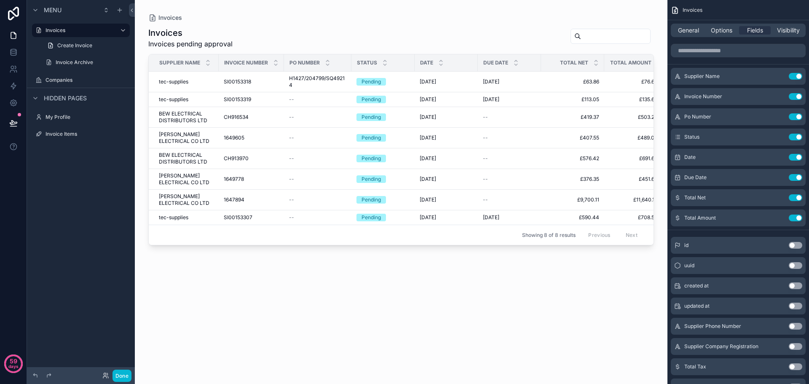
click at [266, 82] on div "scrollable content" at bounding box center [401, 187] width 533 height 374
click at [268, 82] on div "SI00153318 SI00153318" at bounding box center [251, 81] width 55 height 7
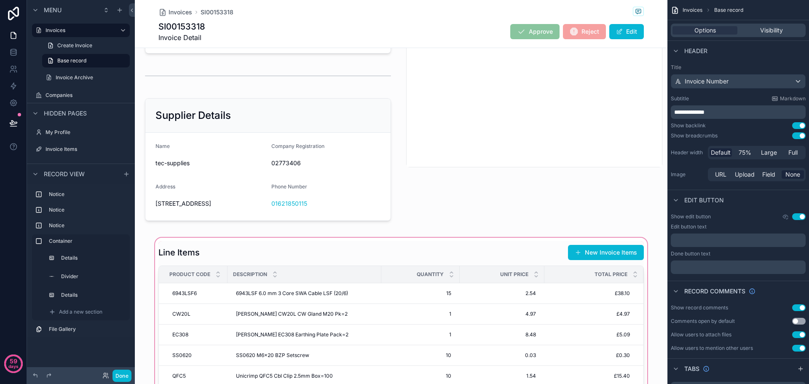
scroll to position [337, 0]
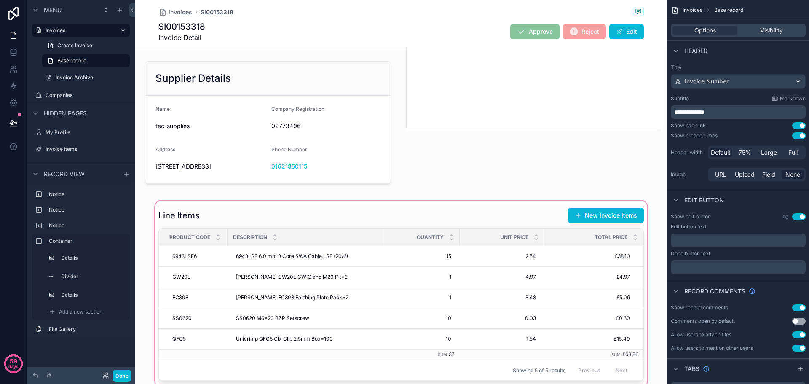
click at [585, 225] on div "scrollable content" at bounding box center [401, 294] width 533 height 190
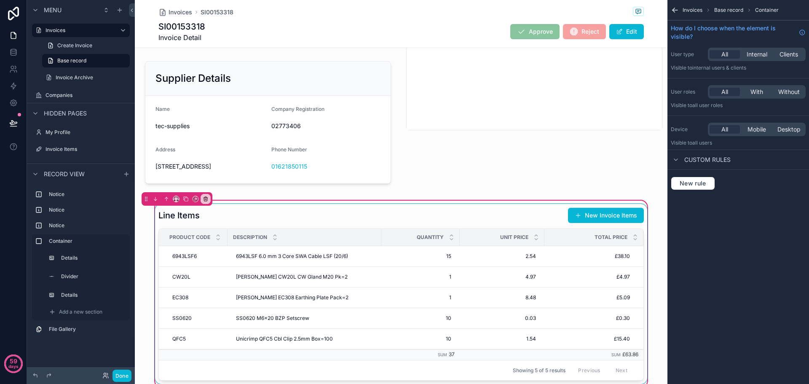
click at [587, 224] on div "scrollable content" at bounding box center [401, 294] width 496 height 180
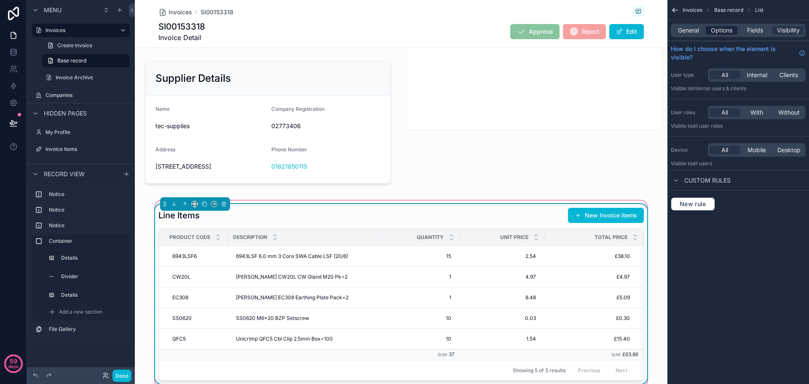
click at [723, 28] on span "Options" at bounding box center [722, 30] width 22 height 8
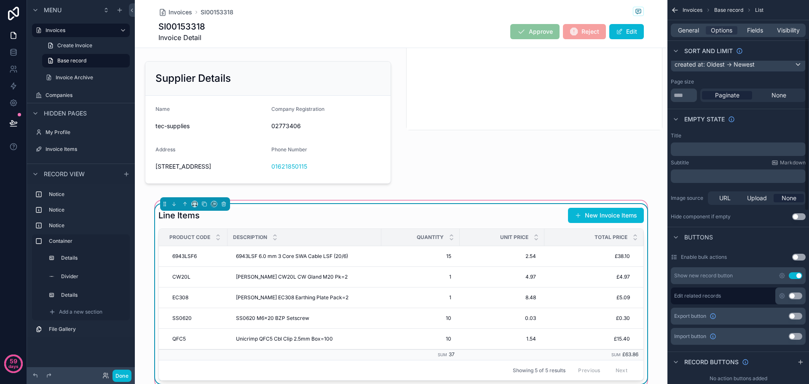
scroll to position [84, 0]
click at [781, 273] on icon "scrollable content" at bounding box center [782, 273] width 5 height 5
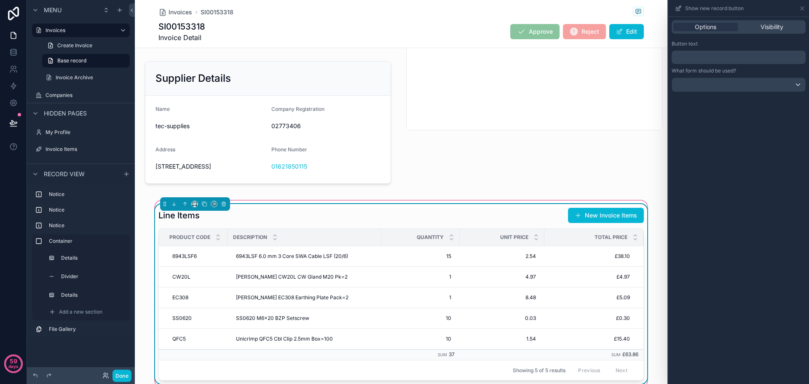
click at [727, 56] on p "﻿" at bounding box center [739, 57] width 129 height 10
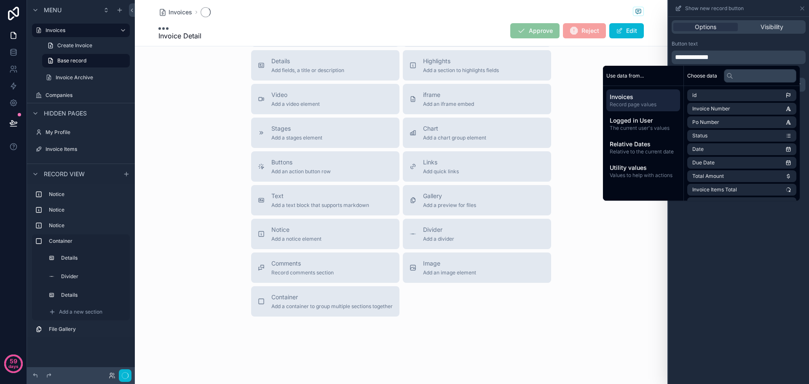
scroll to position [337, 0]
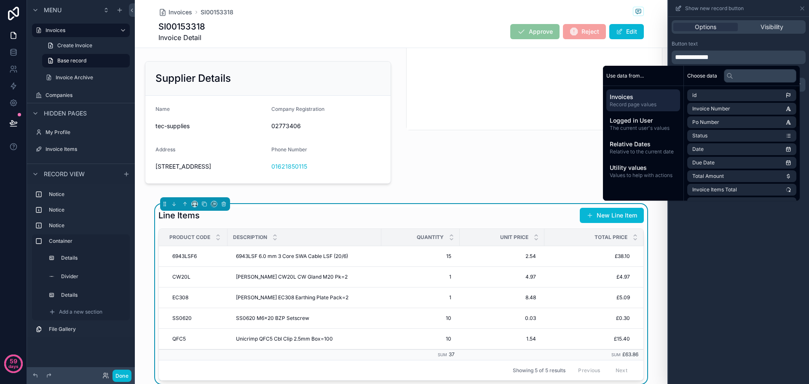
click at [749, 245] on div "**********" at bounding box center [739, 200] width 141 height 367
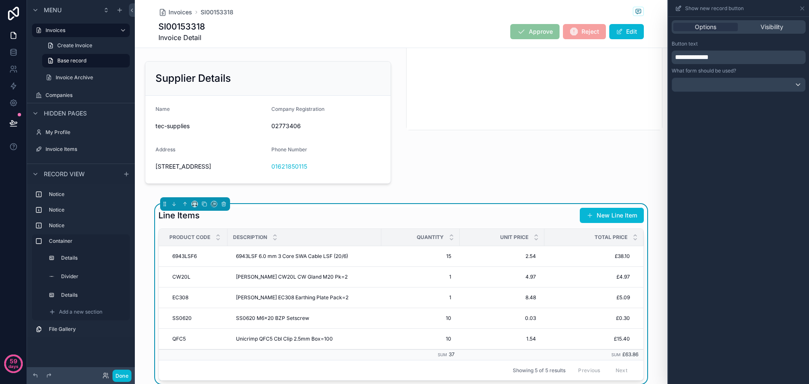
click at [763, 208] on div "**********" at bounding box center [739, 200] width 141 height 367
click at [741, 86] on div at bounding box center [738, 84] width 133 height 13
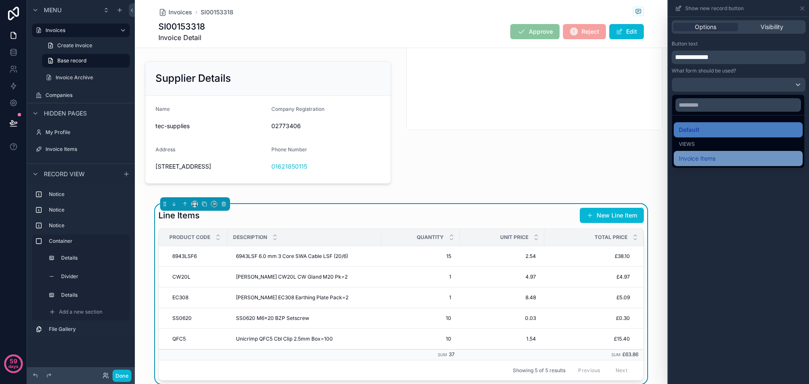
click at [726, 155] on div "Invoice Items" at bounding box center [738, 158] width 119 height 10
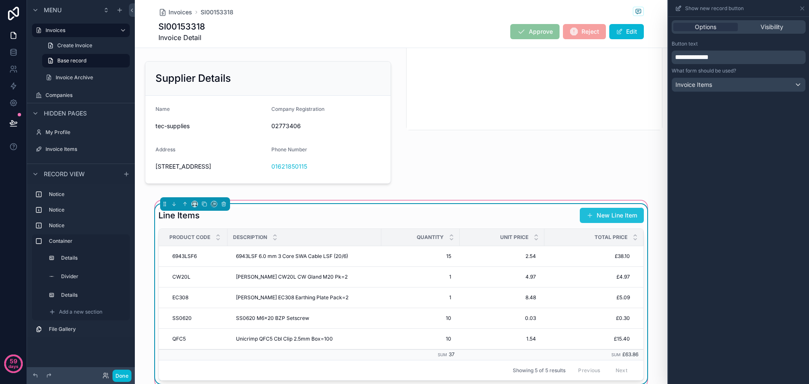
click at [591, 219] on span "scrollable content" at bounding box center [590, 215] width 7 height 7
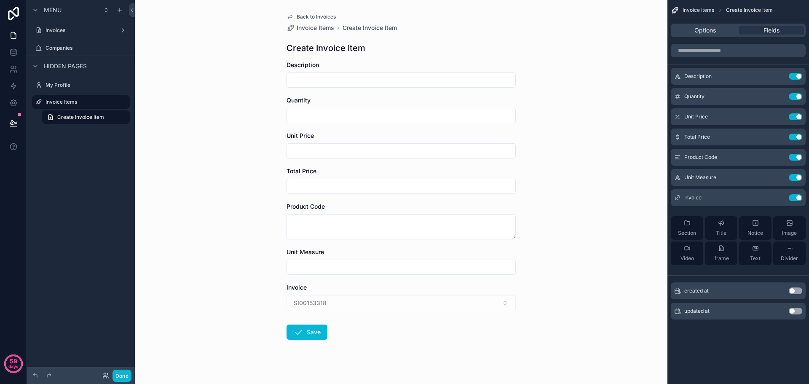
click at [321, 286] on div "Invoice" at bounding box center [401, 287] width 229 height 8
click at [793, 199] on button "Use setting" at bounding box center [795, 197] width 13 height 7
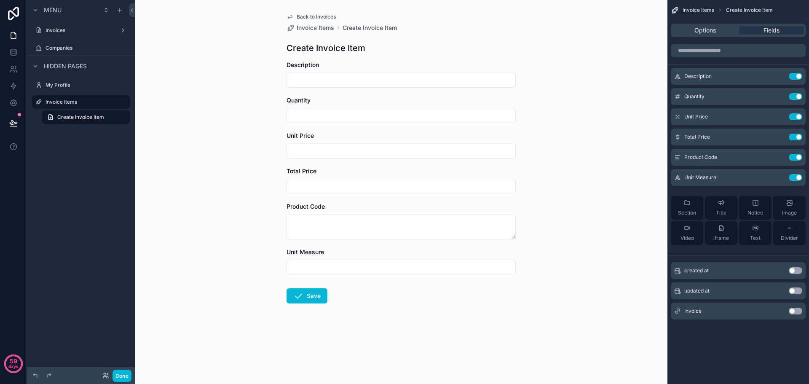
click at [792, 311] on button "Use setting" at bounding box center [795, 311] width 13 height 7
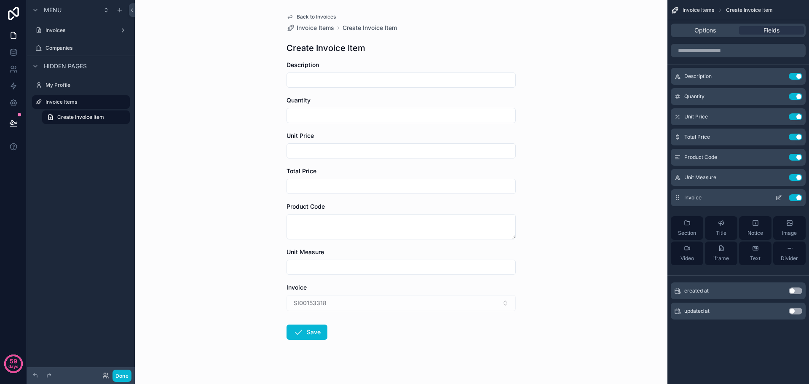
click at [779, 199] on icon "scrollable content" at bounding box center [779, 196] width 3 height 3
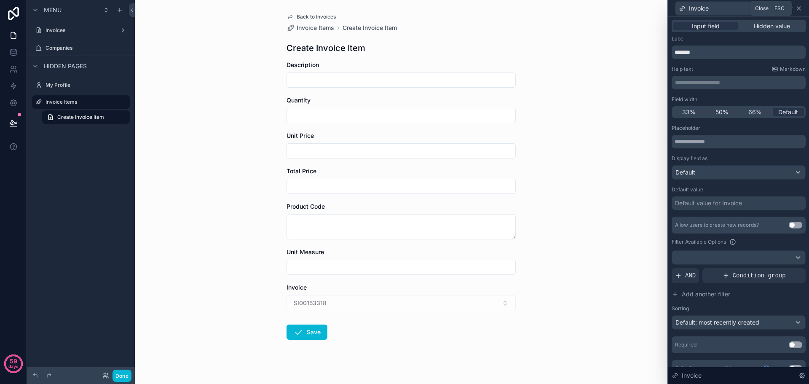
click at [800, 9] on icon at bounding box center [799, 8] width 3 height 3
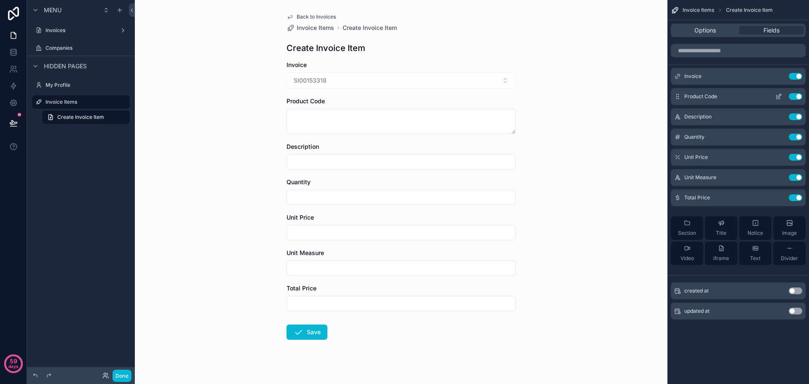
click at [712, 96] on span "Product Code" at bounding box center [701, 96] width 33 height 7
click at [779, 94] on icon "scrollable content" at bounding box center [779, 96] width 7 height 7
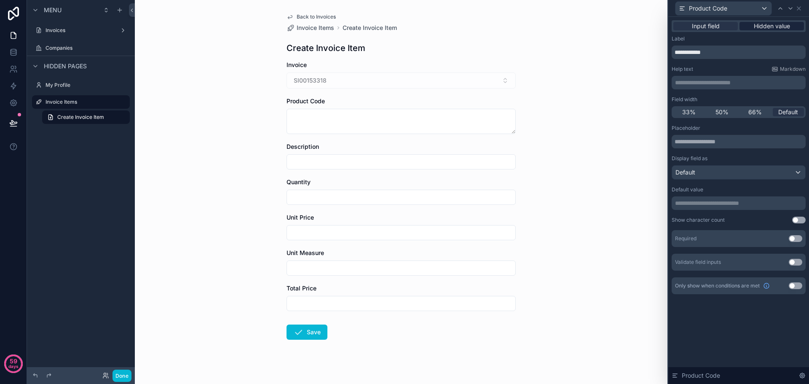
click at [766, 29] on span "Hidden value" at bounding box center [772, 26] width 36 height 8
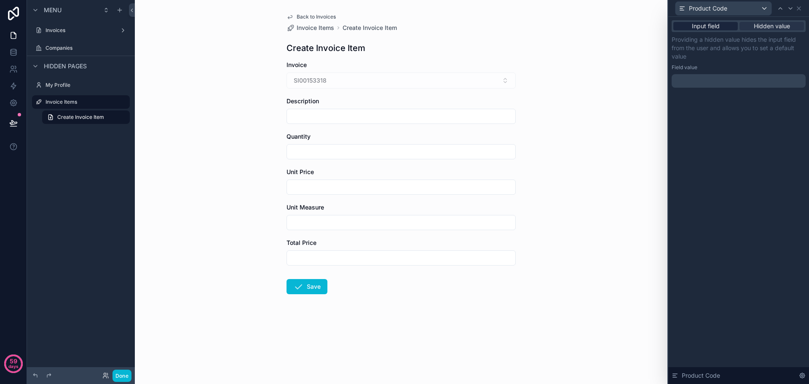
click at [705, 27] on span "Input field" at bounding box center [706, 26] width 28 height 8
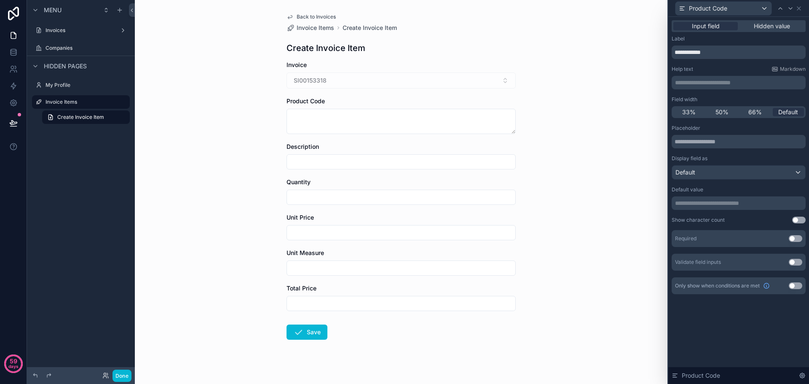
click at [370, 67] on div "Invoice" at bounding box center [401, 65] width 229 height 8
click at [798, 7] on icon at bounding box center [799, 8] width 3 height 3
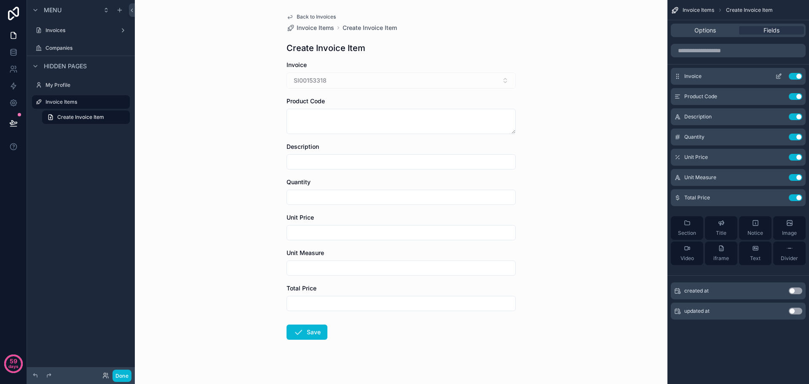
click at [714, 78] on div "Invoice Use setting" at bounding box center [738, 76] width 135 height 17
click at [777, 73] on icon "scrollable content" at bounding box center [779, 76] width 7 height 7
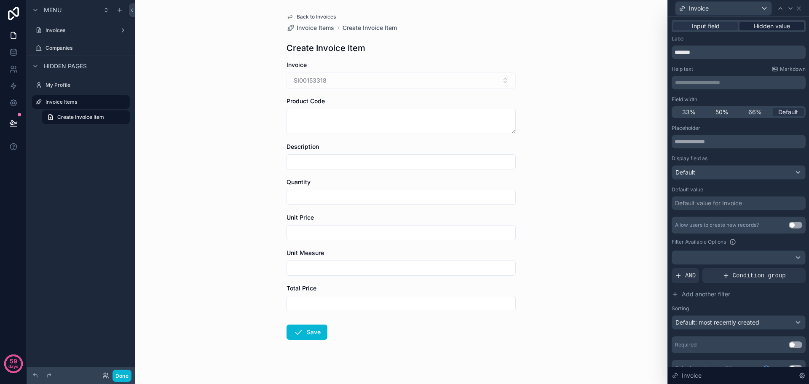
click at [769, 24] on span "Hidden value" at bounding box center [772, 26] width 36 height 8
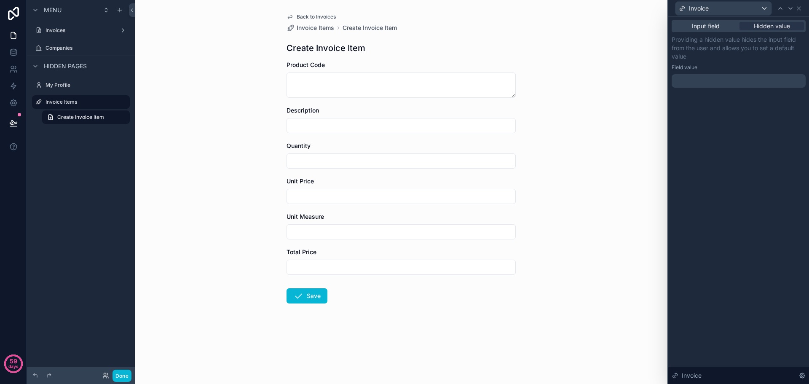
click at [404, 338] on form "Product Code Description Quantity Unit Price Unit Measure Total Price Save" at bounding box center [401, 209] width 229 height 297
click at [314, 14] on span "Back to Invoices" at bounding box center [316, 16] width 39 height 7
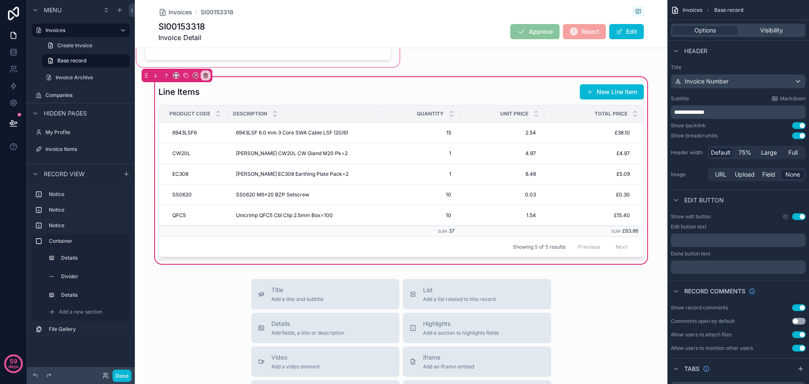
scroll to position [464, 0]
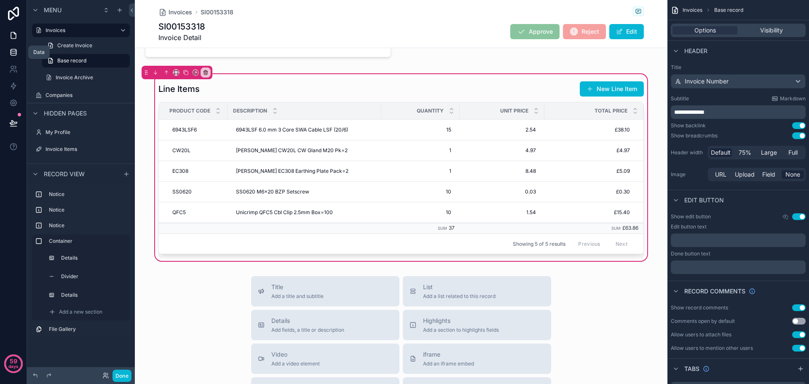
click at [8, 50] on link at bounding box center [13, 52] width 27 height 17
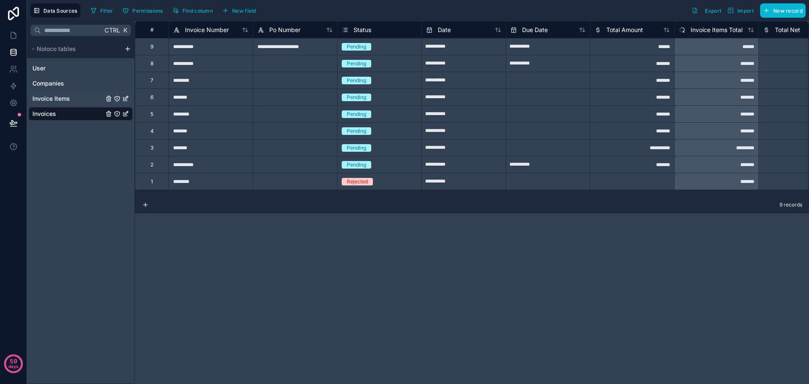
click at [54, 98] on span "Invoice Items" at bounding box center [51, 98] width 38 height 8
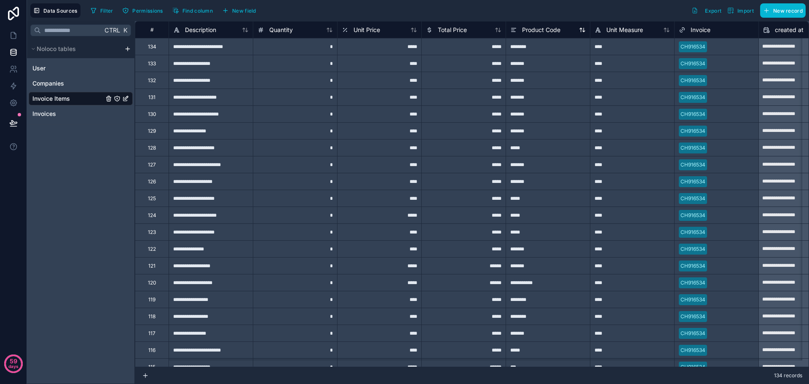
click at [541, 31] on span "Product Code" at bounding box center [541, 30] width 38 height 8
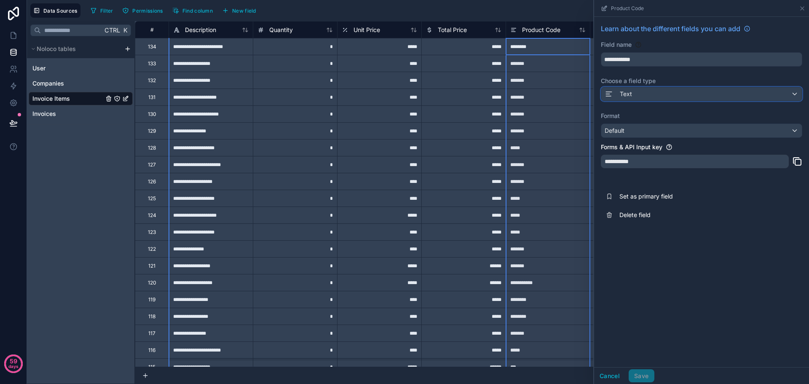
click at [640, 92] on div "Text" at bounding box center [702, 93] width 201 height 13
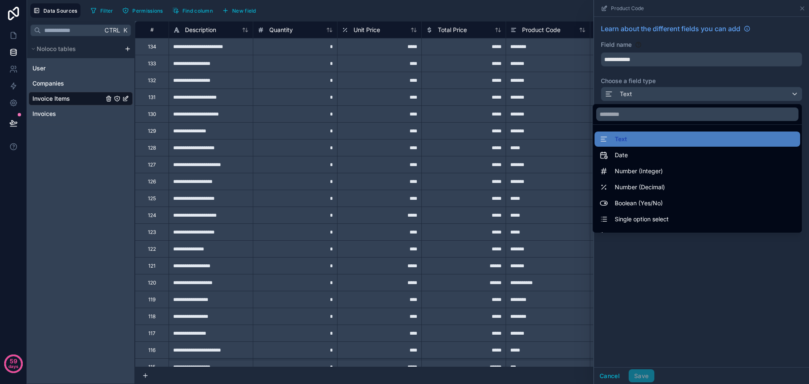
click at [664, 69] on div at bounding box center [701, 192] width 215 height 384
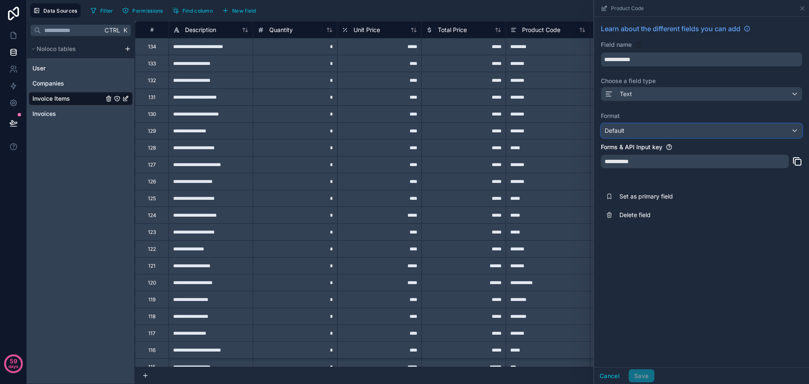
click at [648, 134] on div "Default" at bounding box center [702, 130] width 201 height 13
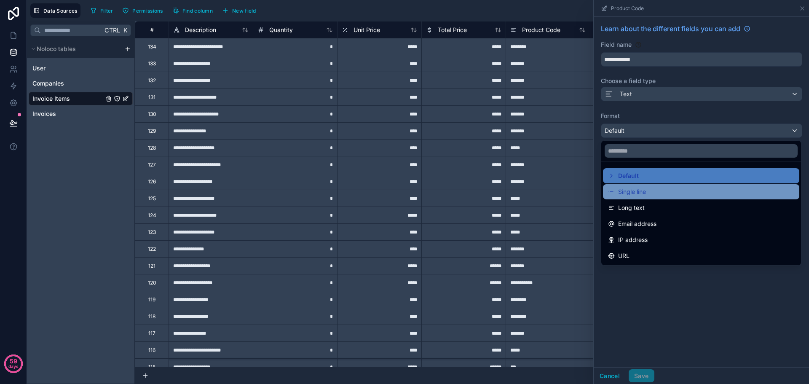
click at [625, 192] on span "Single line" at bounding box center [632, 192] width 28 height 10
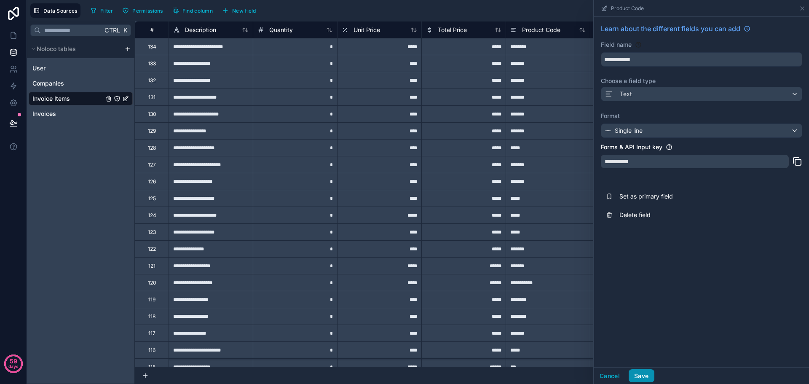
click at [645, 381] on button "Save" at bounding box center [641, 375] width 25 height 13
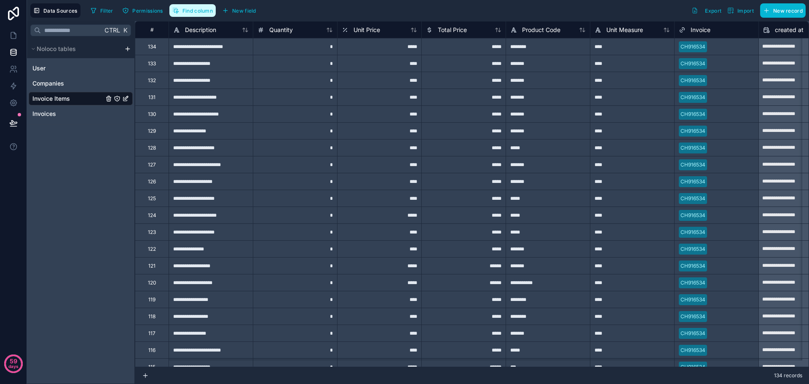
click at [197, 12] on span "Find column" at bounding box center [198, 11] width 30 height 6
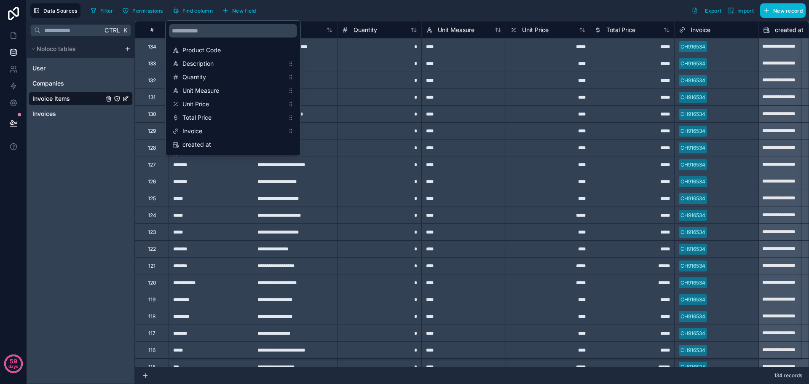
click at [419, 4] on div "Filter Permissions Find column New field Export Import New record" at bounding box center [446, 10] width 719 height 14
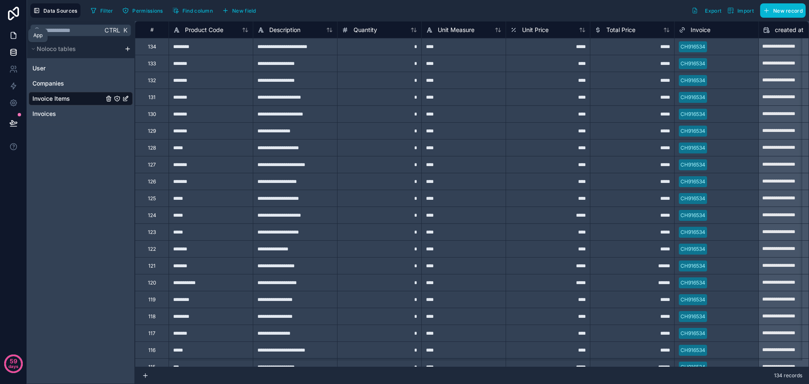
click at [19, 35] on link at bounding box center [13, 35] width 27 height 17
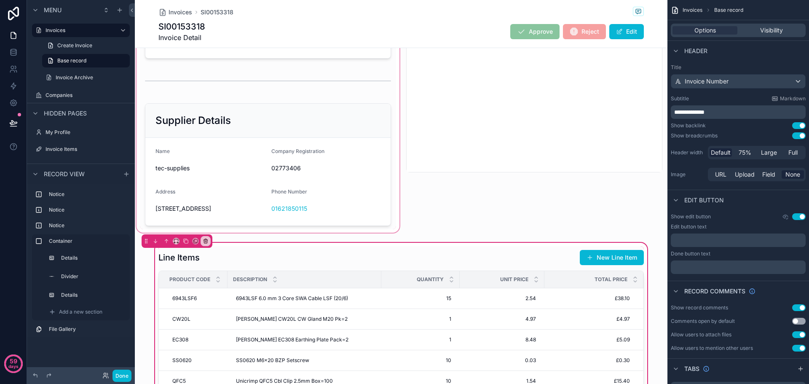
scroll to position [379, 0]
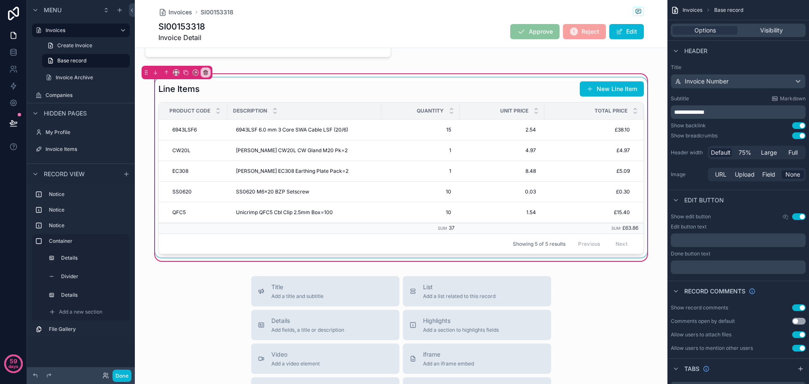
click at [600, 102] on div "scrollable content" at bounding box center [401, 168] width 496 height 180
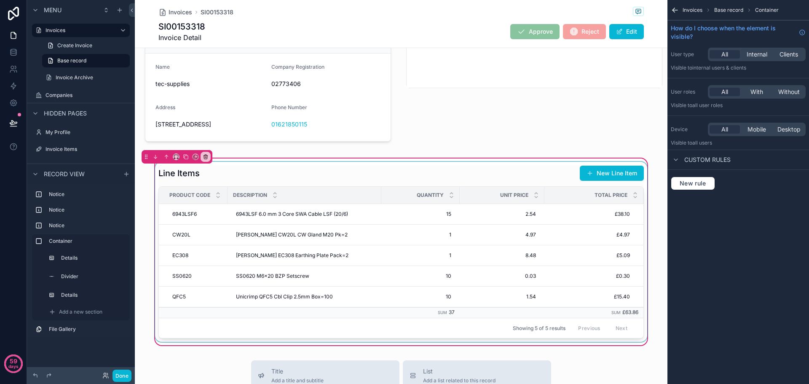
click at [607, 181] on div "scrollable content" at bounding box center [401, 252] width 496 height 180
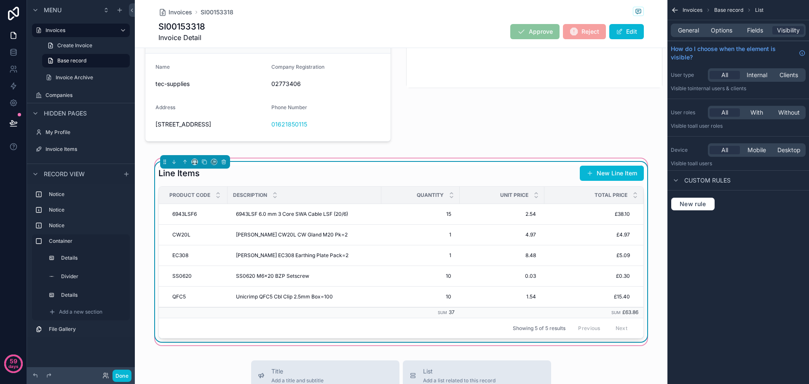
click at [607, 181] on button "New Line Item" at bounding box center [612, 173] width 64 height 15
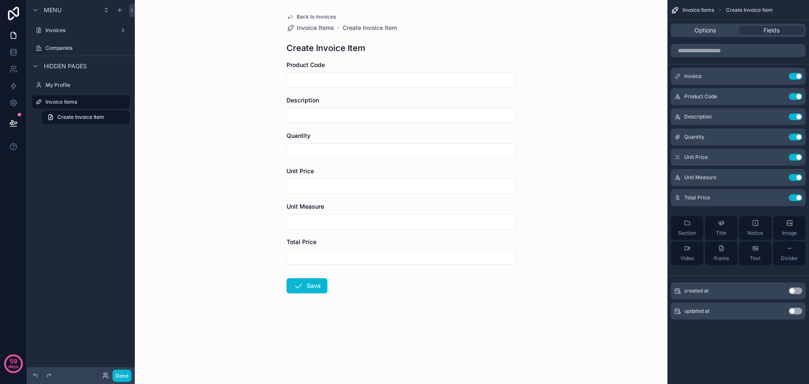
click at [311, 18] on span "Back to Invoices" at bounding box center [316, 16] width 39 height 7
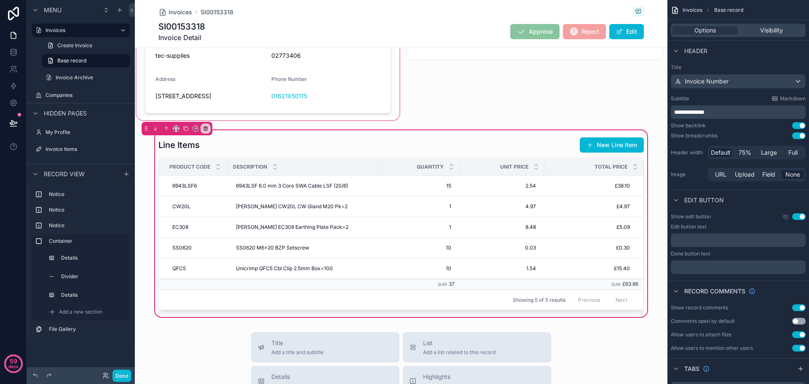
scroll to position [422, 0]
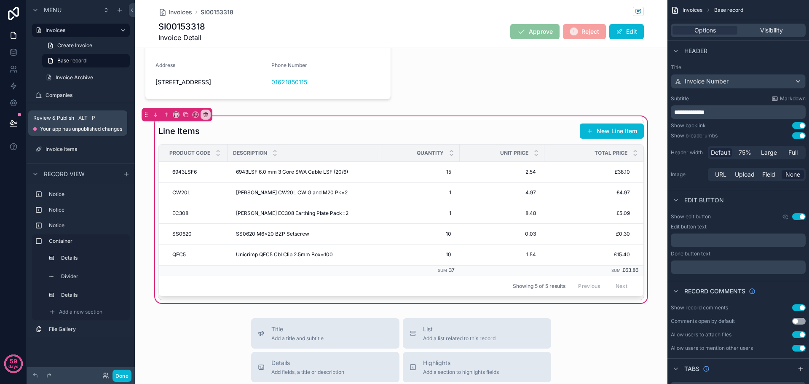
click at [5, 121] on button at bounding box center [13, 123] width 19 height 24
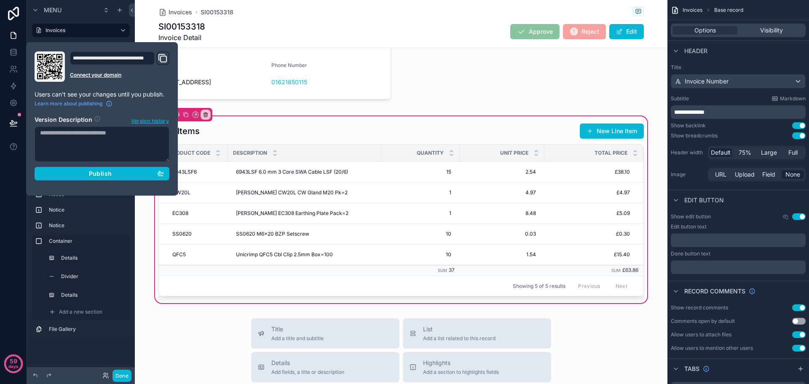
click at [97, 136] on textarea at bounding box center [102, 143] width 135 height 35
type textarea "**********"
click at [108, 175] on span "Publish" at bounding box center [100, 174] width 23 height 8
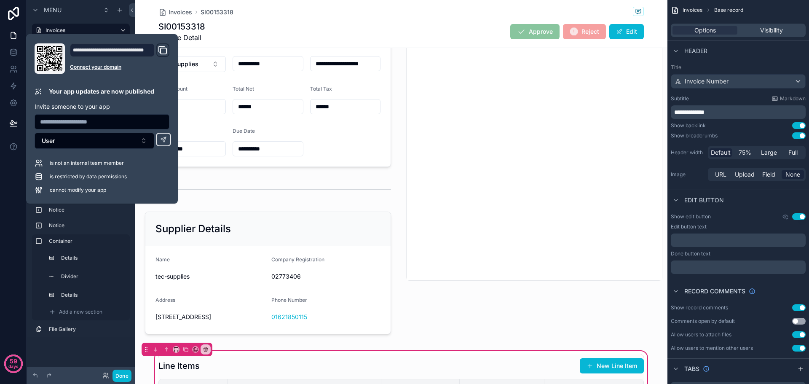
scroll to position [422, 0]
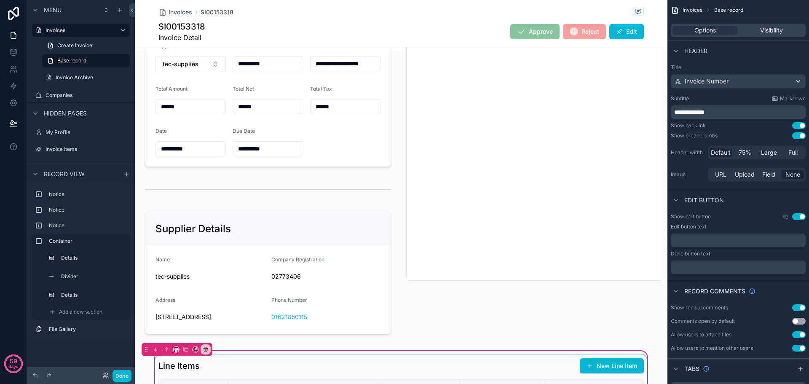
scroll to position [422, 0]
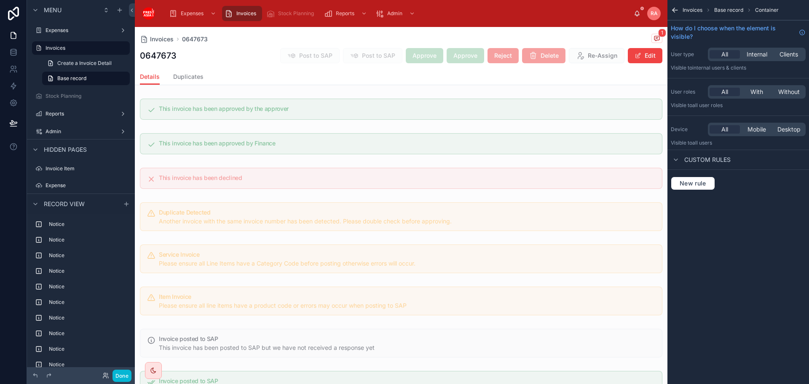
scroll to position [337, 0]
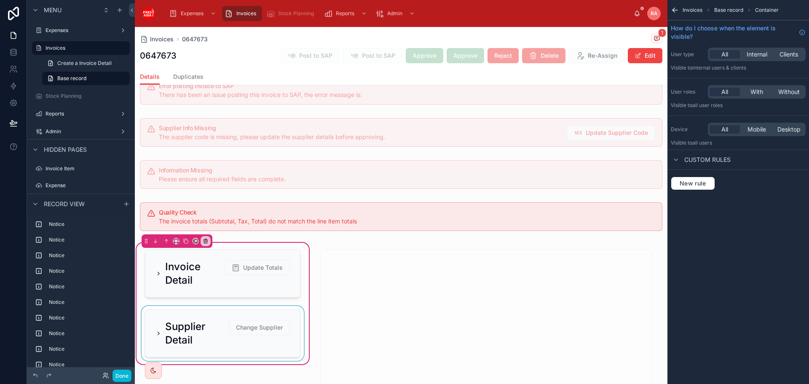
click at [207, 329] on div at bounding box center [223, 333] width 166 height 55
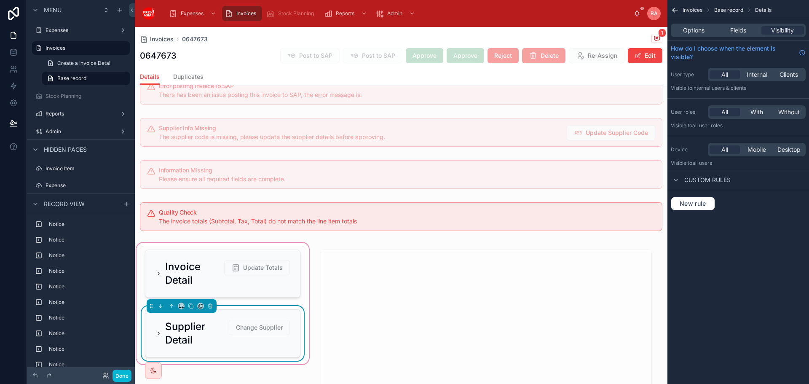
click at [738, 25] on div "Options Fields Visibility" at bounding box center [738, 30] width 135 height 13
click at [738, 28] on span "Fields" at bounding box center [739, 30] width 16 height 8
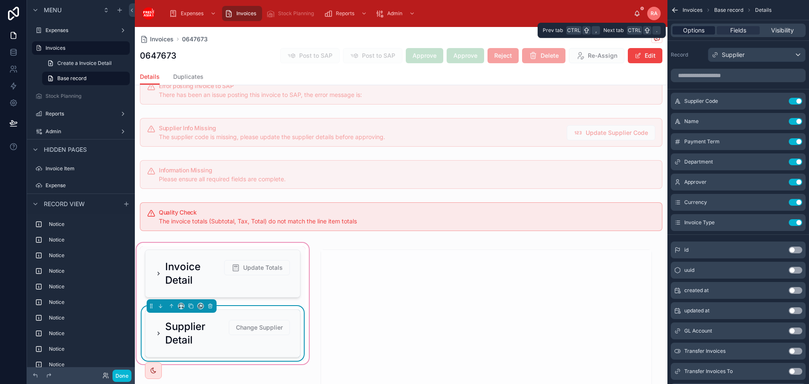
click at [693, 29] on span "Options" at bounding box center [694, 30] width 22 height 8
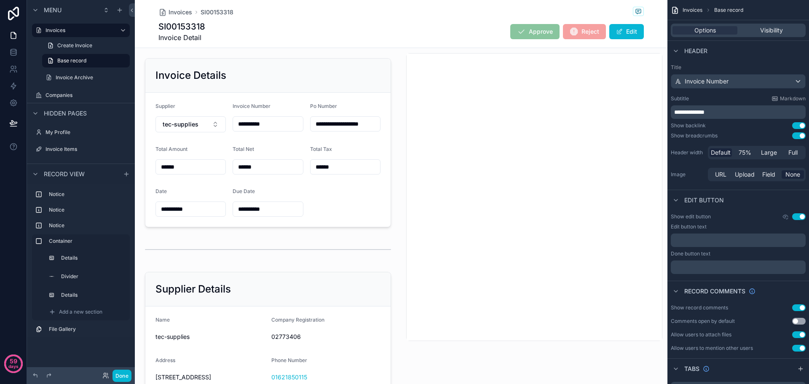
scroll to position [42, 0]
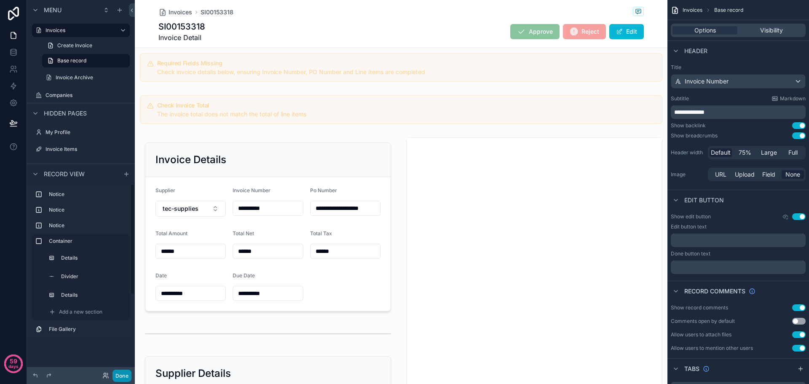
click at [121, 374] on button "Done" at bounding box center [122, 376] width 19 height 12
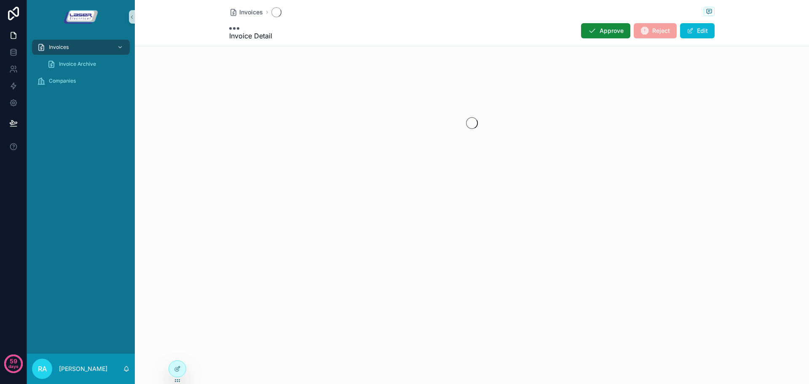
scroll to position [0, 0]
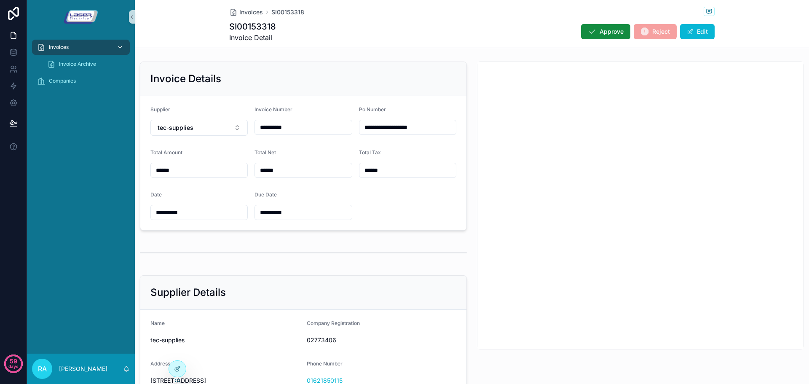
click at [72, 48] on div "Invoices" at bounding box center [81, 46] width 88 height 13
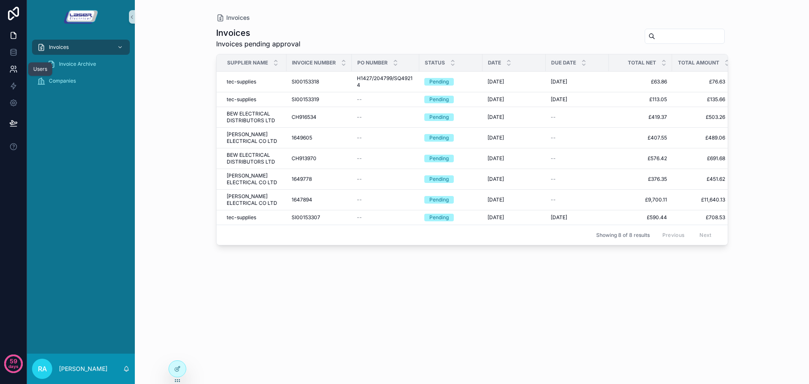
click at [12, 71] on icon at bounding box center [13, 69] width 8 height 8
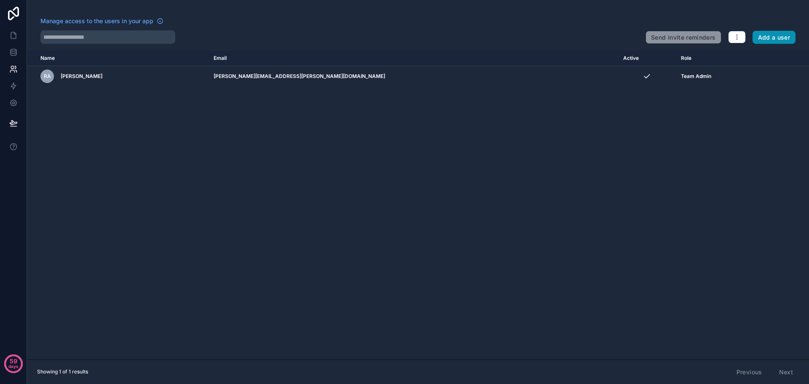
click at [768, 38] on button "Add a user" at bounding box center [774, 37] width 43 height 13
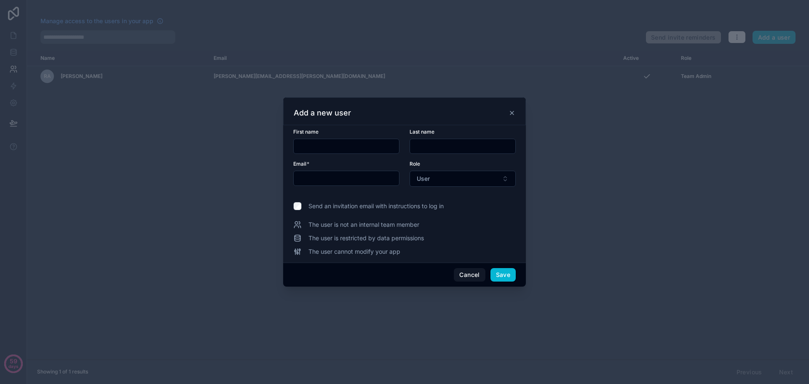
click at [318, 176] on input "text" at bounding box center [346, 178] width 105 height 12
type input "**********"
click at [457, 174] on button "User" at bounding box center [463, 179] width 106 height 16
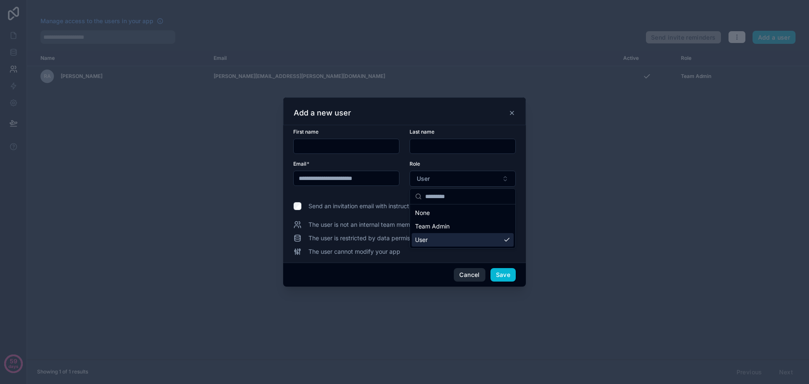
click at [457, 275] on button "Cancel" at bounding box center [469, 274] width 31 height 13
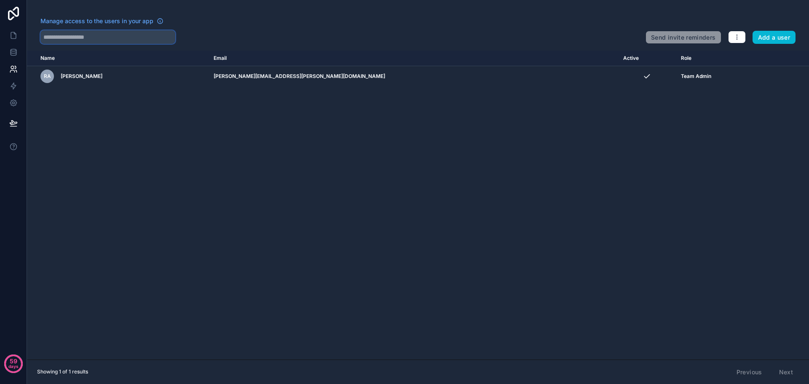
click at [104, 38] on input "text" at bounding box center [107, 36] width 135 height 13
click at [9, 9] on icon at bounding box center [13, 13] width 17 height 13
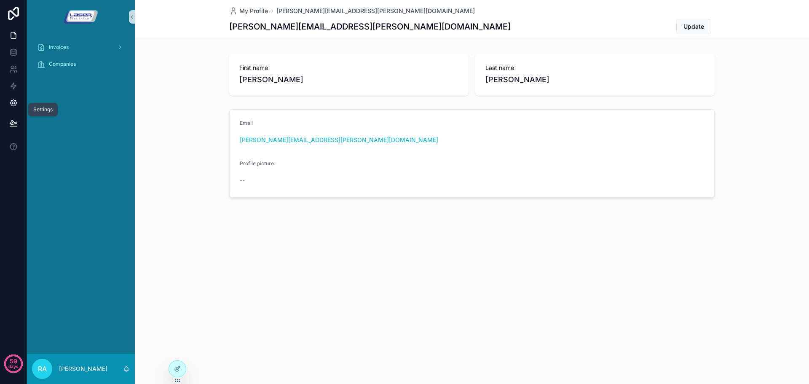
click at [11, 101] on icon at bounding box center [13, 103] width 6 height 6
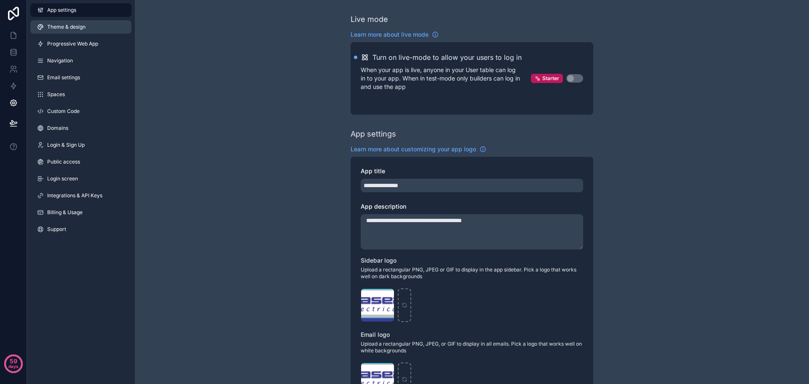
click at [63, 23] on link "Theme & design" at bounding box center [80, 26] width 101 height 13
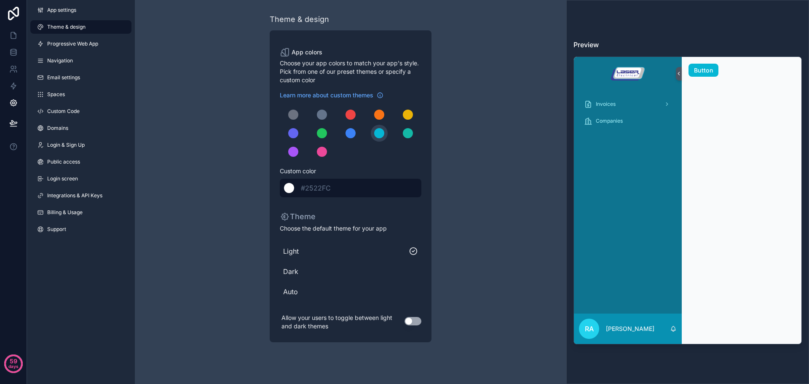
click at [340, 187] on div "******* #2522FC" at bounding box center [351, 188] width 142 height 19
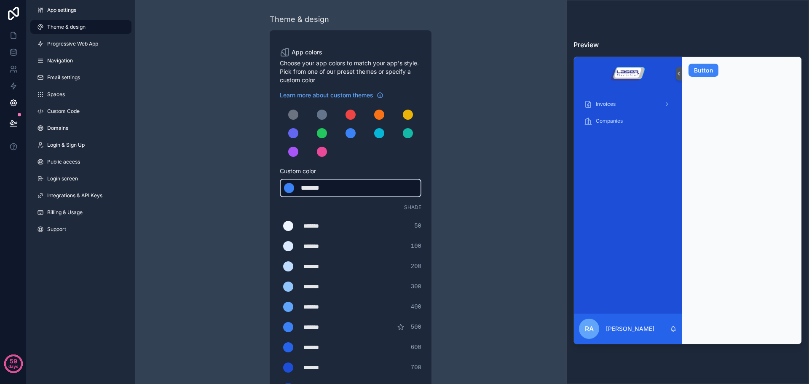
click at [347, 187] on div "******* ******* #3b82f6" at bounding box center [351, 188] width 142 height 19
click at [320, 188] on div "*******" at bounding box center [322, 188] width 42 height 10
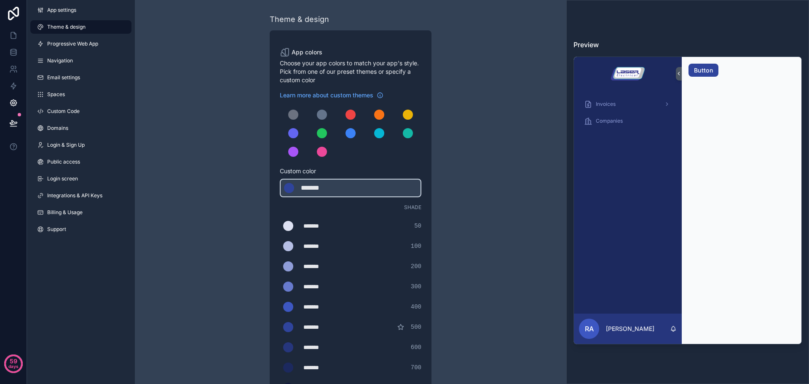
click at [243, 216] on div "Theme & design App colors Choose your app colors to match your app's style. Pic…" at bounding box center [350, 287] width 243 height 575
drag, startPoint x: 332, startPoint y: 184, endPoint x: 304, endPoint y: 186, distance: 28.3
click at [304, 186] on div "*******" at bounding box center [322, 188] width 42 height 10
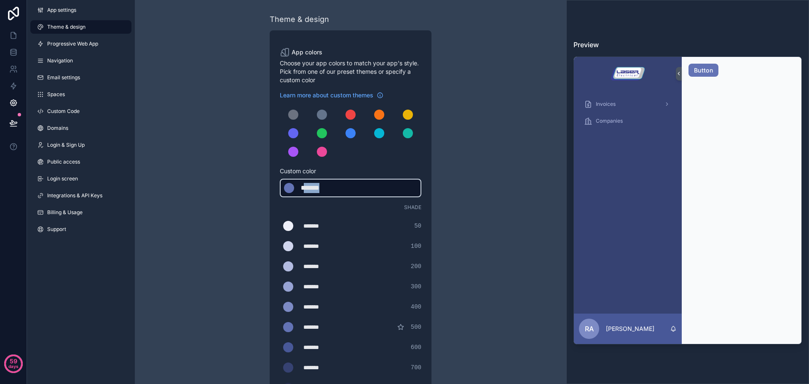
drag, startPoint x: 333, startPoint y: 188, endPoint x: 307, endPoint y: 191, distance: 26.7
click at [307, 191] on div "*******" at bounding box center [322, 188] width 42 height 10
type div "*******"
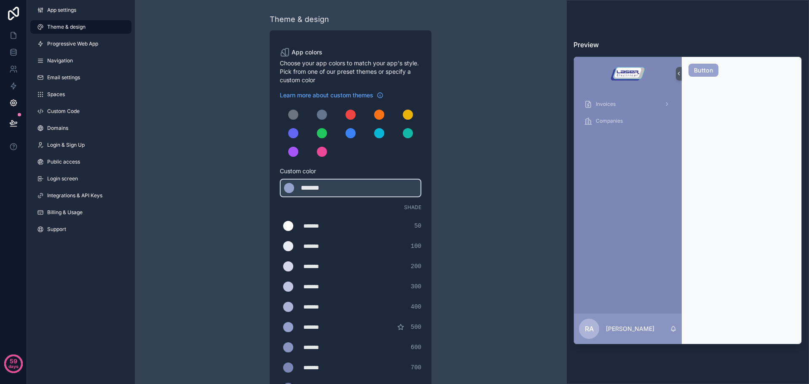
click at [215, 227] on div "Theme & design App colors Choose your app colors to match your app's style. Pic…" at bounding box center [351, 287] width 432 height 575
click at [350, 134] on div "scrollable content" at bounding box center [351, 133] width 10 height 10
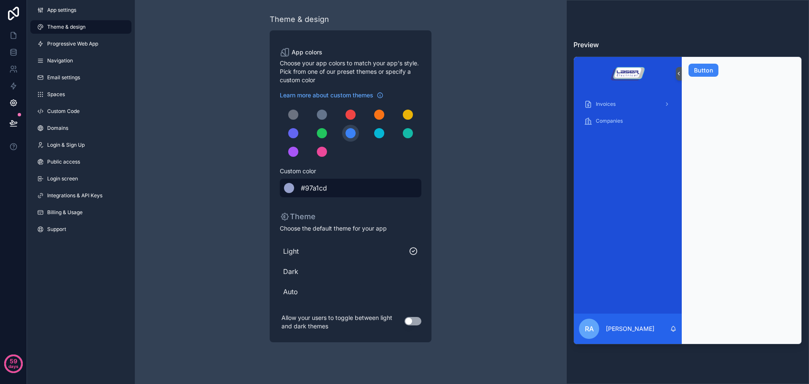
click at [341, 191] on div "******* #97a1cd" at bounding box center [351, 188] width 142 height 19
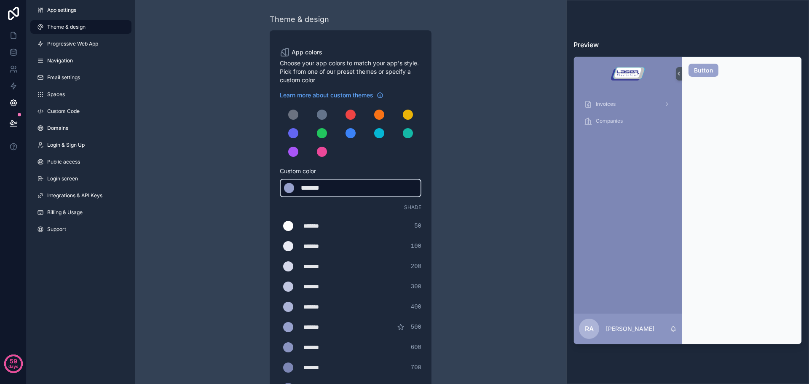
click at [308, 191] on div "*******" at bounding box center [322, 188] width 42 height 10
click at [306, 188] on div "*******" at bounding box center [322, 188] width 42 height 10
drag, startPoint x: 306, startPoint y: 188, endPoint x: 349, endPoint y: 189, distance: 43.0
click at [349, 189] on div "******* ******* #97a1cd" at bounding box center [351, 188] width 142 height 19
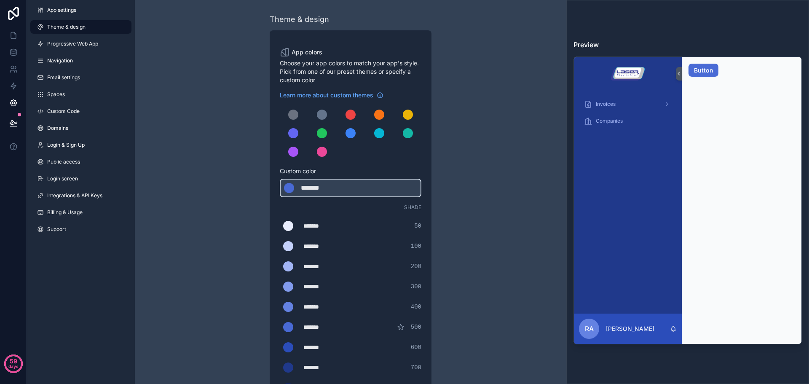
click at [228, 219] on div "Theme & design App colors Choose your app colors to match your app's style. Pic…" at bounding box center [351, 287] width 432 height 575
drag, startPoint x: 306, startPoint y: 186, endPoint x: 343, endPoint y: 183, distance: 36.9
click at [343, 183] on div "******* ******* #496ad5" at bounding box center [351, 188] width 142 height 19
type div "*******"
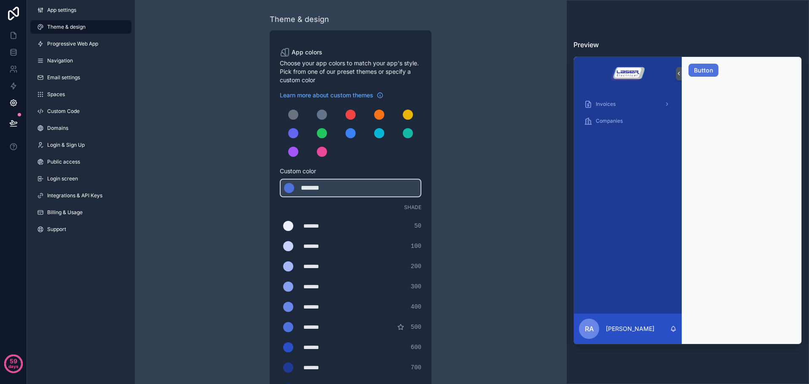
click at [242, 221] on div "Theme & design App colors Choose your app colors to match your app's style. Pic…" at bounding box center [350, 287] width 243 height 575
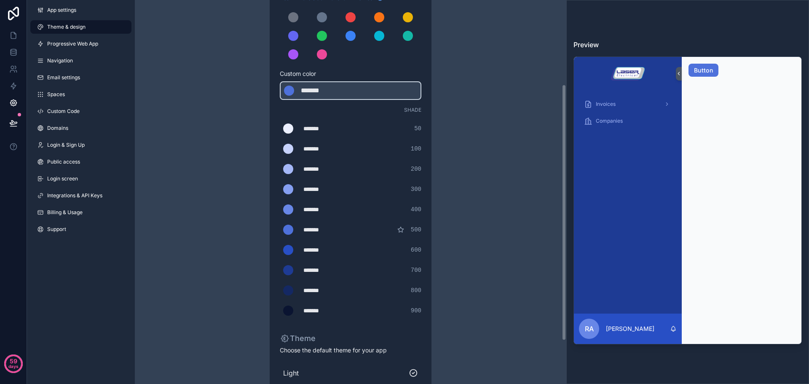
scroll to position [84, 0]
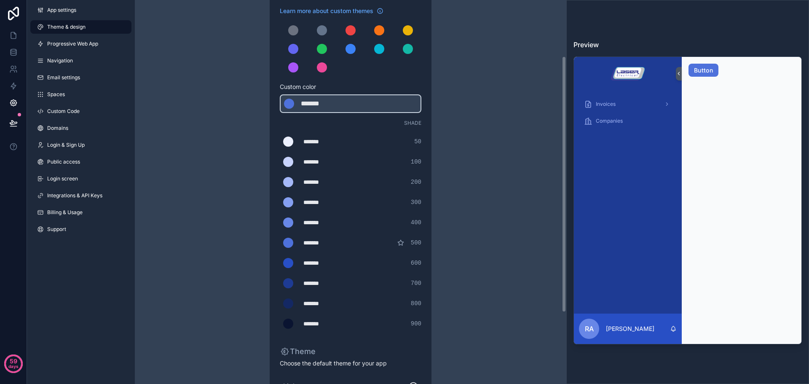
click at [329, 332] on div "******* ******* #0a1431 900" at bounding box center [351, 323] width 142 height 17
click at [323, 326] on div "*******" at bounding box center [325, 324] width 42 height 8
drag, startPoint x: 334, startPoint y: 325, endPoint x: 307, endPoint y: 325, distance: 26.6
click at [307, 325] on div "*******" at bounding box center [325, 324] width 42 height 8
type div "*******"
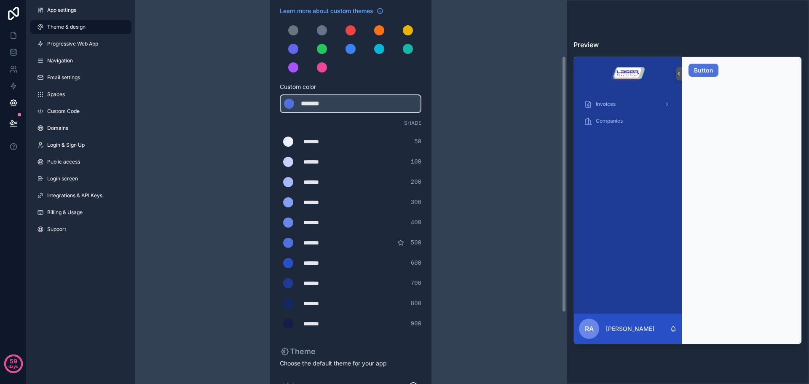
click at [328, 301] on div "*******" at bounding box center [325, 303] width 42 height 8
drag, startPoint x: 337, startPoint y: 301, endPoint x: 306, endPoint y: 306, distance: 31.3
click at [306, 306] on div "*******" at bounding box center [325, 303] width 42 height 8
type div "*******"
click at [329, 282] on div "*******" at bounding box center [325, 283] width 42 height 8
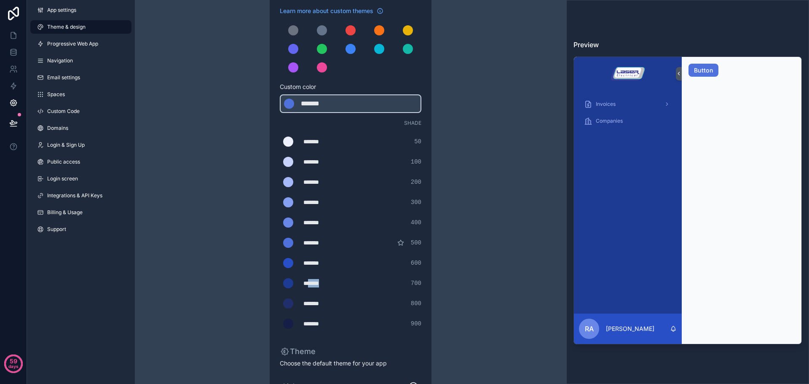
drag, startPoint x: 337, startPoint y: 282, endPoint x: 309, endPoint y: 288, distance: 28.9
click at [309, 288] on div "******* ******* #1e3b94 700" at bounding box center [351, 283] width 142 height 17
type div "*******"
click at [308, 285] on div "*******" at bounding box center [325, 283] width 42 height 8
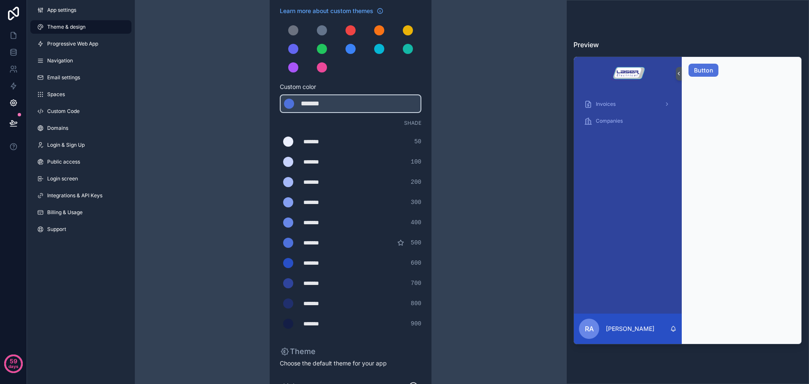
click at [341, 285] on div "*******" at bounding box center [325, 283] width 42 height 8
drag, startPoint x: 333, startPoint y: 265, endPoint x: 308, endPoint y: 265, distance: 25.3
click at [308, 265] on div "*******" at bounding box center [325, 263] width 42 height 8
click at [336, 265] on div "*******" at bounding box center [325, 263] width 42 height 8
click at [335, 286] on div "*******" at bounding box center [325, 283] width 42 height 8
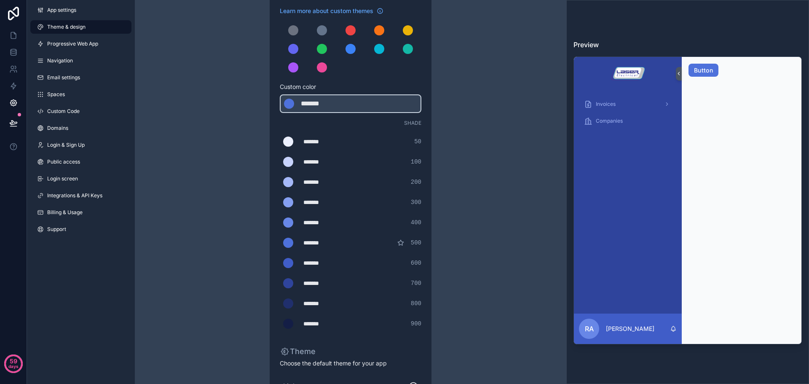
click at [338, 265] on div "*******" at bounding box center [325, 263] width 42 height 8
type div "*******"
drag, startPoint x: 332, startPoint y: 243, endPoint x: 308, endPoint y: 246, distance: 24.3
click at [308, 246] on div "*******" at bounding box center [325, 243] width 42 height 8
type div "*******"
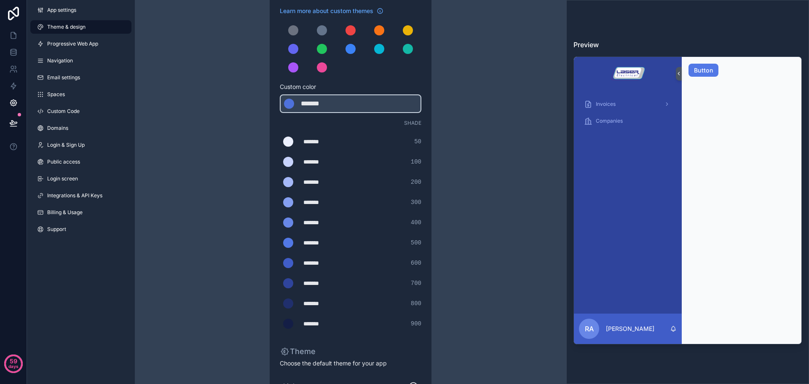
click at [347, 264] on div "******* ******* #405dc8 600" at bounding box center [351, 263] width 142 height 17
click at [321, 222] on div "*******" at bounding box center [325, 222] width 42 height 8
drag, startPoint x: 339, startPoint y: 222, endPoint x: 308, endPoint y: 224, distance: 31.7
click at [308, 224] on div "*******" at bounding box center [325, 222] width 42 height 8
type div "*******"
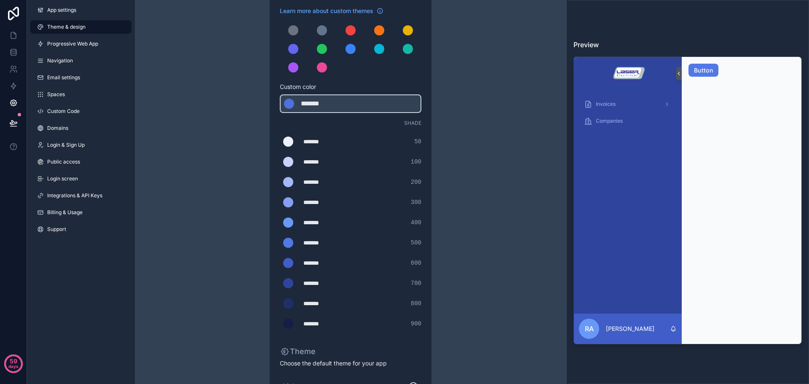
click at [209, 252] on div "Theme & design App colors Choose your app colors to match your app's style. Pic…" at bounding box center [351, 203] width 432 height 575
click at [321, 205] on div "*******" at bounding box center [325, 202] width 42 height 8
drag, startPoint x: 317, startPoint y: 205, endPoint x: 308, endPoint y: 206, distance: 8.4
click at [308, 206] on div "*******" at bounding box center [325, 202] width 42 height 8
type div "*******"
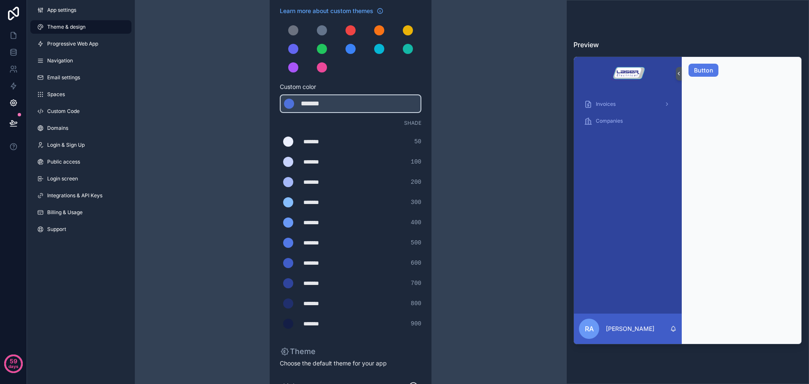
click at [215, 236] on div "Theme & design App colors Choose your app colors to match your app's style. Pic…" at bounding box center [351, 203] width 432 height 575
click at [320, 186] on div "*******" at bounding box center [325, 182] width 42 height 8
drag, startPoint x: 307, startPoint y: 184, endPoint x: 360, endPoint y: 183, distance: 52.7
click at [360, 183] on div "******* ******* #a5b8f8 200" at bounding box center [351, 182] width 142 height 17
click at [232, 211] on div "Theme & design App colors Choose your app colors to match your app's style. Pic…" at bounding box center [350, 203] width 243 height 575
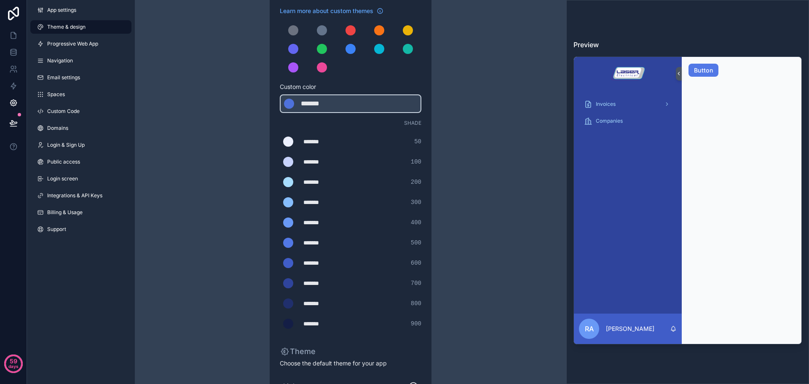
click at [325, 186] on div "*******" at bounding box center [325, 182] width 42 height 8
drag, startPoint x: 307, startPoint y: 183, endPoint x: 347, endPoint y: 182, distance: 39.2
click at [347, 182] on div "******* ******* #a7dcfe 200" at bounding box center [351, 182] width 142 height 17
click at [202, 225] on div "Theme & design App colors Choose your app colors to match your app's style. Pic…" at bounding box center [351, 203] width 432 height 575
click at [312, 178] on div "*******" at bounding box center [325, 182] width 42 height 8
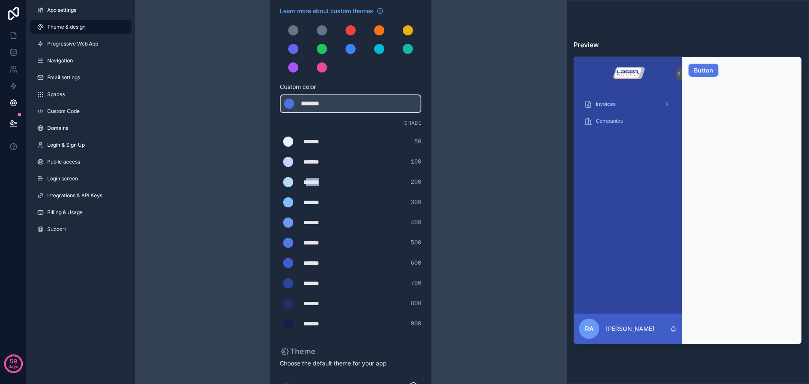
drag, startPoint x: 308, startPoint y: 183, endPoint x: 343, endPoint y: 183, distance: 35.0
click at [343, 183] on div "*******" at bounding box center [325, 182] width 42 height 8
type div "*******"
click at [196, 186] on div "Theme & design App colors Choose your app colors to match your app's style. Pic…" at bounding box center [351, 203] width 432 height 575
click at [322, 159] on div "*******" at bounding box center [325, 162] width 42 height 8
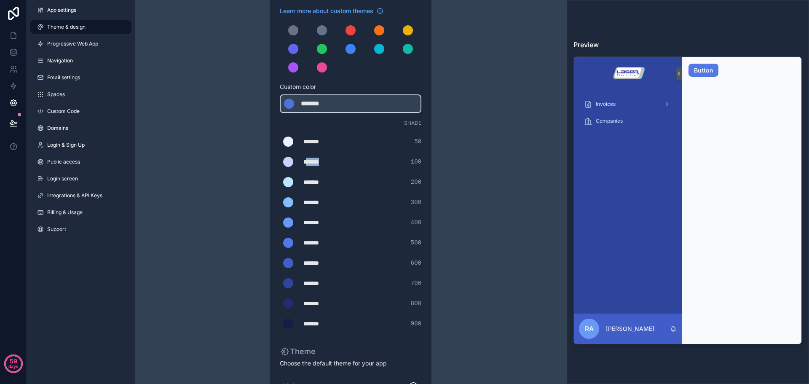
drag, startPoint x: 333, startPoint y: 161, endPoint x: 307, endPoint y: 162, distance: 25.3
click at [307, 162] on div "*******" at bounding box center [325, 162] width 42 height 8
type div "*******"
click at [222, 171] on div "Theme & design App colors Choose your app colors to match your app's style. Pic…" at bounding box center [351, 203] width 432 height 575
drag, startPoint x: 315, startPoint y: 140, endPoint x: 308, endPoint y: 142, distance: 7.0
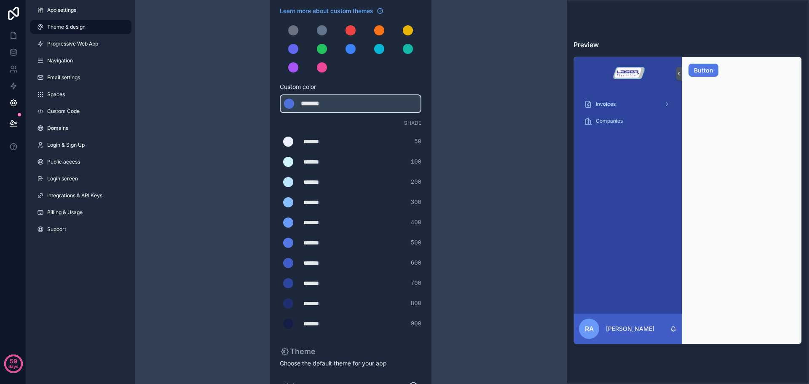
click at [315, 140] on div "*******" at bounding box center [325, 141] width 42 height 8
drag, startPoint x: 307, startPoint y: 142, endPoint x: 337, endPoint y: 142, distance: 29.9
click at [337, 142] on div "*******" at bounding box center [325, 141] width 42 height 8
type div "*******"
click at [229, 195] on div "Theme & design App colors Choose your app colors to match your app's style. Pic…" at bounding box center [351, 203] width 432 height 575
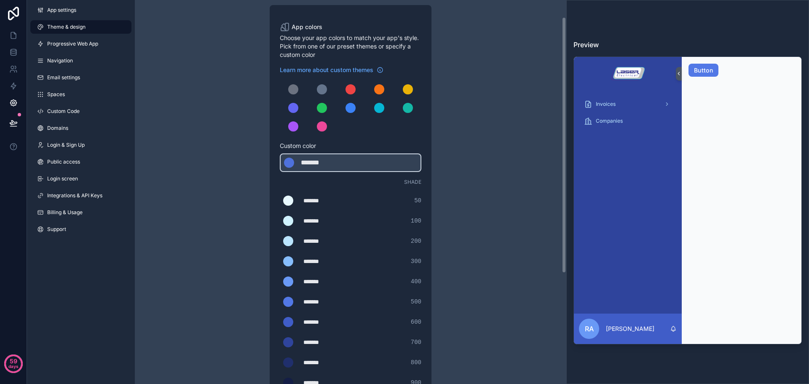
scroll to position [0, 0]
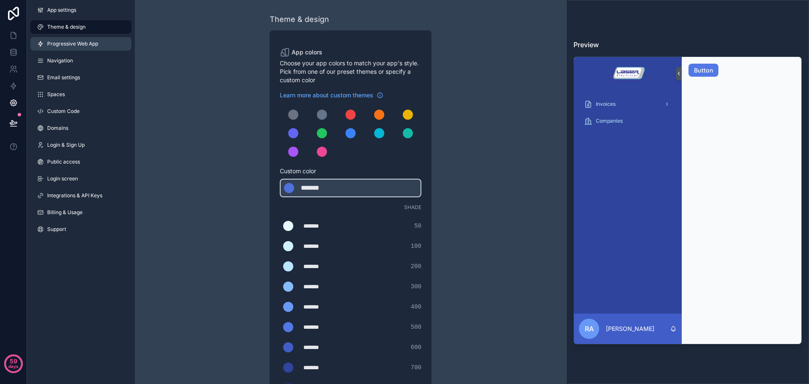
click at [73, 43] on span "Progressive Web App" at bounding box center [72, 43] width 51 height 7
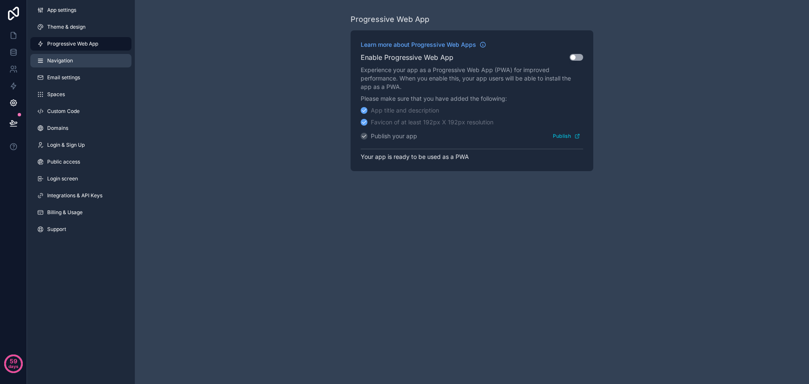
click at [77, 62] on link "Navigation" at bounding box center [80, 60] width 101 height 13
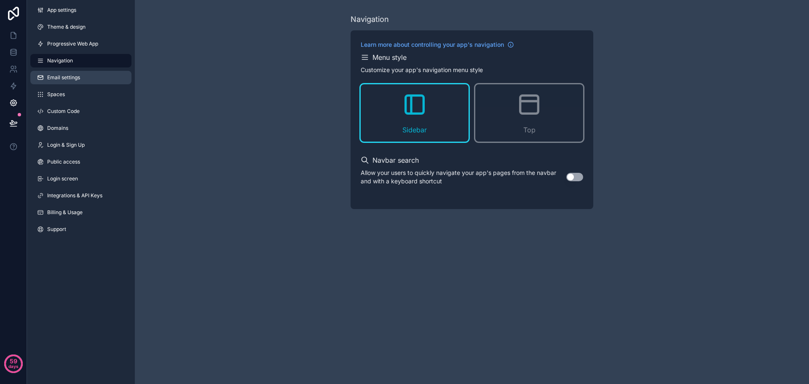
click at [113, 81] on link "Email settings" at bounding box center [80, 77] width 101 height 13
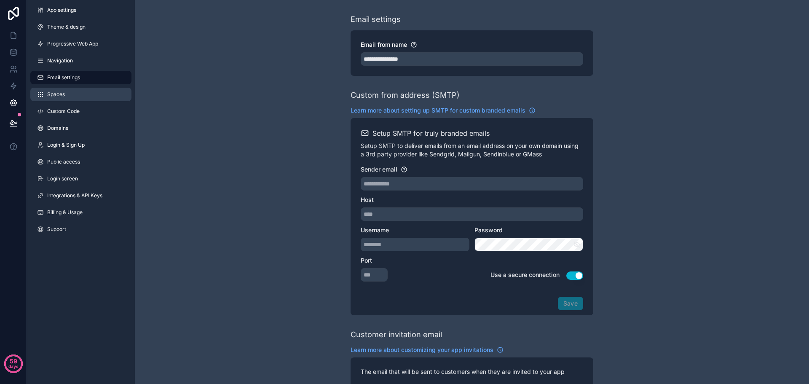
click at [101, 97] on link "Spaces" at bounding box center [80, 94] width 101 height 13
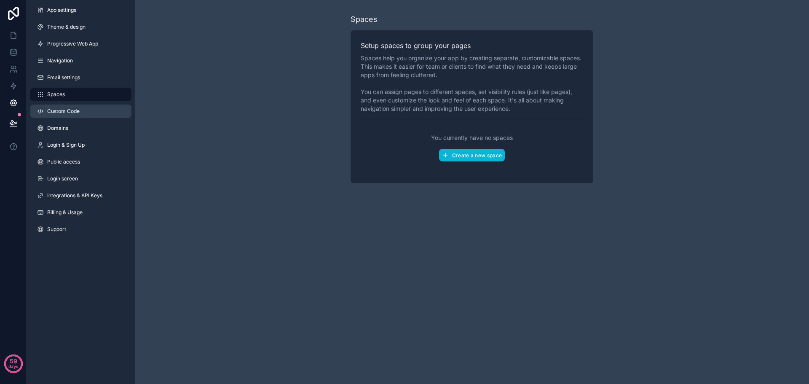
click at [102, 108] on link "Custom Code" at bounding box center [80, 111] width 101 height 13
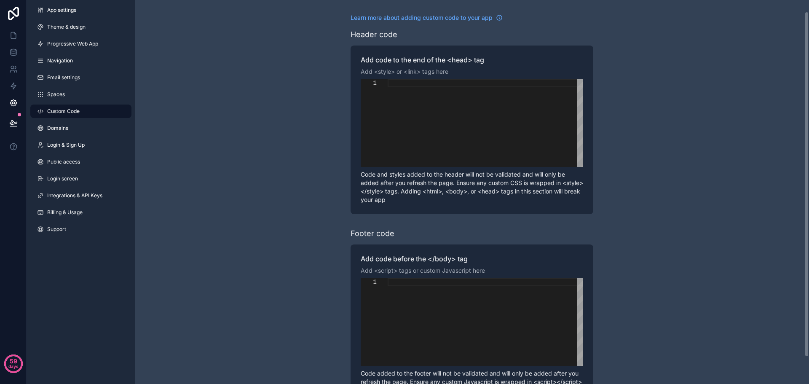
scroll to position [43, 0]
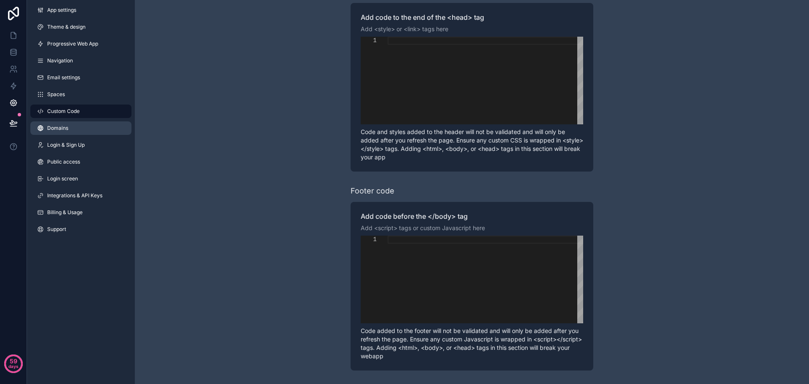
click at [78, 131] on link "Domains" at bounding box center [80, 127] width 101 height 13
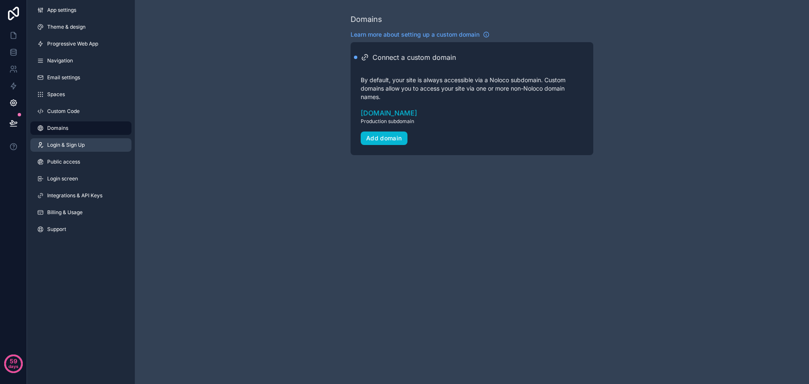
click at [97, 145] on link "Login & Sign Up" at bounding box center [80, 144] width 101 height 13
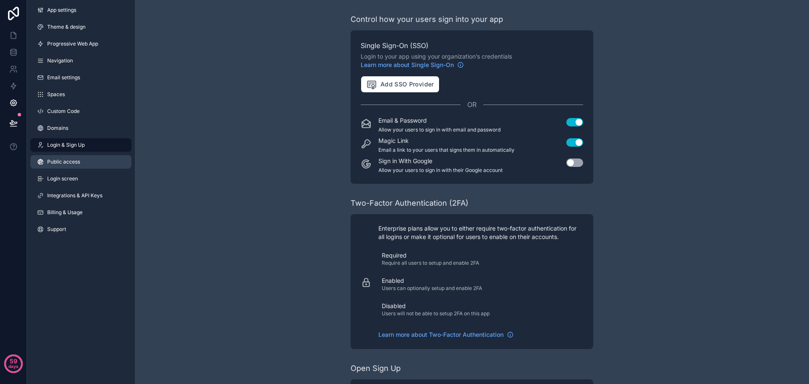
click at [87, 162] on link "Public access" at bounding box center [80, 161] width 101 height 13
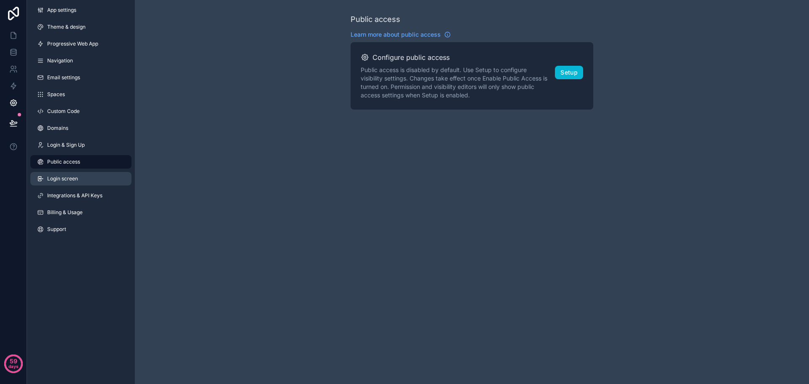
click at [85, 178] on link "Login screen" at bounding box center [80, 178] width 101 height 13
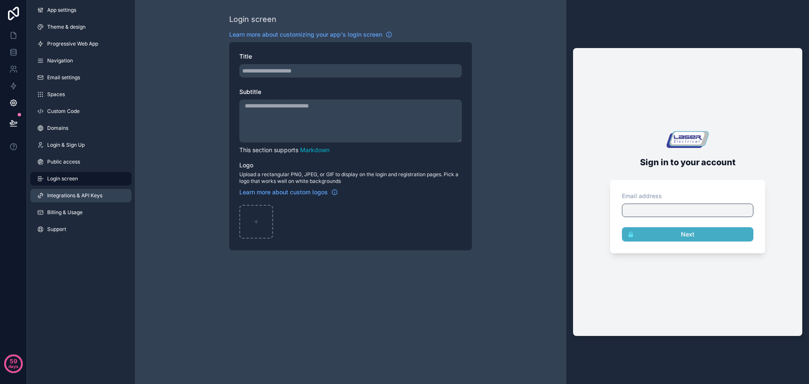
click at [88, 201] on link "Integrations & API Keys" at bounding box center [80, 195] width 101 height 13
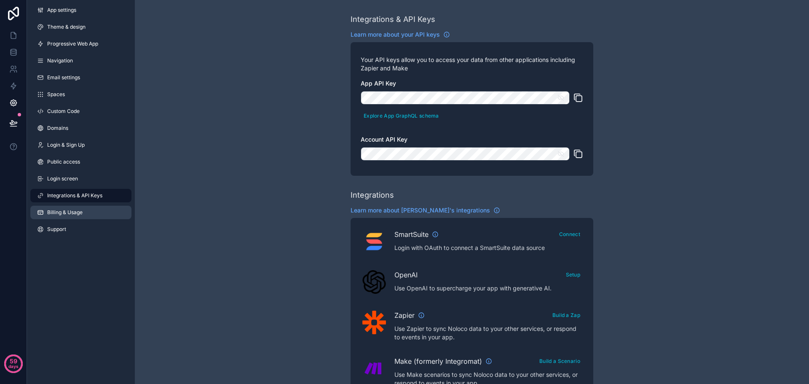
click at [88, 217] on link "Billing & Usage" at bounding box center [80, 212] width 101 height 13
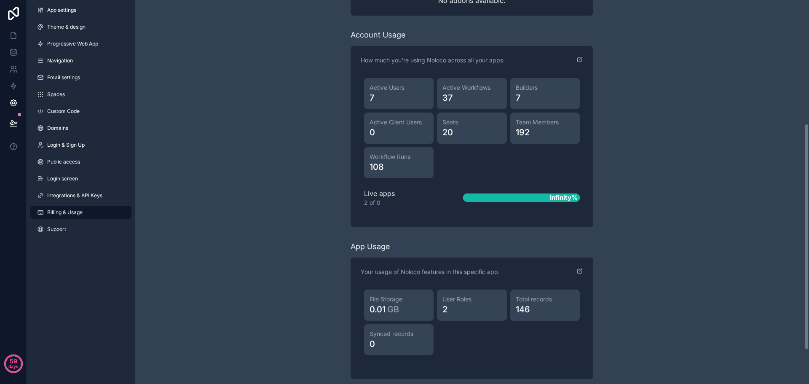
scroll to position [267, 0]
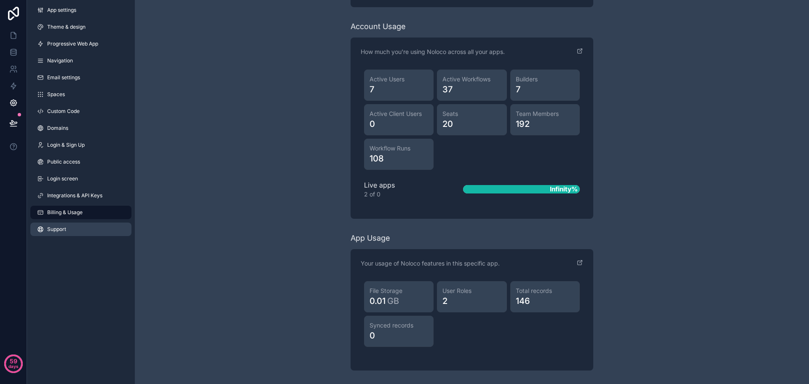
click at [88, 228] on link "Support" at bounding box center [80, 229] width 101 height 13
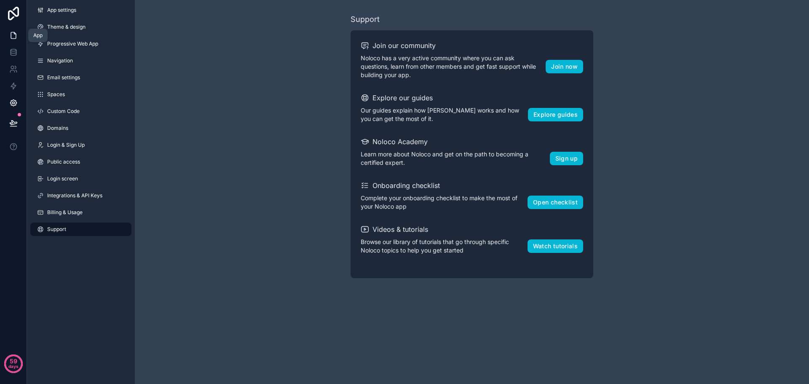
click at [15, 35] on icon at bounding box center [13, 35] width 8 height 8
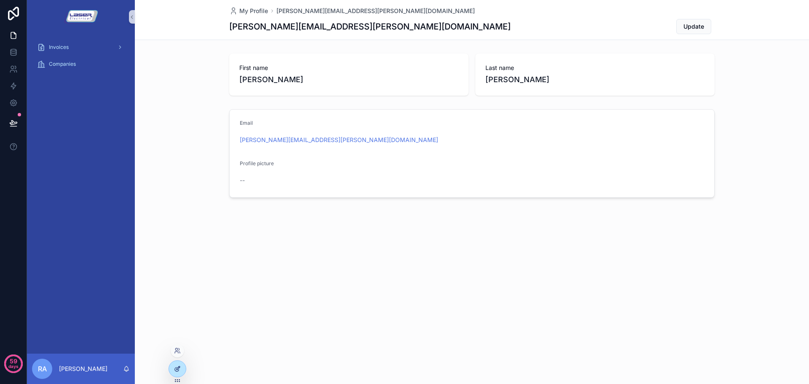
click at [172, 371] on div at bounding box center [177, 369] width 17 height 16
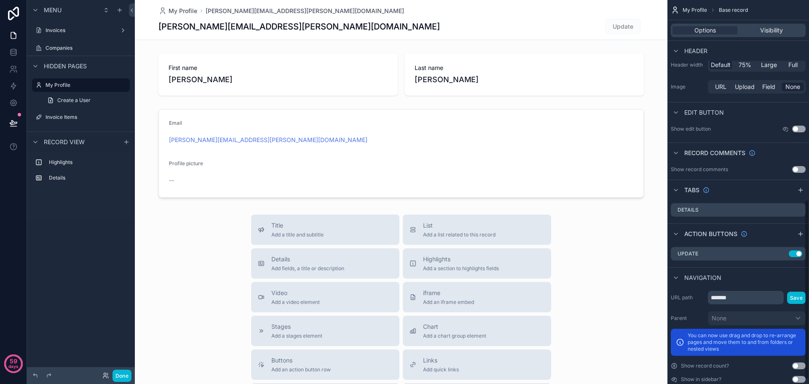
scroll to position [437, 0]
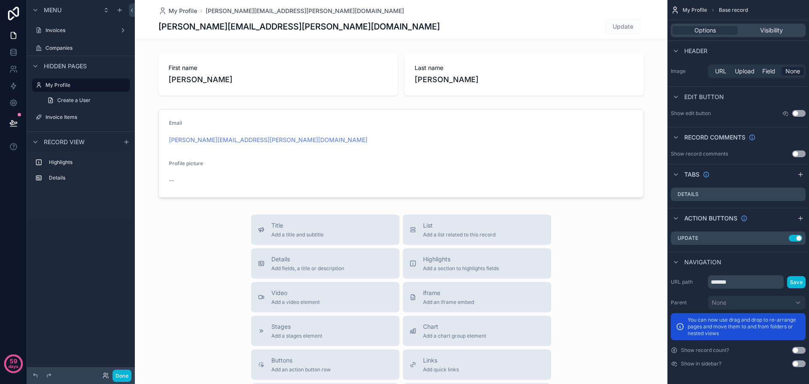
click at [93, 239] on div "Menu Invoices Companies Hidden pages My Profile Create a User Invoice Items Rec…" at bounding box center [81, 187] width 108 height 374
click at [56, 122] on div "Review & Publish Alt P" at bounding box center [77, 118] width 89 height 8
click at [16, 120] on icon at bounding box center [13, 123] width 8 height 8
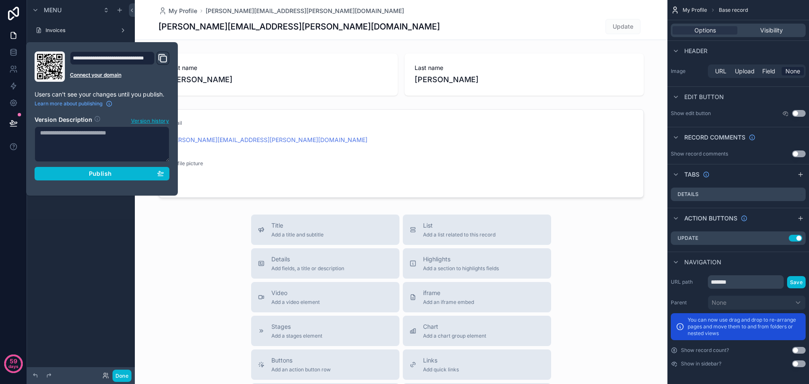
click at [101, 143] on textarea at bounding box center [102, 143] width 135 height 35
type textarea "**********"
click at [110, 173] on span "Publish" at bounding box center [100, 174] width 23 height 8
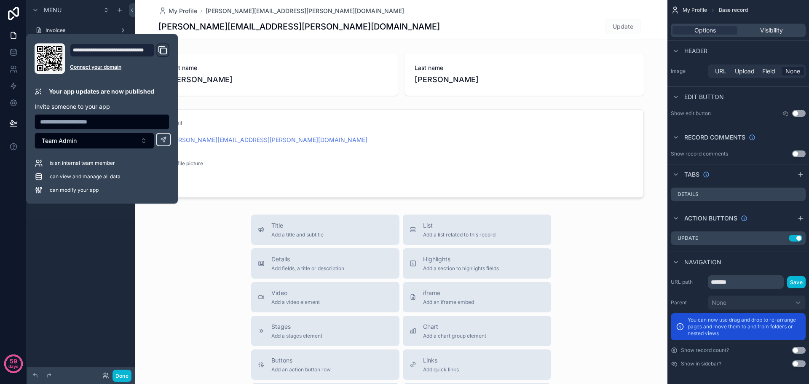
click at [76, 118] on input "text" at bounding box center [102, 122] width 134 height 12
type input "**********"
click at [163, 134] on button at bounding box center [163, 139] width 15 height 13
click at [184, 270] on div "scrollable content" at bounding box center [401, 291] width 533 height 582
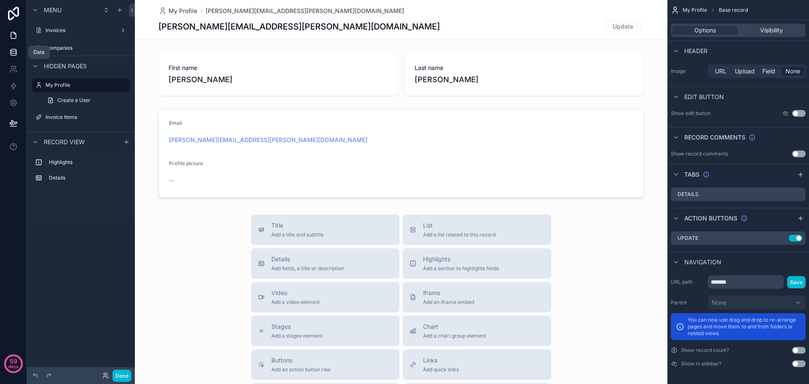
click at [3, 51] on link at bounding box center [13, 52] width 27 height 17
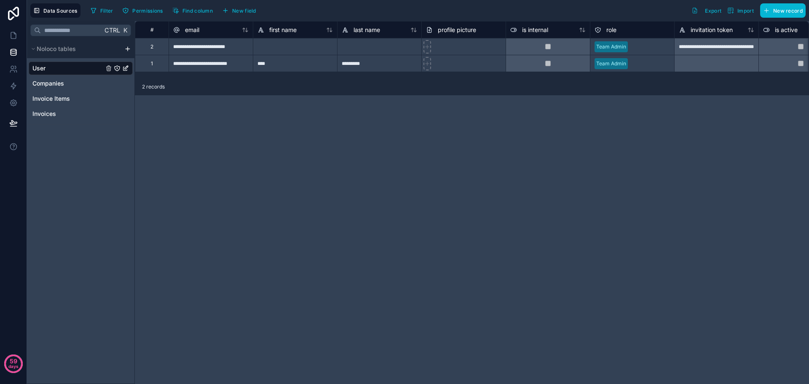
click at [287, 47] on div at bounding box center [295, 46] width 84 height 17
click at [269, 47] on div at bounding box center [295, 46] width 84 height 17
type input "*****"
click at [351, 46] on div at bounding box center [379, 46] width 84 height 17
type input "*******"
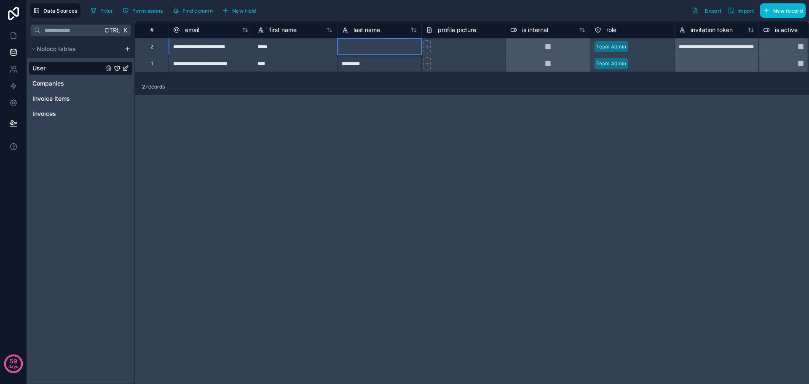
click at [395, 145] on div "**********" at bounding box center [472, 202] width 675 height 363
click at [237, 140] on div "**********" at bounding box center [472, 202] width 675 height 363
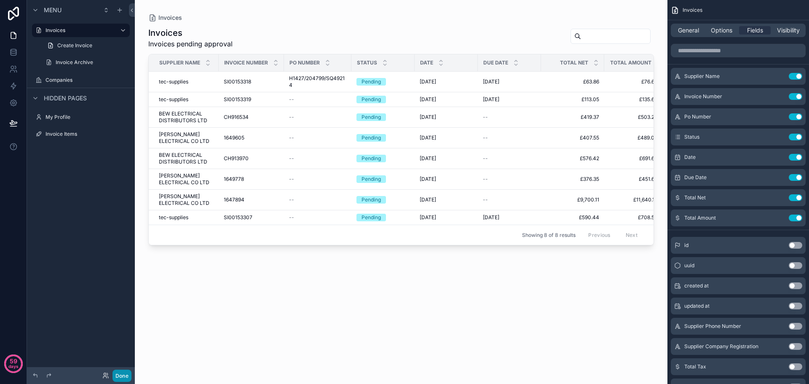
click at [121, 379] on button "Done" at bounding box center [122, 376] width 19 height 12
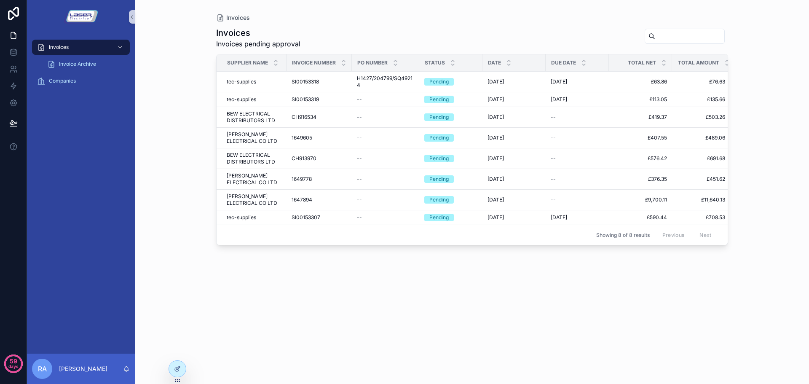
click at [211, 307] on div "Invoices Invoices Invoices pending approval Supplier Name Invoice Number Po Num…" at bounding box center [472, 187] width 539 height 374
